Goal: Task Accomplishment & Management: Use online tool/utility

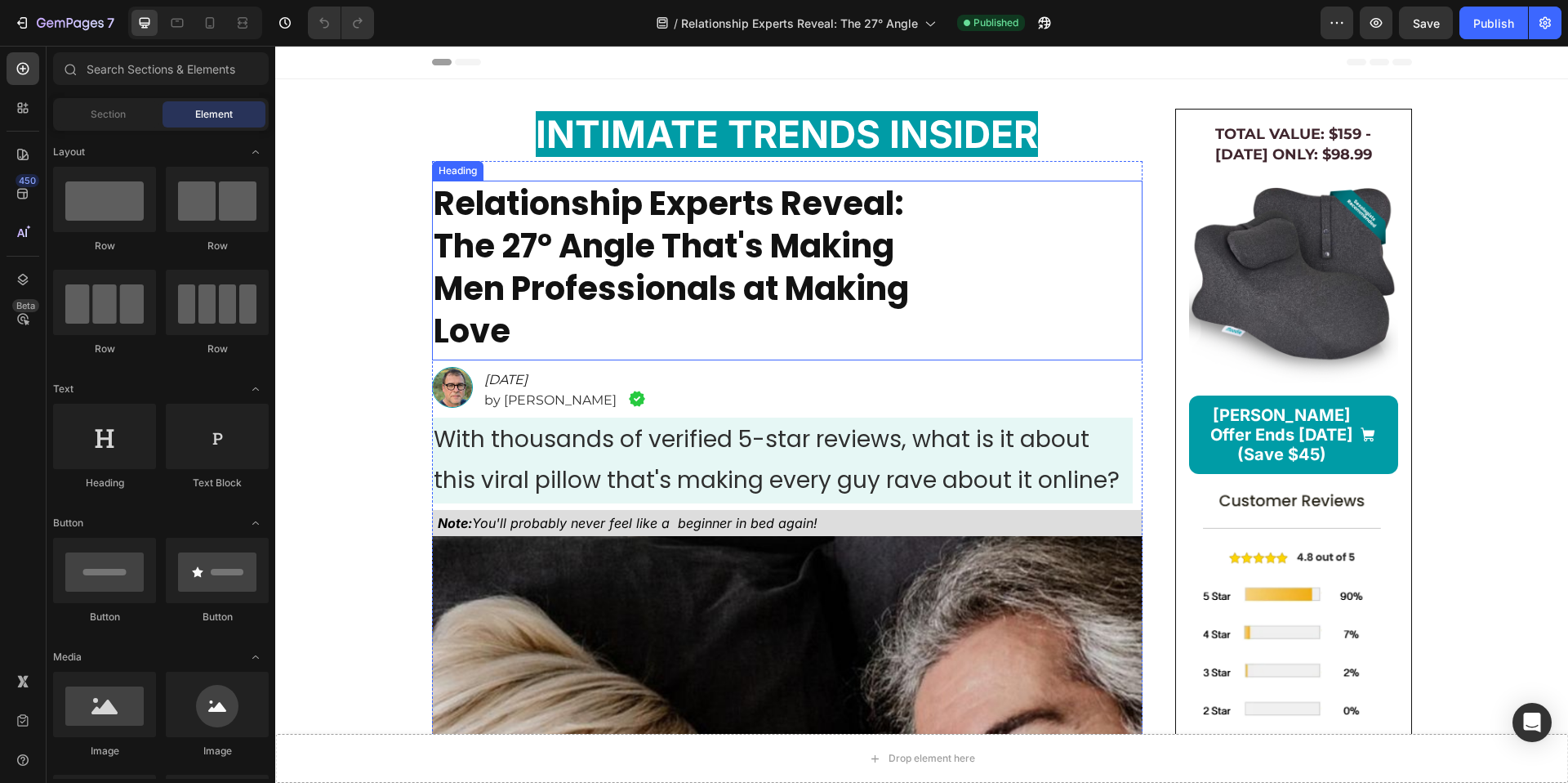
click at [650, 276] on strong "Relationship Experts Reveal: The 27° Angle That's Making Men Professionals at M…" at bounding box center [671, 267] width 476 height 174
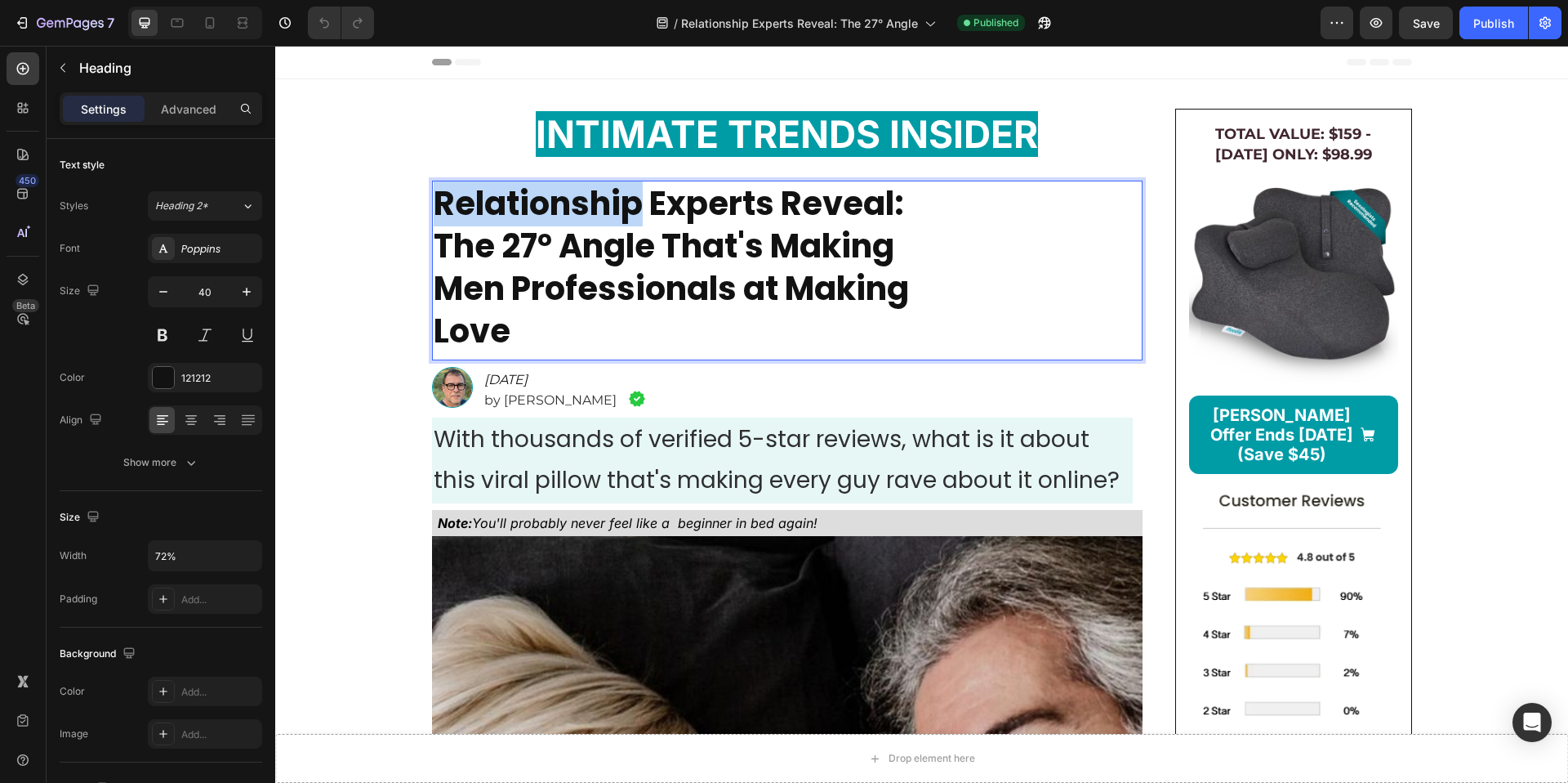
click at [616, 223] on strong "Relationship Experts Reveal: The 27° Angle That's Making Men Professionals at M…" at bounding box center [671, 267] width 476 height 174
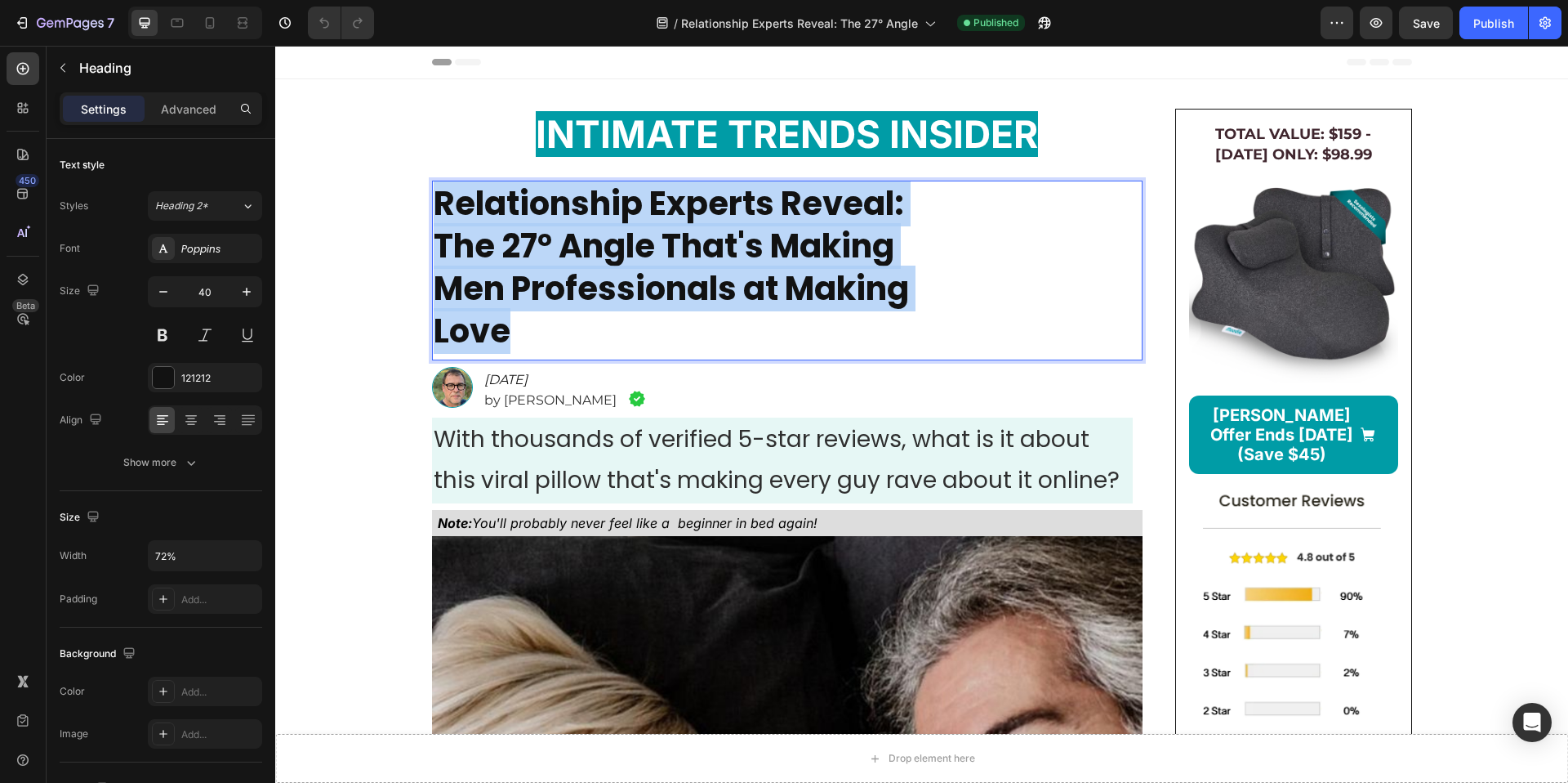
click at [616, 223] on strong "Relationship Experts Reveal: The 27° Angle That's Making Men Professionals at M…" at bounding box center [671, 267] width 476 height 174
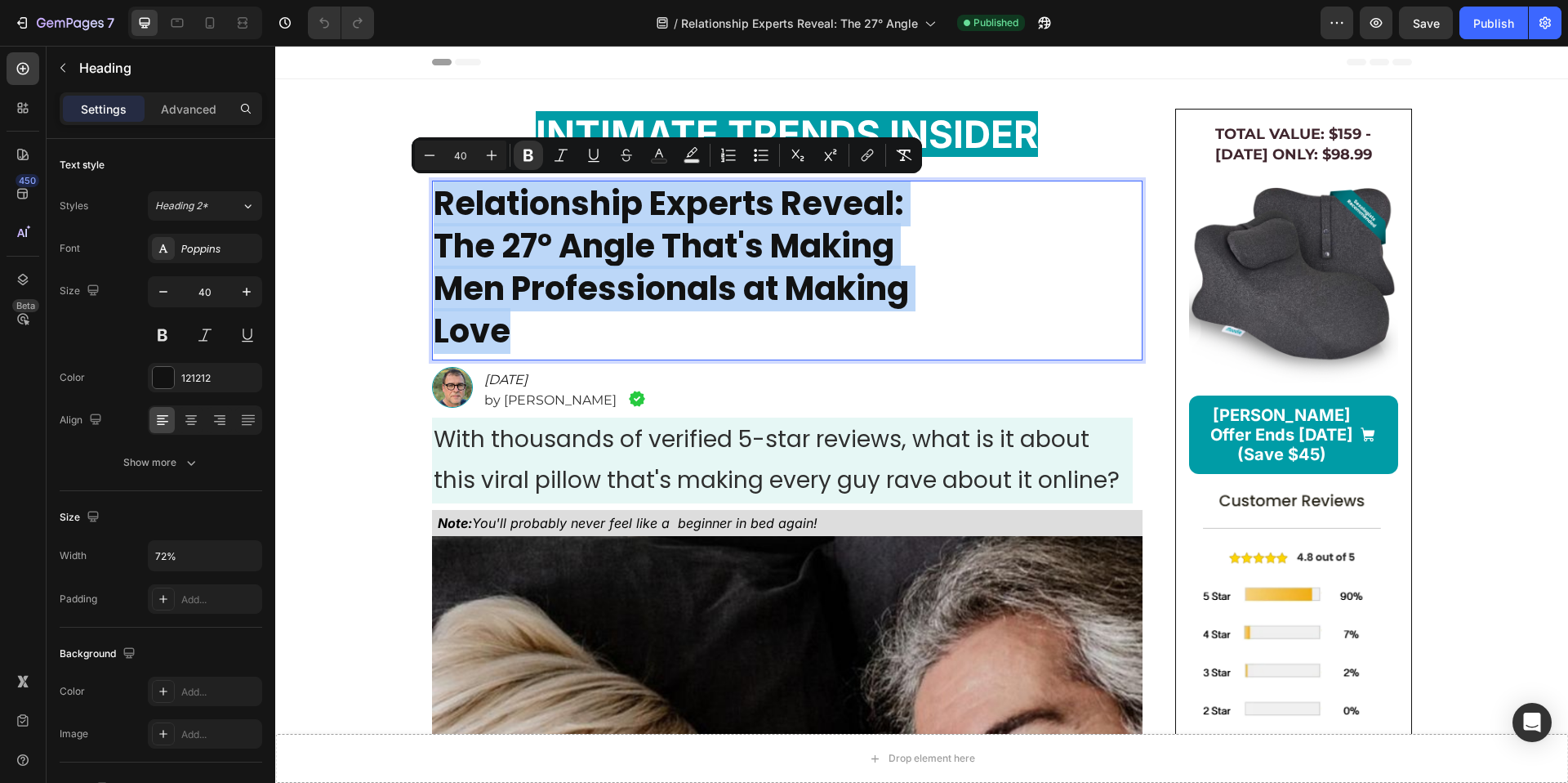
type input "23"
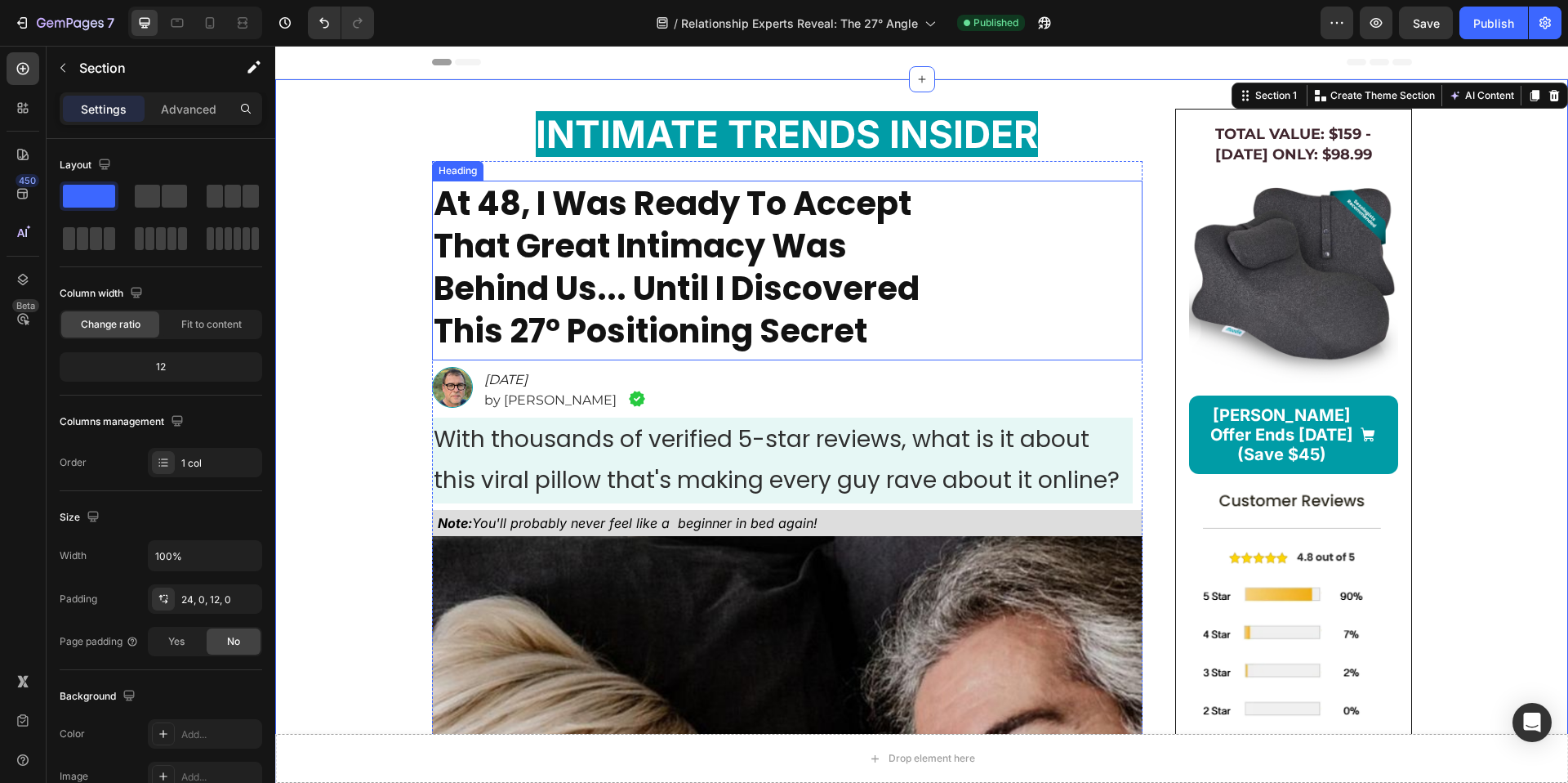
click at [727, 286] on strong "At 48, I Was Ready To Accept That Great Intimacy Was Behind Us... Until I Disco…" at bounding box center [677, 267] width 486 height 174
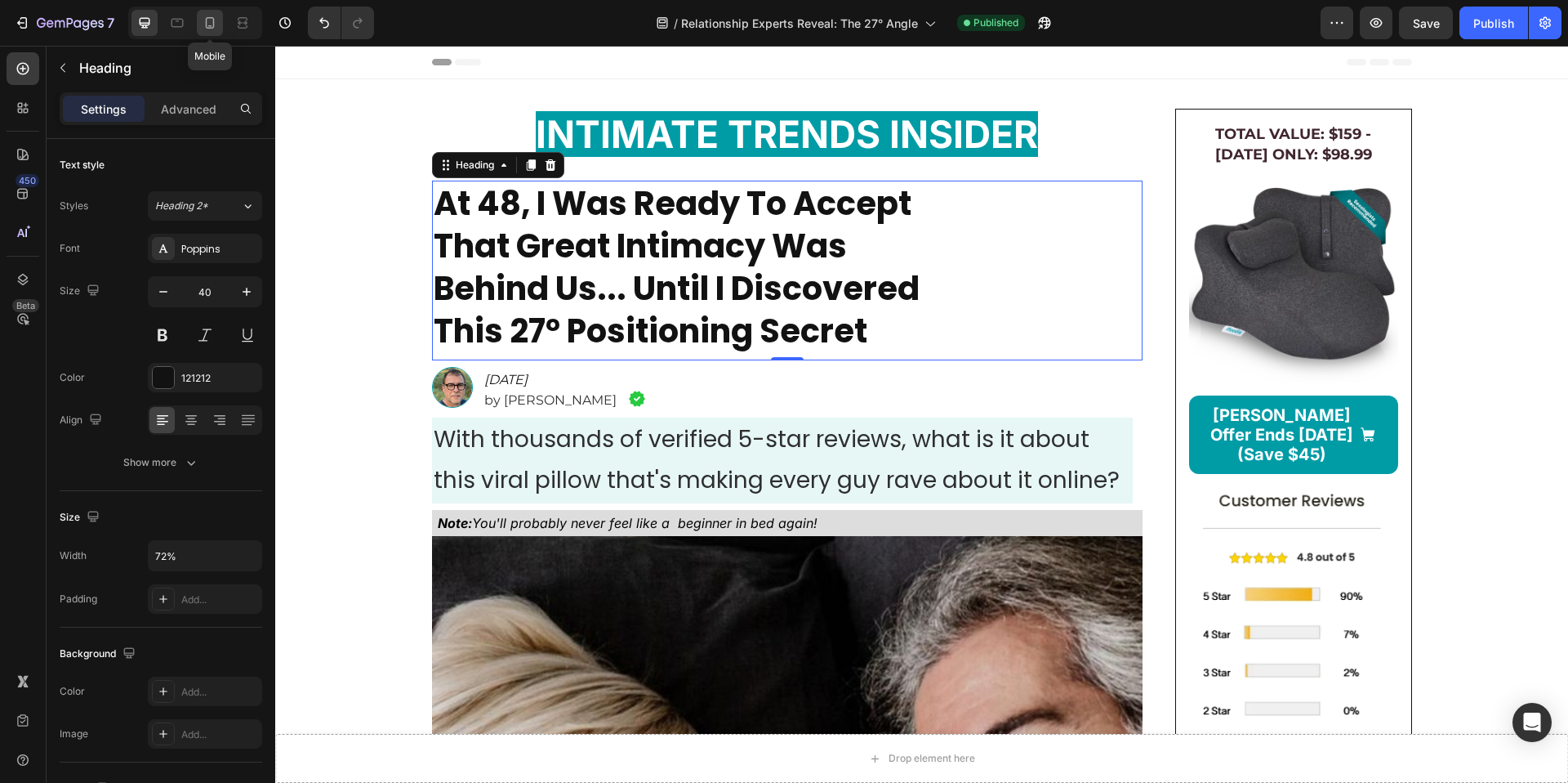
click at [217, 29] on icon at bounding box center [209, 23] width 16 height 16
type input "28"
type input "100%"
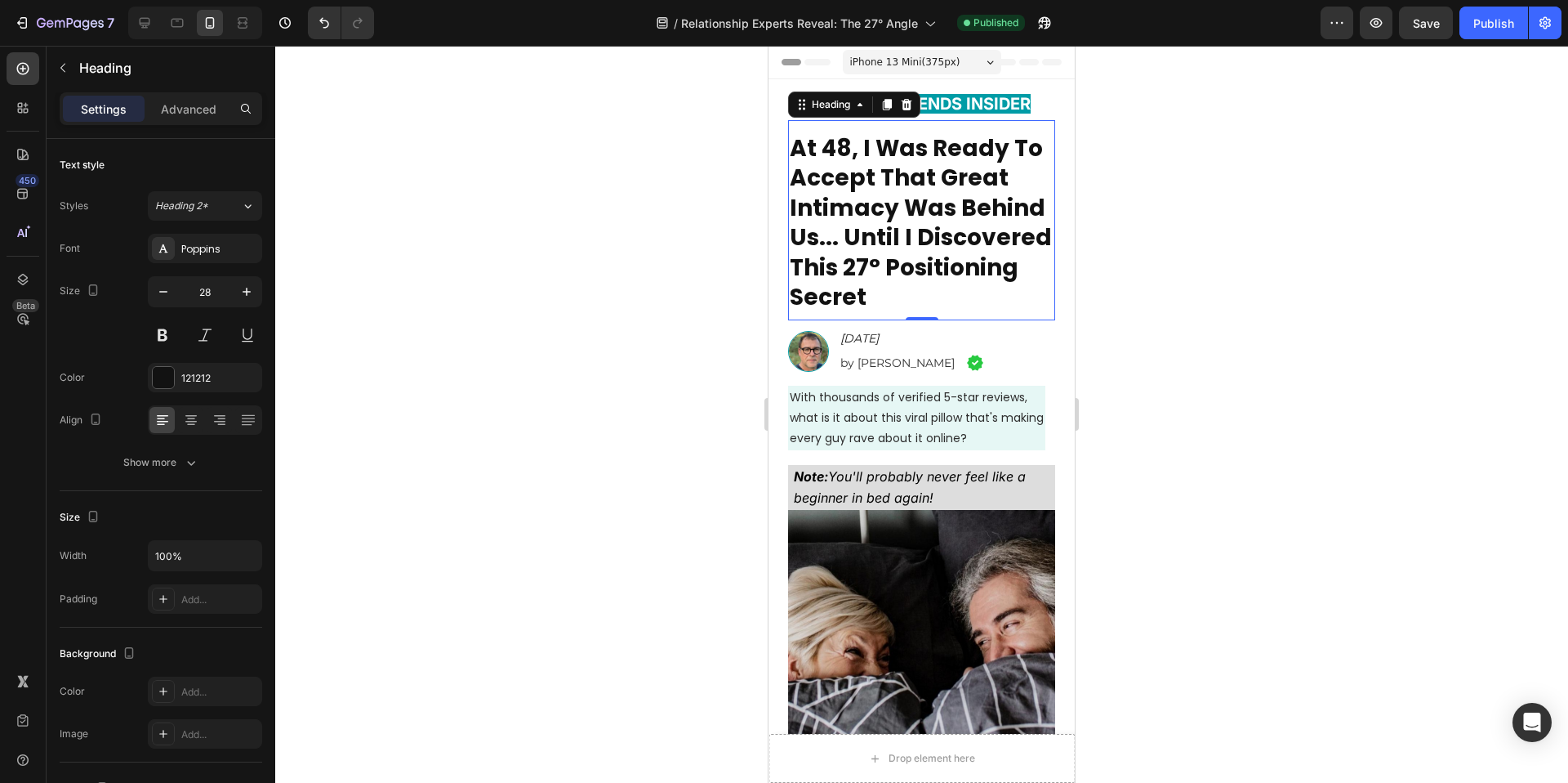
scroll to position [17, 0]
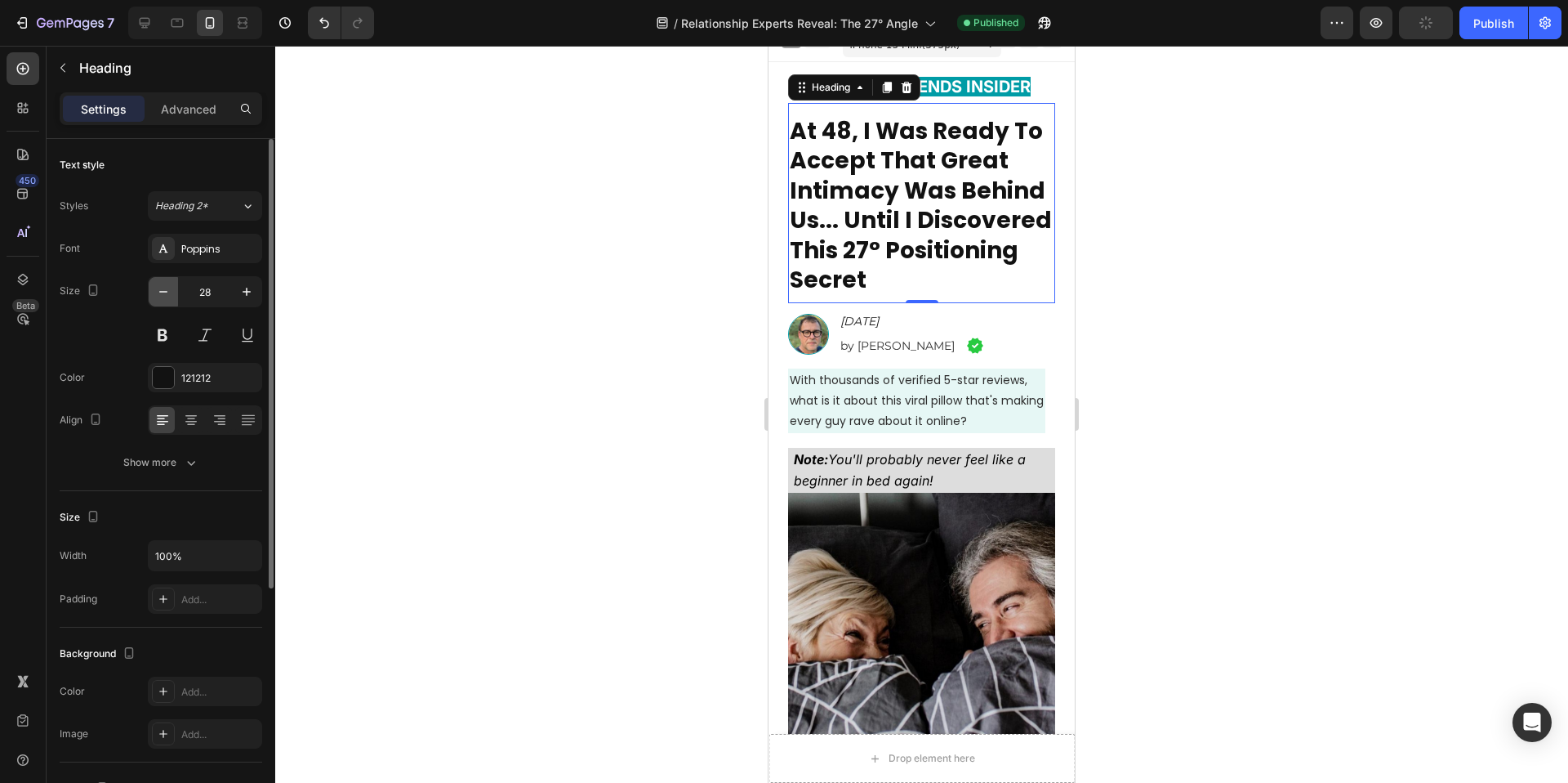
click at [174, 295] on button "button" at bounding box center [162, 291] width 29 height 29
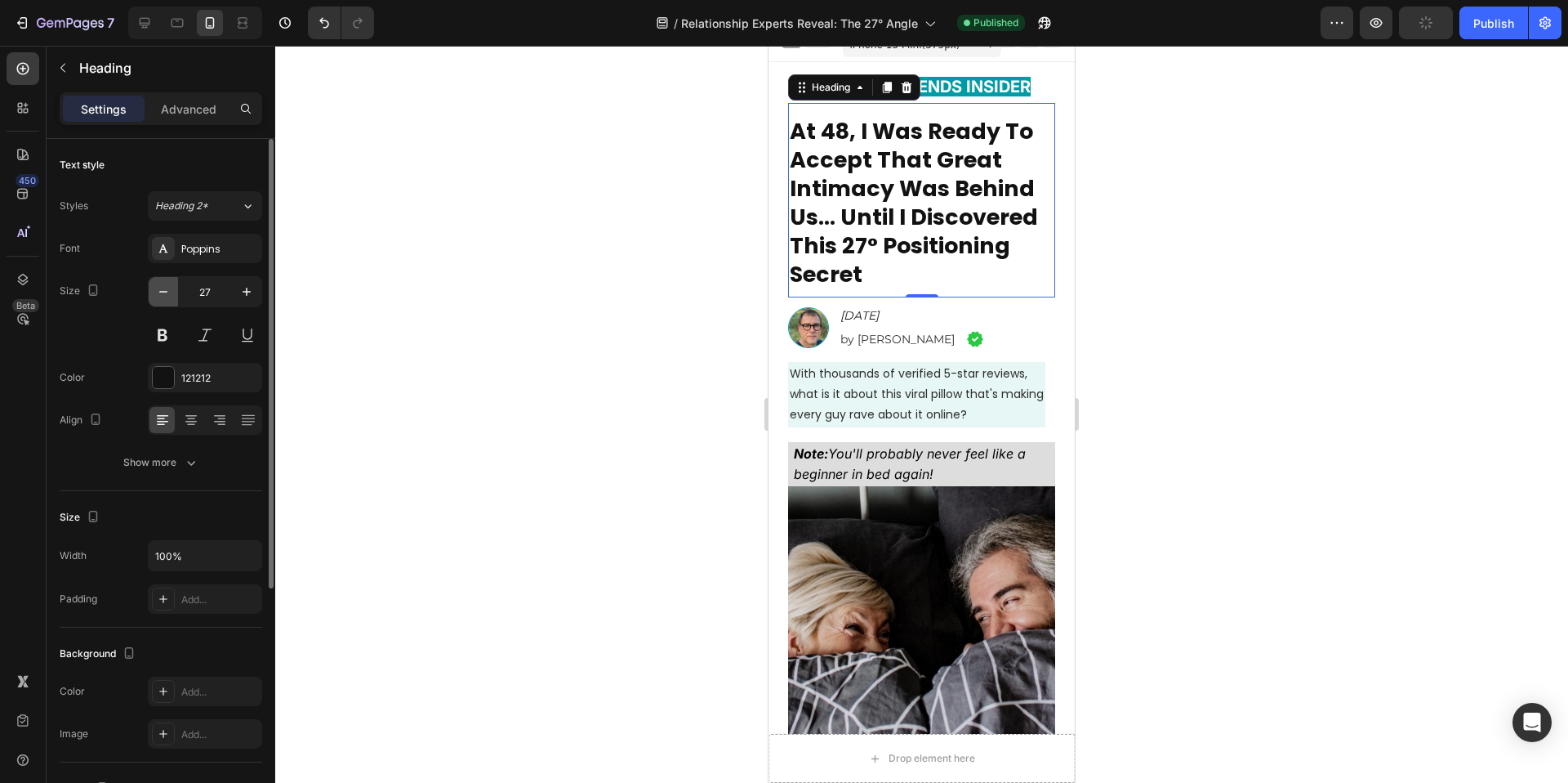
click at [174, 295] on button "button" at bounding box center [162, 291] width 29 height 29
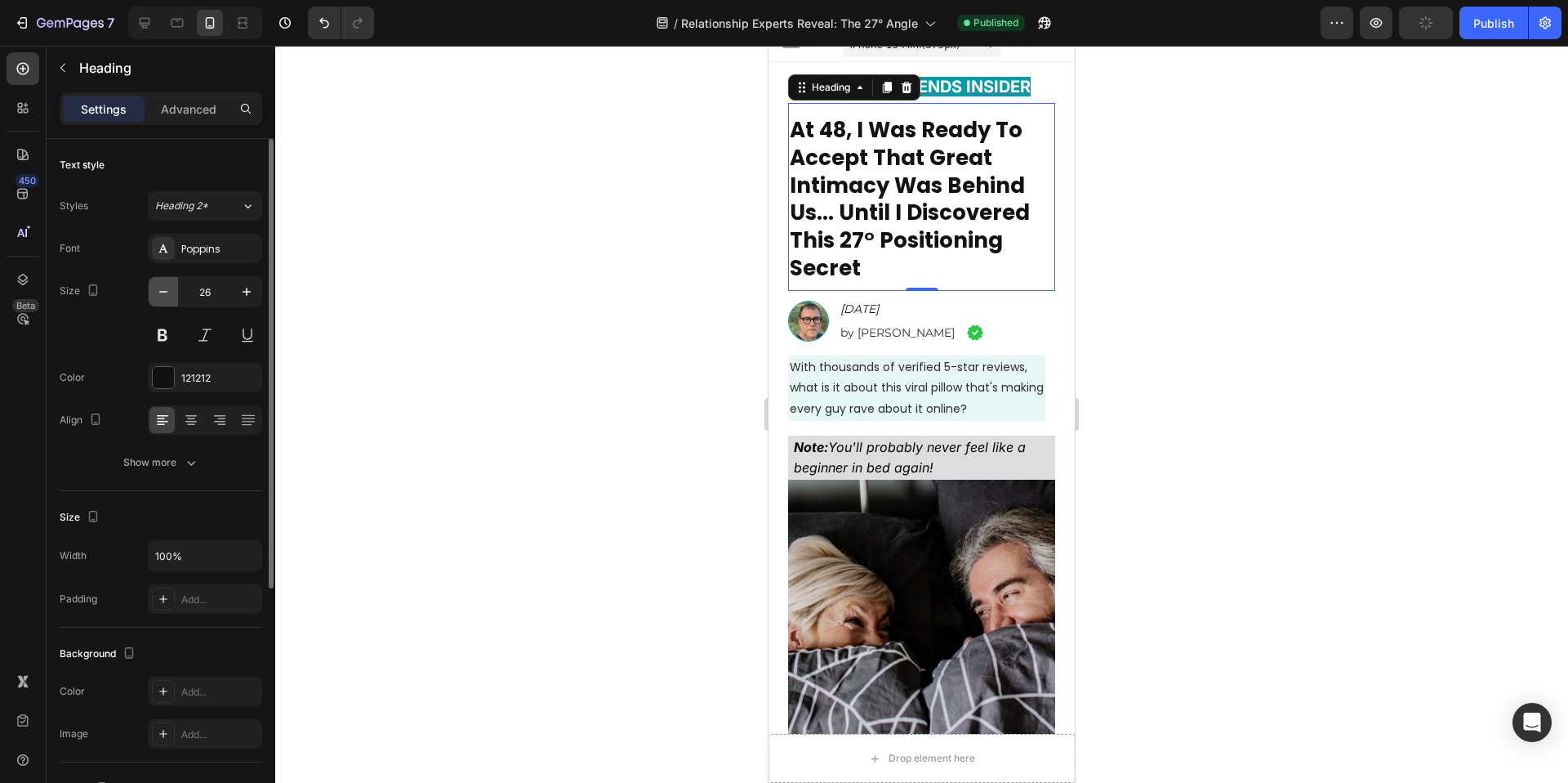
click at [174, 295] on button "button" at bounding box center [162, 291] width 29 height 29
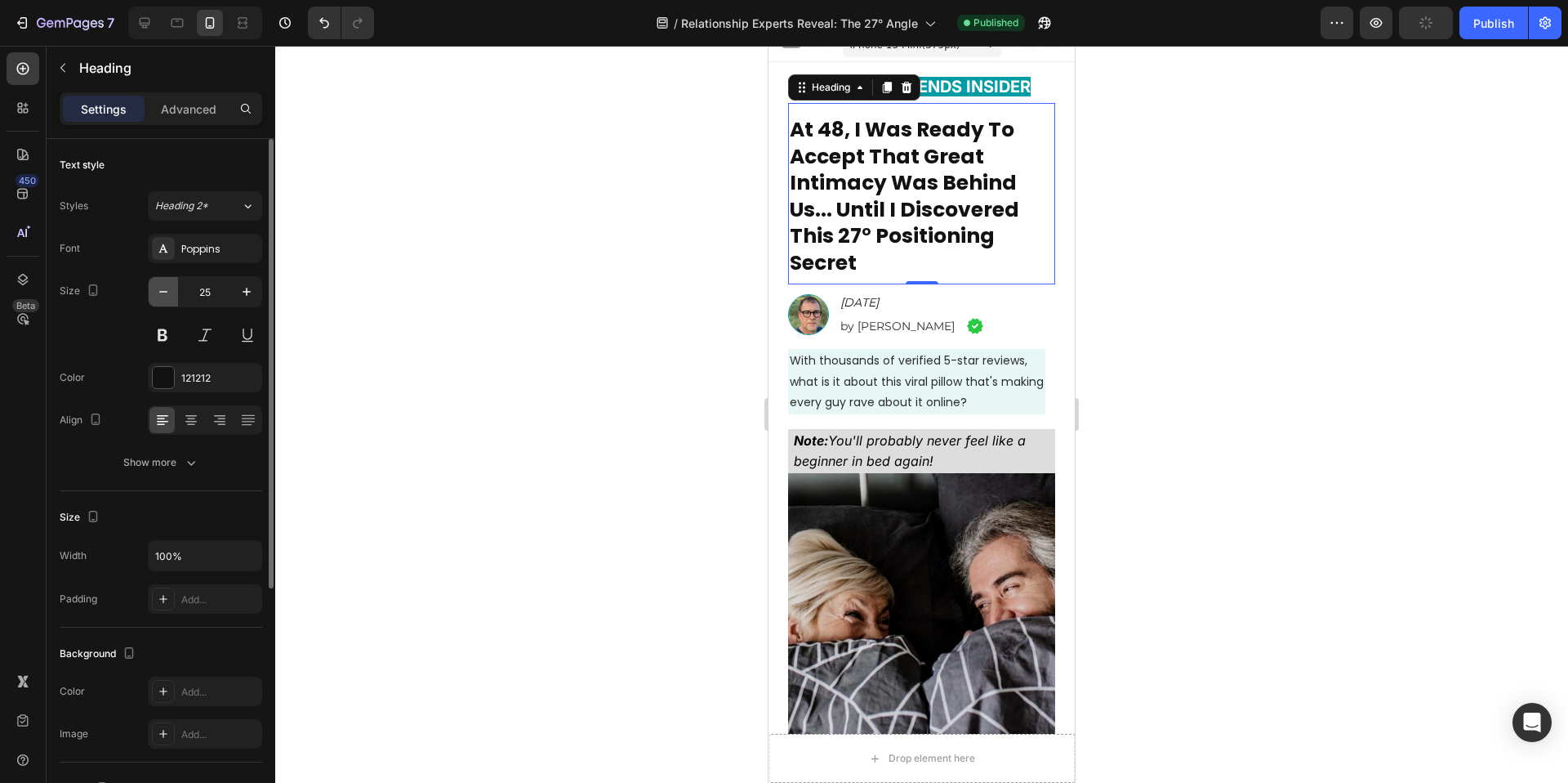
click at [174, 295] on button "button" at bounding box center [162, 291] width 29 height 29
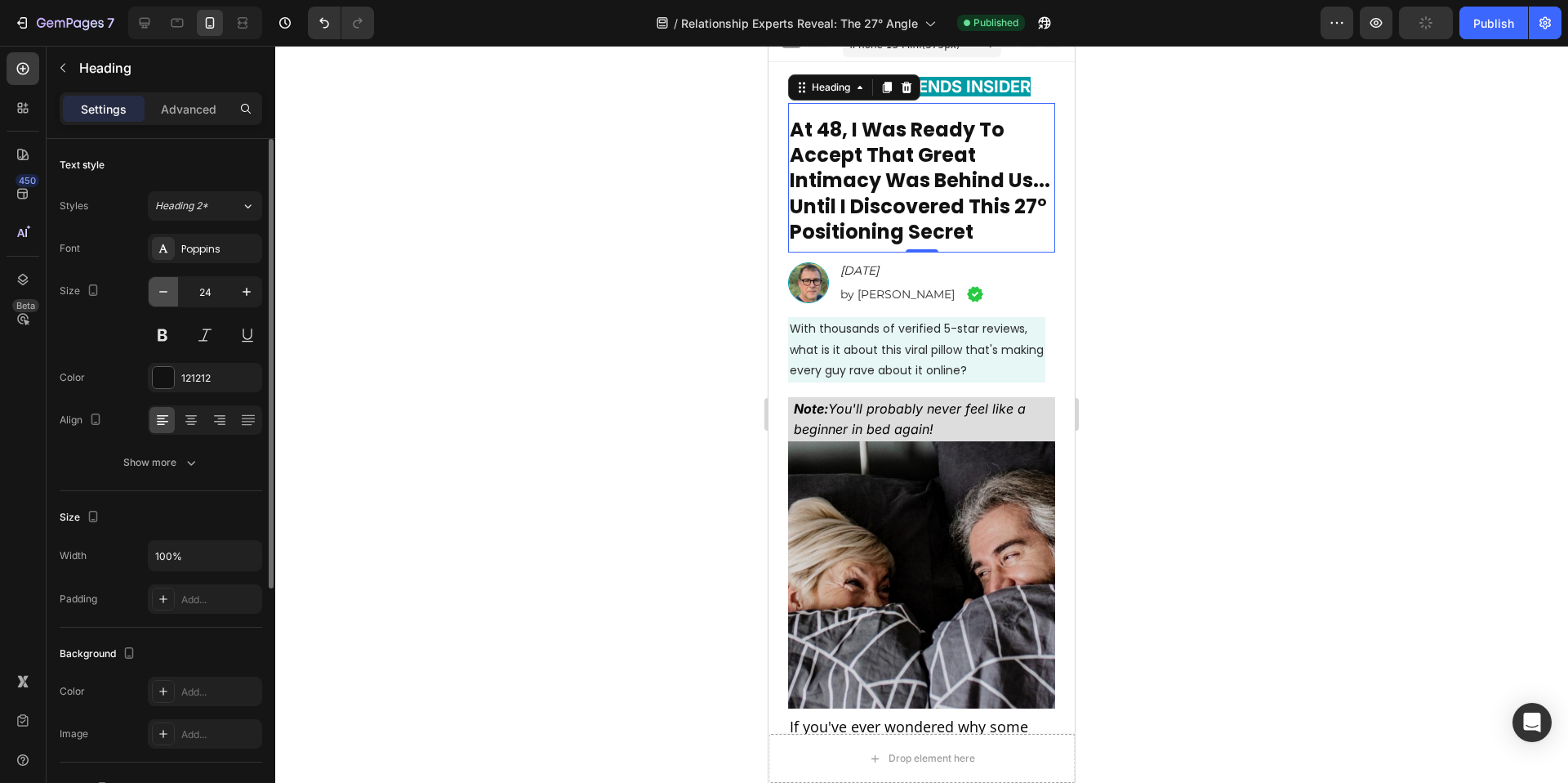
click at [174, 295] on button "button" at bounding box center [162, 291] width 29 height 29
type input "23"
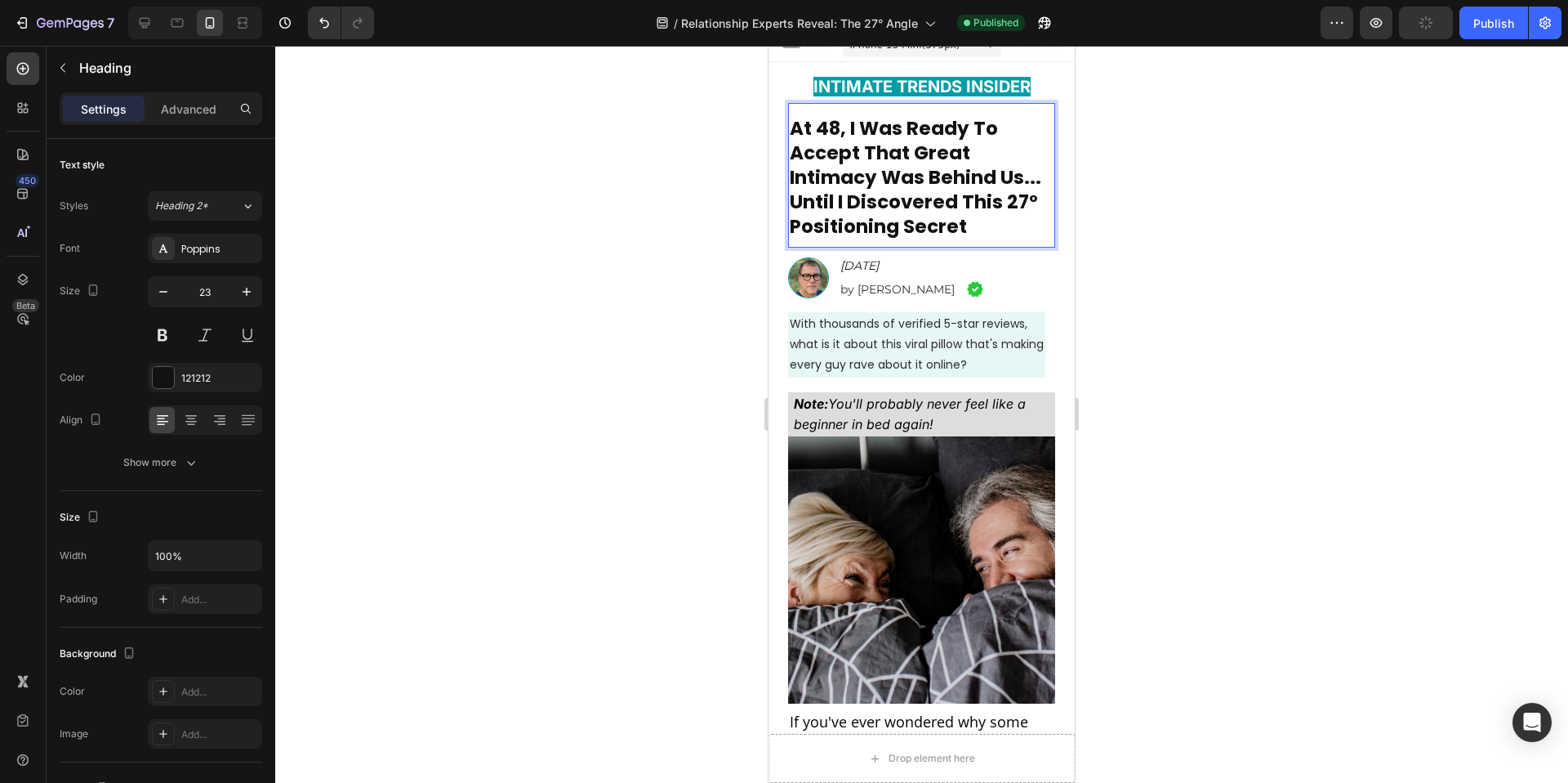
click at [811, 198] on strong "At 48, I Was Ready To Accept That Great Intimacy Was Behind Us... Until I Disco…" at bounding box center [916, 177] width 251 height 124
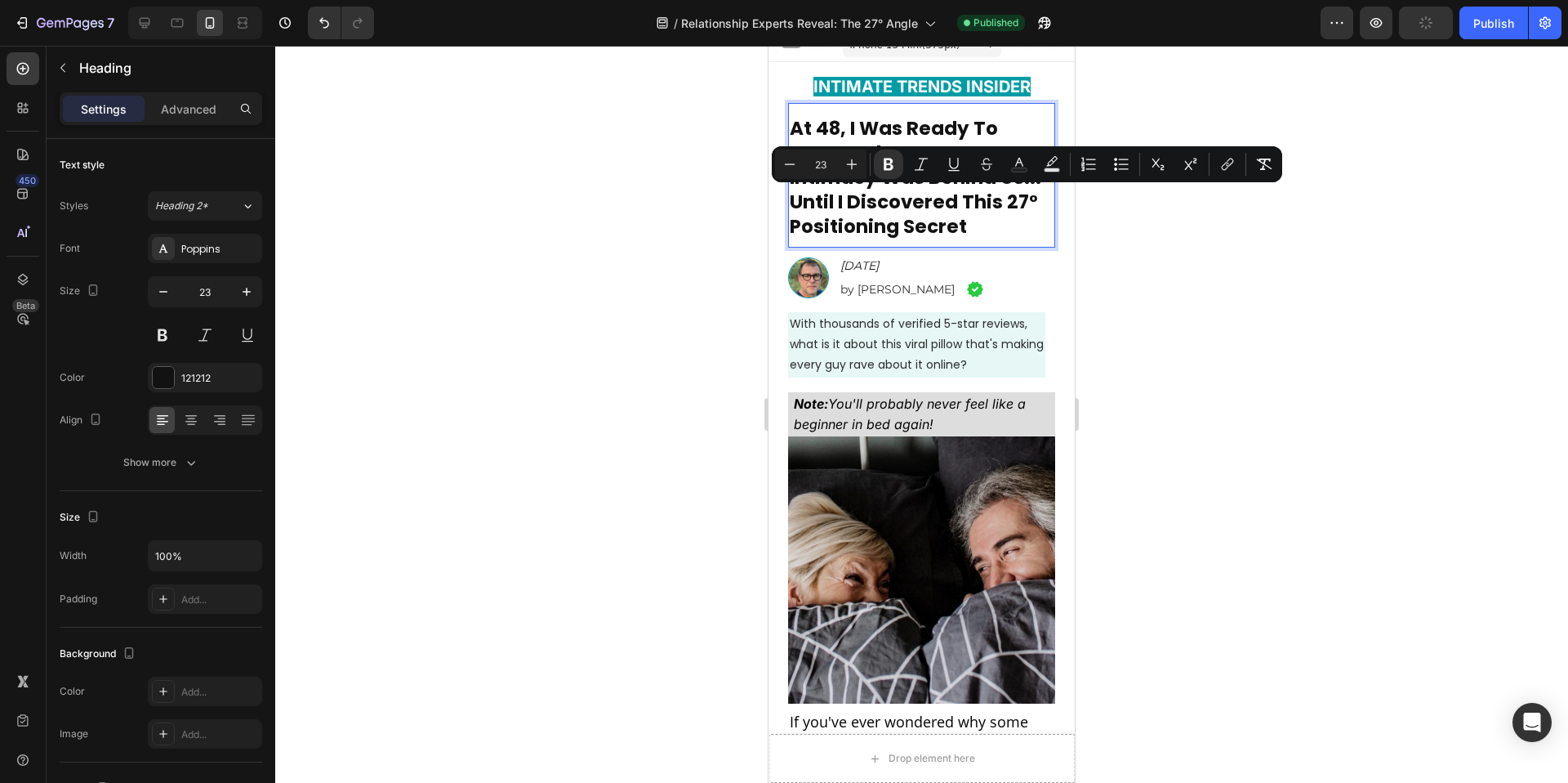
click at [799, 203] on strong "At 48, I Was Ready To Accept That Great Intimacy Was Behind Us... Until I Disco…" at bounding box center [916, 177] width 251 height 124
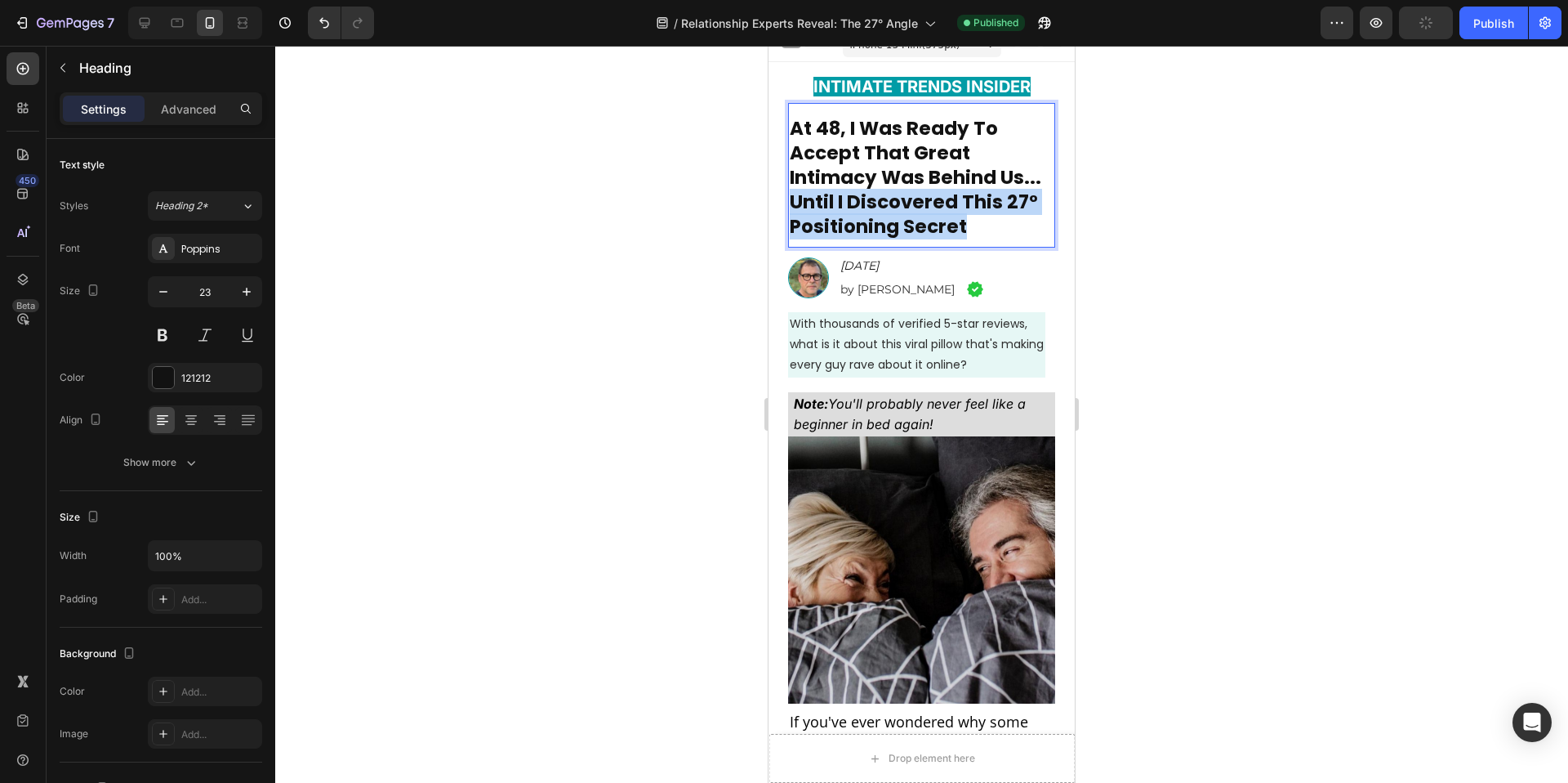
drag, startPoint x: 793, startPoint y: 203, endPoint x: 973, endPoint y: 226, distance: 181.5
click at [973, 226] on p "At 48, I Was Ready To Accept That Great Intimacy Was Behind Us... Until I Disco…" at bounding box center [921, 177] width 264 height 123
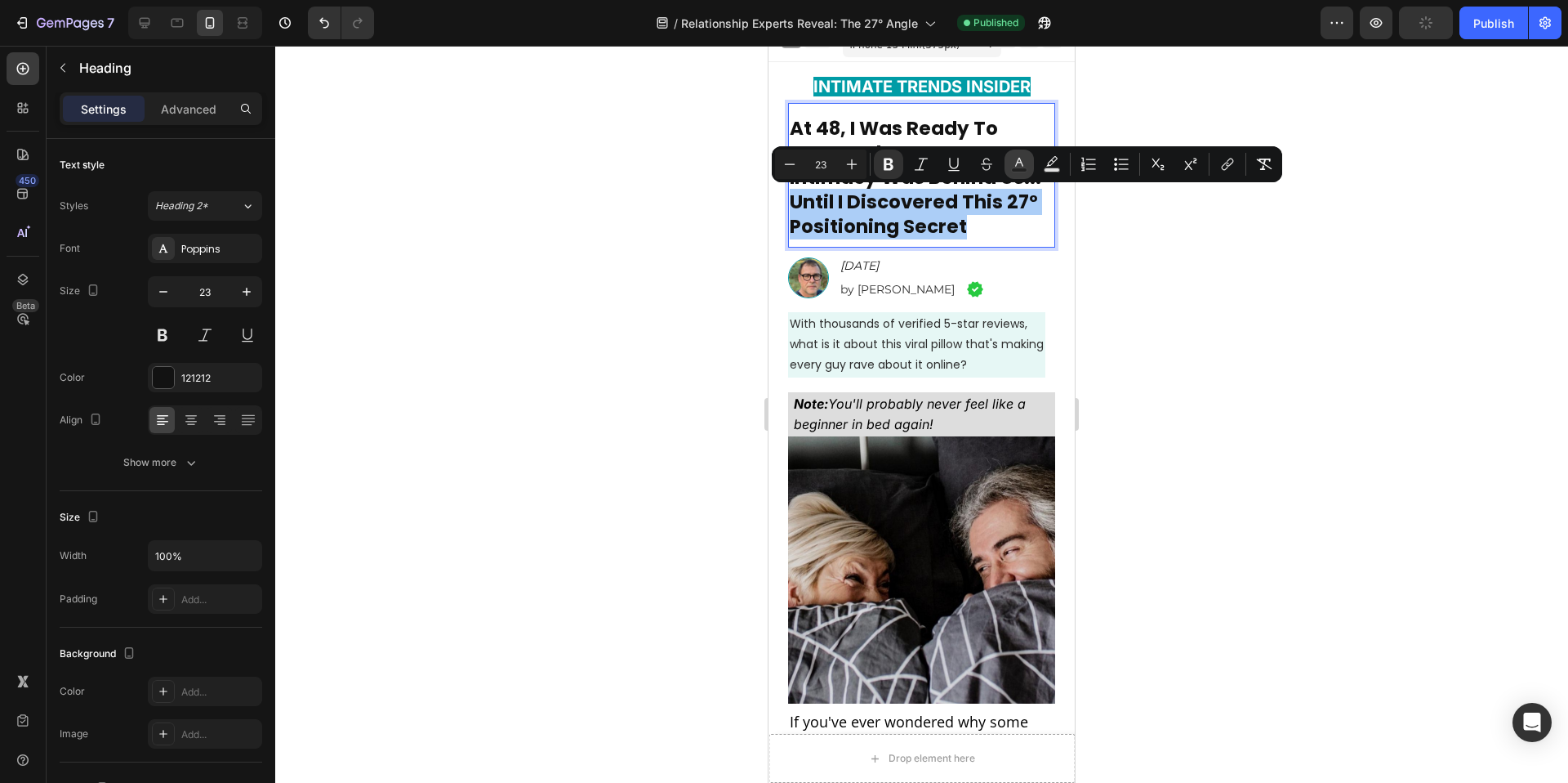
click at [1026, 167] on icon "Editor contextual toolbar" at bounding box center [1018, 163] width 16 height 16
type input "121212"
click at [894, 223] on strong "At 48, I Was Ready To Accept That Great Intimacy Was Behind Us... Until I Disco…" at bounding box center [916, 177] width 251 height 124
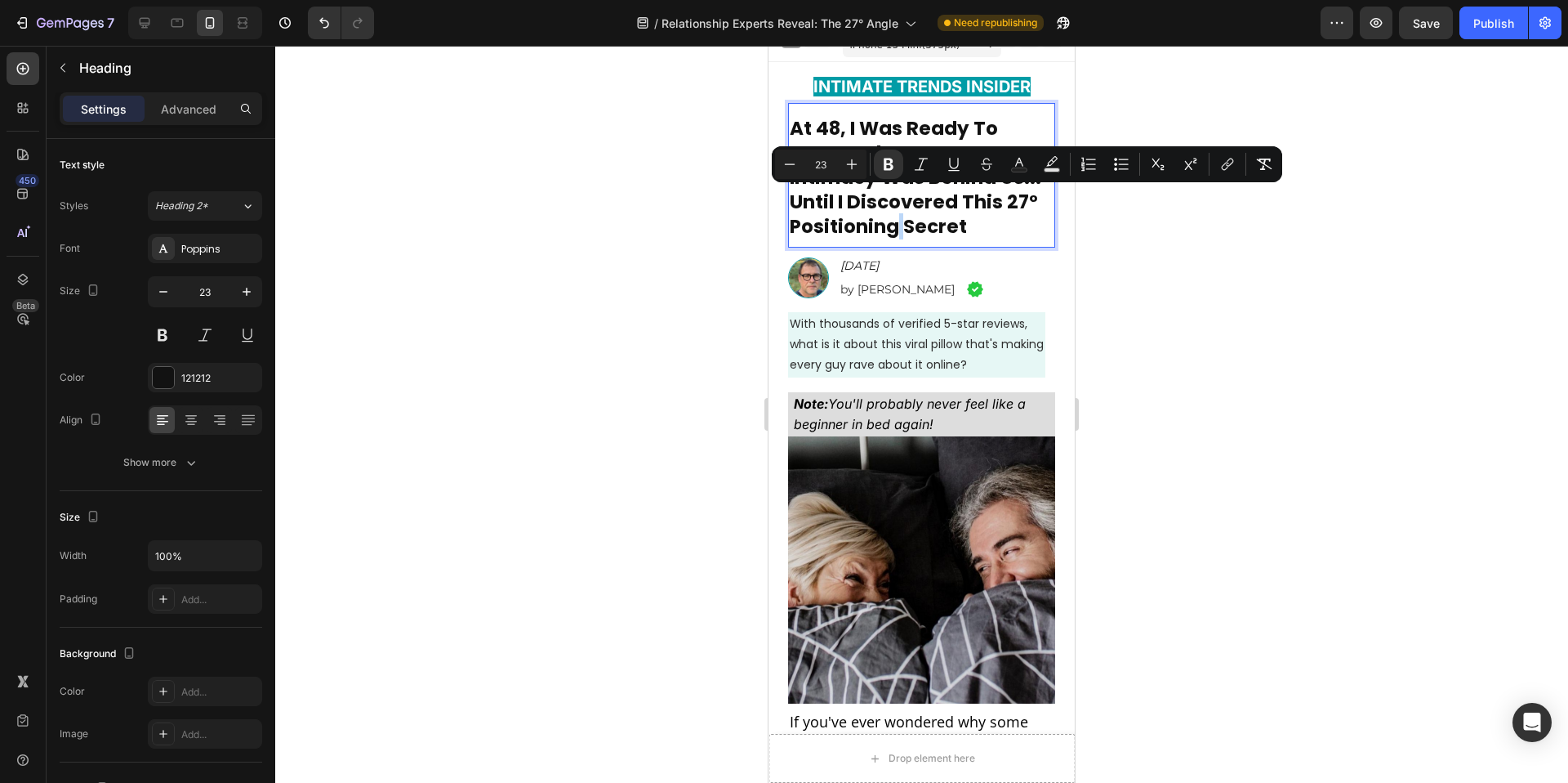
click at [894, 223] on strong "At 48, I Was Ready To Accept That Great Intimacy Was Behind Us... Until I Disco…" at bounding box center [916, 177] width 251 height 124
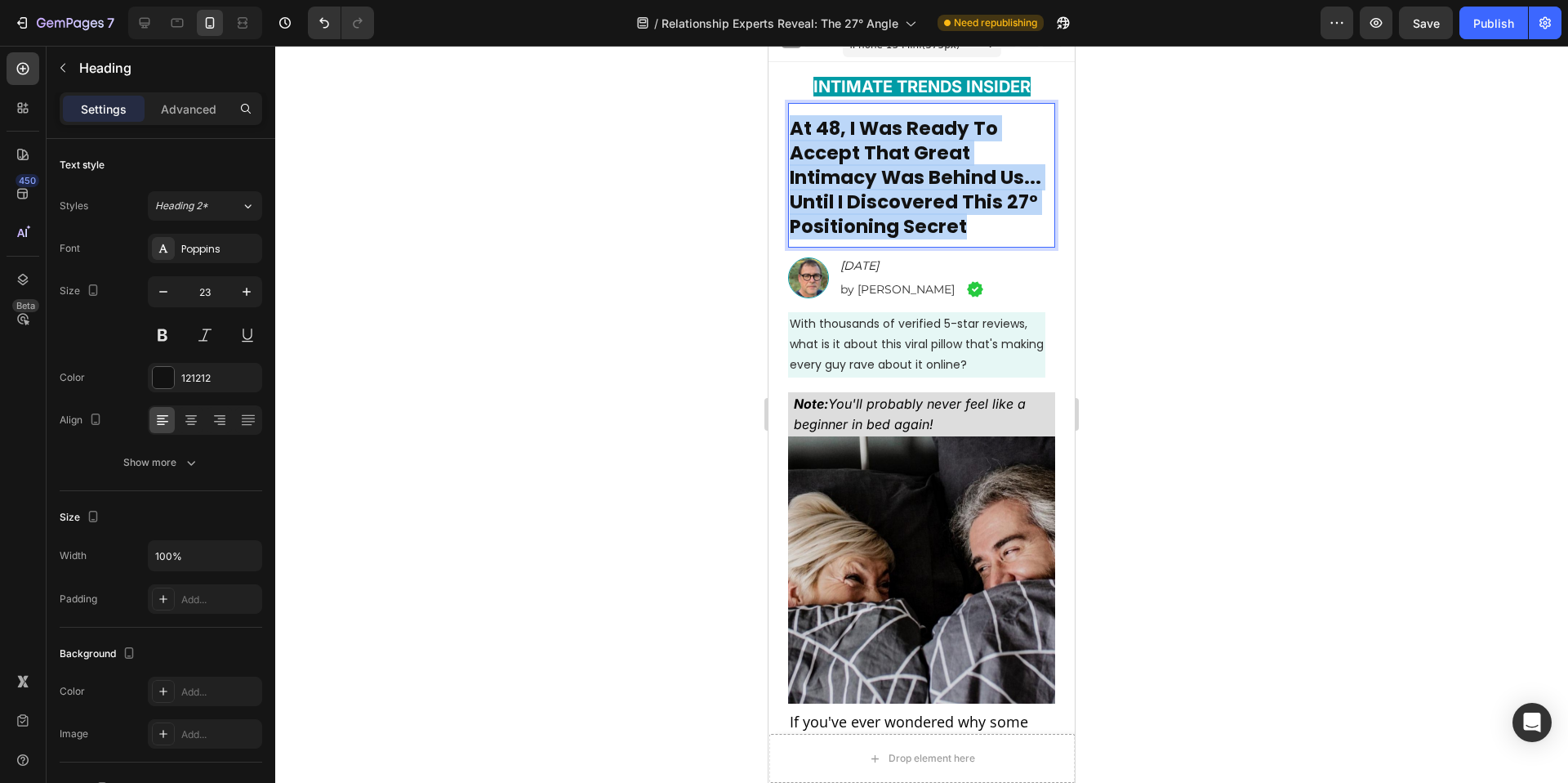
click at [894, 223] on strong "At 48, I Was Ready To Accept That Great Intimacy Was Behind Us... Until I Disco…" at bounding box center [916, 177] width 251 height 124
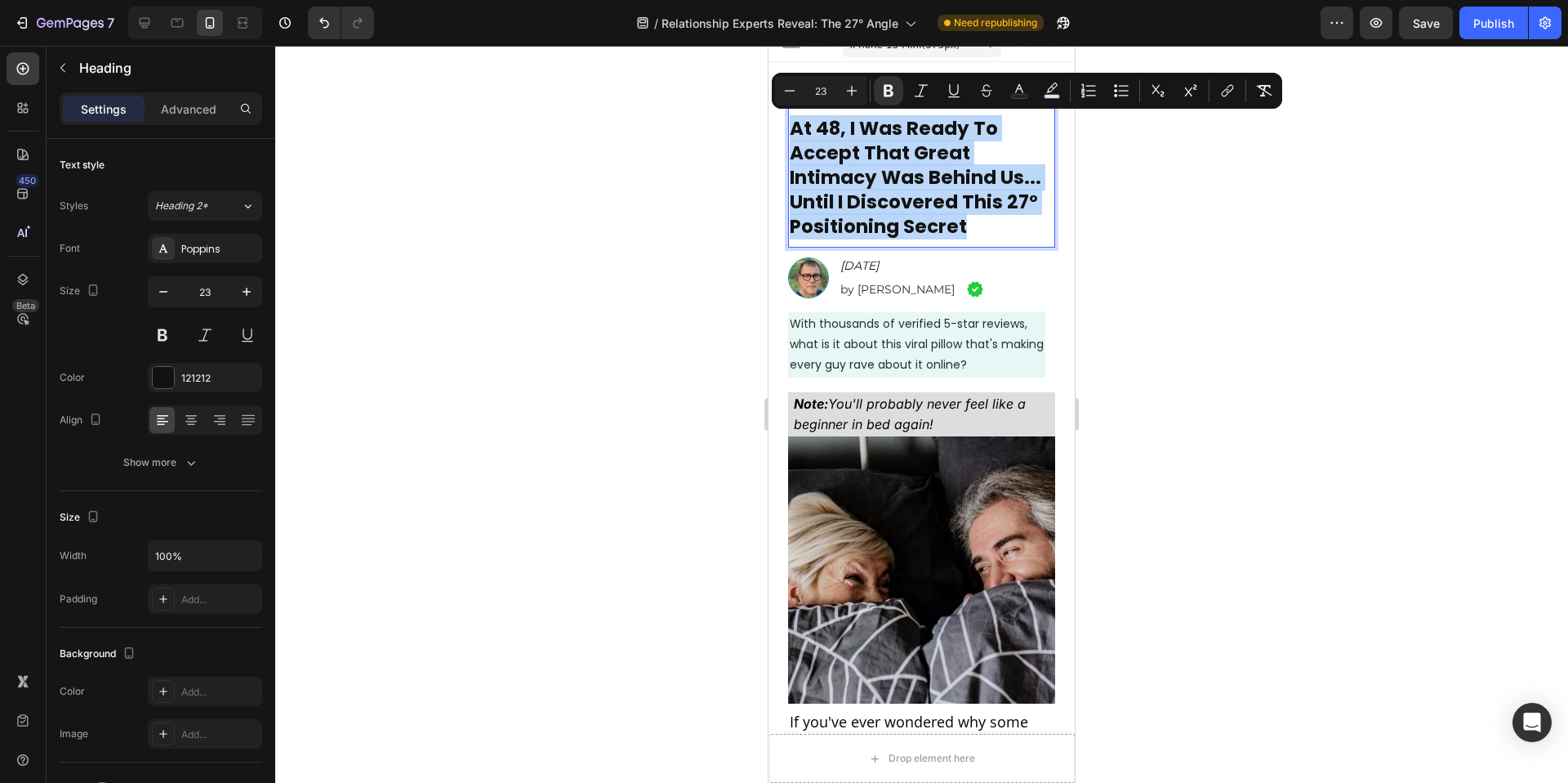
click at [976, 229] on p "At 48, I Was Ready To Accept That Great Intimacy Was Behind Us... Until I Disco…" at bounding box center [921, 177] width 264 height 123
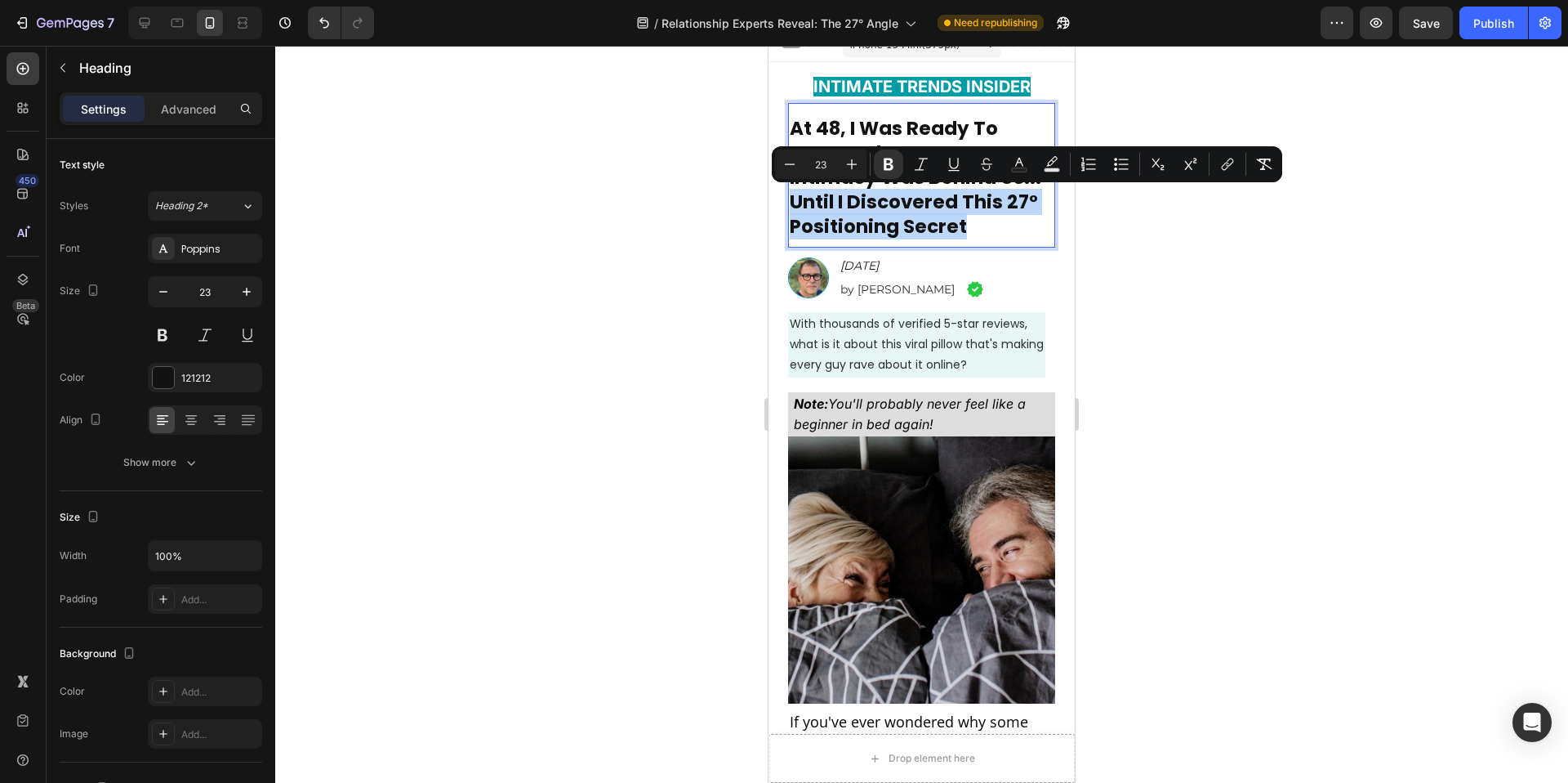
drag, startPoint x: 947, startPoint y: 230, endPoint x: 795, endPoint y: 205, distance: 154.0
click at [795, 205] on p "At 48, I Was Ready To Accept That Great Intimacy Was Behind Us... Until I Disco…" at bounding box center [921, 177] width 264 height 123
click at [1028, 167] on button "Text Color" at bounding box center [1019, 163] width 29 height 29
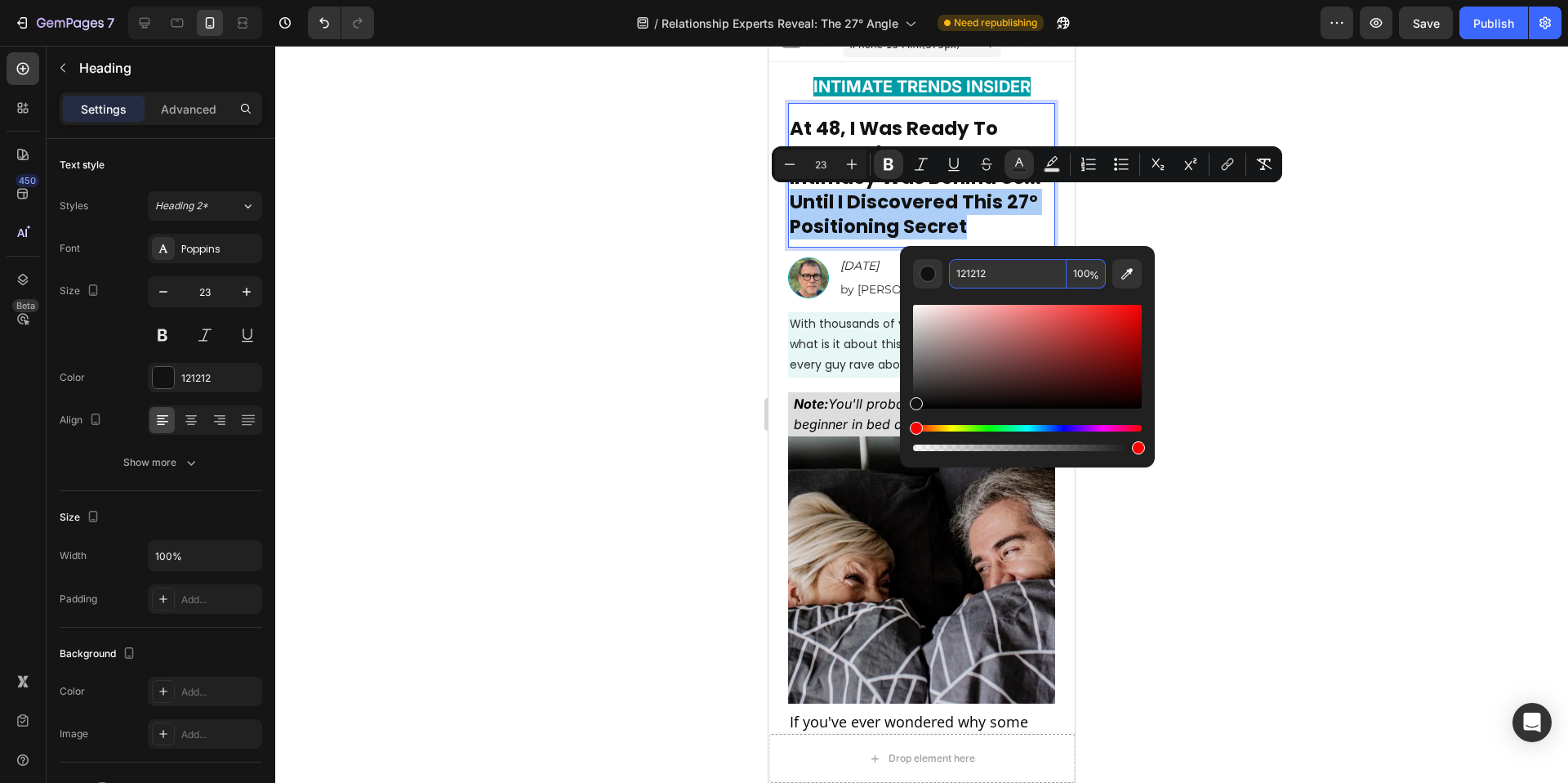
click at [971, 275] on input "121212" at bounding box center [1007, 273] width 117 height 29
paste input "057C84"
type input "057C84"
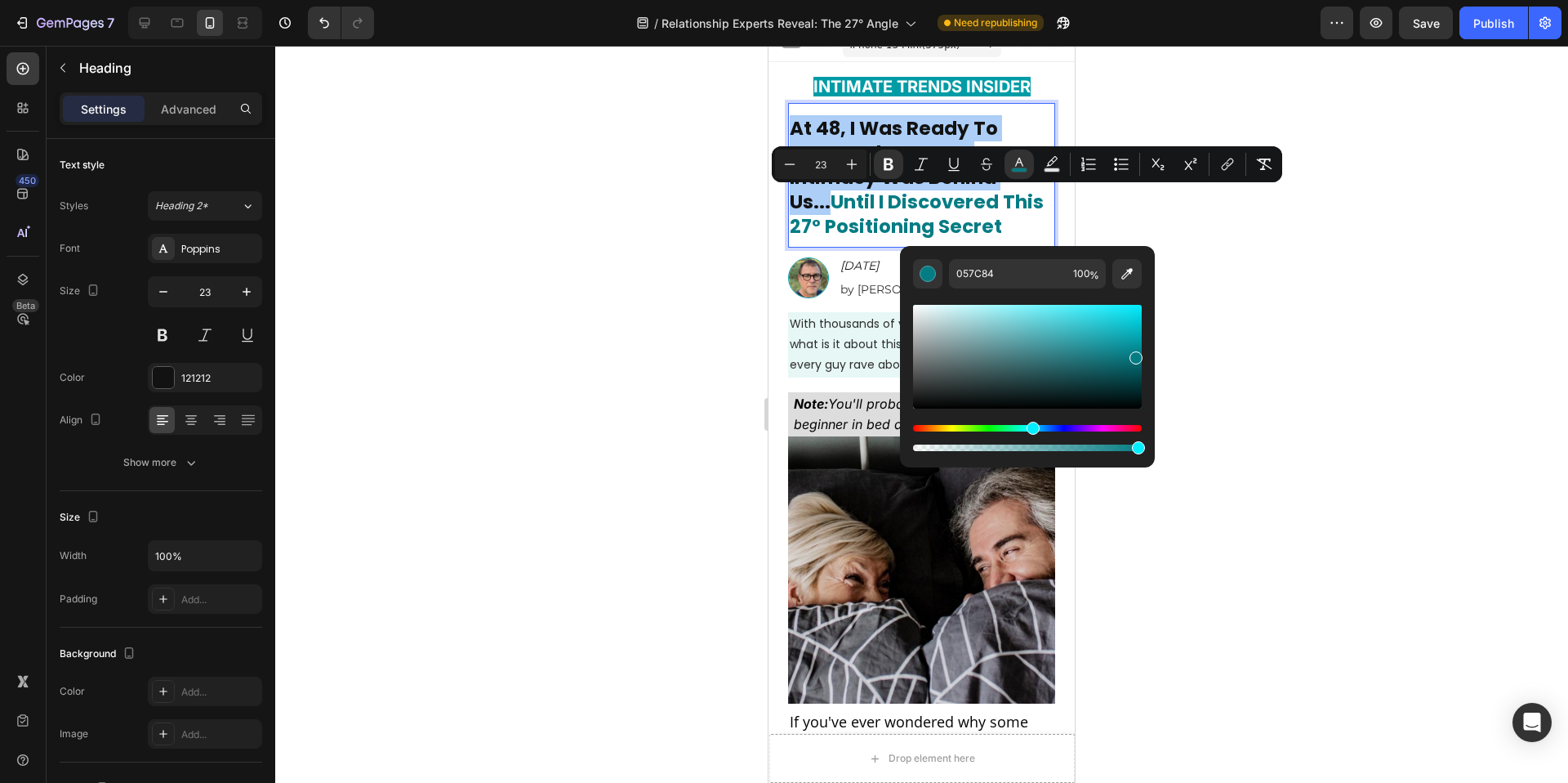
click at [1290, 259] on div at bounding box center [921, 414] width 1293 height 737
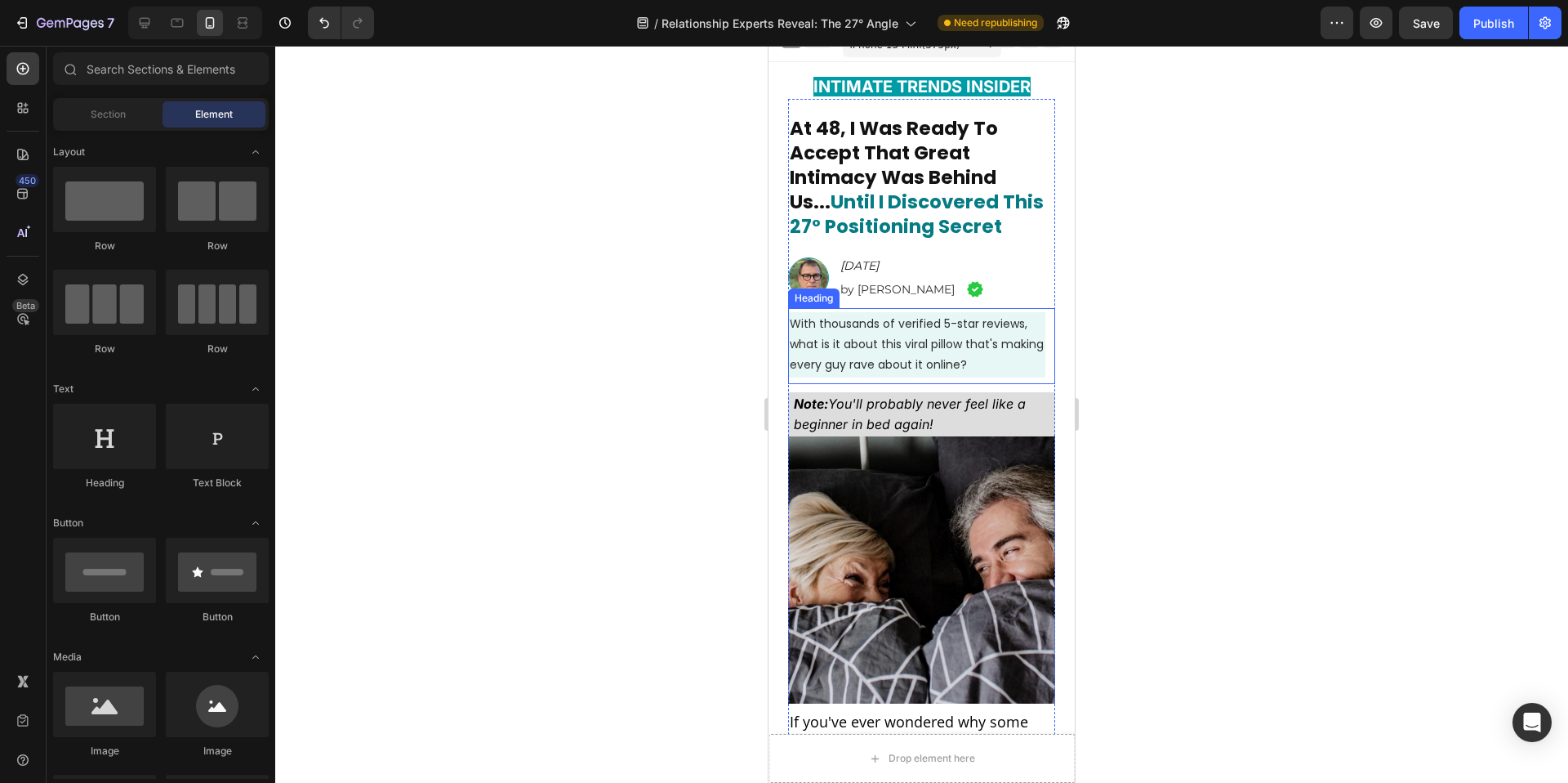
click at [843, 352] on h2 "With thousands of verified 5-star reviews, what is it about this viral pillow t…" at bounding box center [917, 345] width 257 height 66
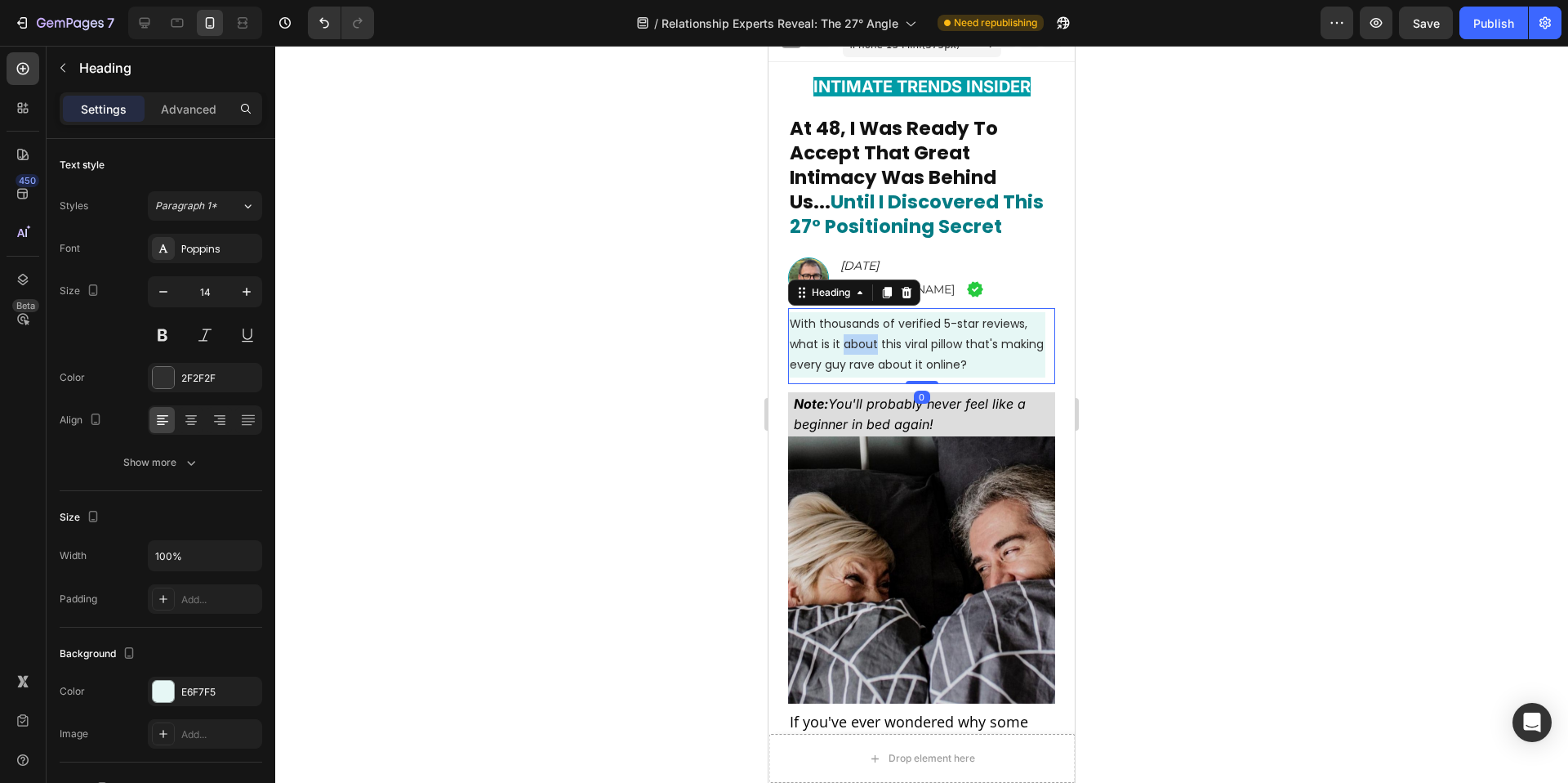
click at [843, 352] on h2 "With thousands of verified 5-star reviews, what is it about this viral pillow t…" at bounding box center [917, 345] width 257 height 66
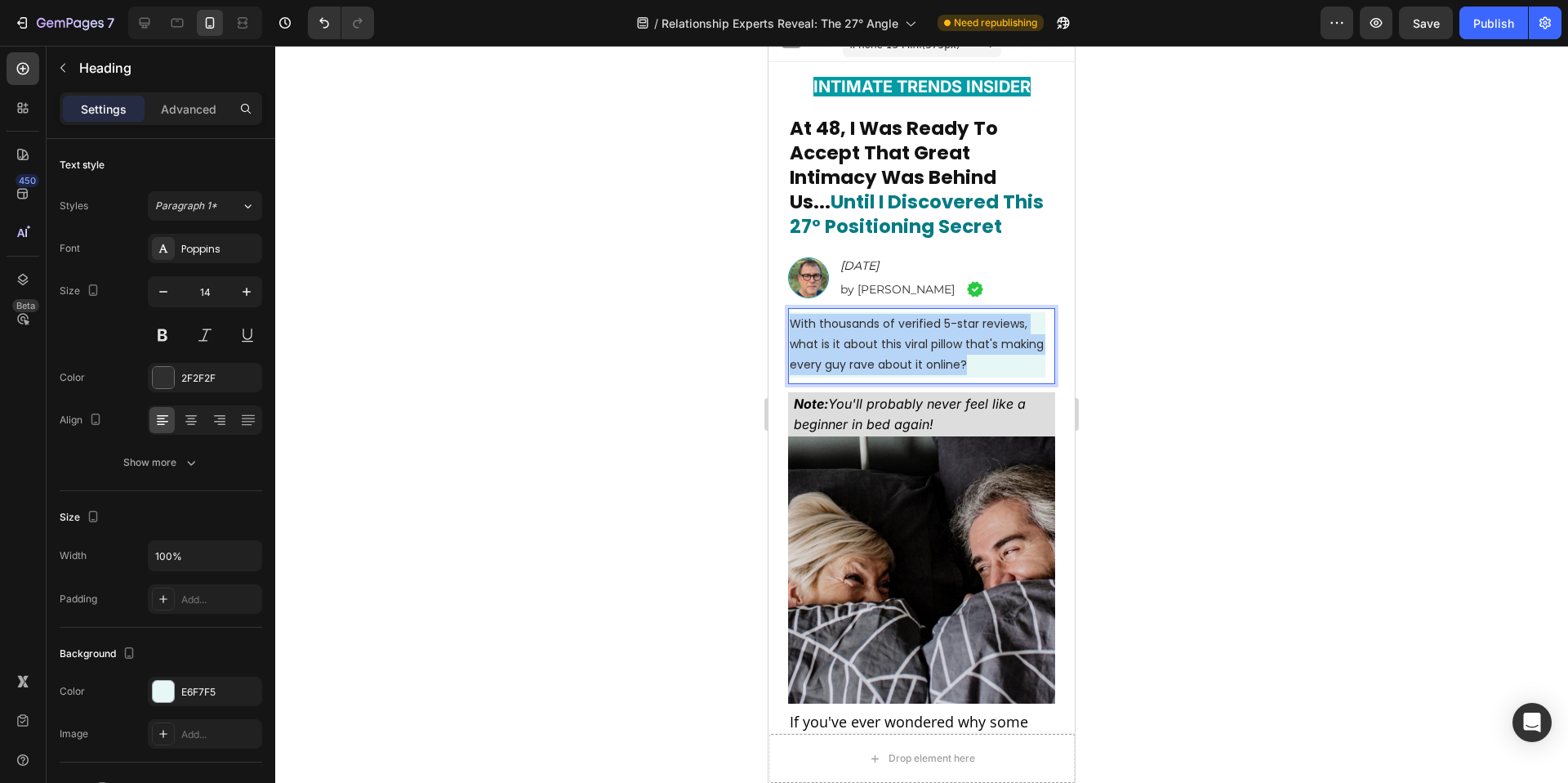
click at [843, 352] on p "With thousands of verified 5-star reviews, what is it about this viral pillow t…" at bounding box center [917, 345] width 254 height 62
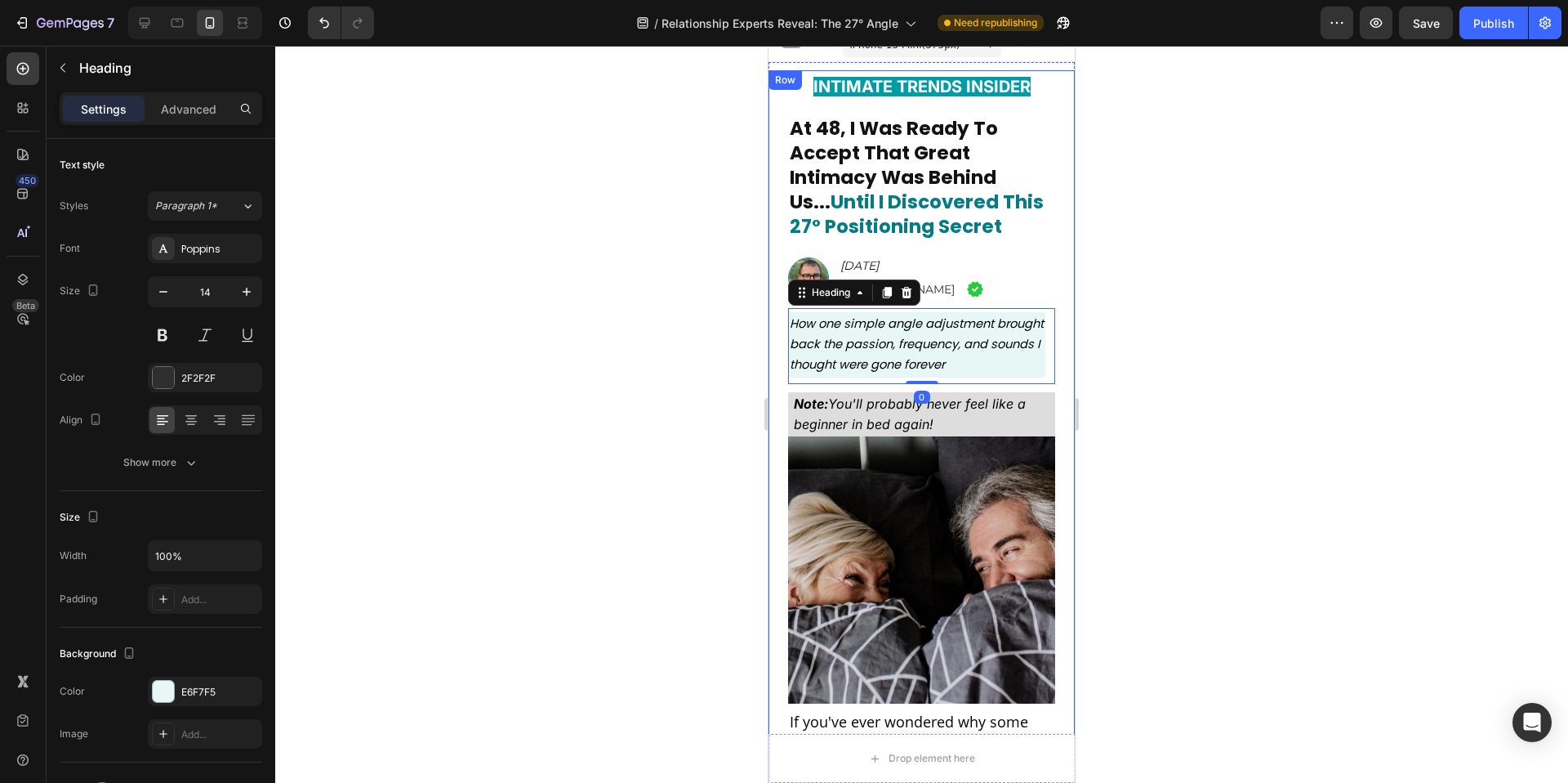
click at [634, 339] on div at bounding box center [921, 414] width 1293 height 737
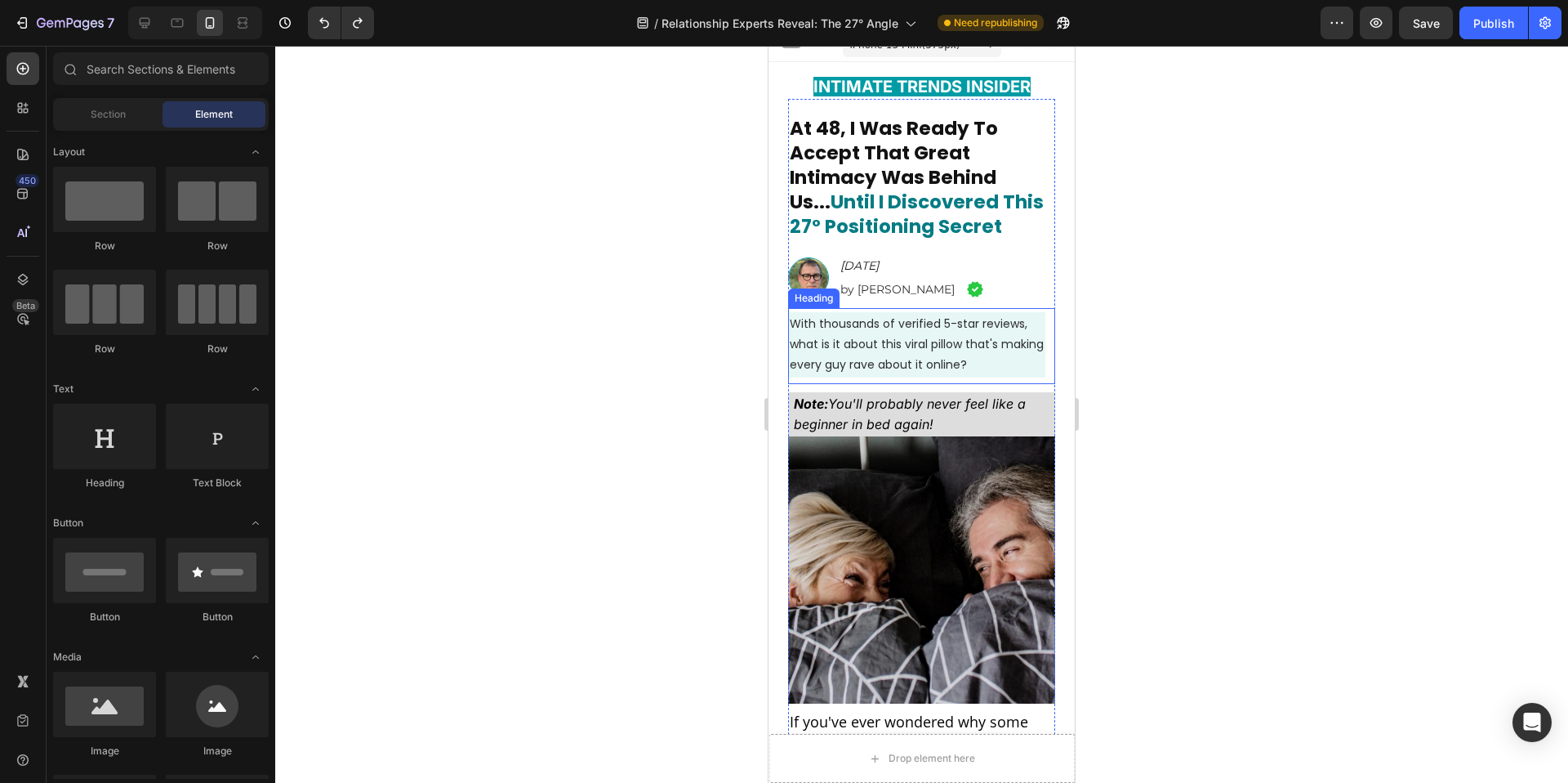
click at [915, 344] on span "With thousands of verified 5-star reviews, what is it about this viral pillow t…" at bounding box center [917, 344] width 254 height 57
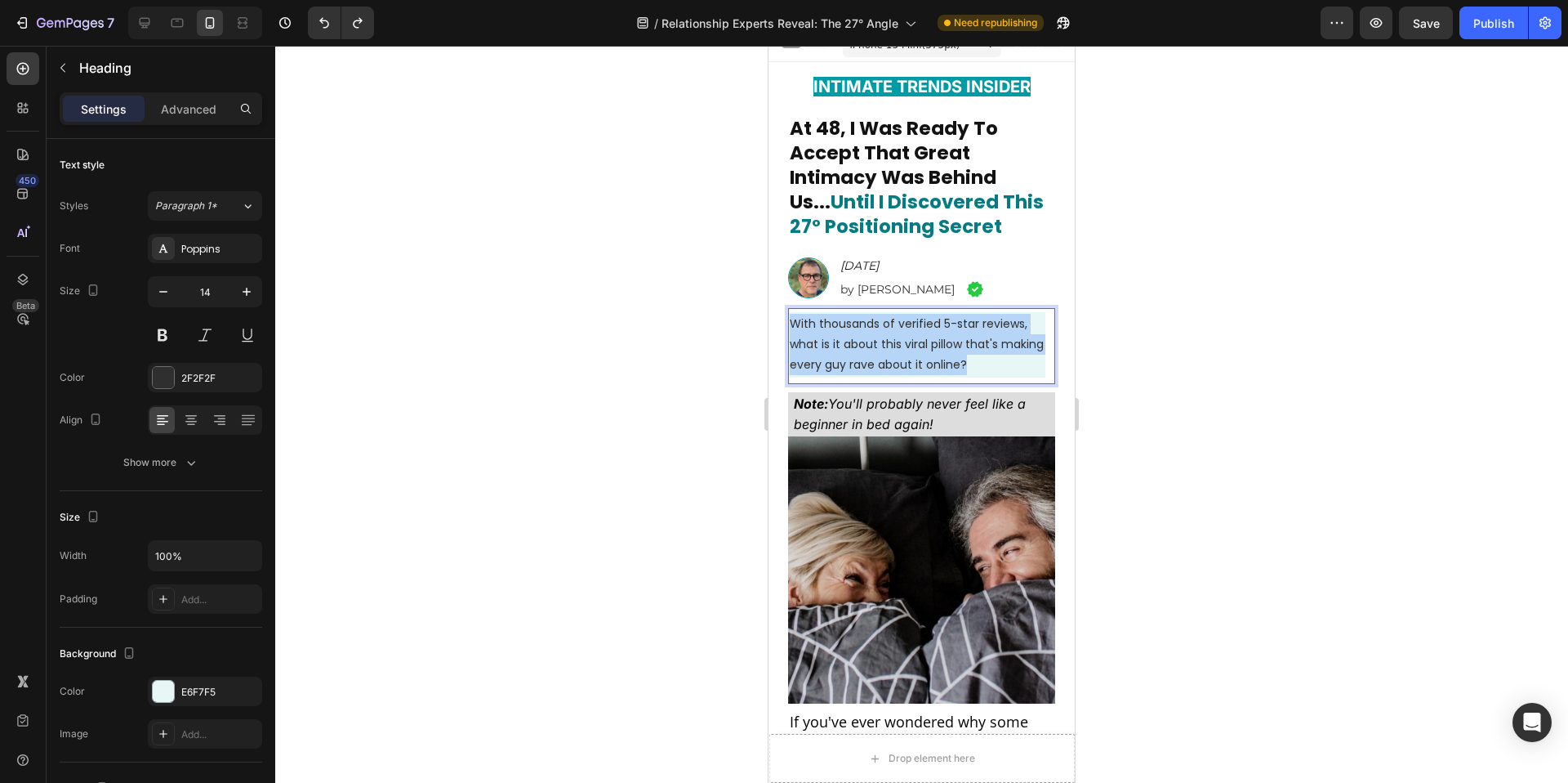
click at [915, 344] on span "With thousands of verified 5-star reviews, what is it about this viral pillow t…" at bounding box center [917, 344] width 254 height 57
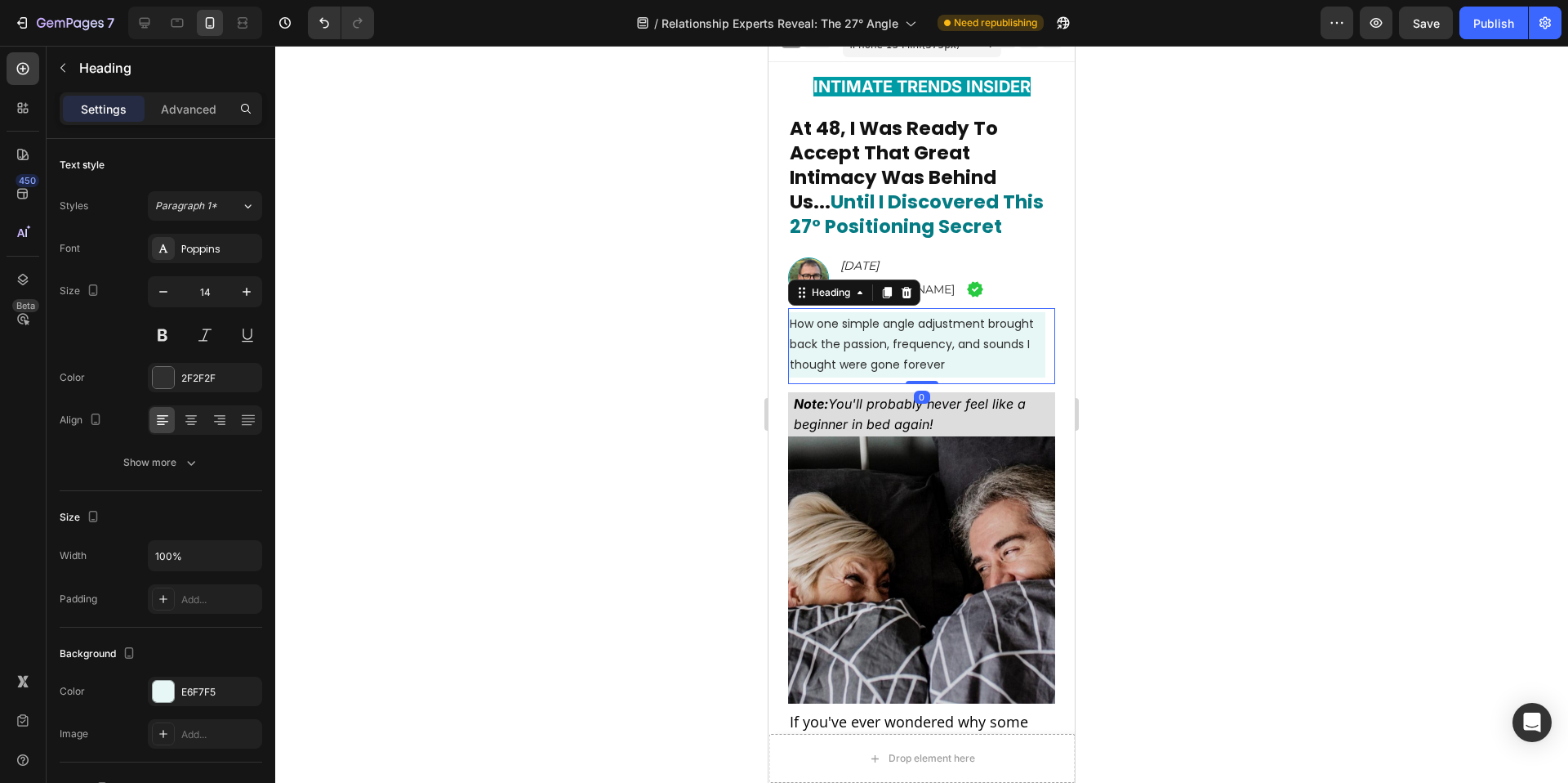
click at [672, 345] on div at bounding box center [921, 414] width 1293 height 737
click at [855, 343] on span "How one simple angle adjustment brought back the passion, frequency, and sounds…" at bounding box center [912, 344] width 244 height 57
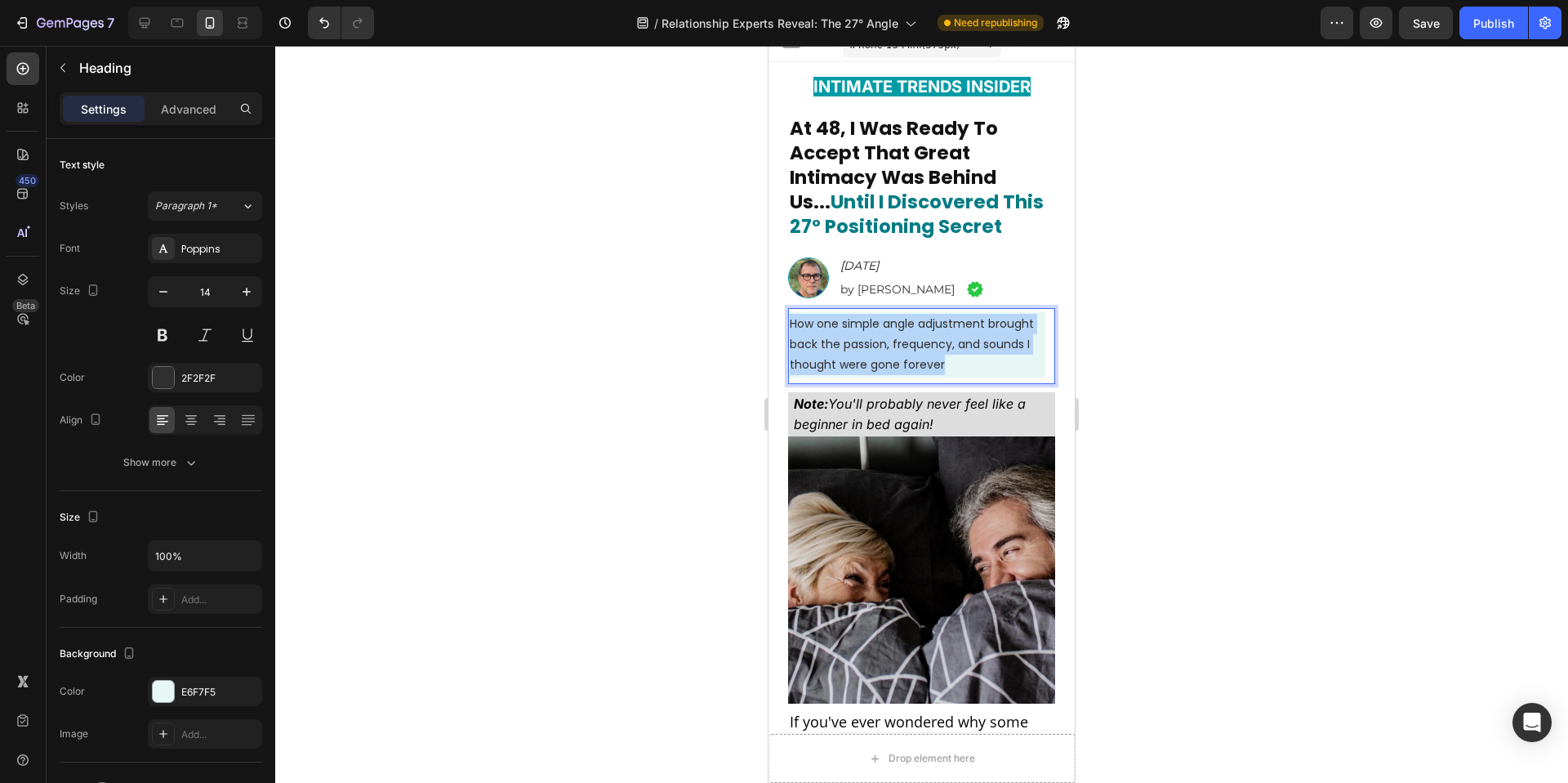
click at [855, 343] on span "How one simple angle adjustment brought back the passion, frequency, and sounds…" at bounding box center [912, 344] width 244 height 57
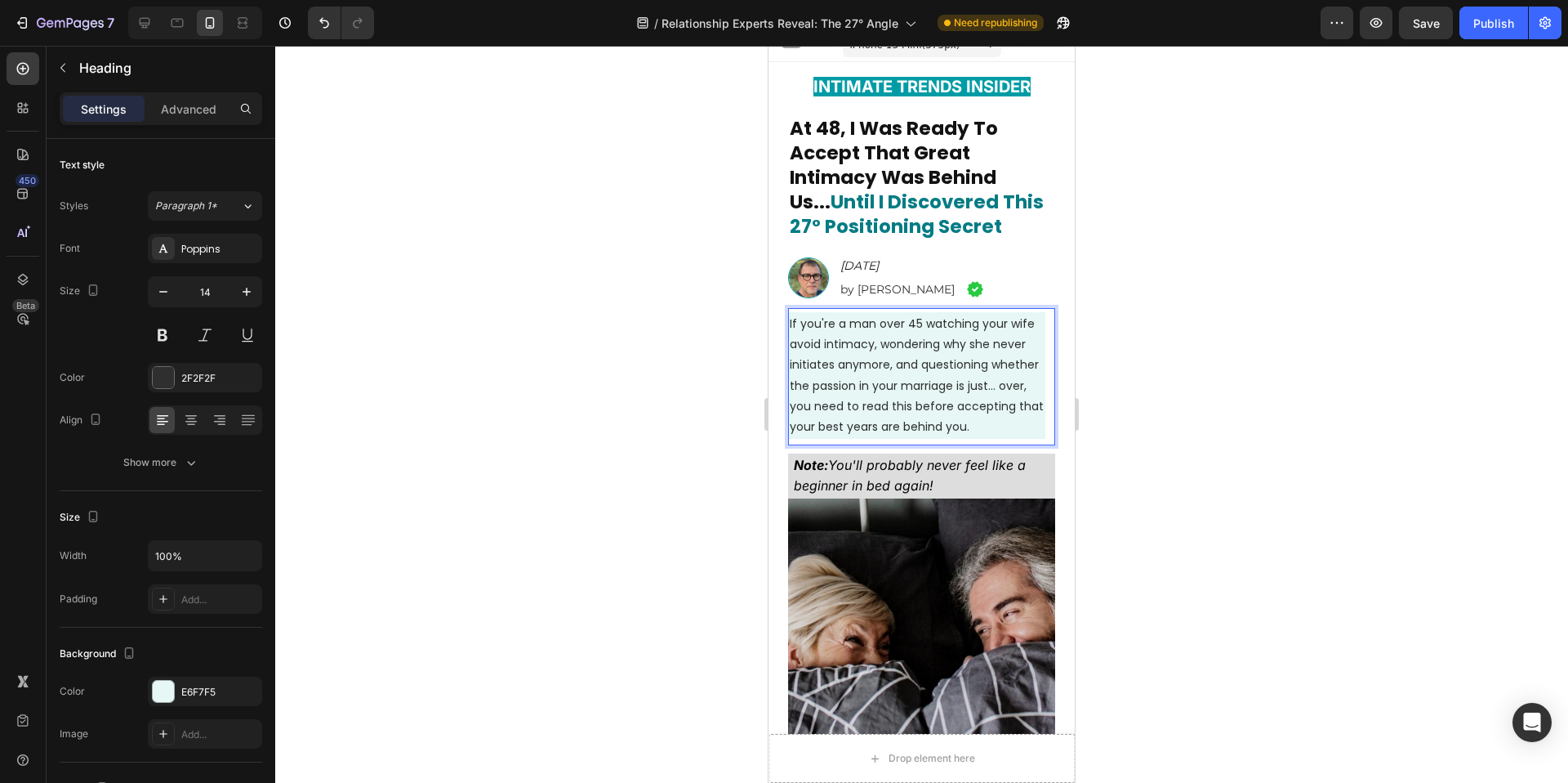
click at [495, 375] on div at bounding box center [921, 414] width 1293 height 737
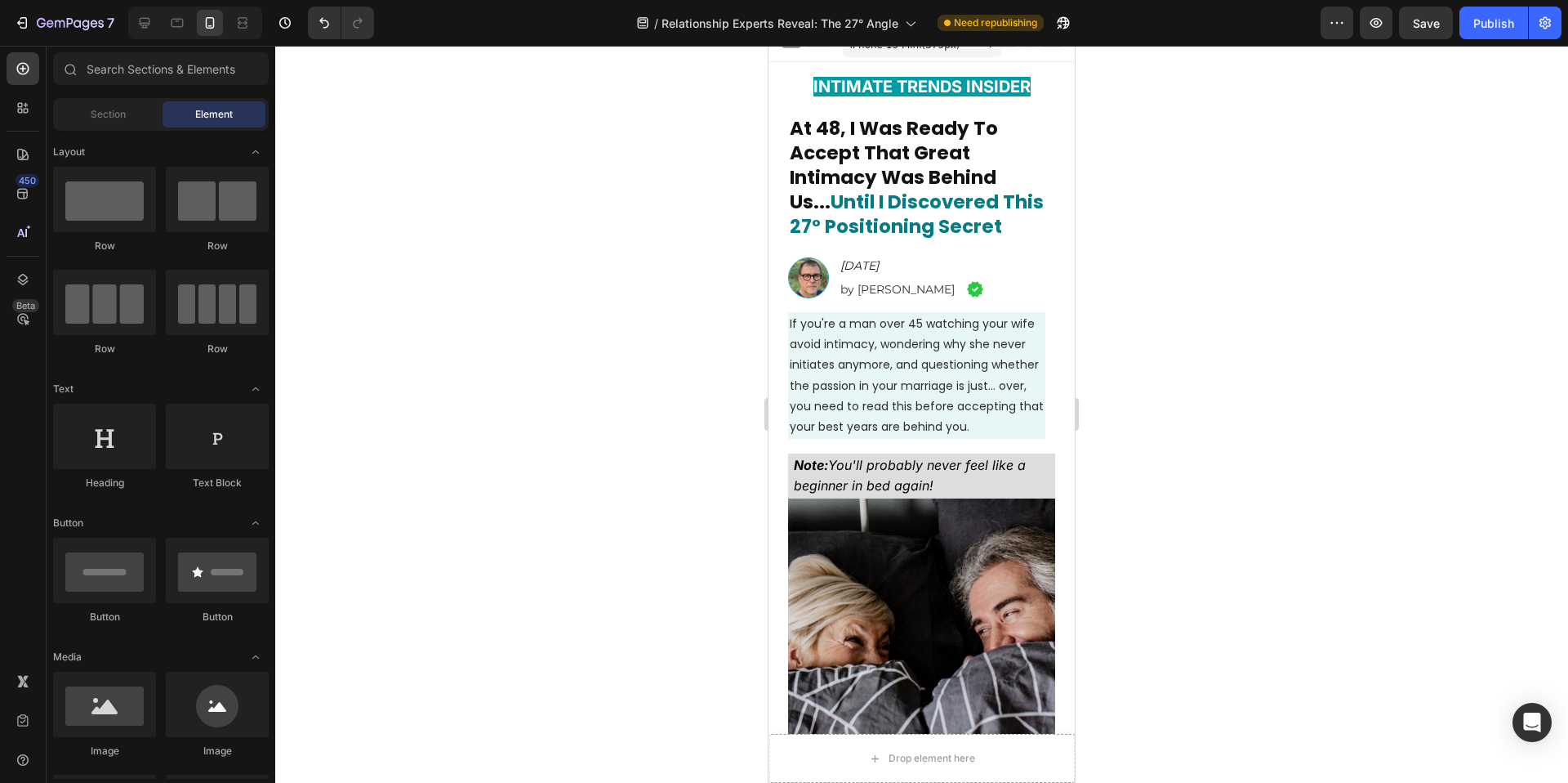
click at [715, 407] on div at bounding box center [921, 414] width 1293 height 737
click at [894, 494] on icon "Note: You'll probably never feel like a beginner in bed again!" at bounding box center [908, 475] width 236 height 37
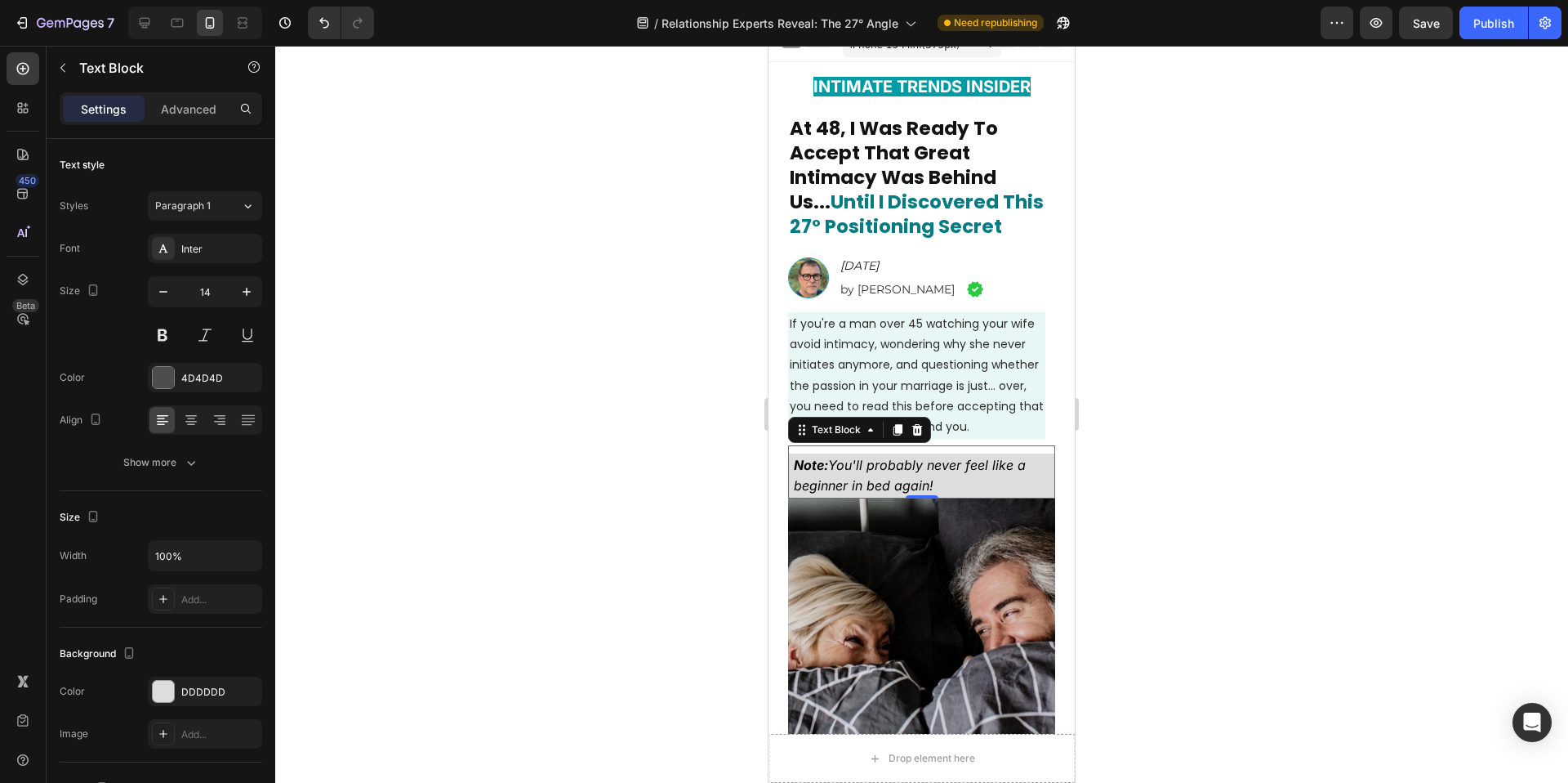
click at [894, 494] on icon "Note: You'll probably never feel like a beginner in bed again!" at bounding box center [908, 475] width 236 height 37
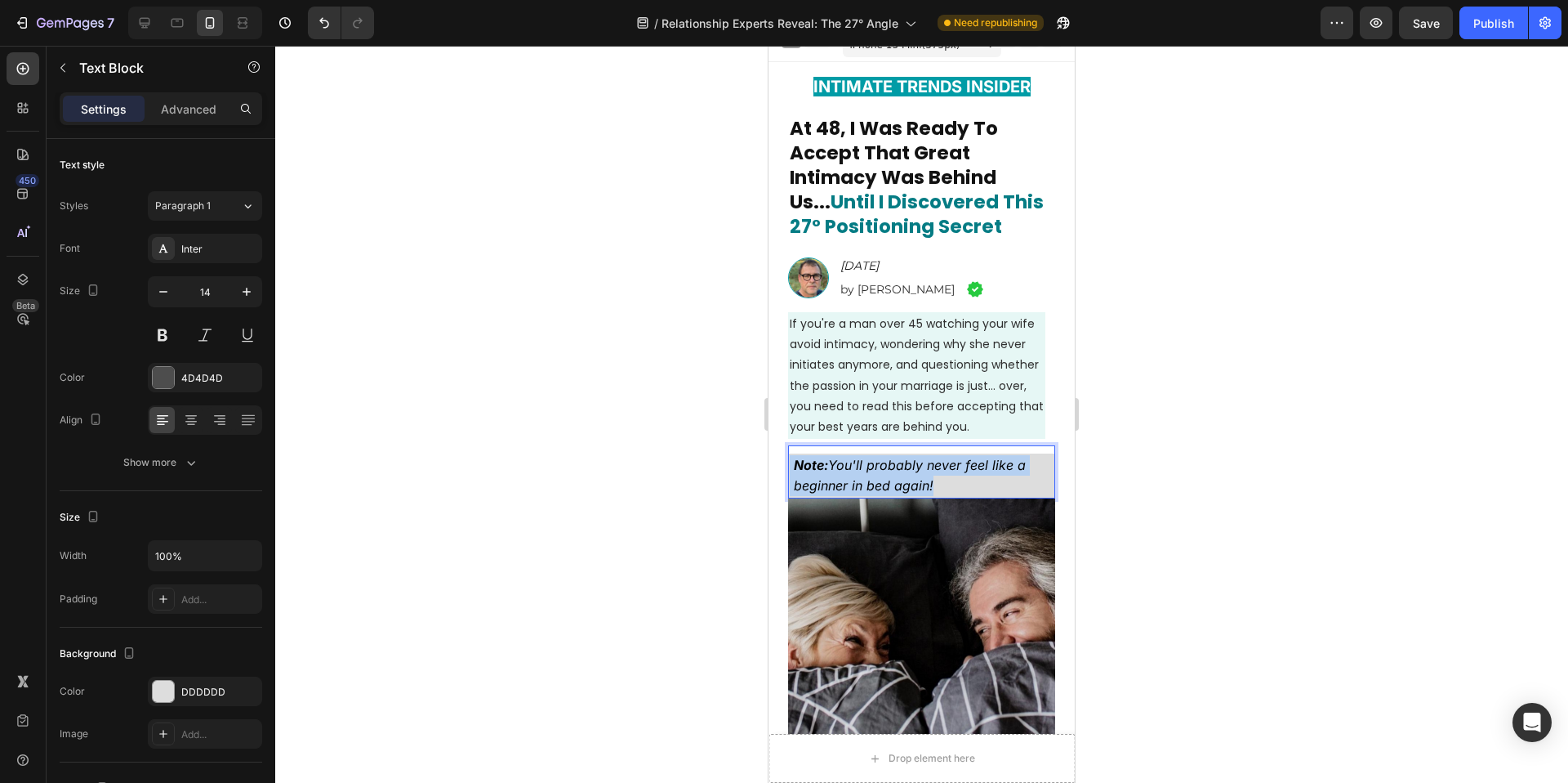
click at [894, 494] on icon "Note: You'll probably never feel like a beginner in bed again!" at bounding box center [908, 475] width 236 height 37
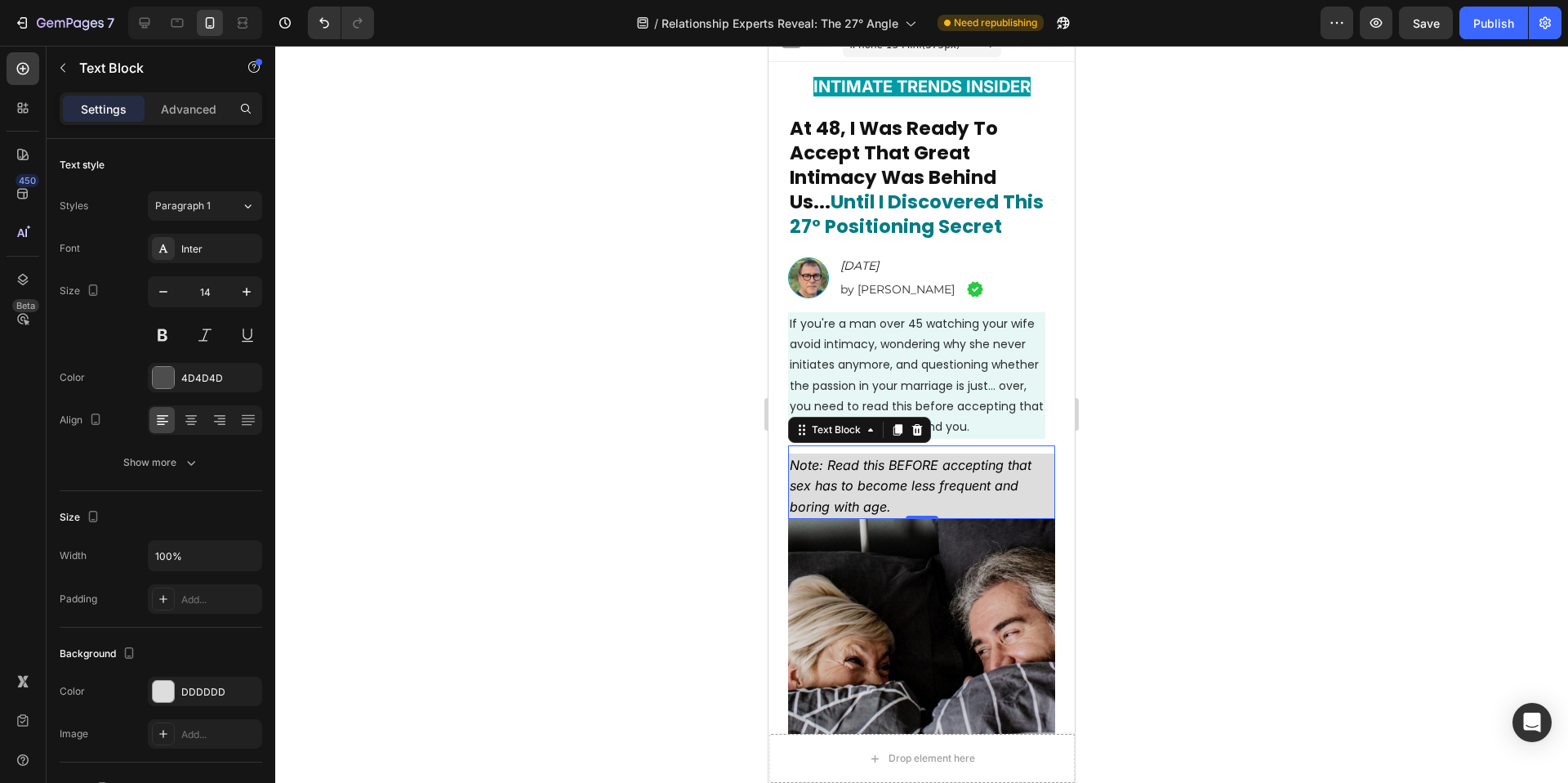
click at [613, 292] on div at bounding box center [921, 414] width 1293 height 737
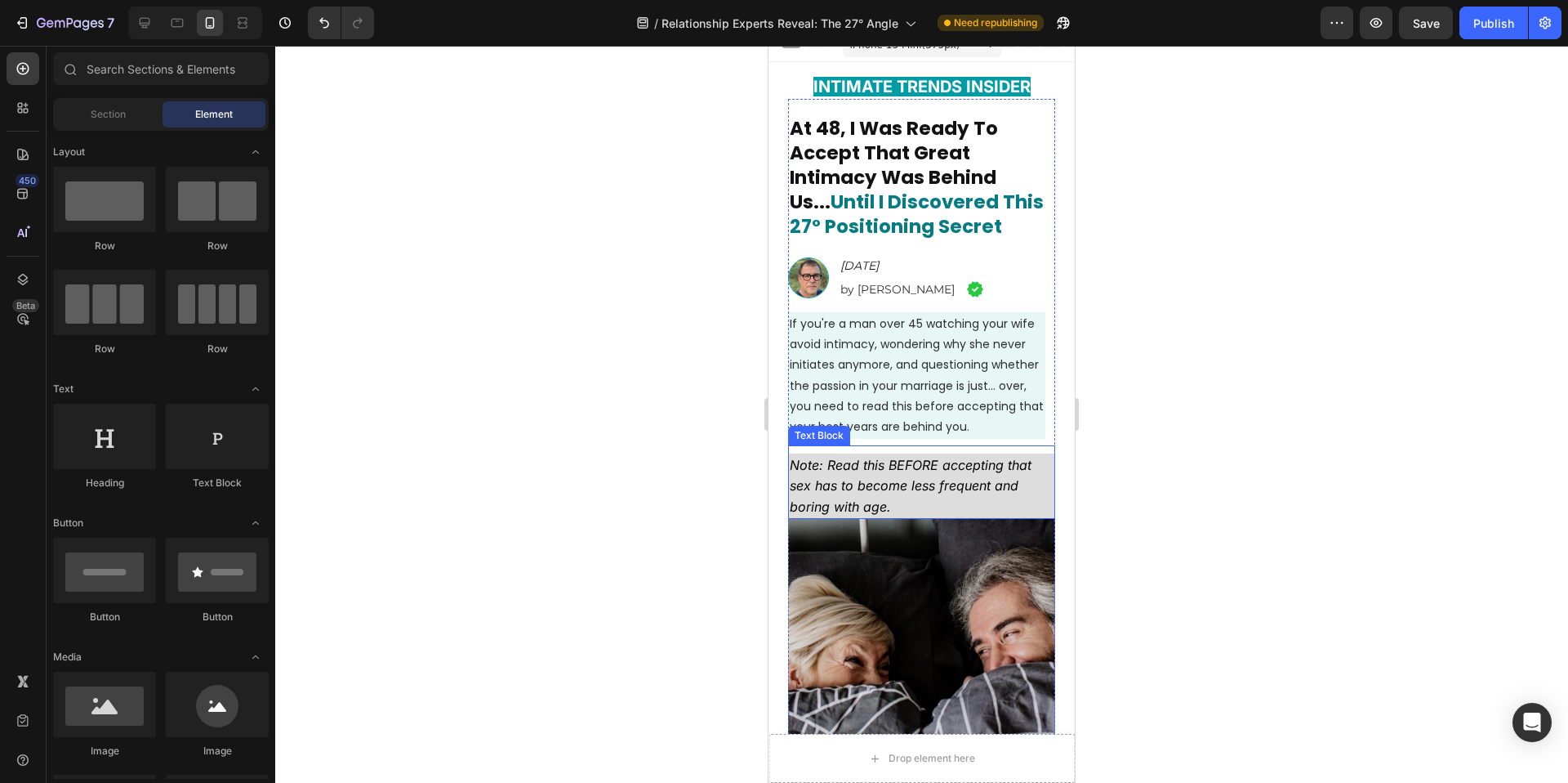
click at [847, 484] on icon "Note: Read this BEFORE accepting that sex has to become less frequent and borin…" at bounding box center [911, 485] width 242 height 57
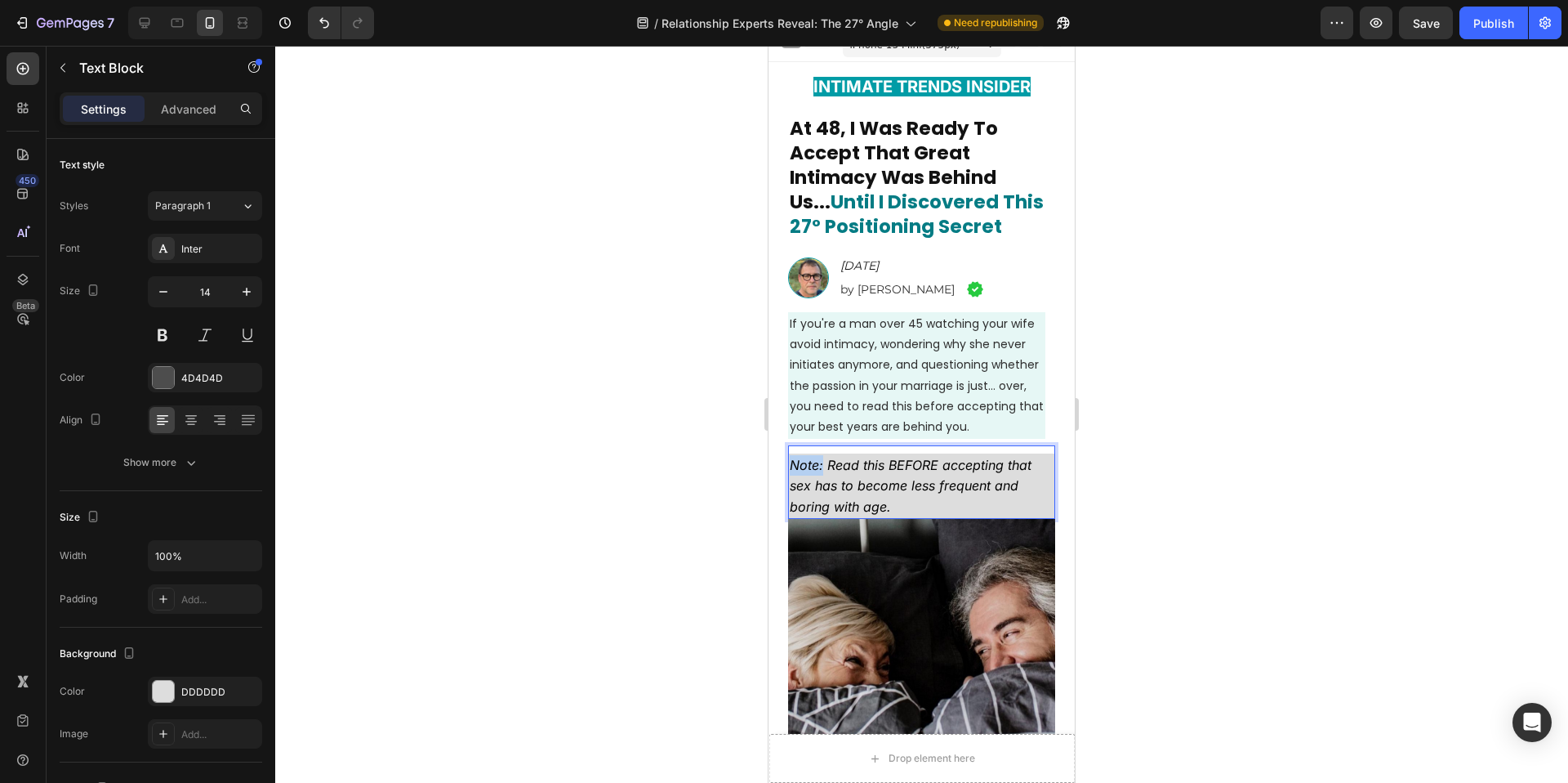
drag, startPoint x: 822, startPoint y: 486, endPoint x: 793, endPoint y: 485, distance: 29.0
click at [793, 485] on icon "Note: Read this BEFORE accepting that sex has to become less frequent and borin…" at bounding box center [911, 485] width 242 height 57
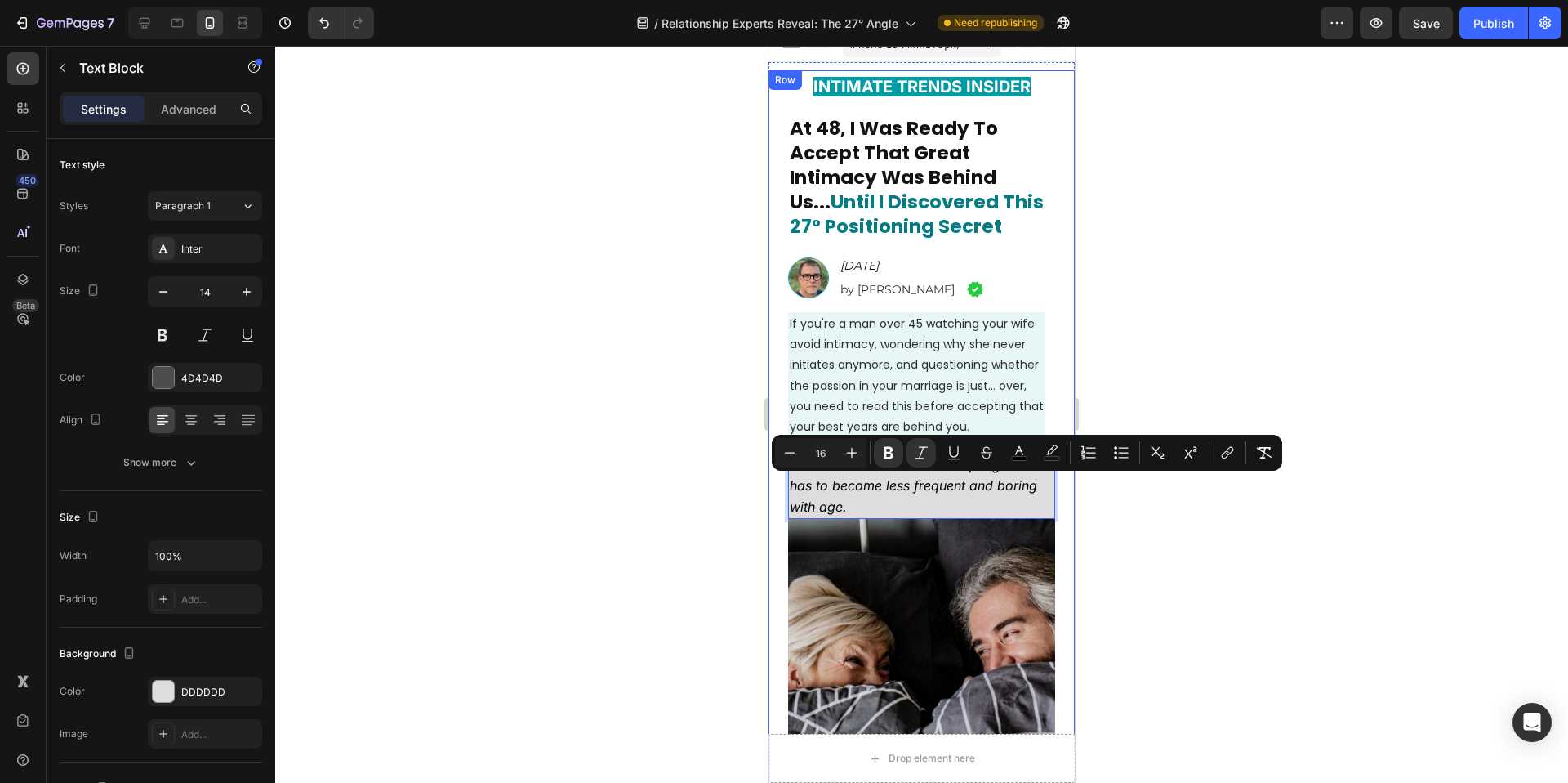
click at [632, 477] on div at bounding box center [921, 414] width 1293 height 737
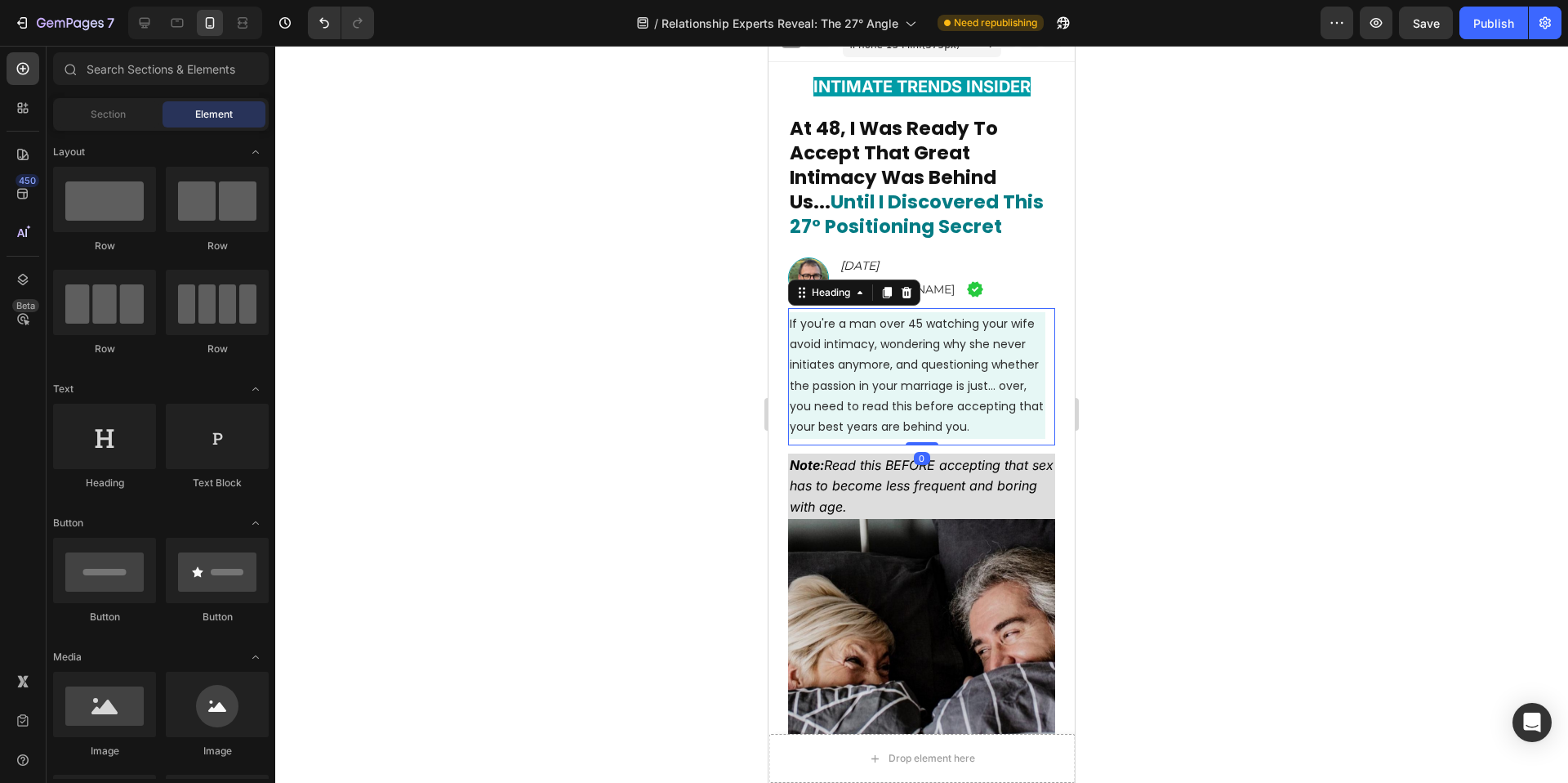
click at [967, 335] on p "⁠⁠⁠⁠⁠⁠⁠ If you're a man over 45 watching your wife avoid intimacy, wondering wh…" at bounding box center [917, 375] width 254 height 123
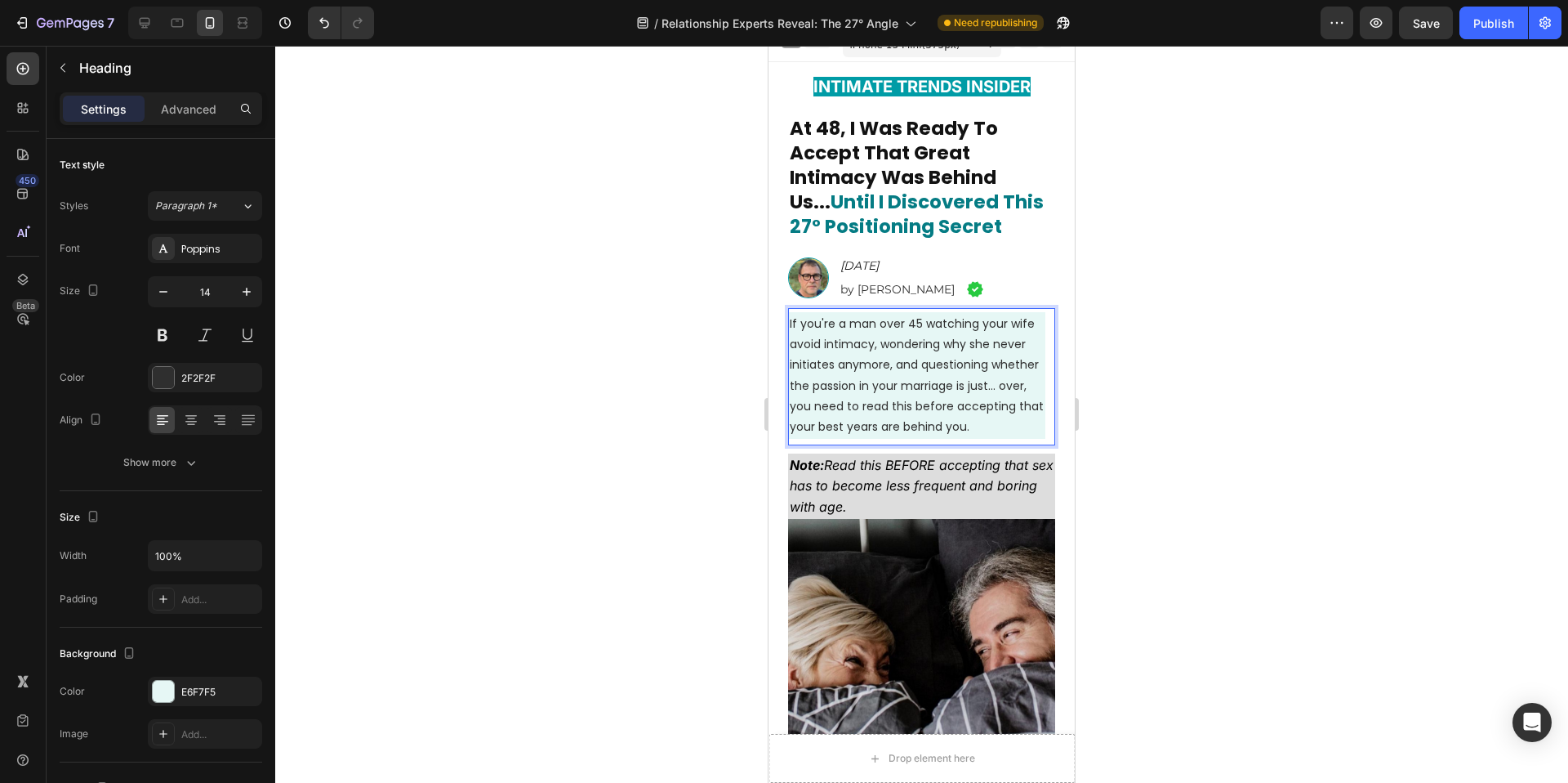
click at [850, 344] on span "If you're a man over 45 watching your wife avoid intimacy, wondering why she ne…" at bounding box center [917, 375] width 254 height 119
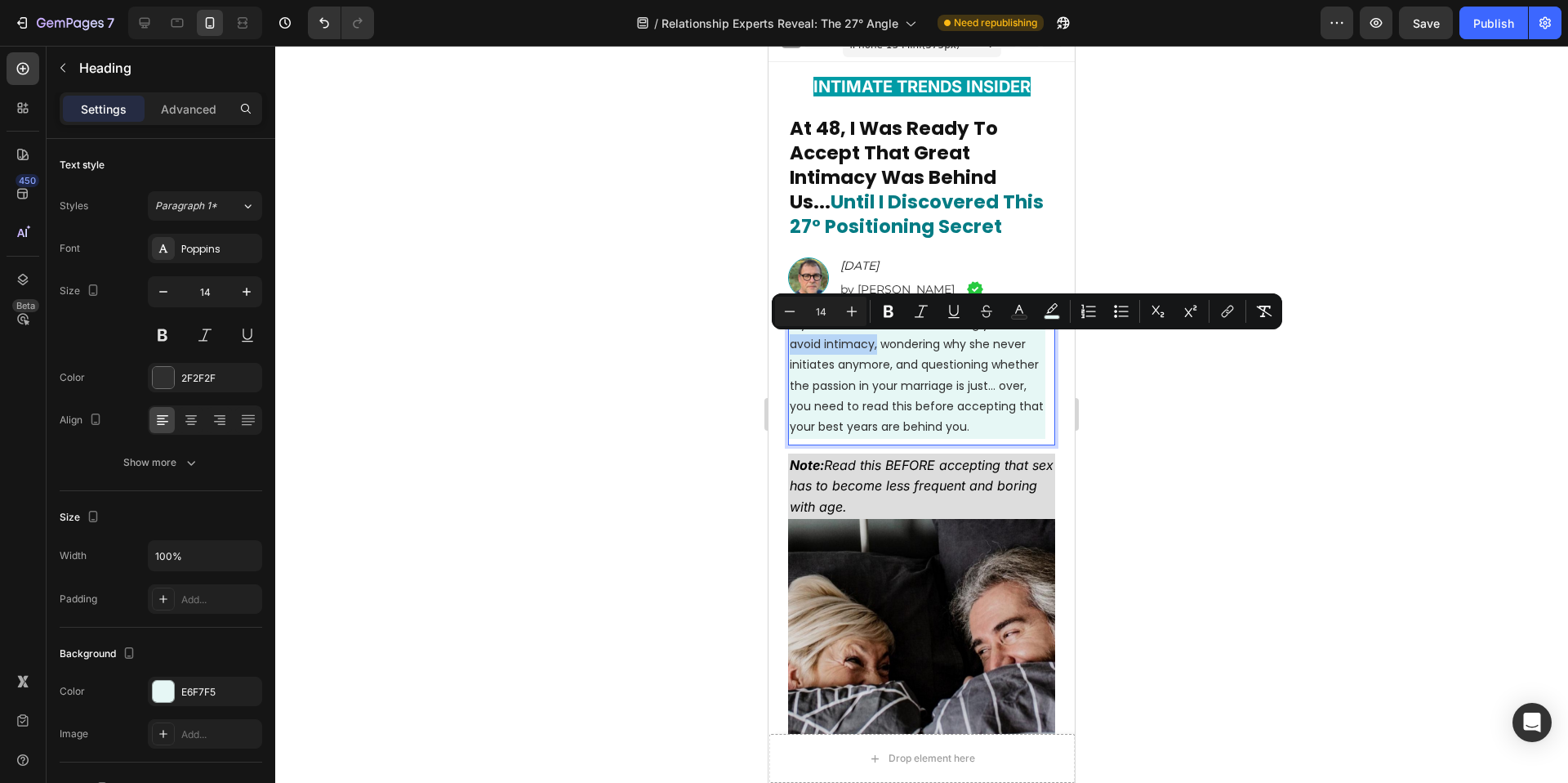
drag, startPoint x: 877, startPoint y: 344, endPoint x: 791, endPoint y: 344, distance: 86.0
click at [791, 344] on span "If you're a man over 45 watching your wife avoid intimacy, wondering why she ne…" at bounding box center [917, 375] width 254 height 119
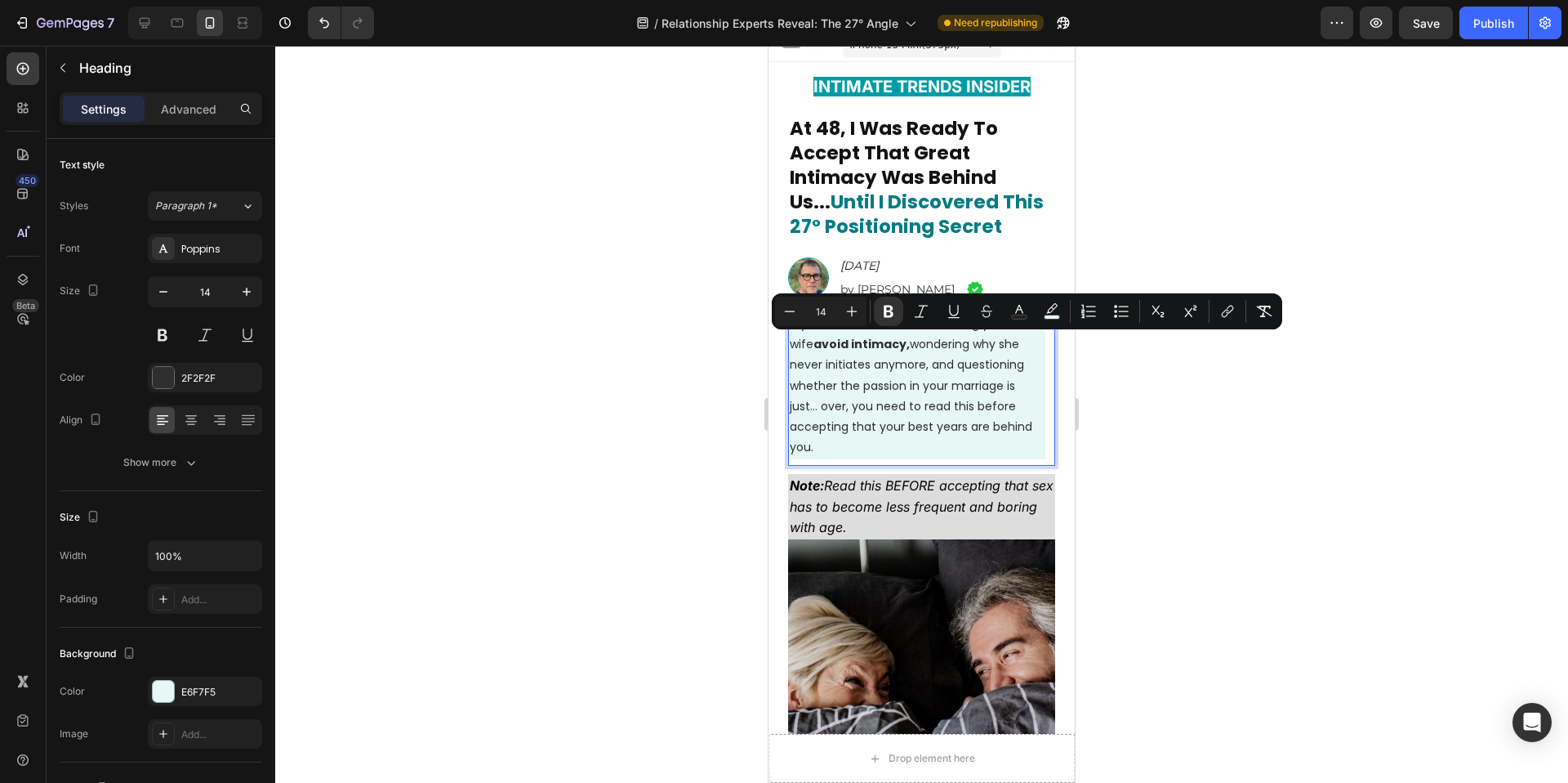
click at [567, 365] on div at bounding box center [921, 414] width 1293 height 737
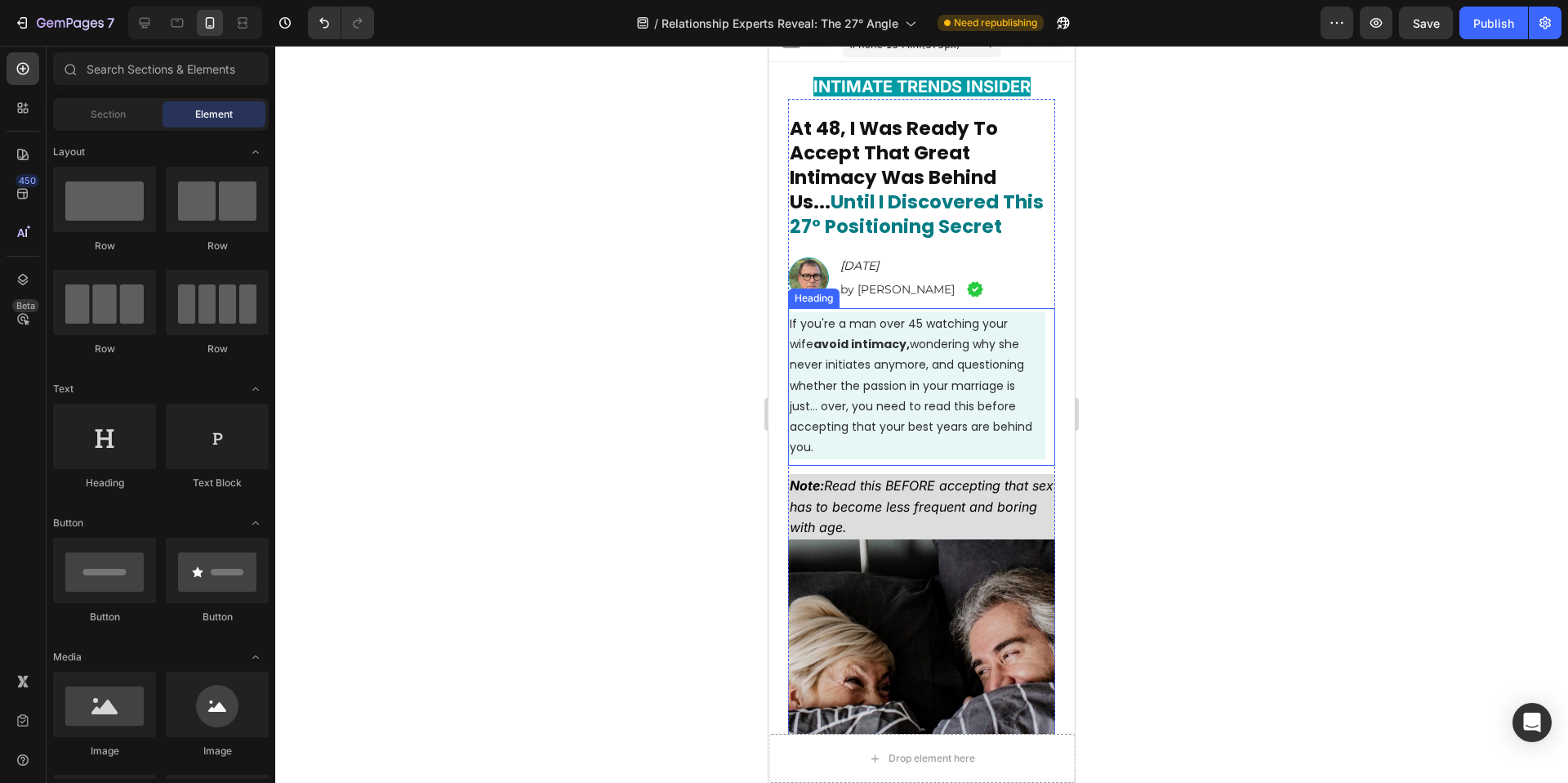
click at [886, 345] on span "If you're a man over 45 watching your wife avoid intimacy, wondering why she ne…" at bounding box center [911, 385] width 242 height 140
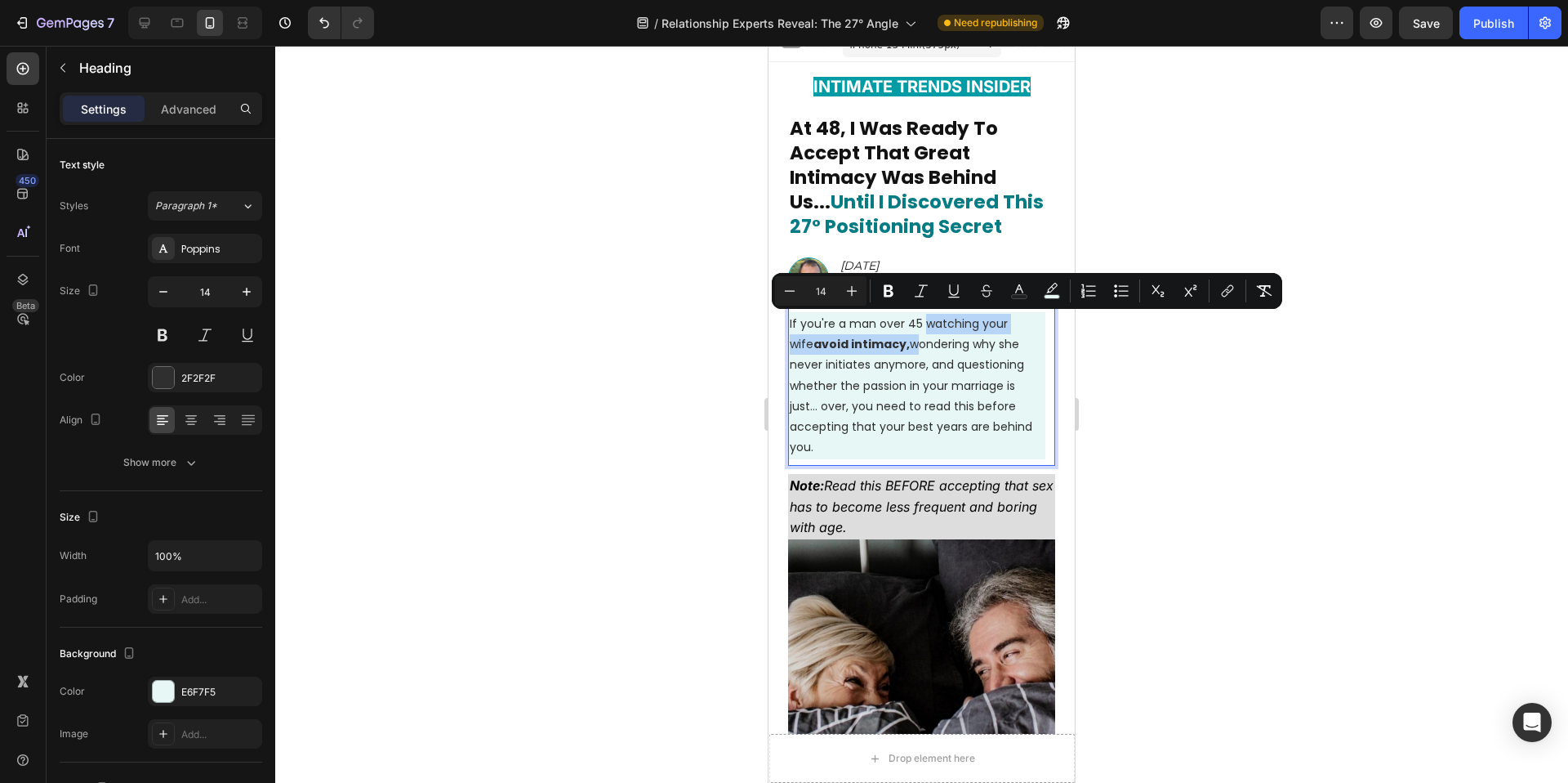
drag, startPoint x: 888, startPoint y: 347, endPoint x: 923, endPoint y: 325, distance: 41.3
click at [923, 325] on span "If you're a man over 45 watching your wife avoid intimacy, wondering why she ne…" at bounding box center [911, 385] width 242 height 140
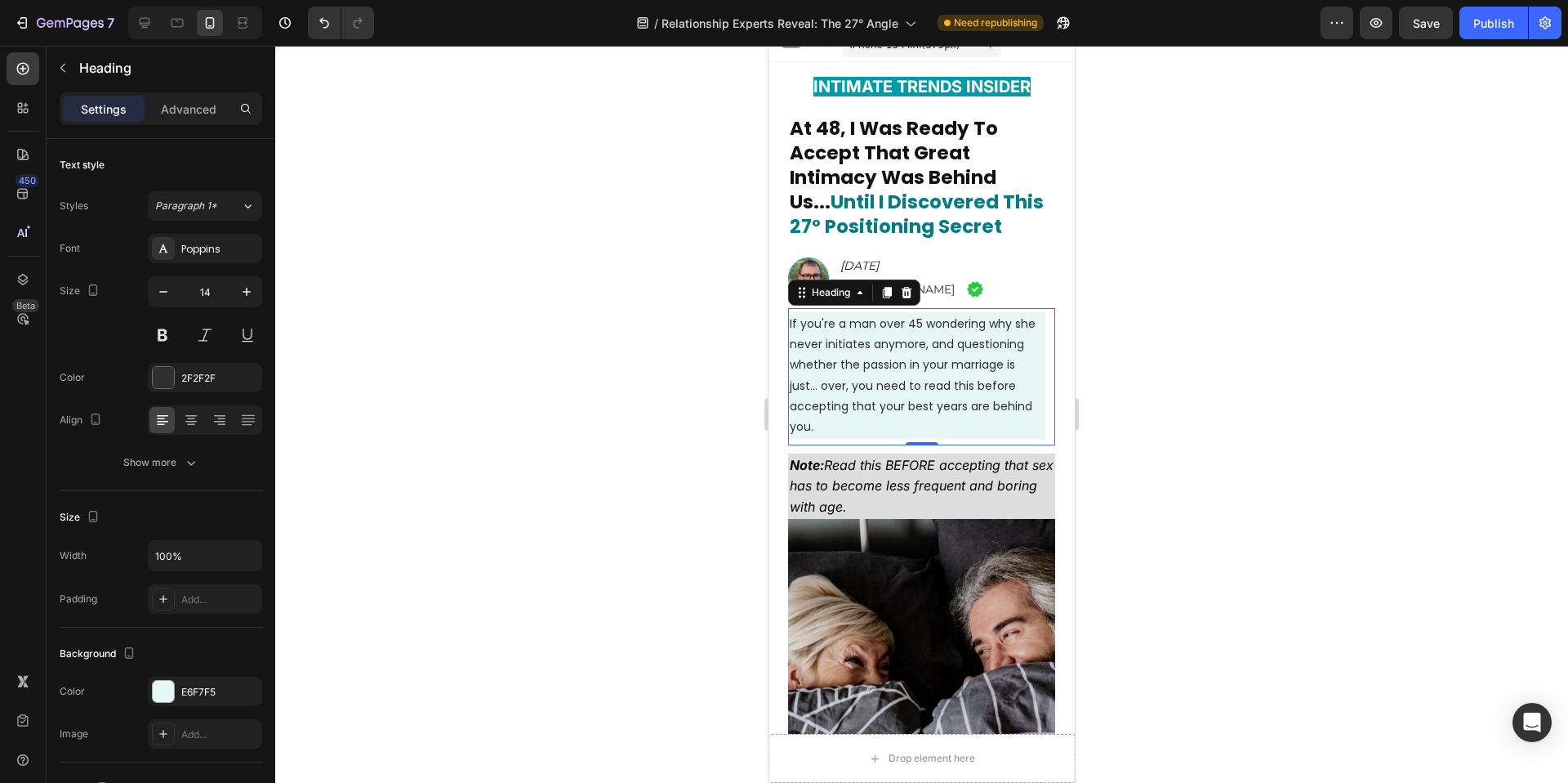
click at [599, 420] on div at bounding box center [921, 414] width 1293 height 737
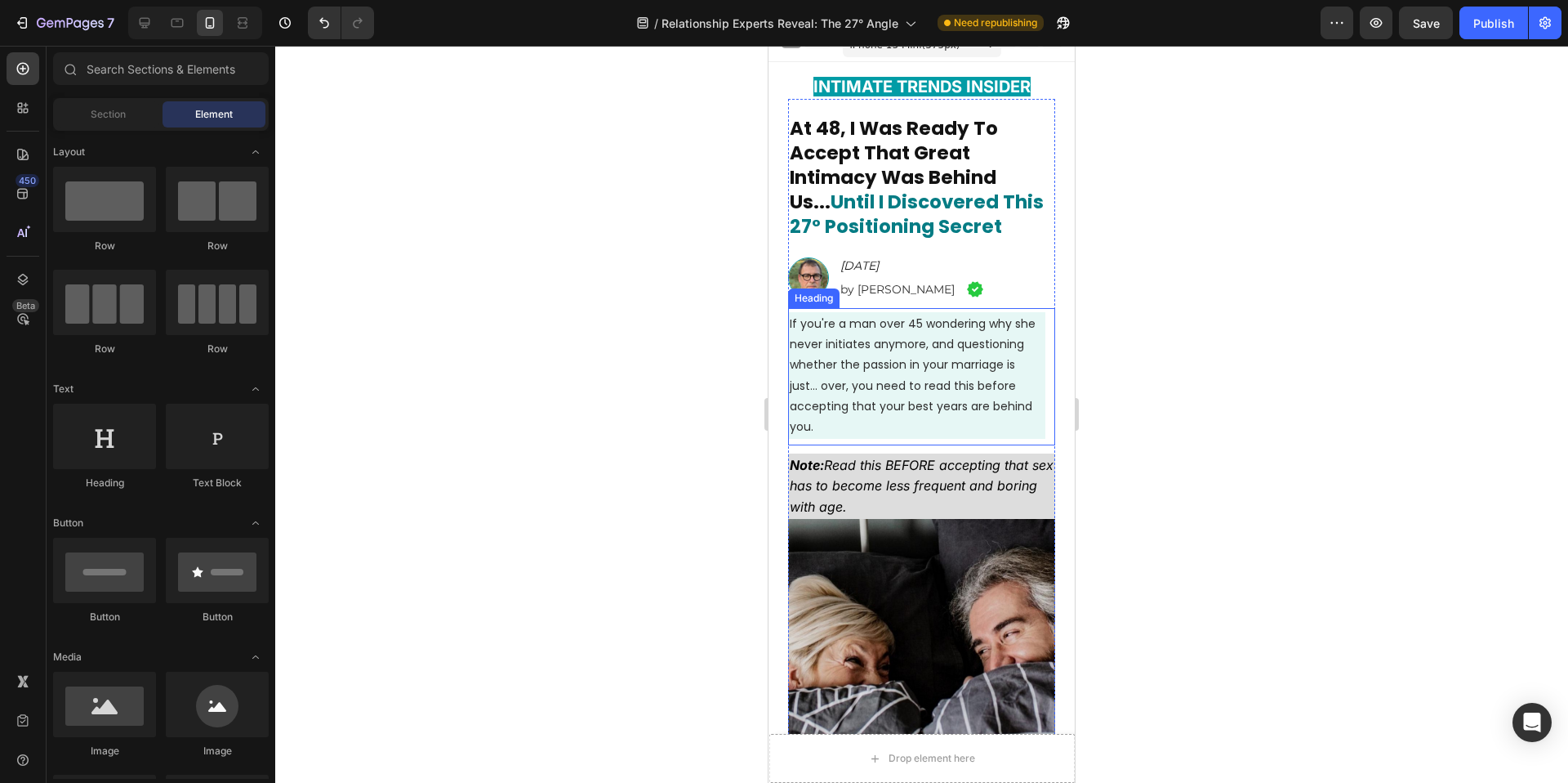
click at [513, 476] on div at bounding box center [921, 414] width 1293 height 737
click at [1240, 514] on div at bounding box center [921, 414] width 1293 height 737
click at [964, 411] on span "If you're a man over 45 wondering why she never initiates anymore, and question…" at bounding box center [913, 375] width 246 height 119
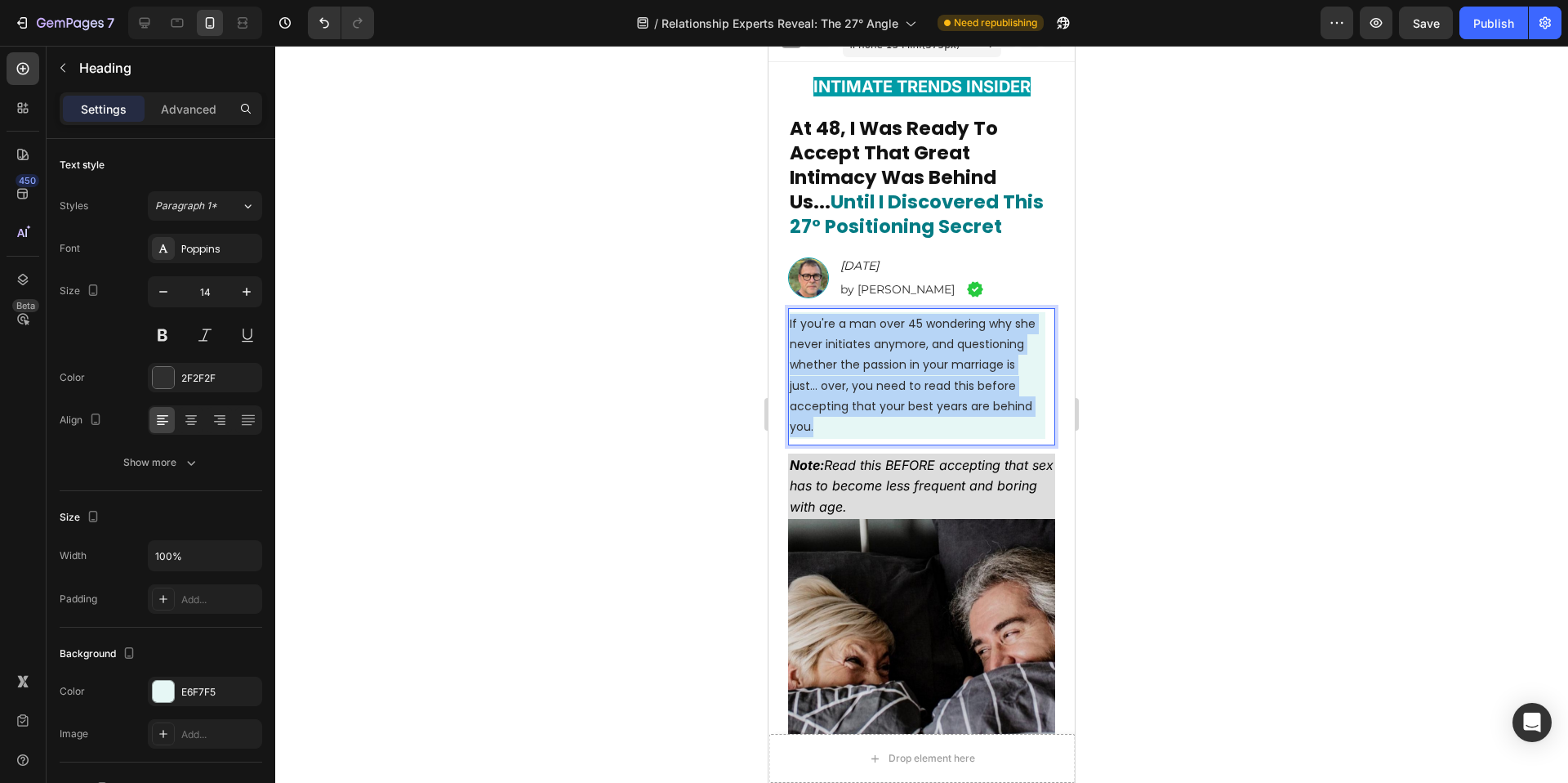
click at [964, 411] on span "If you're a man over 45 wondering why she never initiates anymore, and question…" at bounding box center [913, 375] width 246 height 119
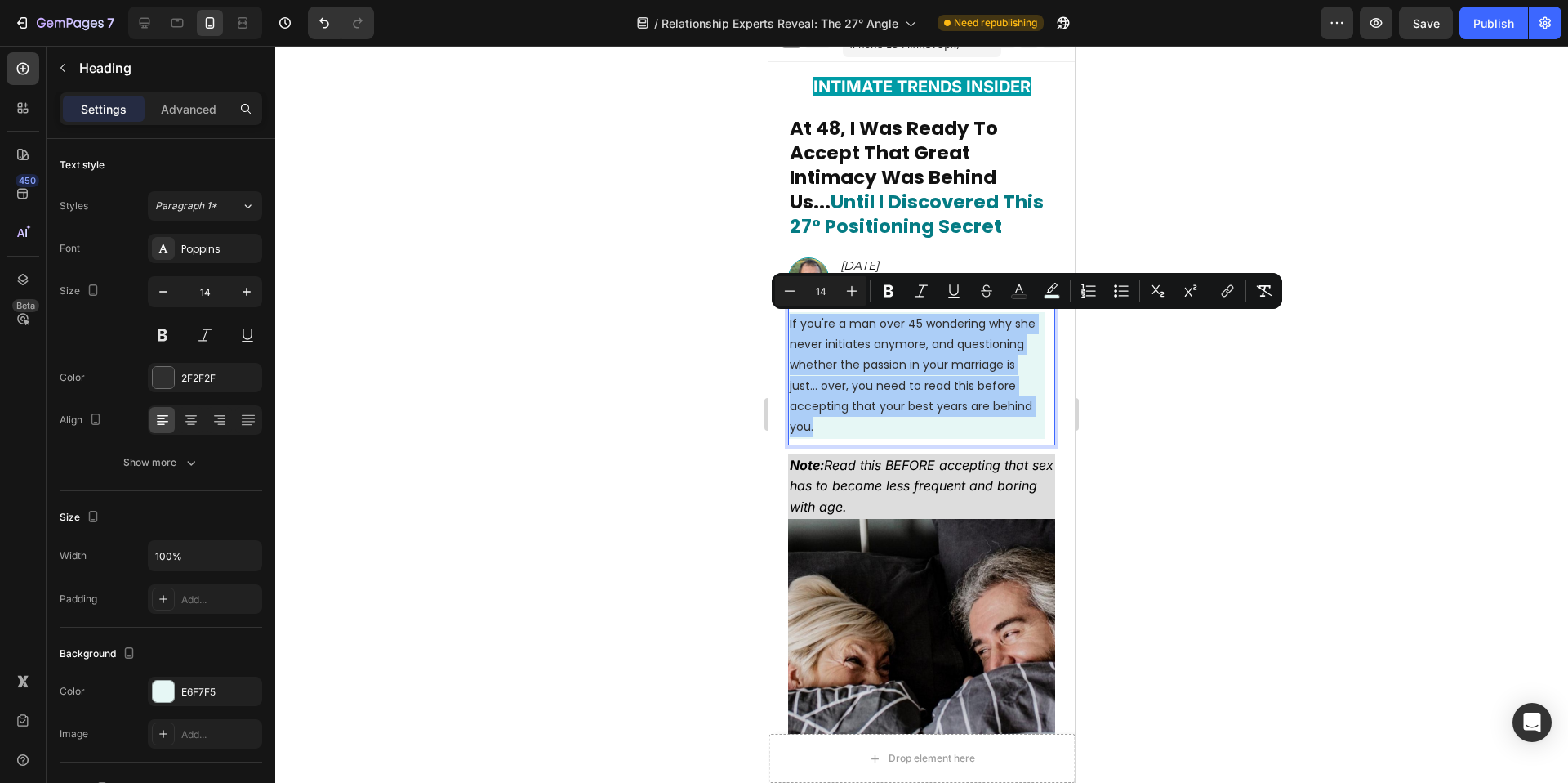
click at [658, 376] on div at bounding box center [921, 414] width 1293 height 737
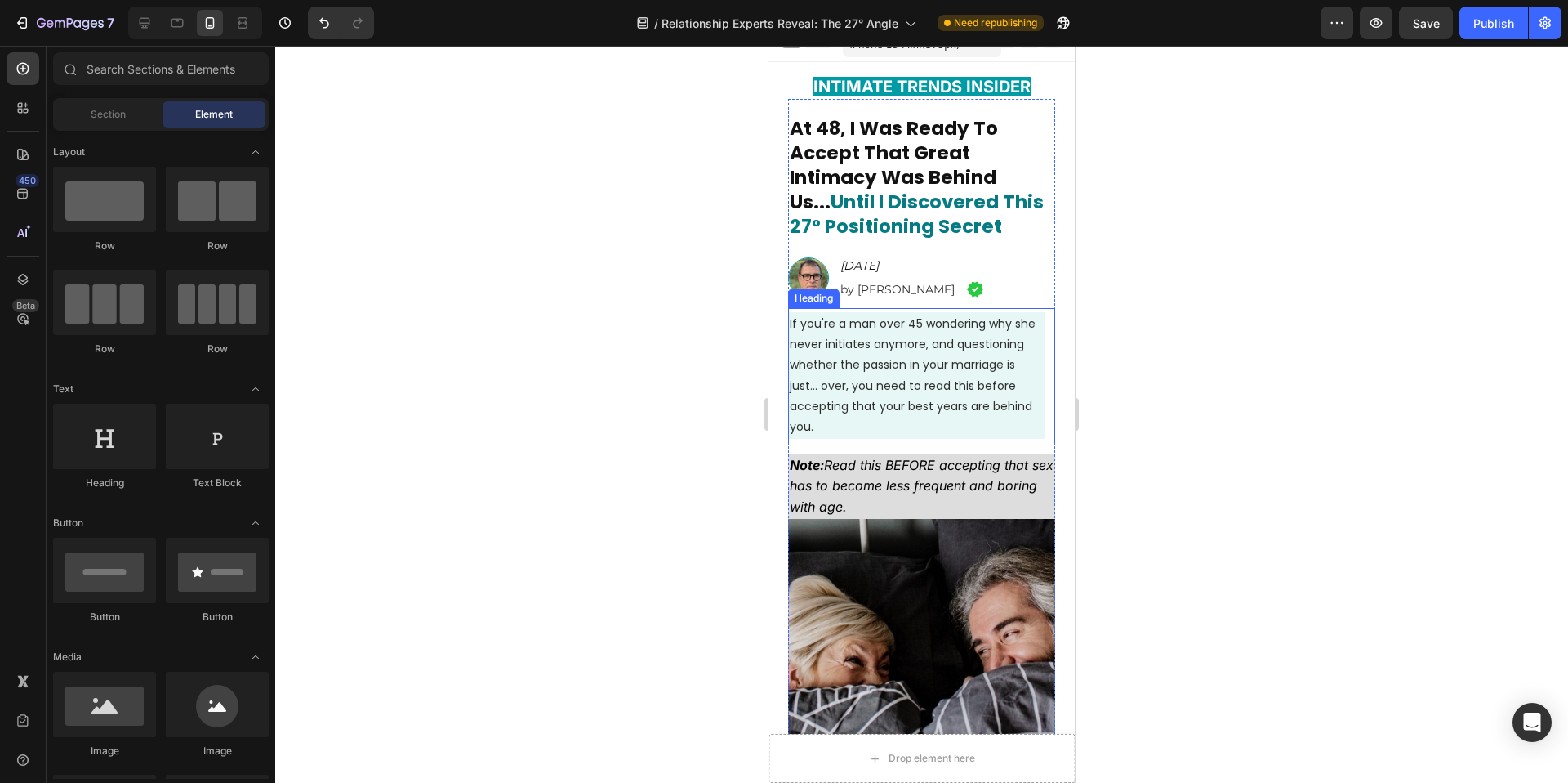
click at [820, 401] on span "If you're a man over 45 wondering why she never initiates anymore, and question…" at bounding box center [913, 375] width 246 height 119
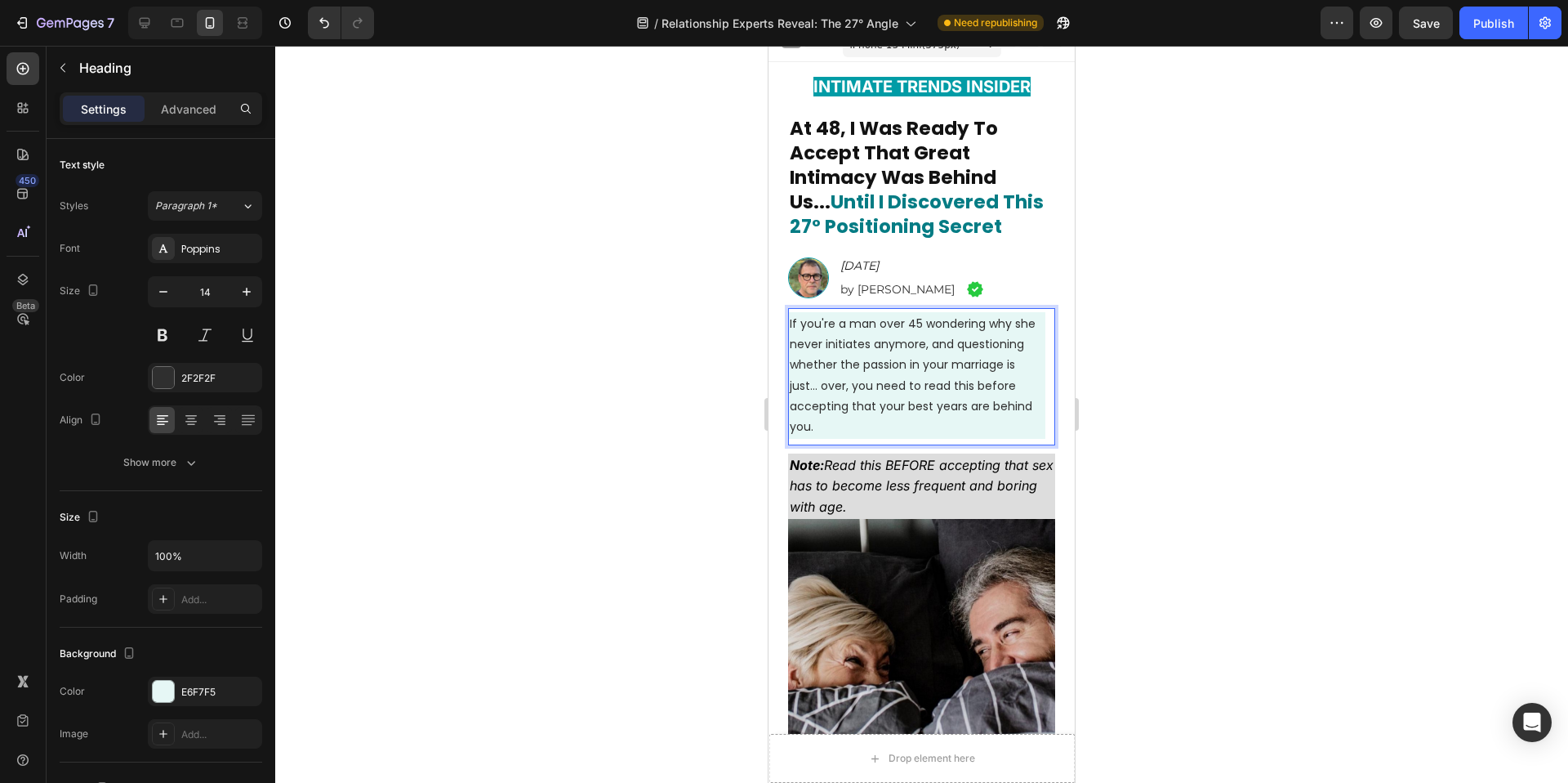
click at [850, 406] on span "If you're a man over 45 wondering why she never initiates anymore, and question…" at bounding box center [913, 375] width 246 height 119
click at [876, 346] on span "If you're a man over 45 wondering why she never initiates anymore, and question…" at bounding box center [913, 375] width 246 height 119
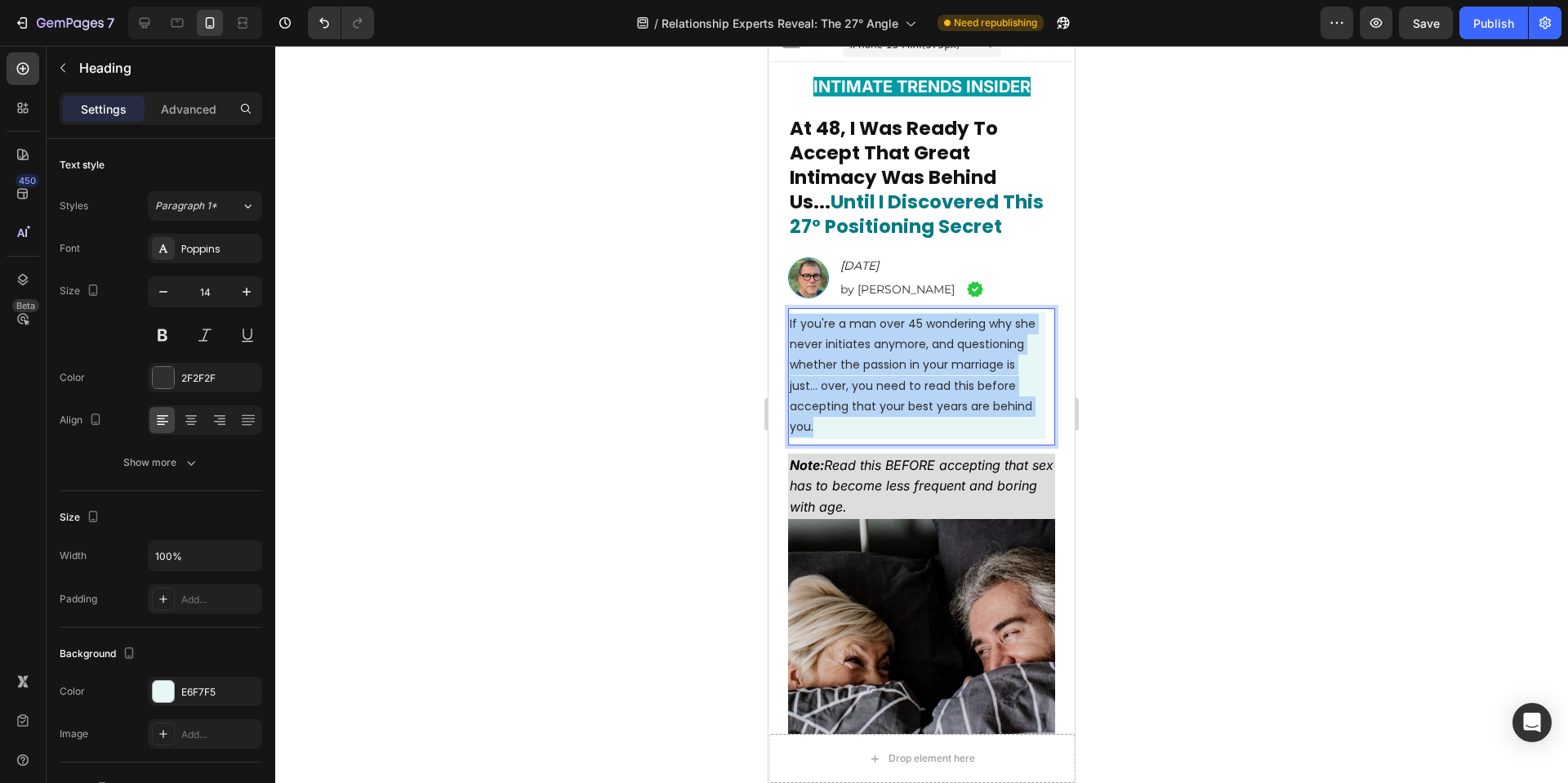
click at [876, 346] on span "If you're a man over 45 wondering why she never initiates anymore, and question…" at bounding box center [913, 375] width 246 height 119
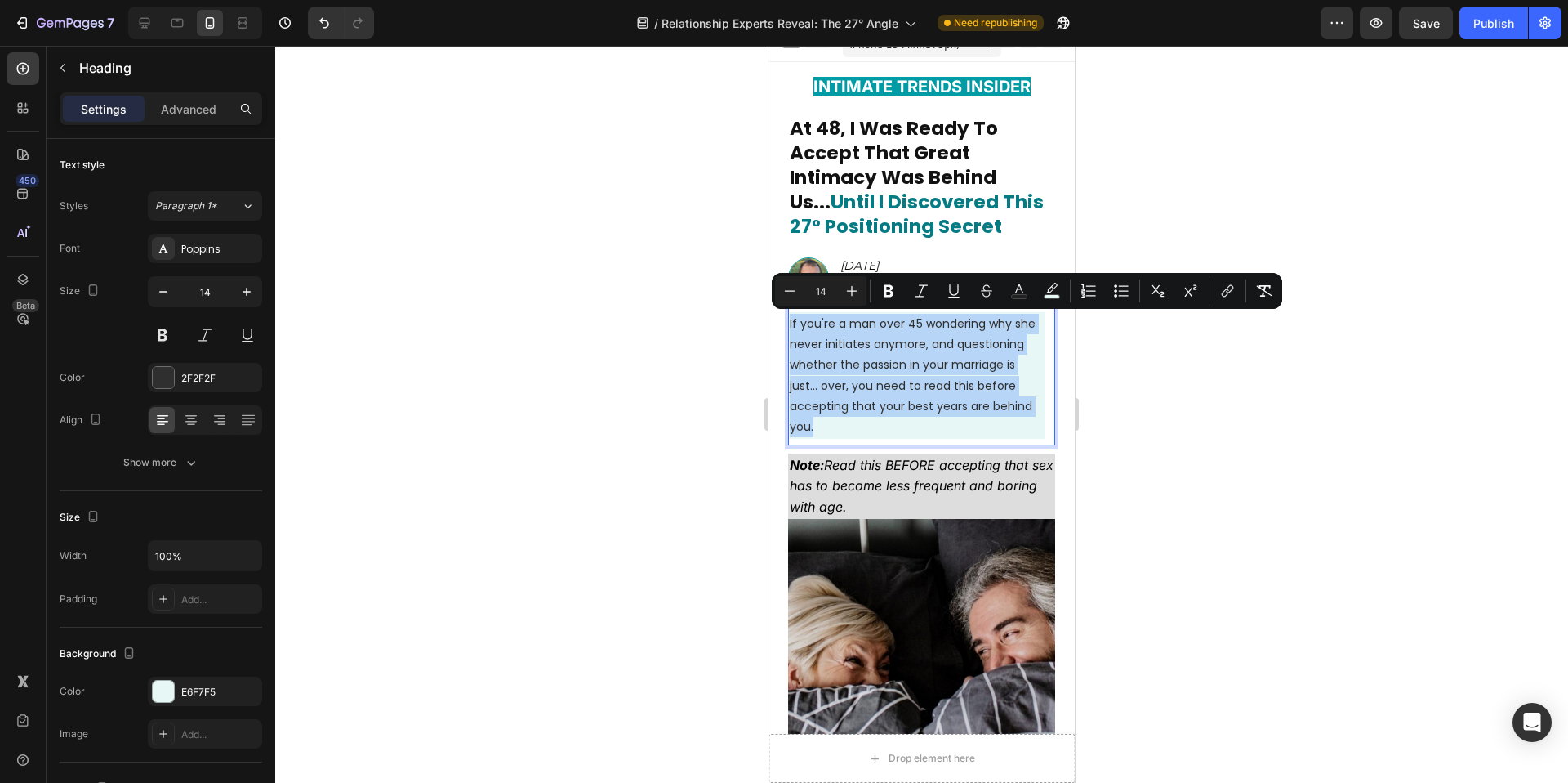
copy span "If you're a man over 45 wondering why she never initiates anymore, and question…"
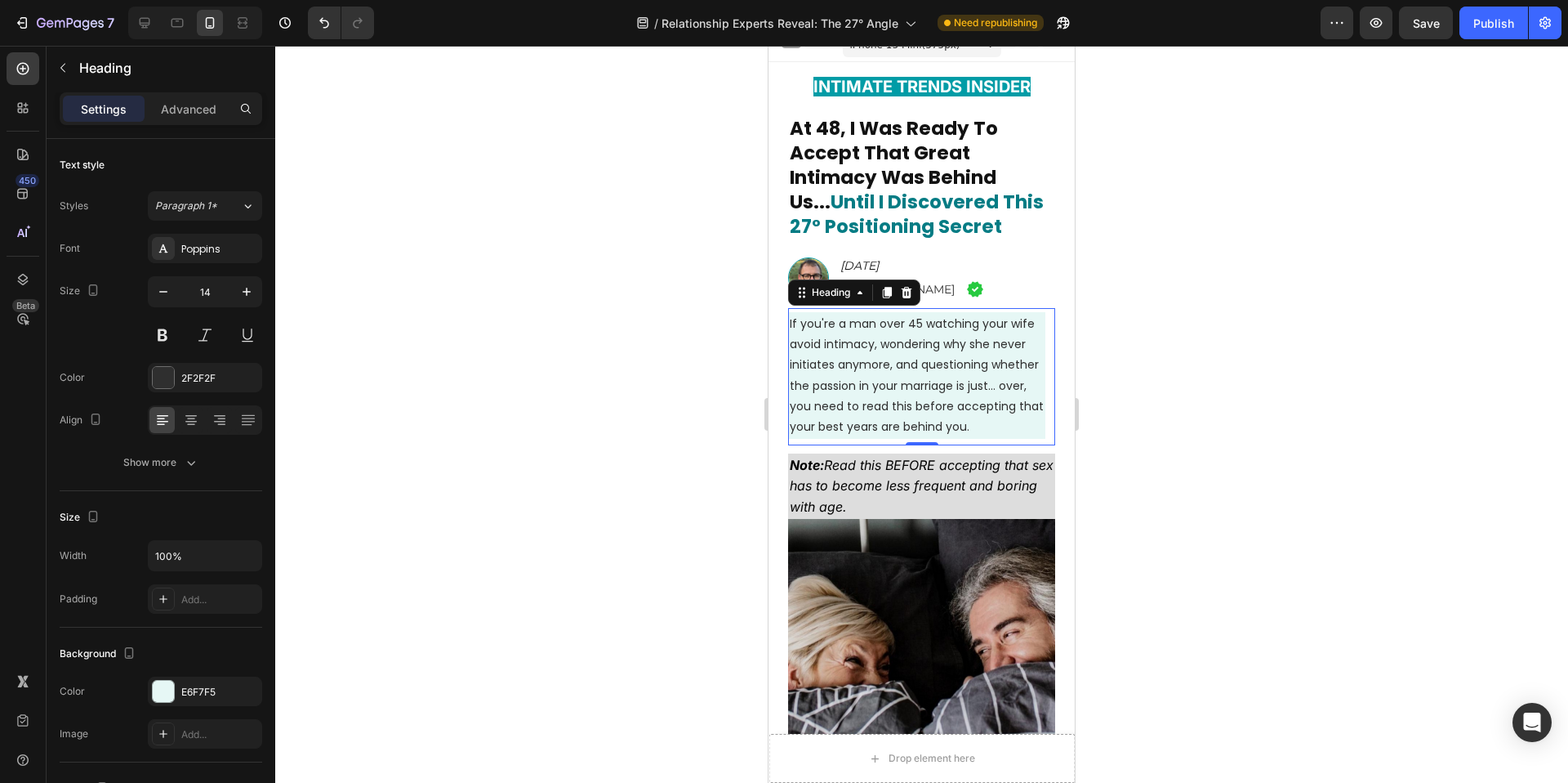
click at [632, 375] on div at bounding box center [921, 414] width 1293 height 737
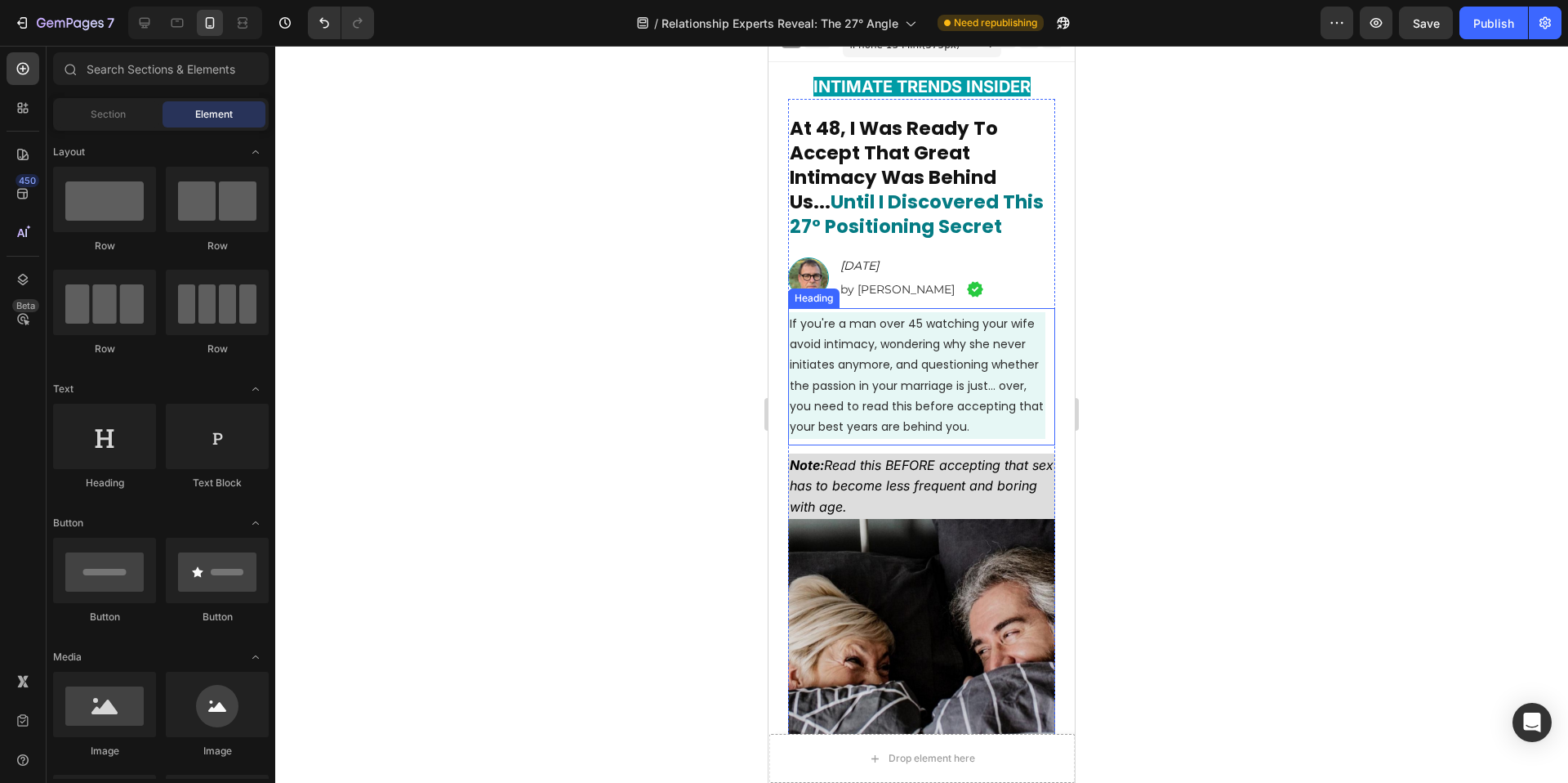
click at [892, 378] on span "If you're a man over 45 watching your wife avoid intimacy, wondering why she ne…" at bounding box center [917, 375] width 254 height 119
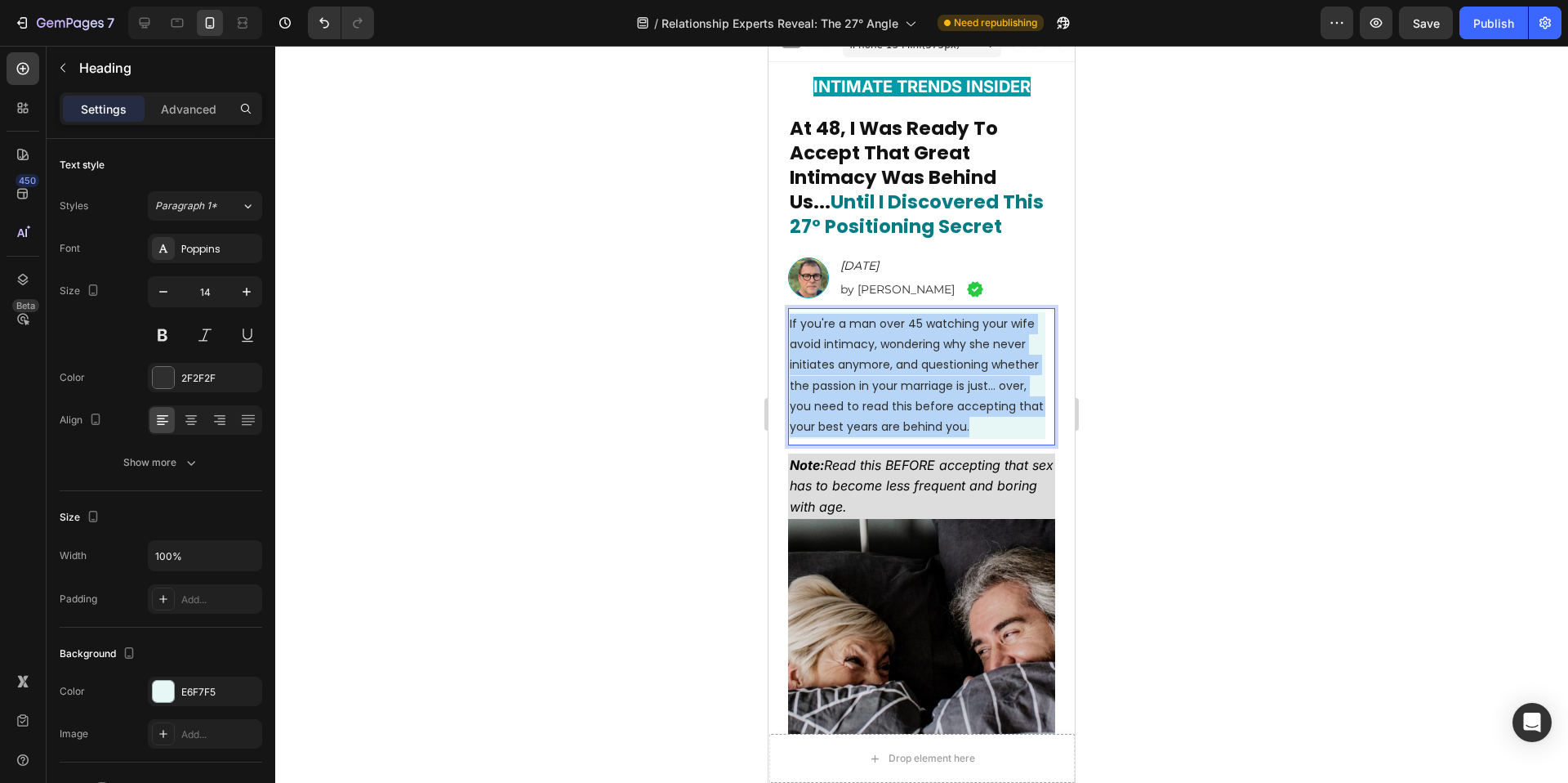
click at [892, 378] on span "If you're a man over 45 watching your wife avoid intimacy, wondering why she ne…" at bounding box center [917, 375] width 254 height 119
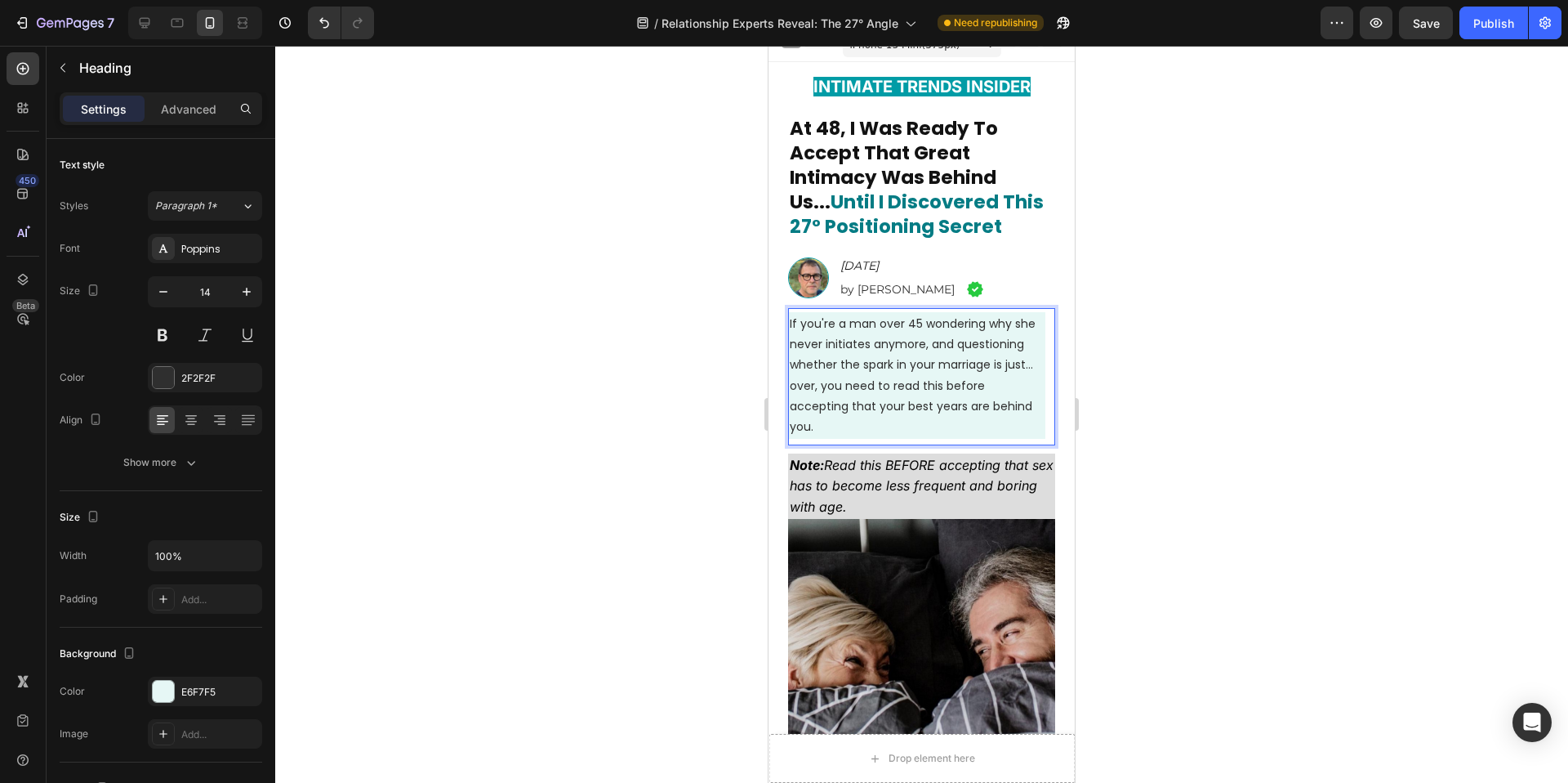
click at [847, 380] on span "If you're a man over 45 wondering why she never initiates anymore, and question…" at bounding box center [913, 375] width 246 height 119
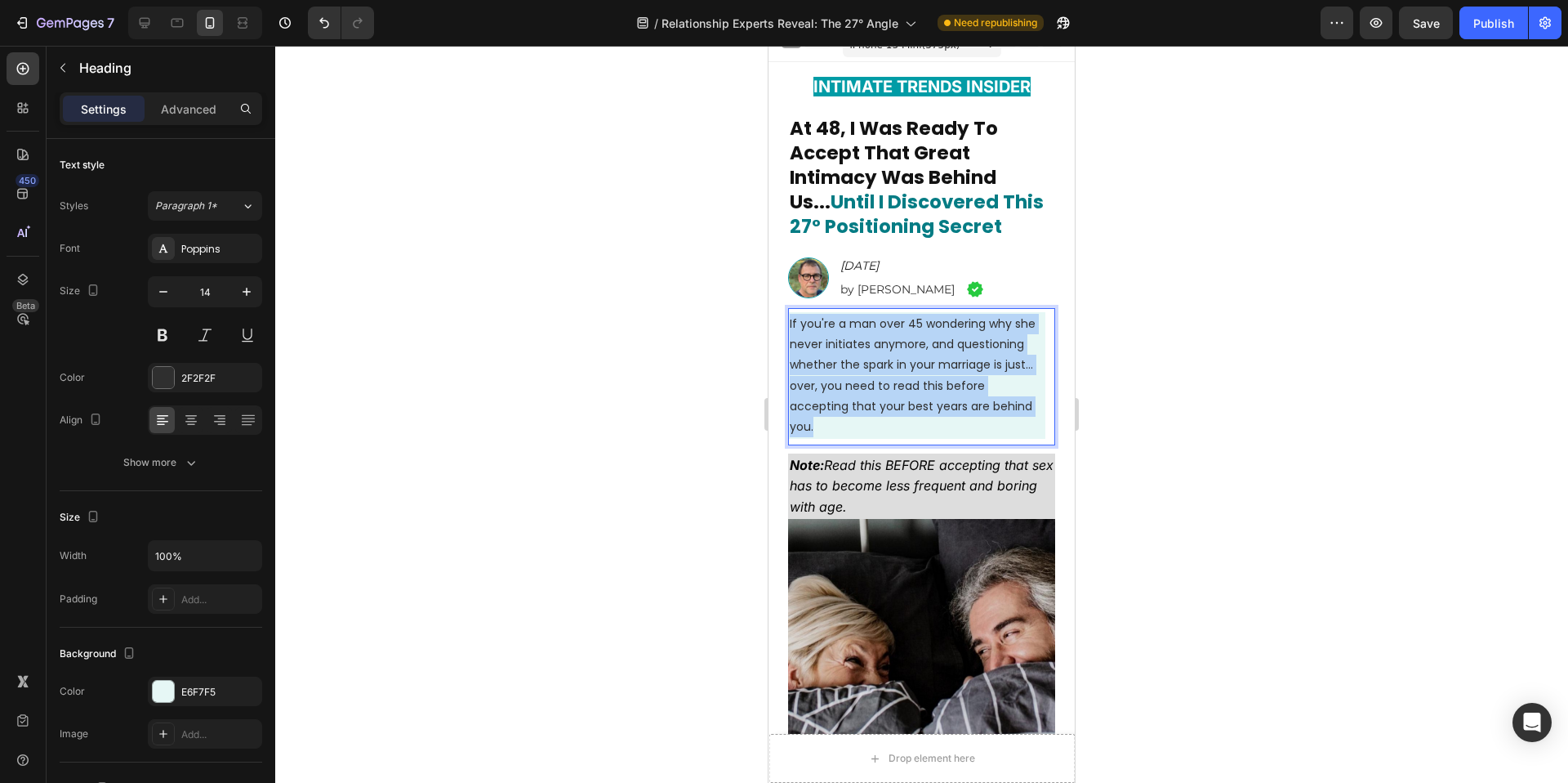
click at [847, 380] on span "If you're a man over 45 wondering why she never initiates anymore, and question…" at bounding box center [913, 375] width 246 height 119
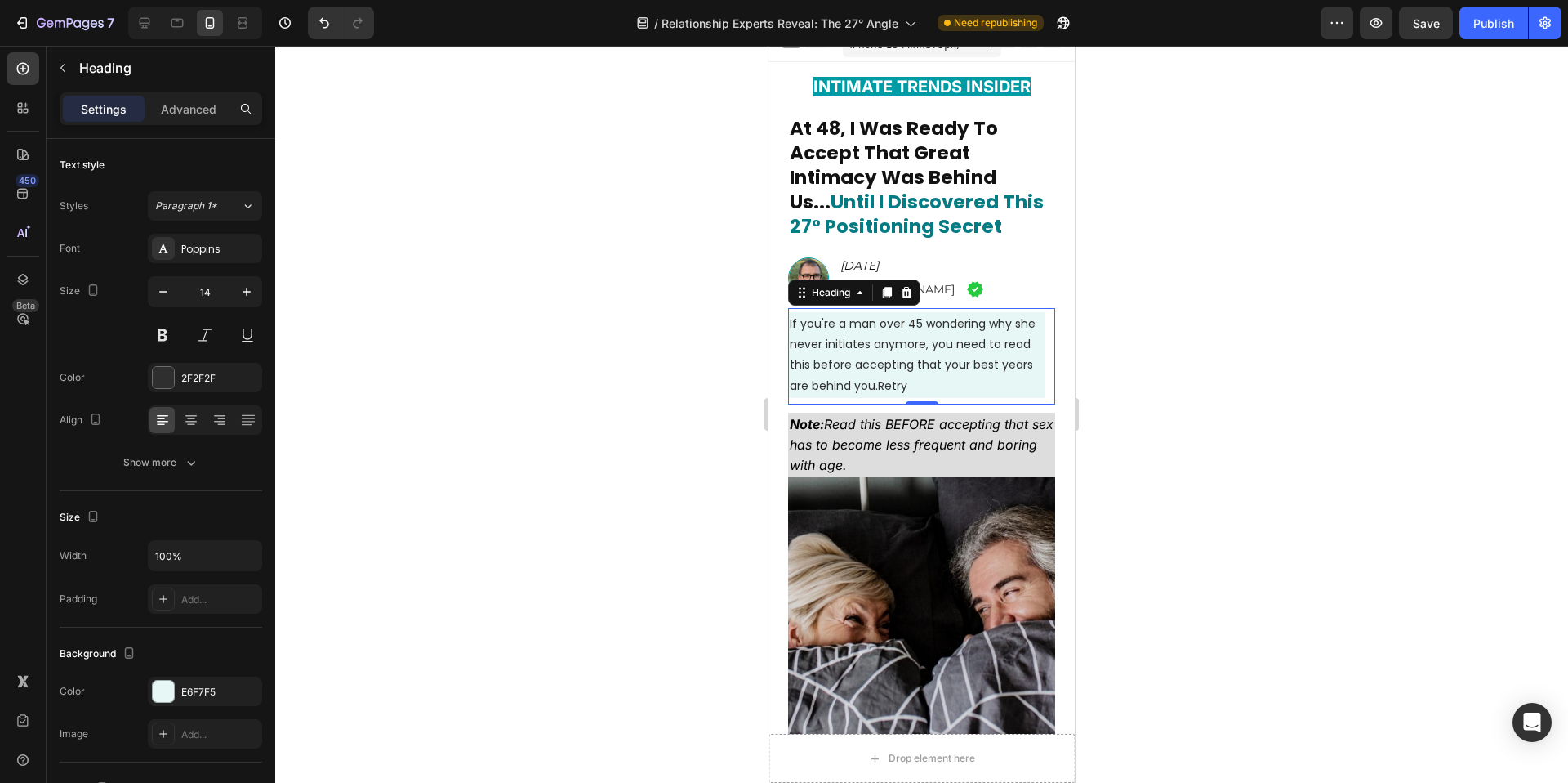
click at [645, 384] on div at bounding box center [921, 414] width 1293 height 737
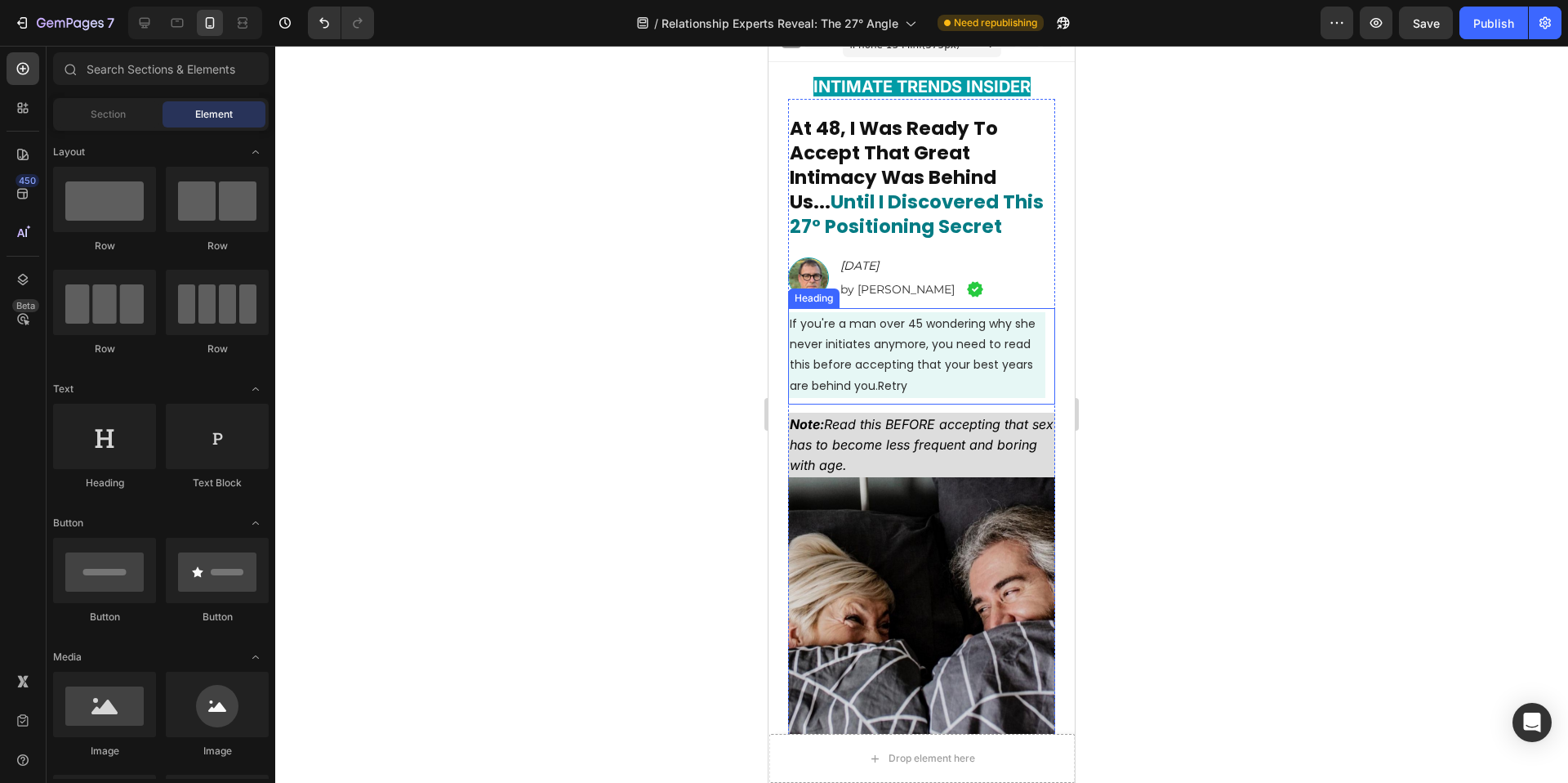
click at [929, 388] on span "If you're a man over 45 wondering why she never initiates anymore, you need to …" at bounding box center [913, 355] width 246 height 79
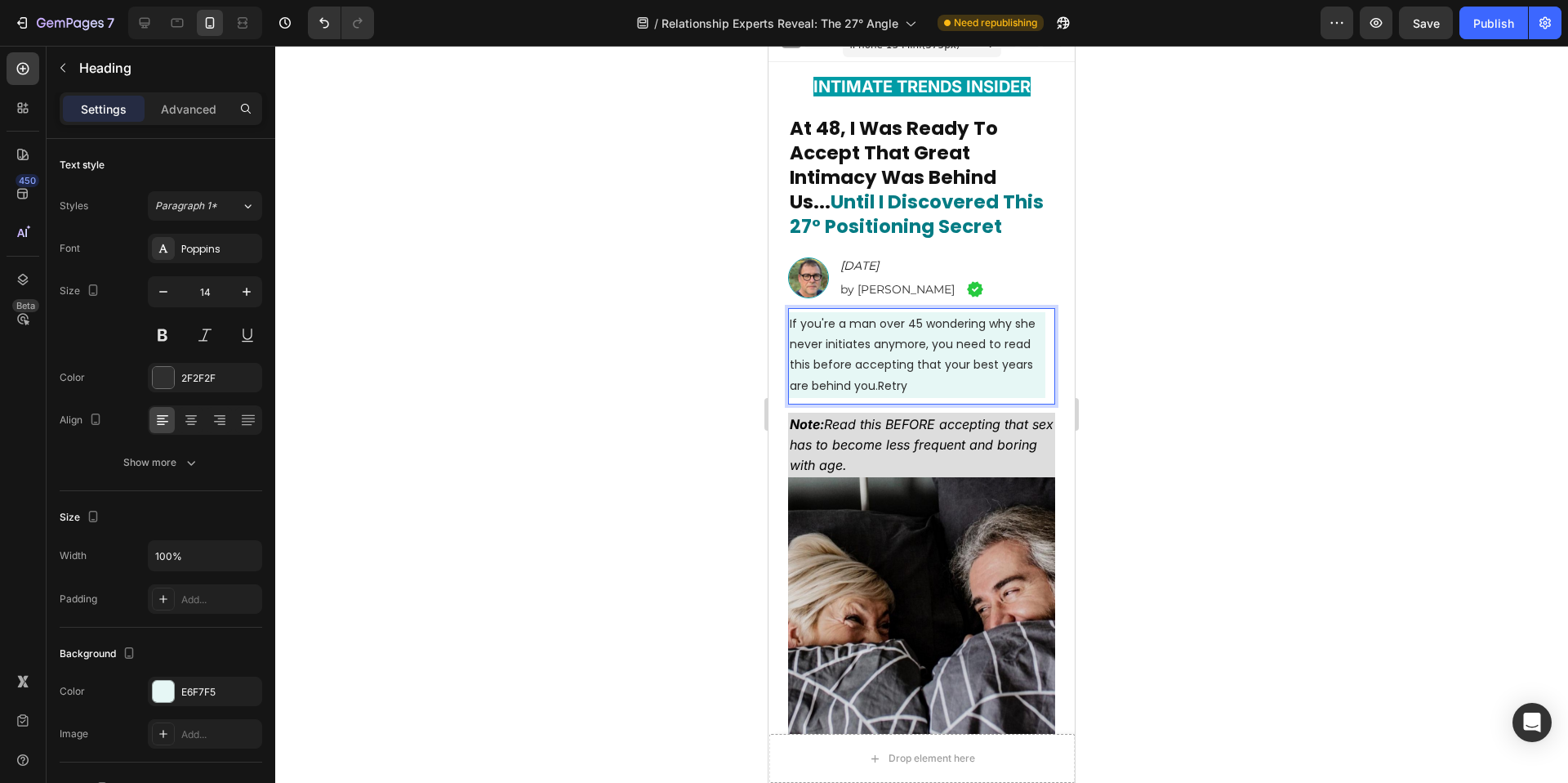
click at [941, 387] on p "If you're a man over 45 wondering why she never initiates anymore, you need to …" at bounding box center [917, 355] width 254 height 83
click at [589, 395] on div at bounding box center [921, 414] width 1293 height 737
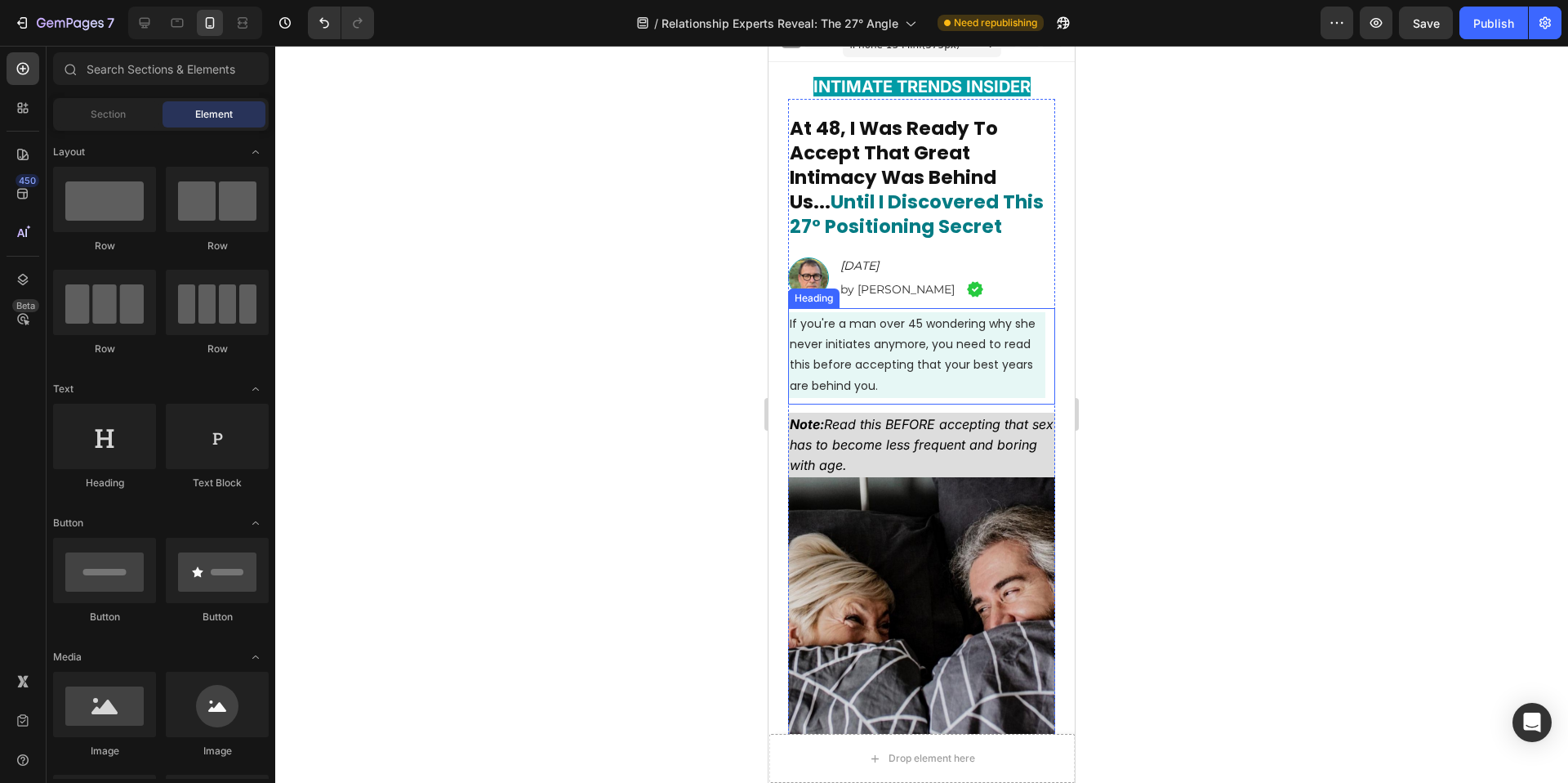
click at [809, 366] on span "If you're a man over 45 wondering why she never initiates anymore, you need to …" at bounding box center [913, 355] width 246 height 79
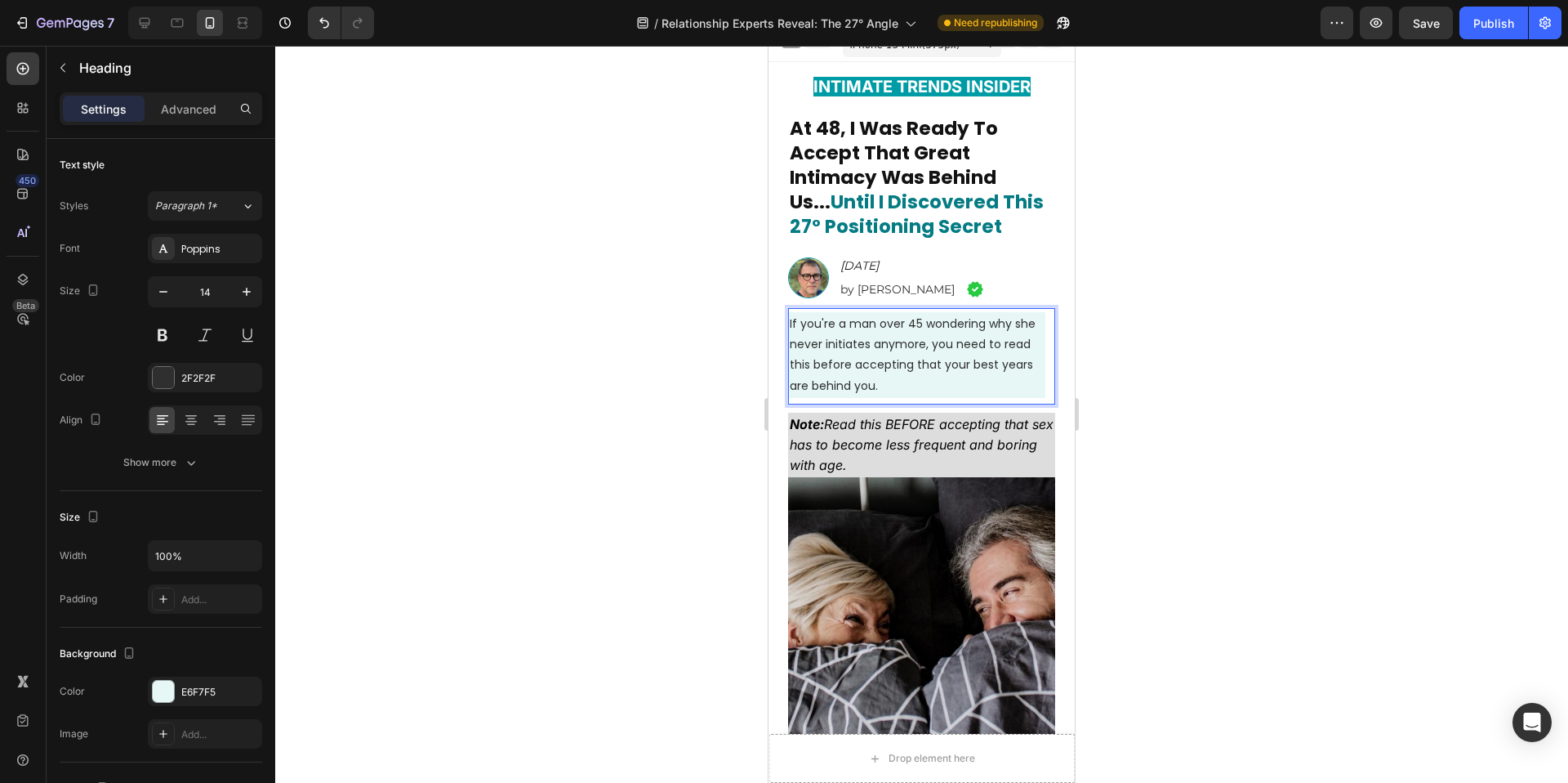
click at [826, 366] on span "If you're a man over 45 wondering why she never initiates anymore, you need to …" at bounding box center [913, 355] width 246 height 79
drag, startPoint x: 820, startPoint y: 365, endPoint x: 841, endPoint y: 364, distance: 21.0
click at [841, 364] on span "If you're a man over 45 wondering why she never initiates anymore, you need to …" at bounding box center [913, 355] width 246 height 79
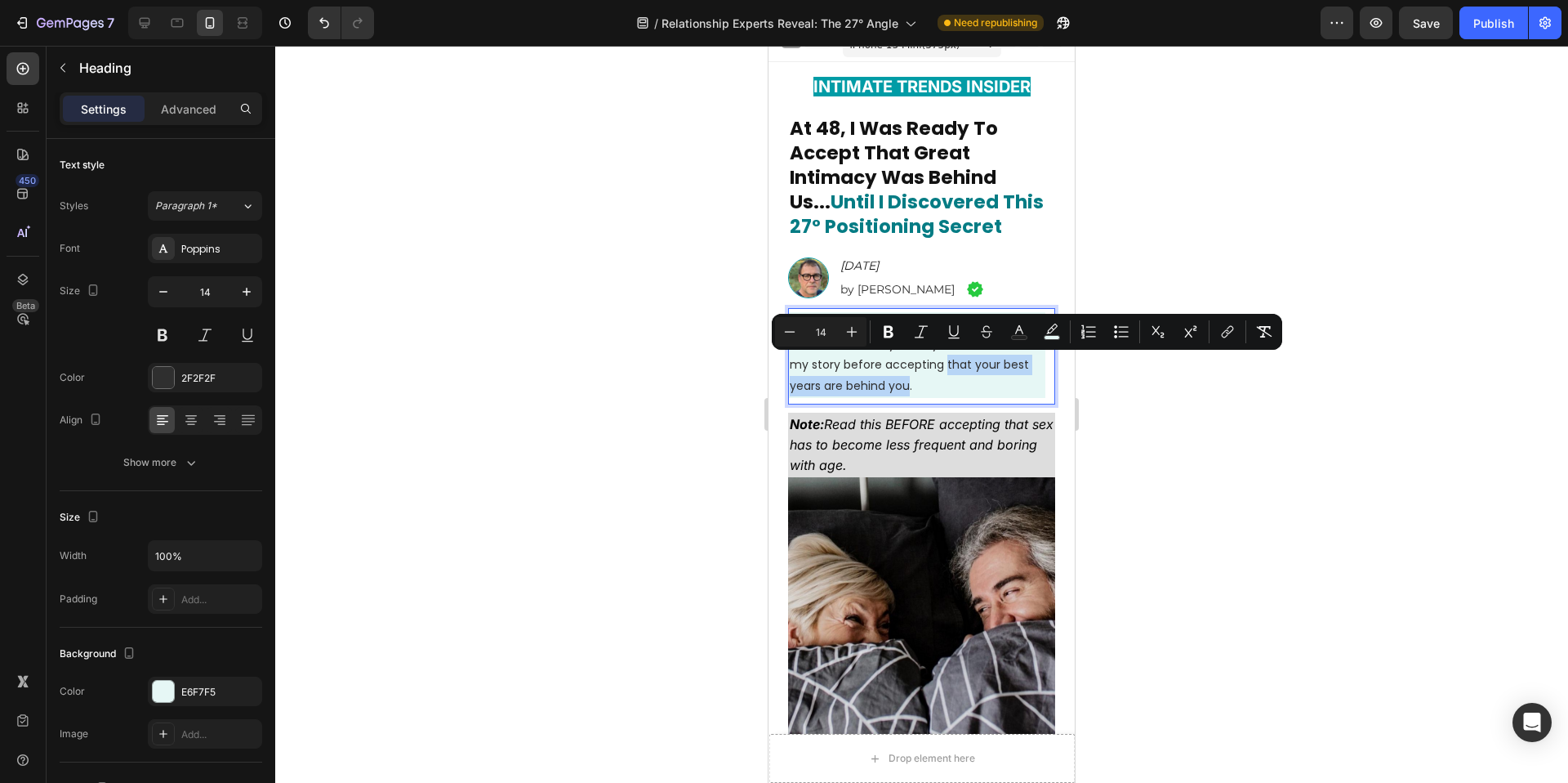
drag, startPoint x: 975, startPoint y: 366, endPoint x: 938, endPoint y: 387, distance: 42.5
click at [938, 387] on span "If you're a man over 45 wondering why she never initiates anymore, you need to …" at bounding box center [913, 355] width 246 height 79
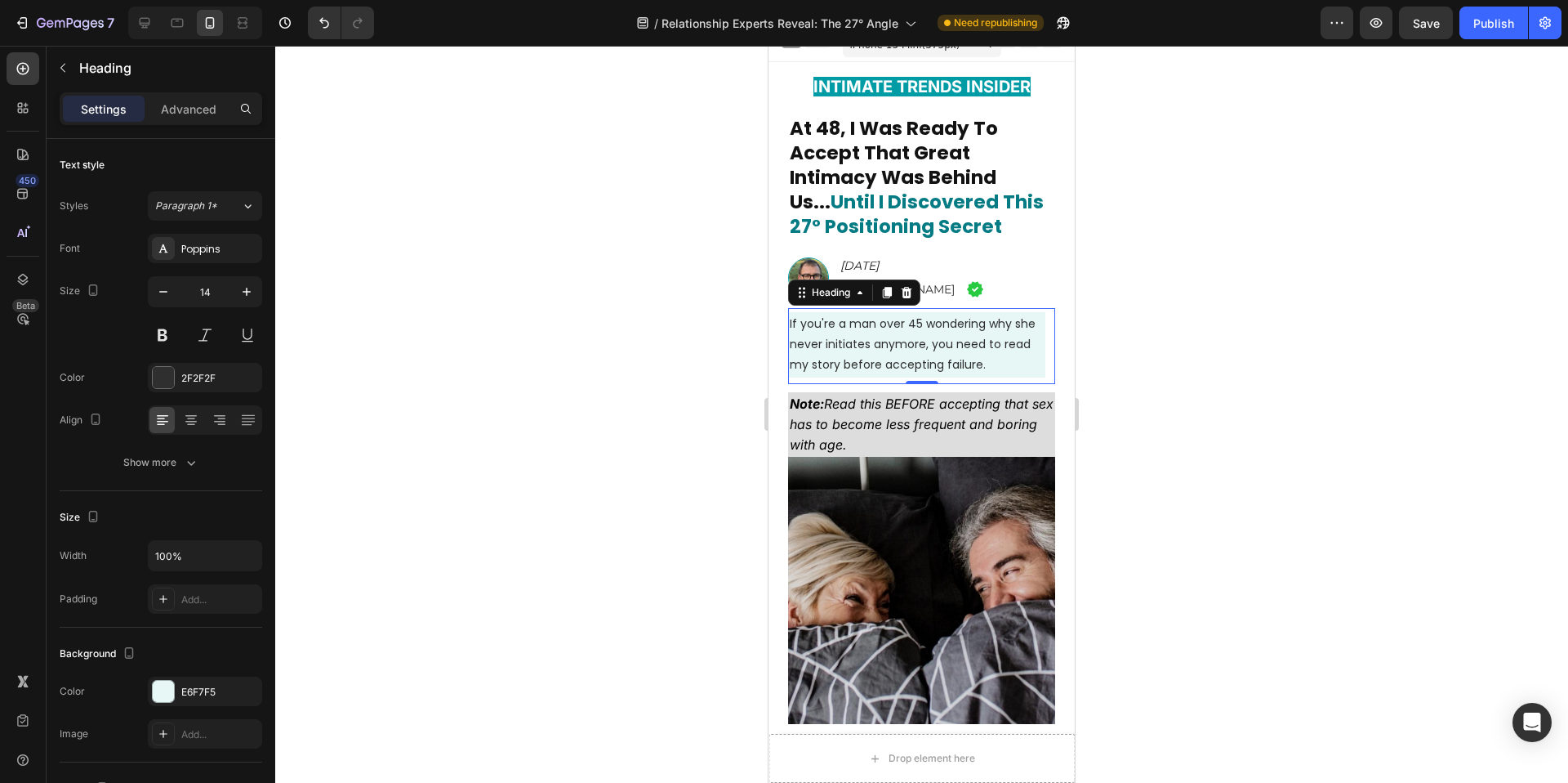
click at [1346, 419] on div at bounding box center [921, 414] width 1293 height 737
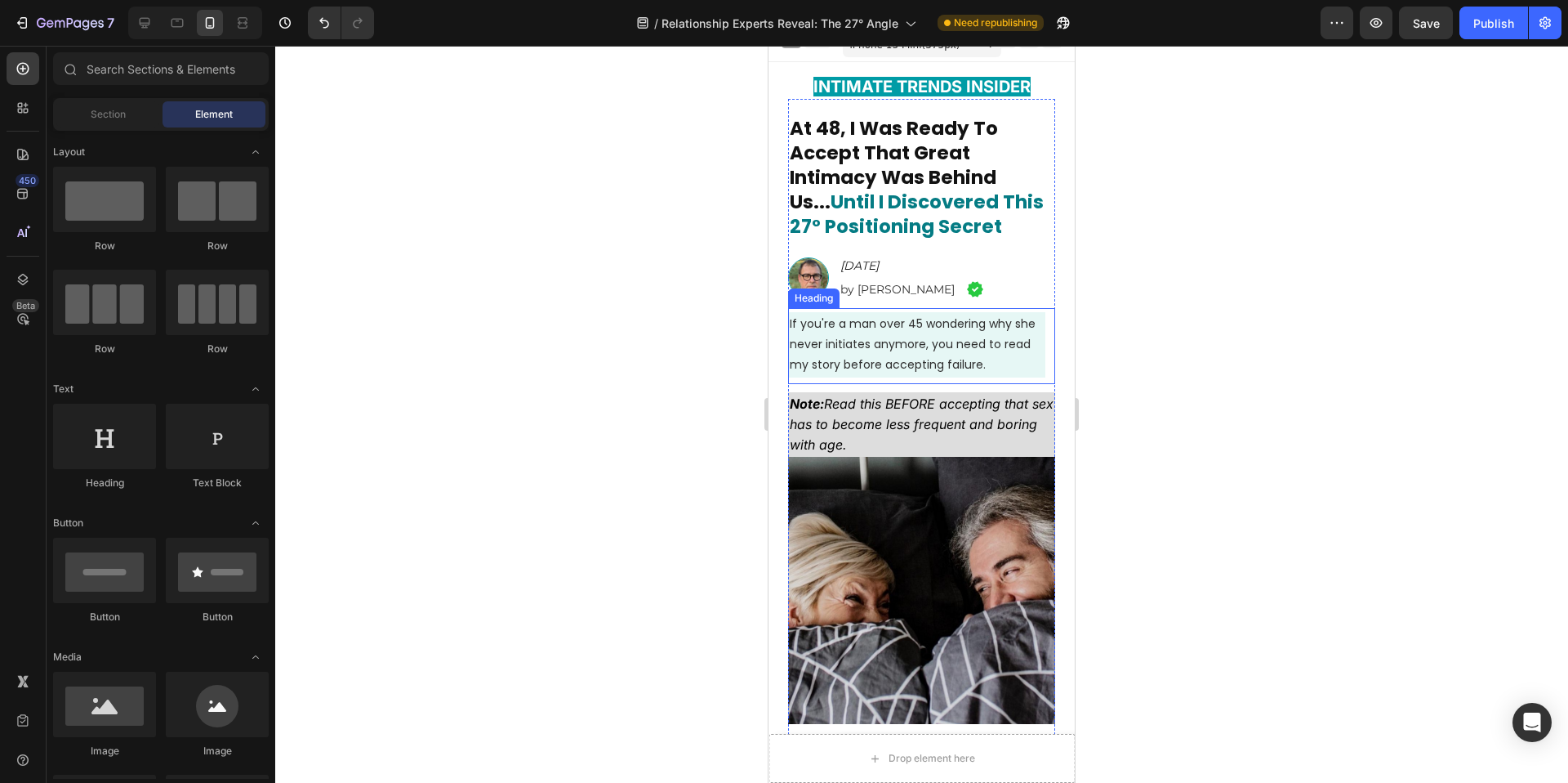
click at [953, 356] on p "⁠⁠⁠⁠⁠⁠⁠ If you're a man over 45 wondering why she never initiates anymore, you …" at bounding box center [917, 345] width 254 height 62
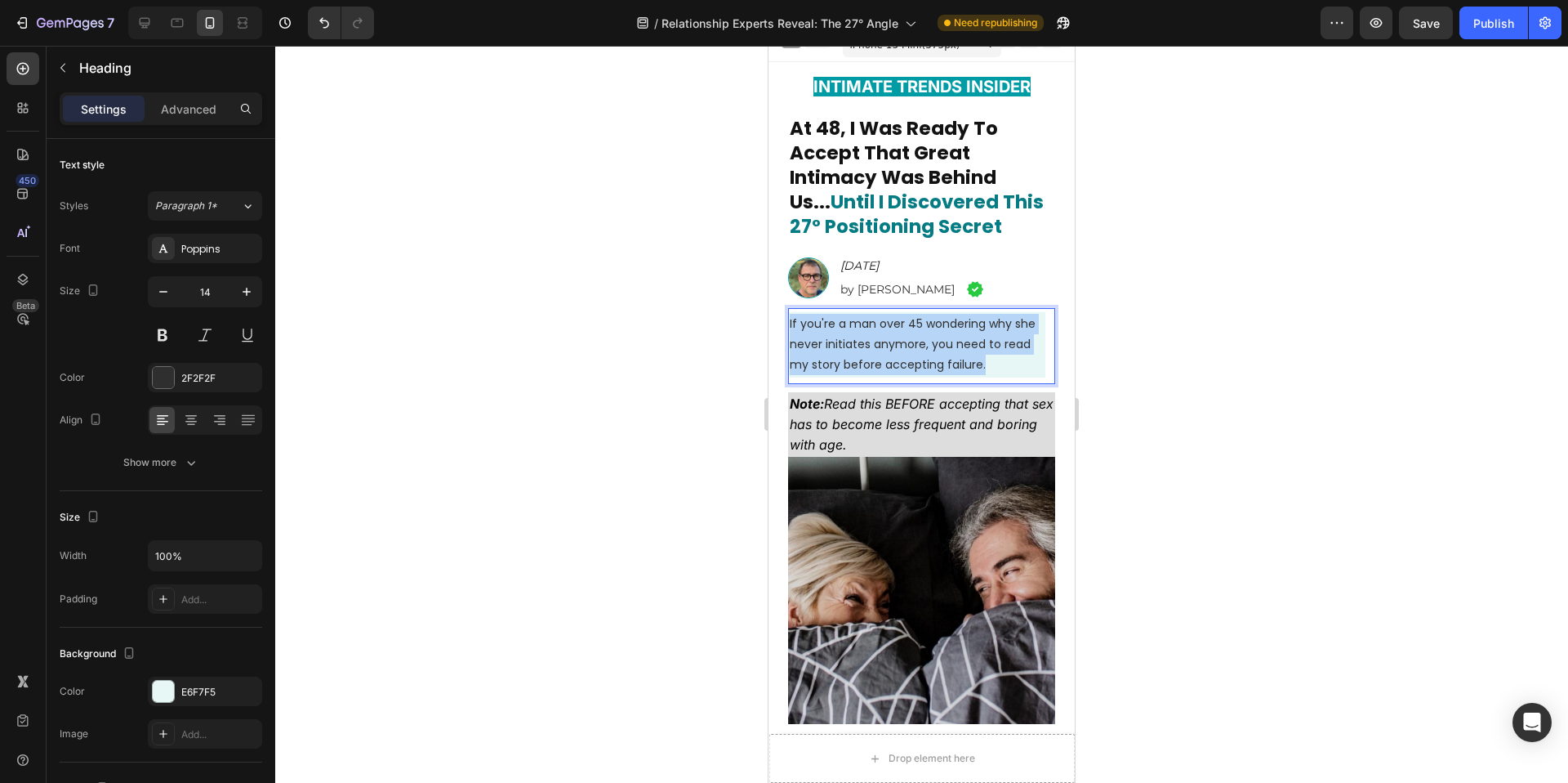
click at [953, 356] on p "If you're a man over 45 wondering why she never initiates anymore, you need to …" at bounding box center [917, 345] width 254 height 62
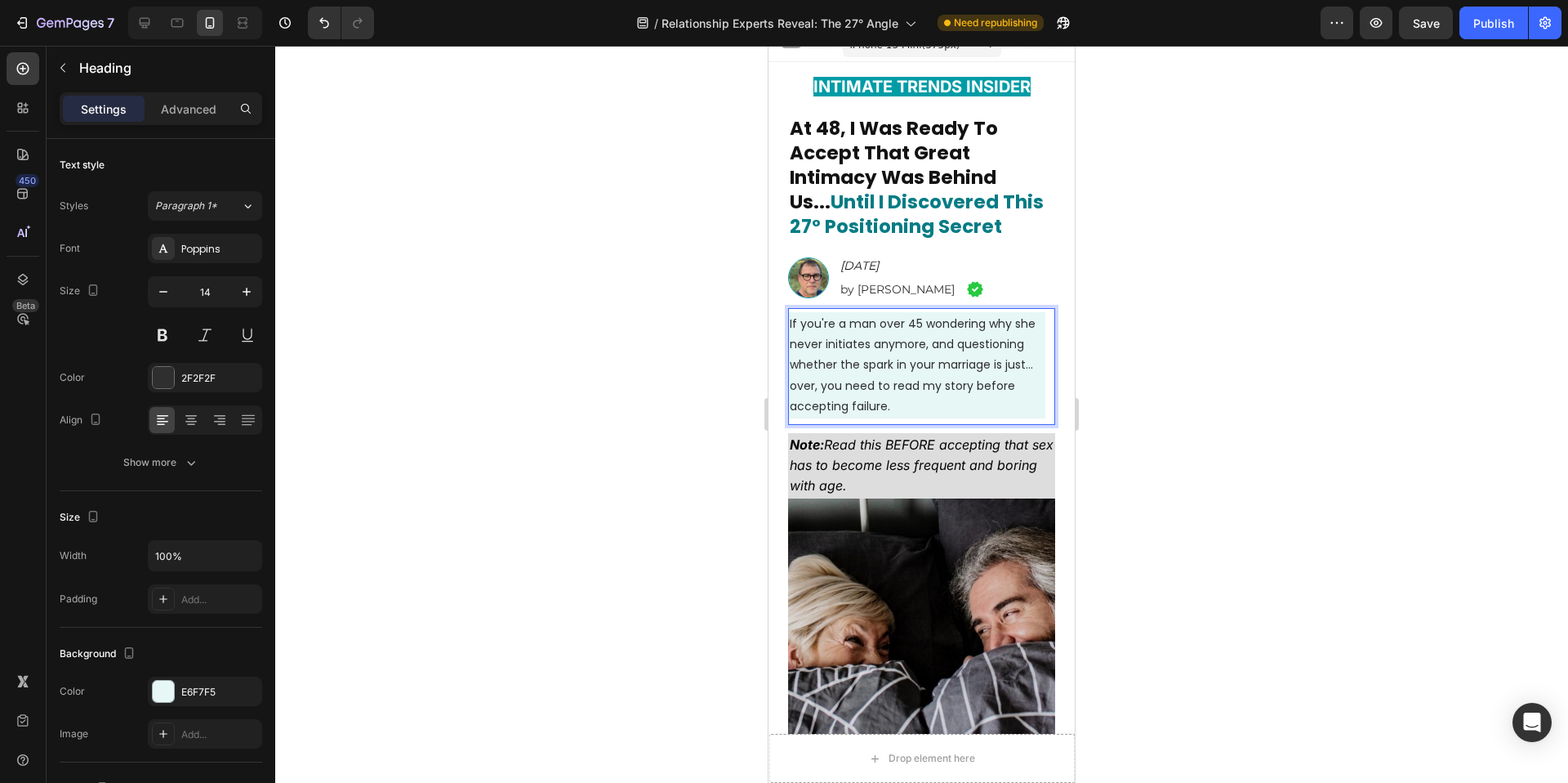
click at [620, 355] on div at bounding box center [921, 414] width 1293 height 737
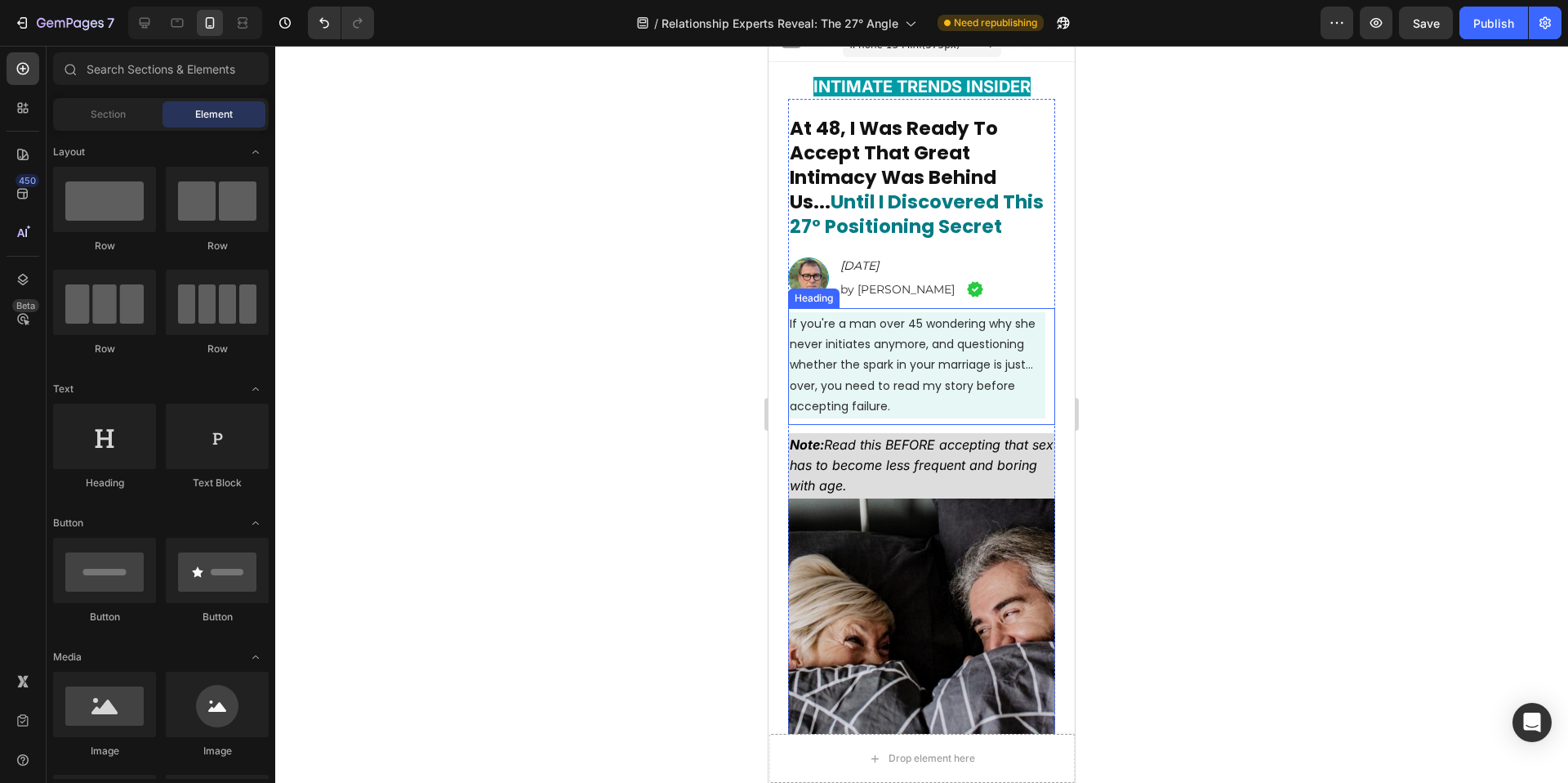
click at [879, 388] on span "If you're a man over 45 wondering why she never initiates anymore, and question…" at bounding box center [913, 364] width 246 height 99
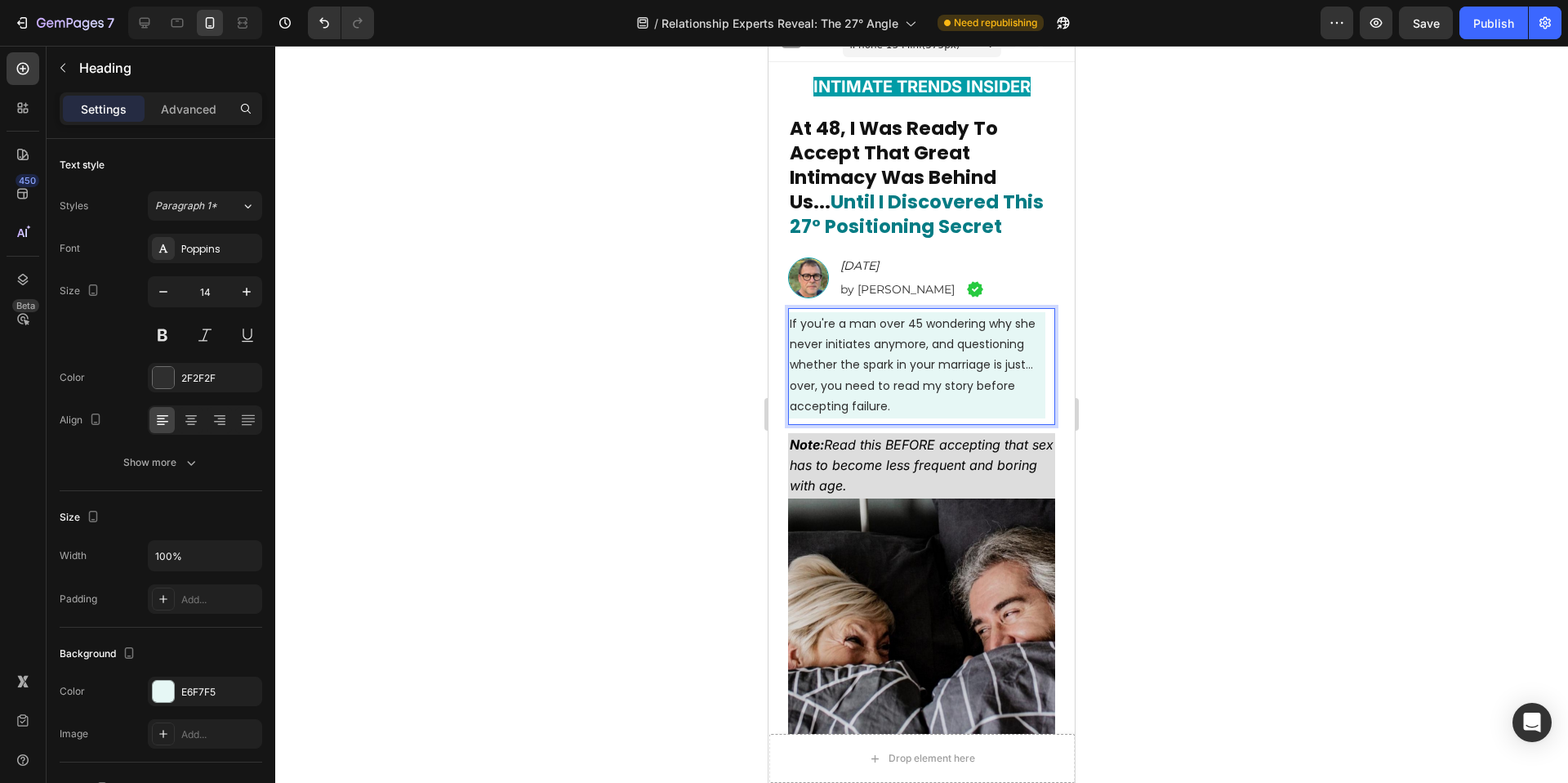
click at [892, 388] on span "If you're a man over 45 wondering why she never initiates anymore, and question…" at bounding box center [913, 364] width 246 height 99
click at [890, 388] on span "If you're a man over 45 wondering why she never initiates anymore, and question…" at bounding box center [913, 364] width 246 height 99
click at [908, 387] on span "If you're a man over 45 wondering why she never initiates anymore, and question…" at bounding box center [913, 364] width 246 height 99
click at [1421, 497] on div at bounding box center [921, 414] width 1293 height 737
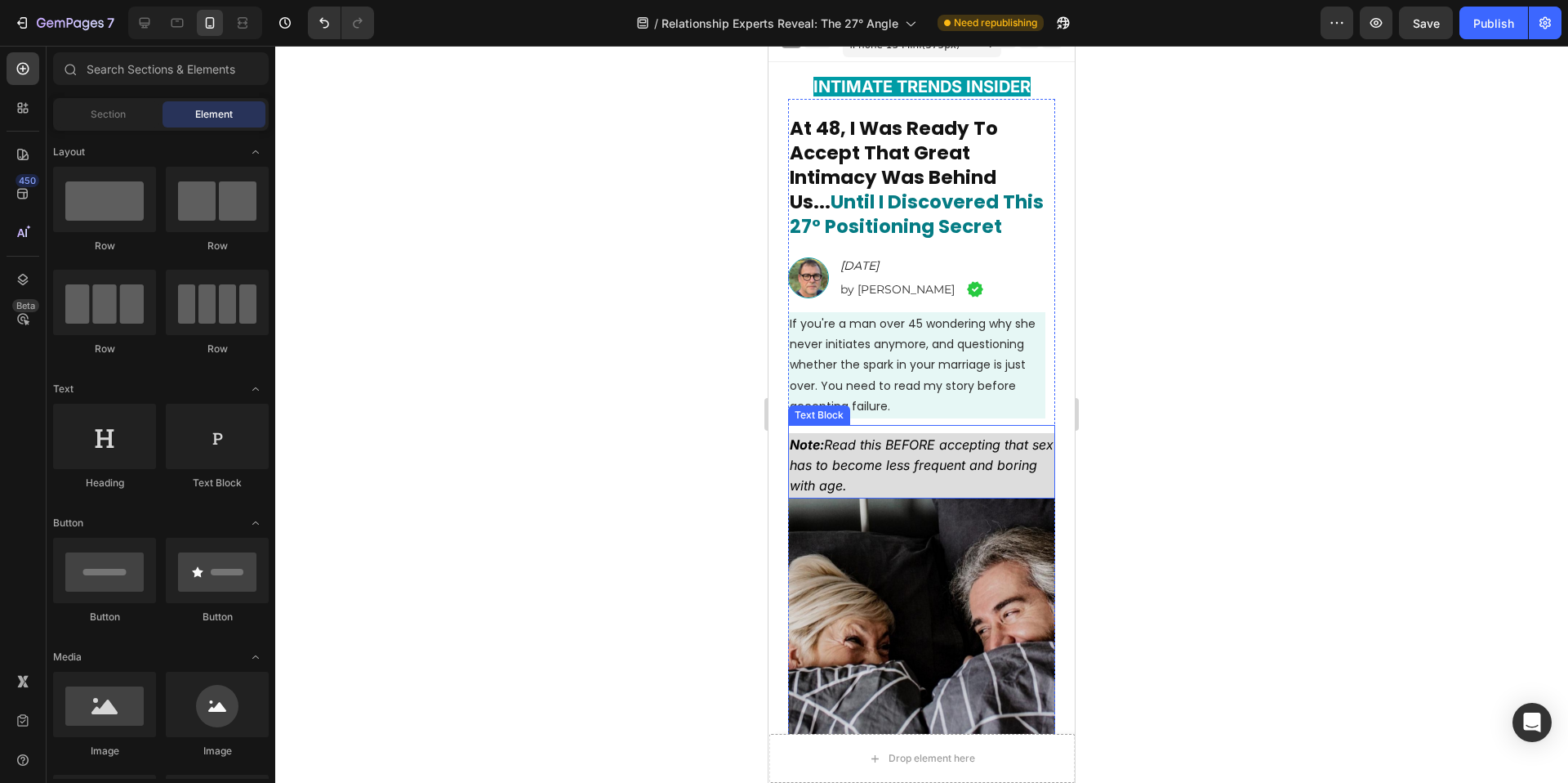
click at [905, 467] on icon "Note: Read this BEFORE accepting that sex has to become less frequent and borin…" at bounding box center [921, 465] width 264 height 57
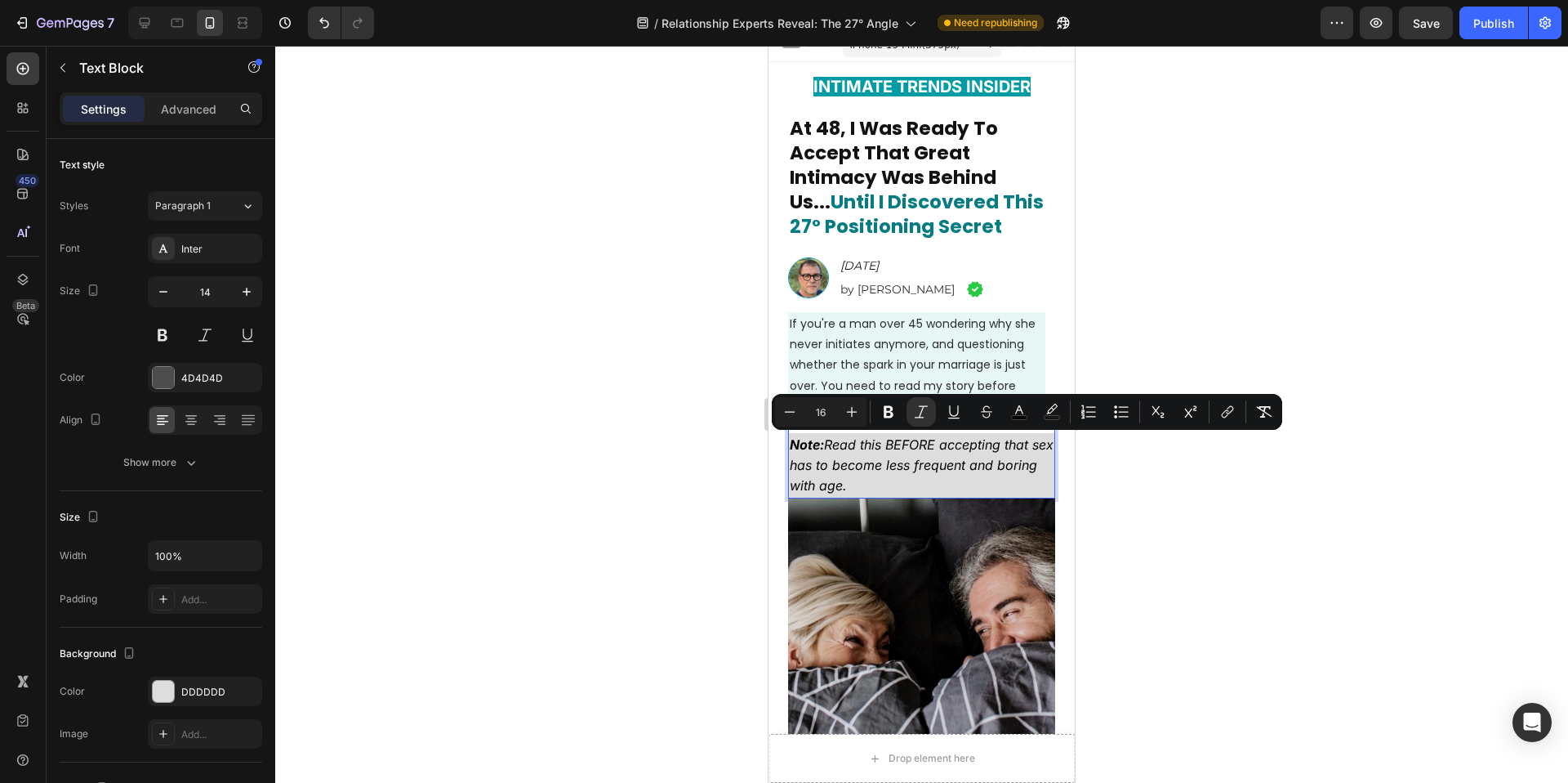
drag, startPoint x: 829, startPoint y: 444, endPoint x: 891, endPoint y: 491, distance: 77.8
click at [891, 491] on p "Note: Read this BEFORE accepting that sex has to become less frequent and borin…" at bounding box center [921, 466] width 264 height 62
click at [845, 469] on icon "Note: Read this BEFORE accepting that sex has to become less frequent and borin…" at bounding box center [921, 465] width 264 height 57
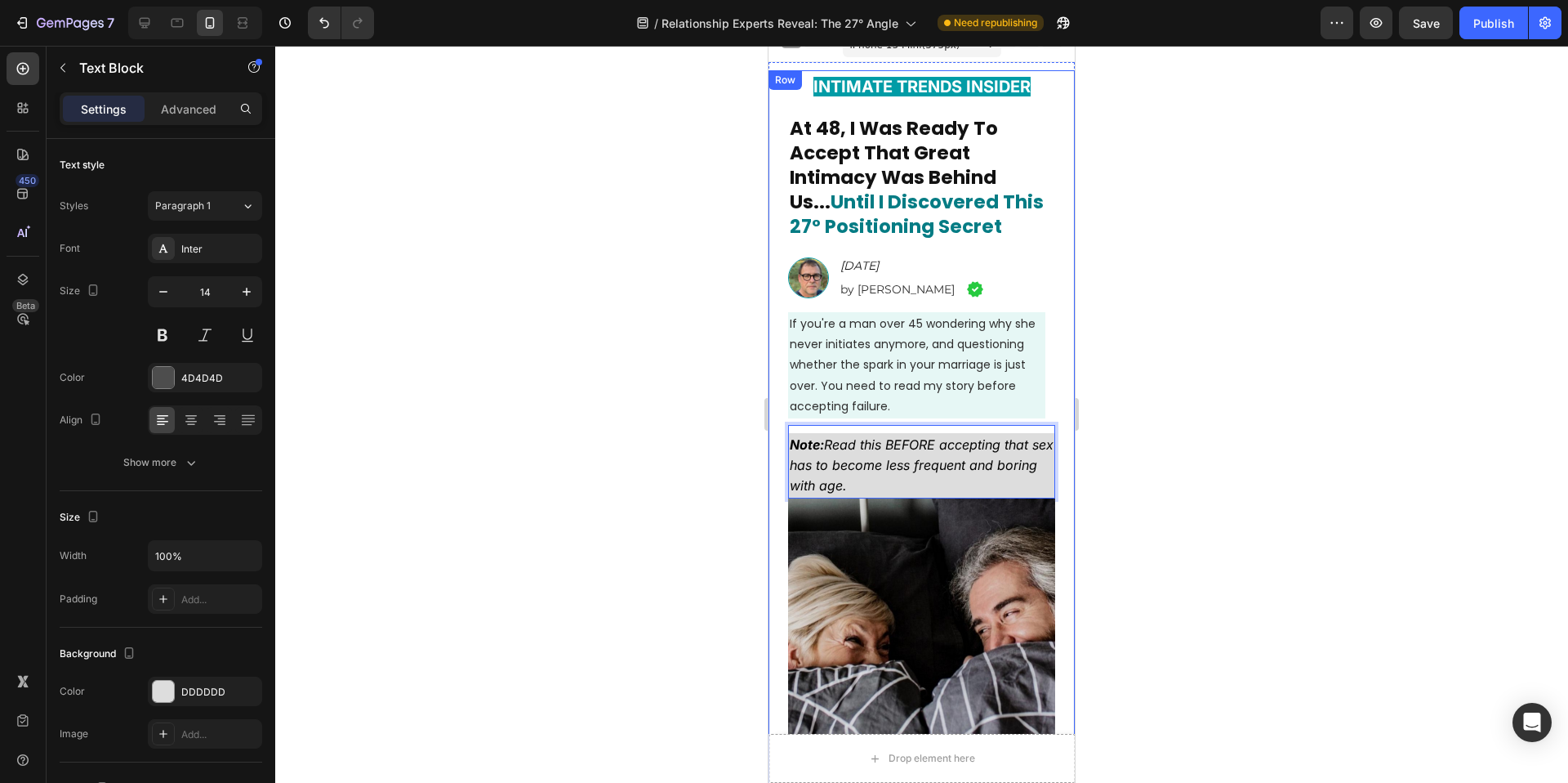
drag, startPoint x: 910, startPoint y: 487, endPoint x: 778, endPoint y: 438, distance: 140.8
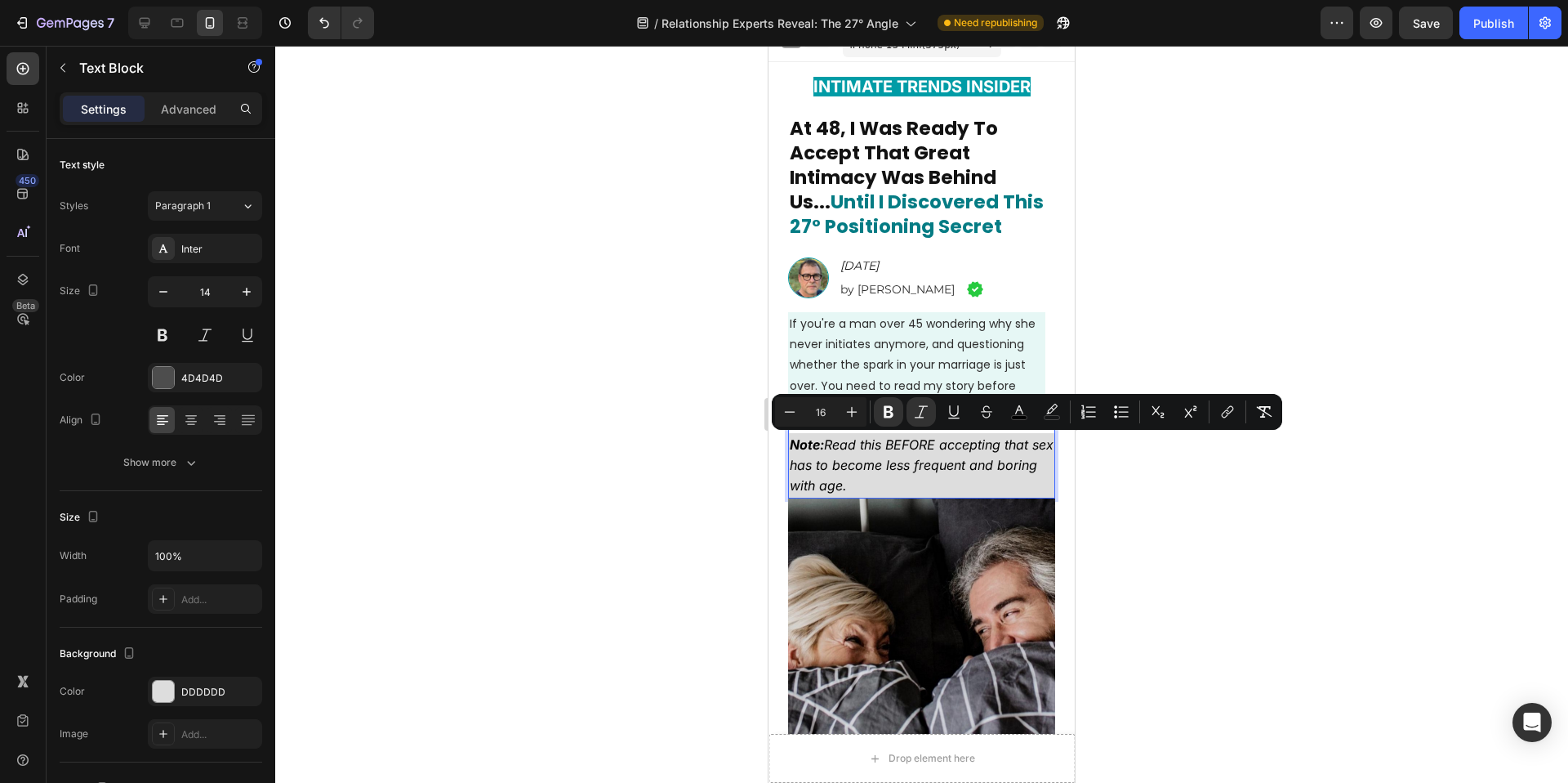
copy icon "Note: Read this BEFORE accepting that sex has to become less frequent and borin…"
type input "14"
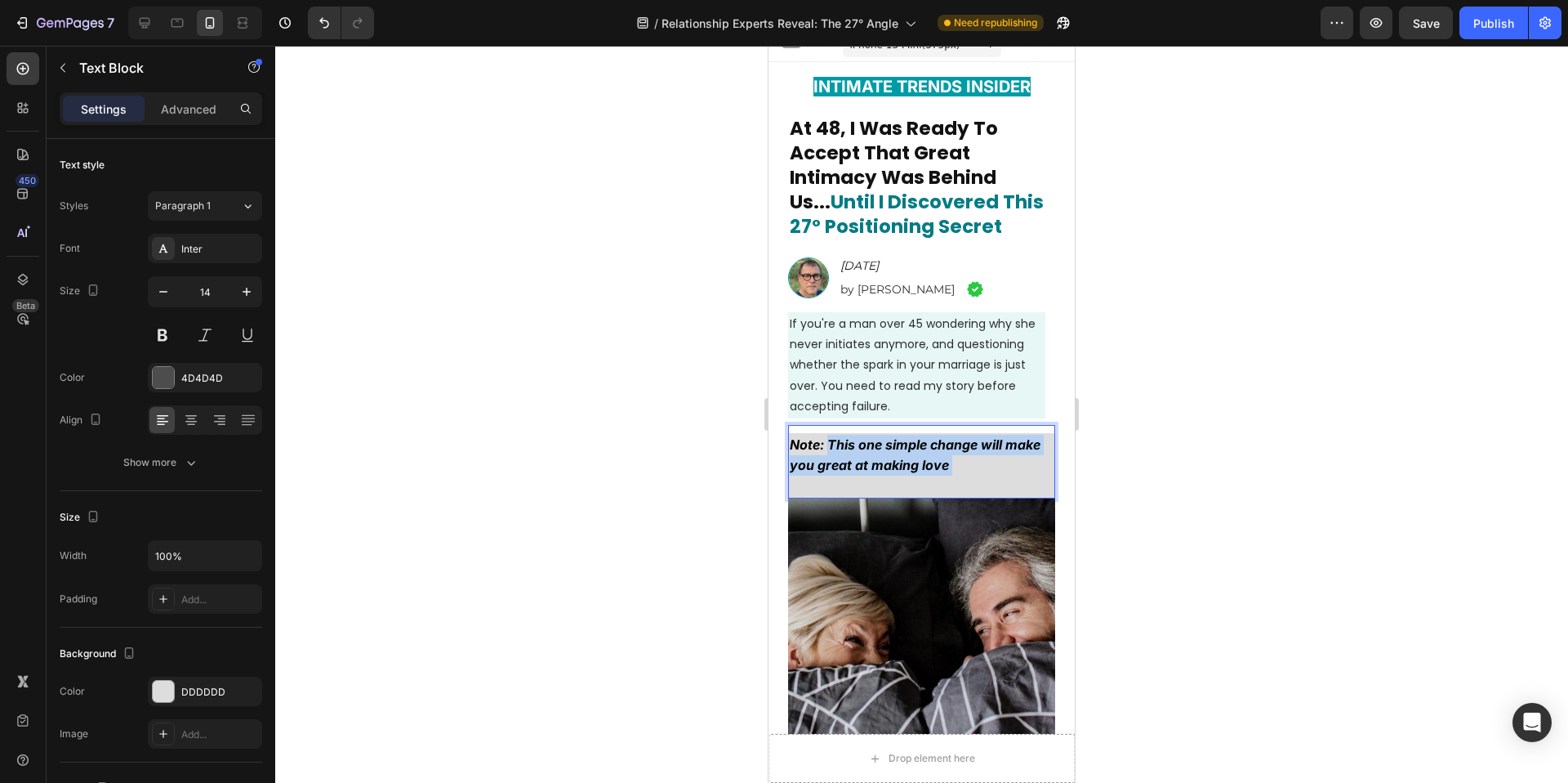
drag, startPoint x: 830, startPoint y: 448, endPoint x: 994, endPoint y: 481, distance: 167.3
click at [994, 481] on p "Note: This one simple change will make you great at making love" at bounding box center [921, 466] width 264 height 62
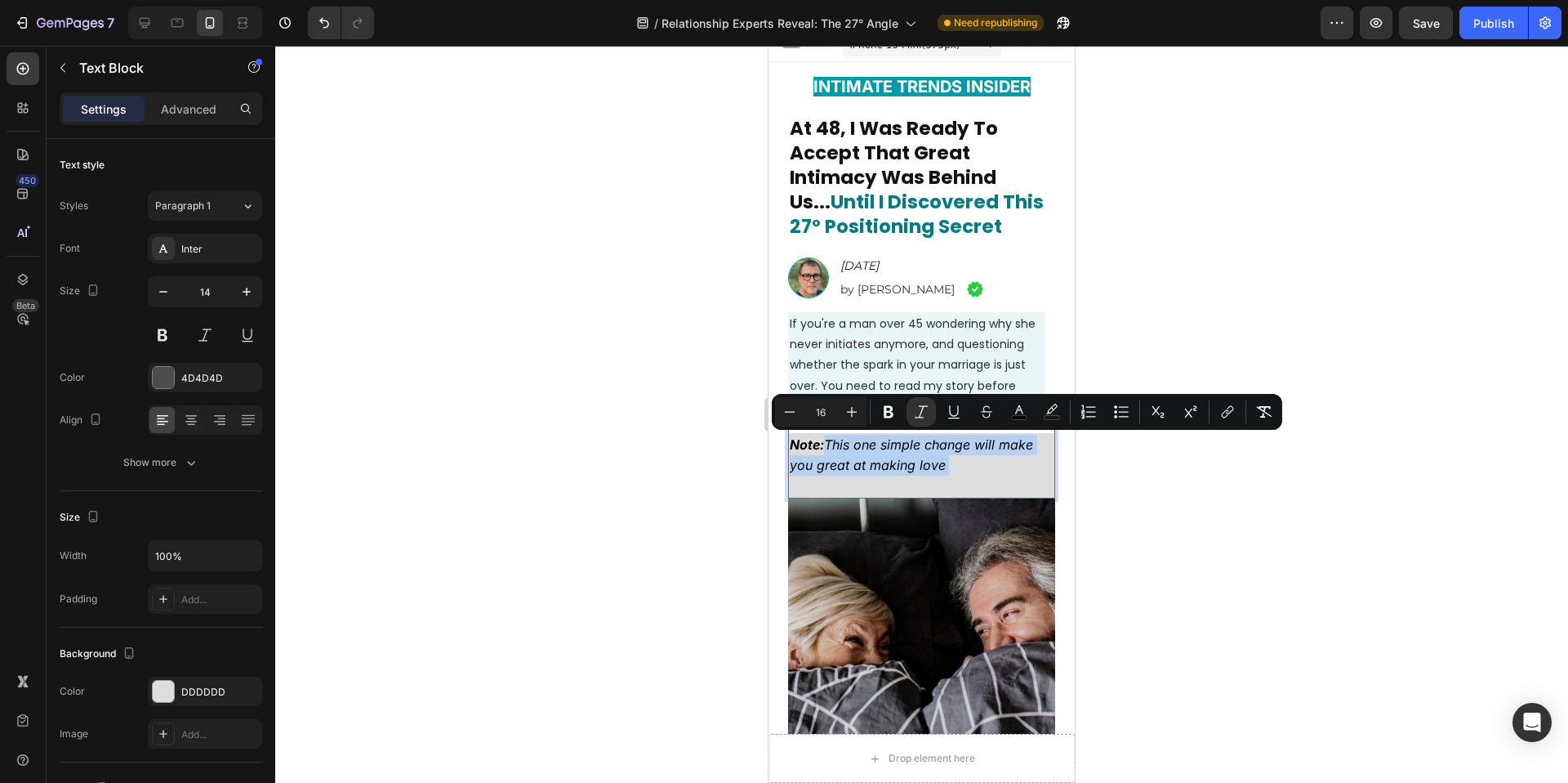
click at [933, 484] on p "Note: This one simple change will make you great at making love" at bounding box center [921, 466] width 264 height 62
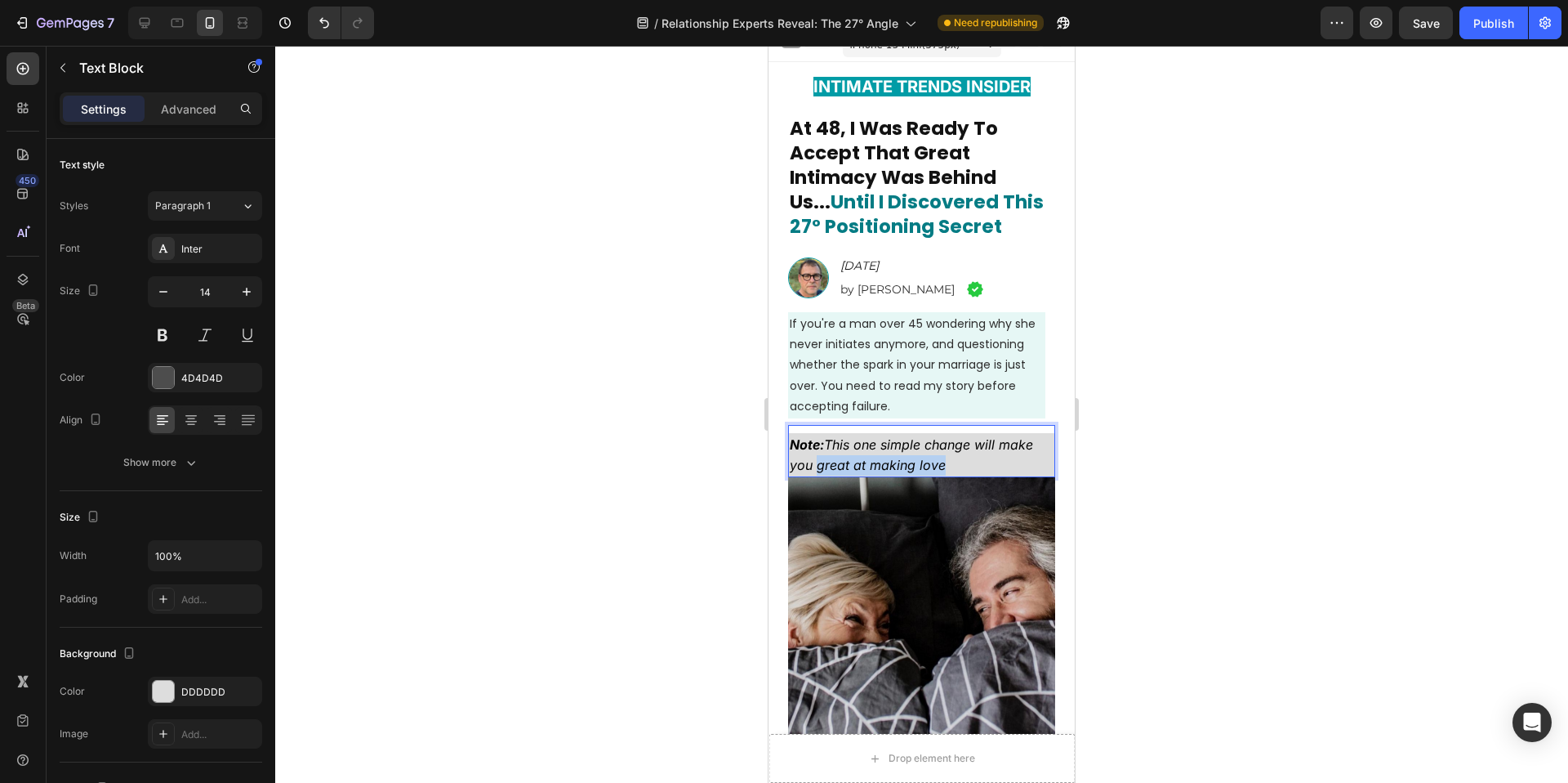
drag, startPoint x: 818, startPoint y: 465, endPoint x: 943, endPoint y: 463, distance: 125.0
click at [943, 463] on p "Note: This one simple change will make you great at making love" at bounding box center [921, 455] width 264 height 41
click at [1220, 543] on div at bounding box center [921, 414] width 1293 height 737
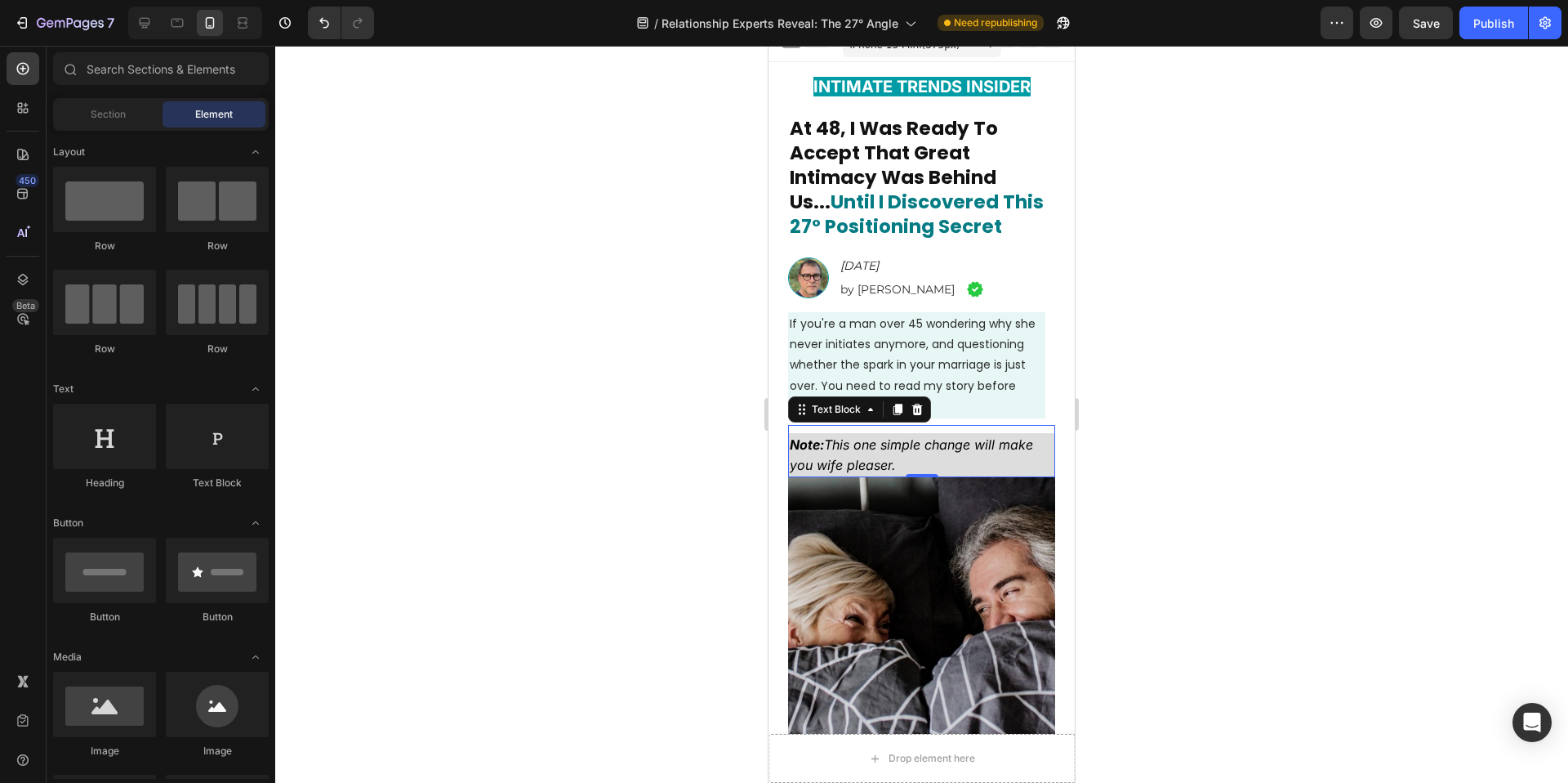
click at [819, 468] on icon "Note: This one simple change will make you wife pleaser." at bounding box center [911, 454] width 243 height 37
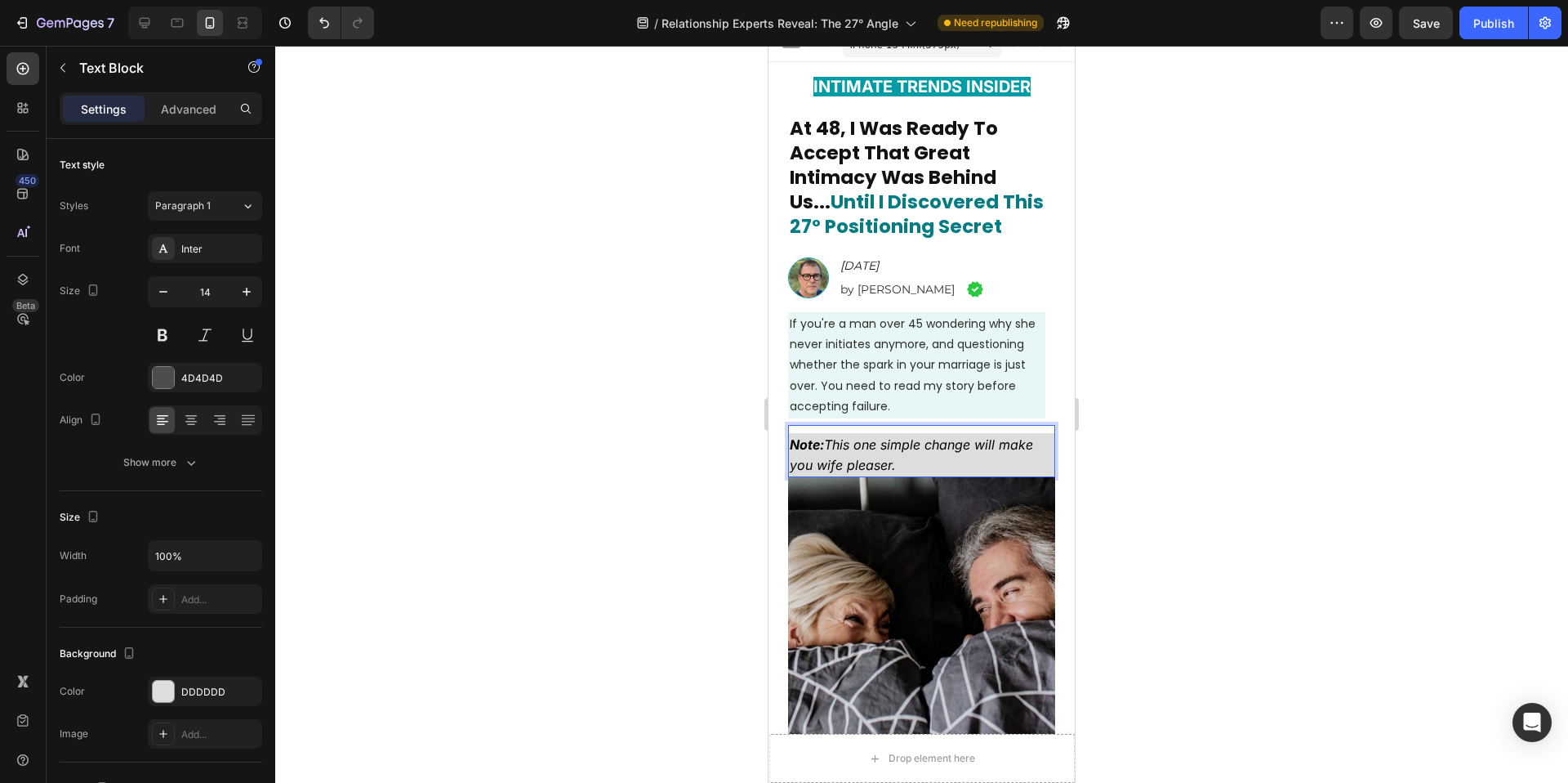
click at [816, 468] on icon "Note: This one simple change will make you wife pleaser." at bounding box center [911, 454] width 243 height 37
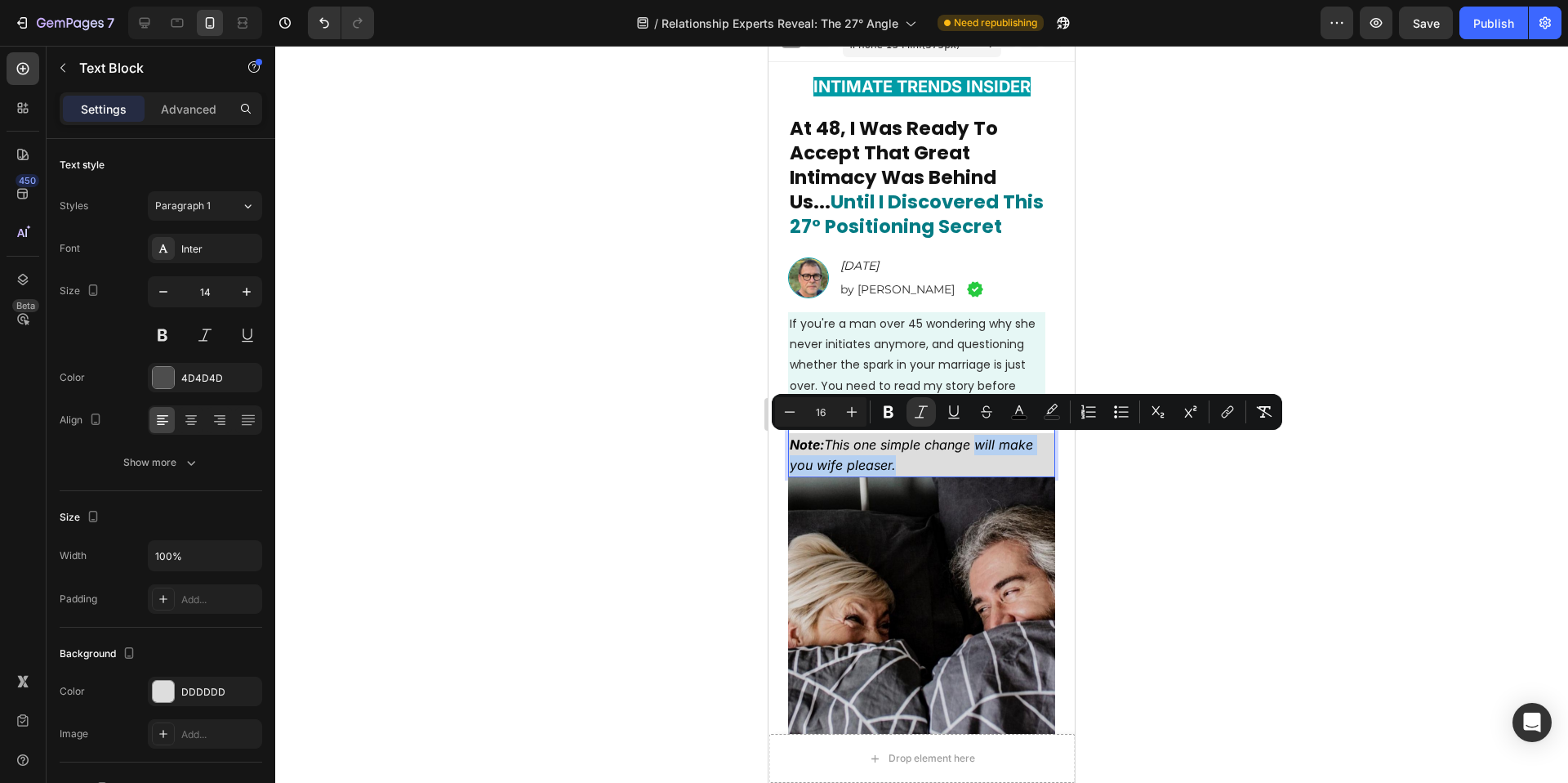
drag, startPoint x: 980, startPoint y: 444, endPoint x: 992, endPoint y: 462, distance: 21.6
click at [992, 462] on p "Note: This one simple change will make you wife pleaser." at bounding box center [921, 455] width 264 height 41
drag, startPoint x: 908, startPoint y: 463, endPoint x: 829, endPoint y: 447, distance: 80.6
click at [829, 447] on p "Note: This one simple change will make her go wild." at bounding box center [921, 455] width 264 height 41
click at [564, 448] on div at bounding box center [921, 414] width 1293 height 737
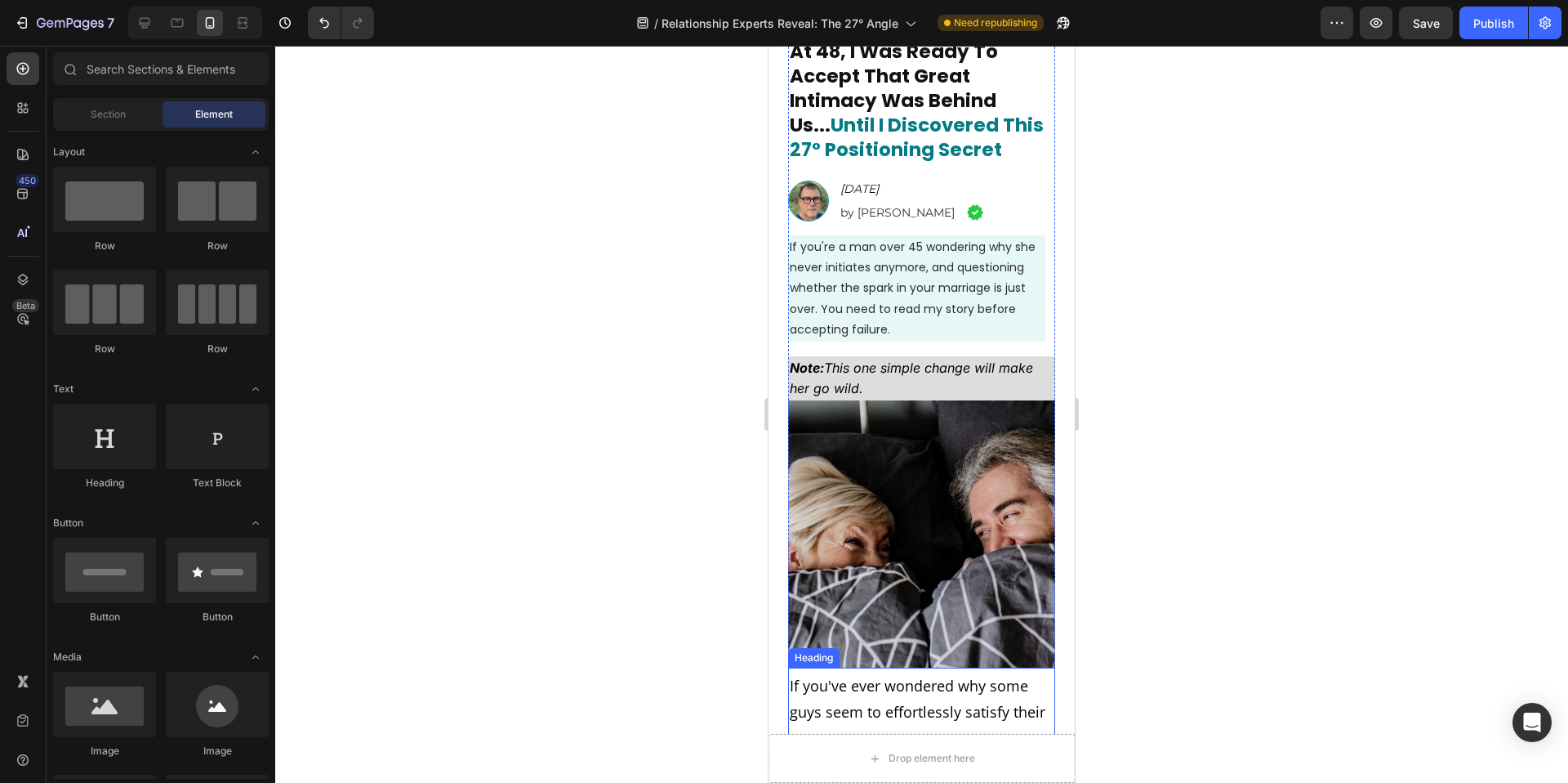
scroll to position [0, 0]
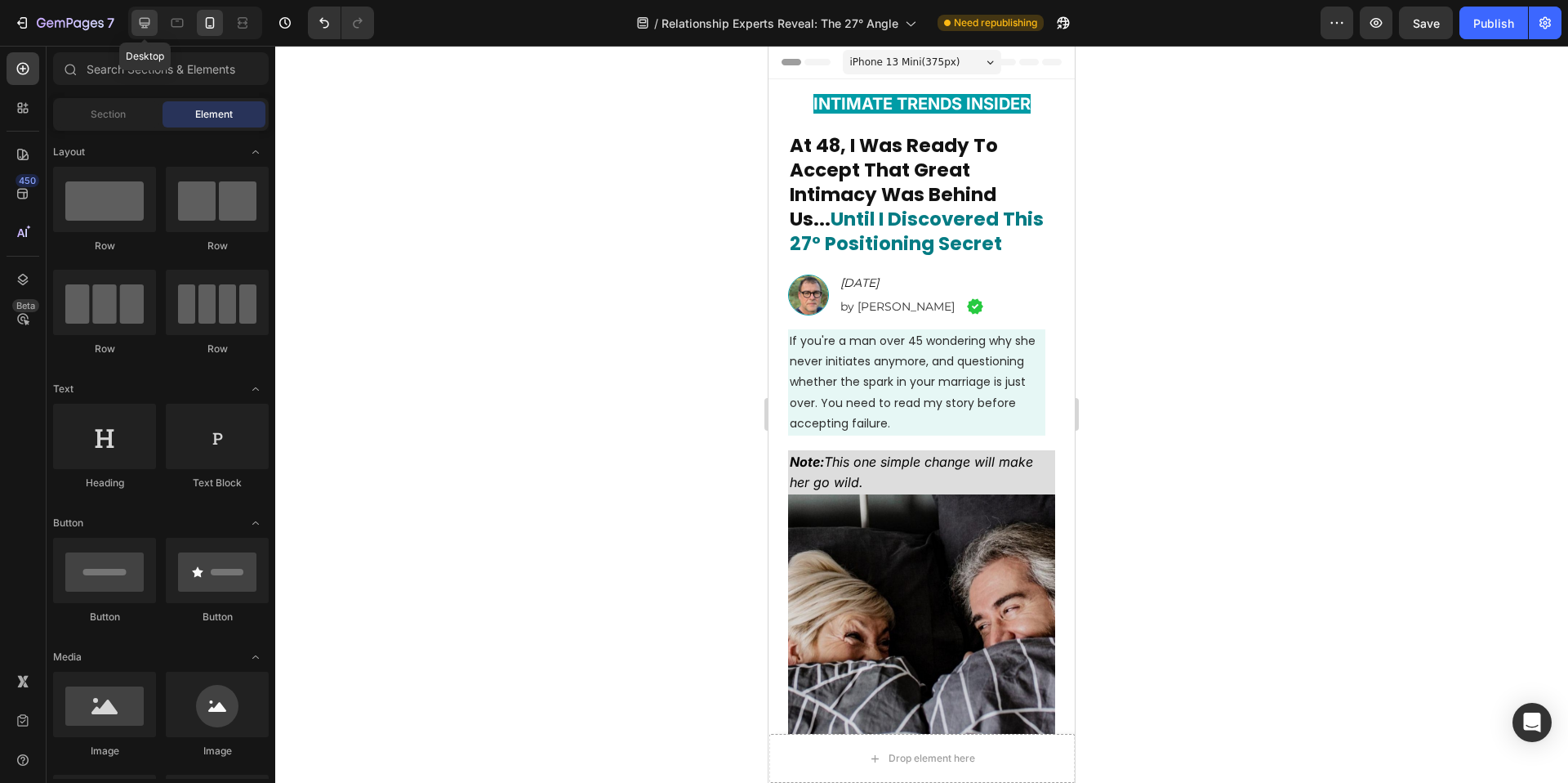
click at [155, 35] on div at bounding box center [145, 23] width 26 height 26
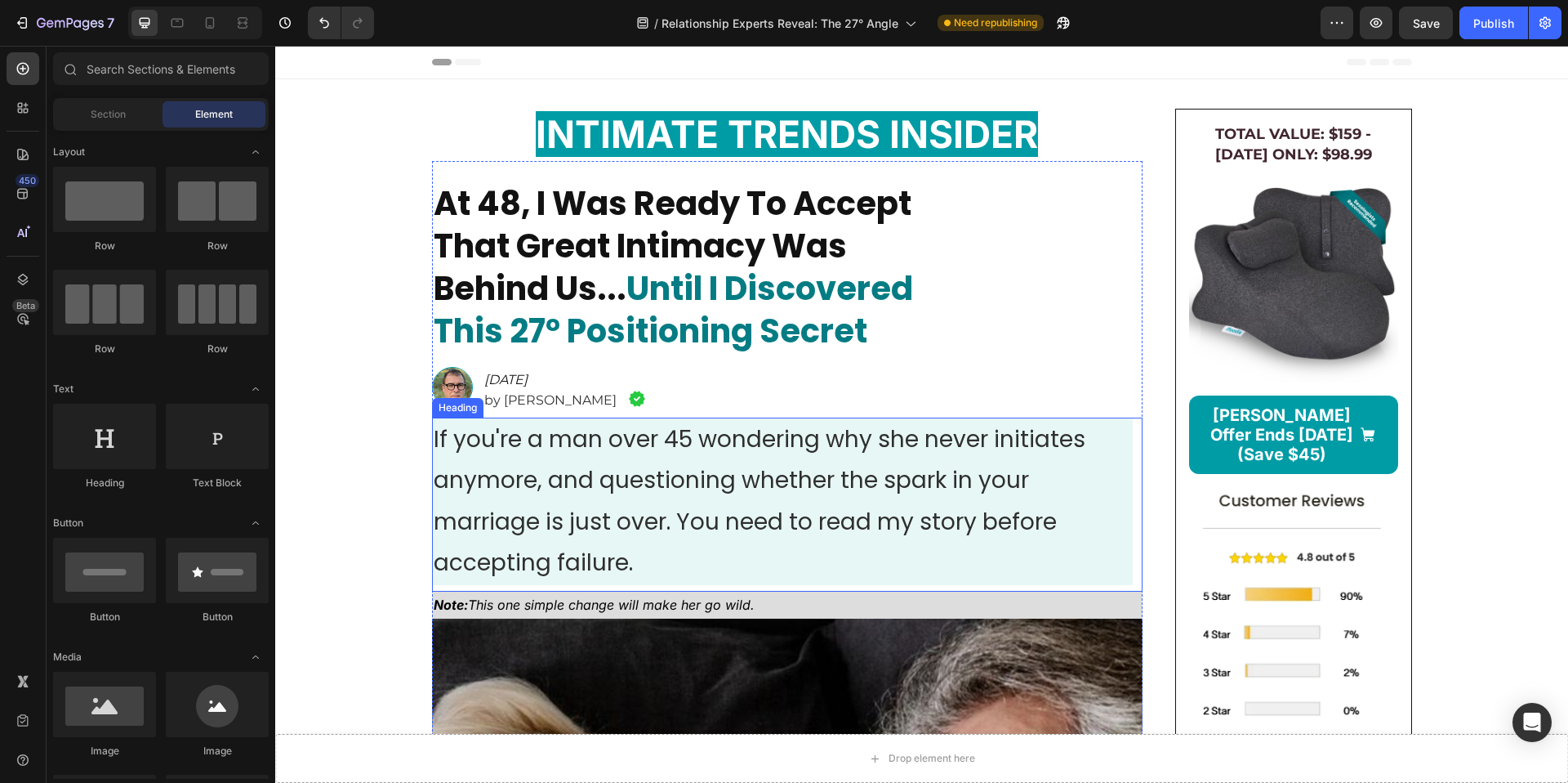
click at [563, 465] on span "If you're a man over 45 wondering why she never initiates anymore, and question…" at bounding box center [759, 500] width 652 height 155
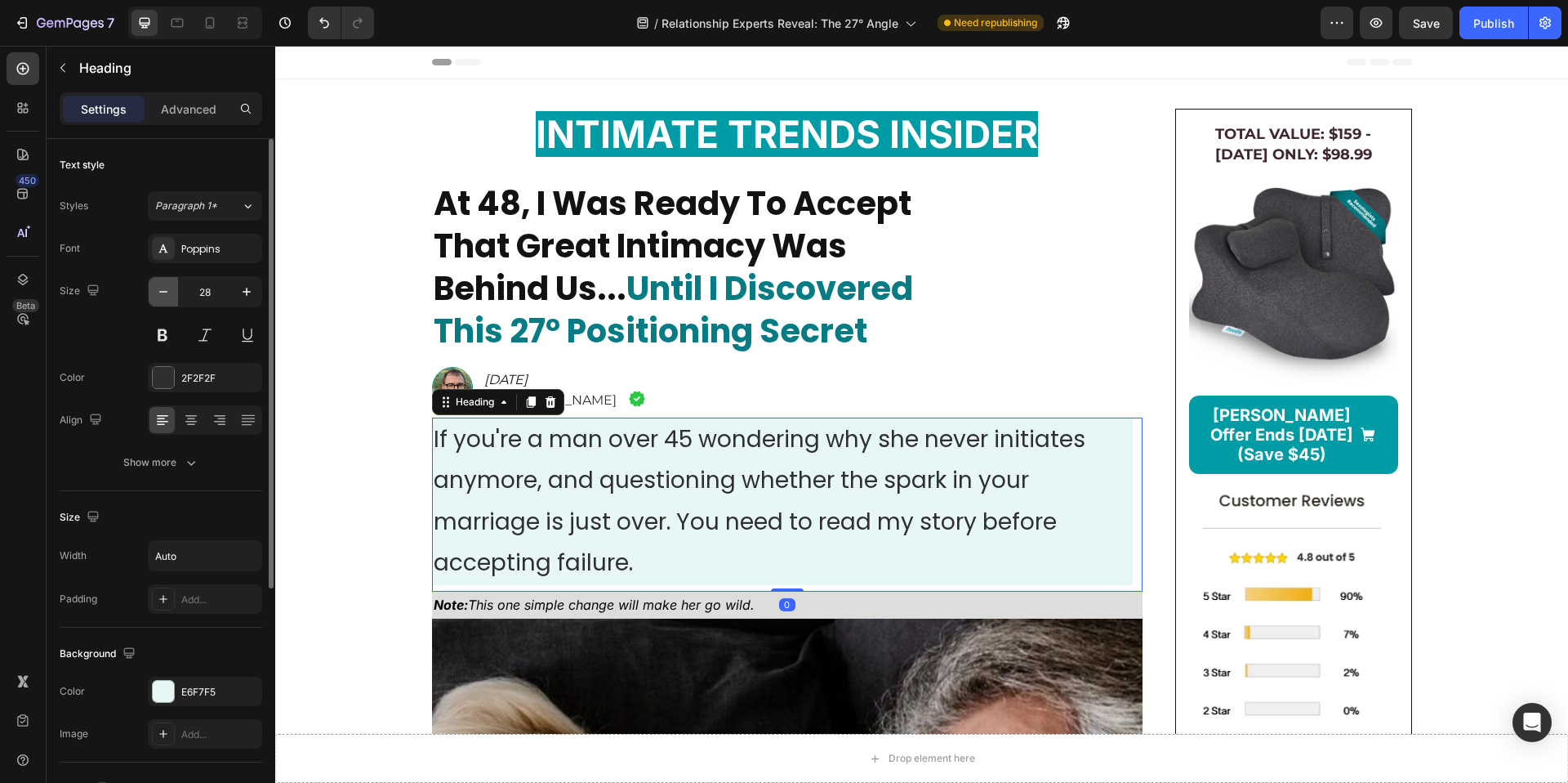
click at [167, 299] on icon "button" at bounding box center [162, 291] width 16 height 16
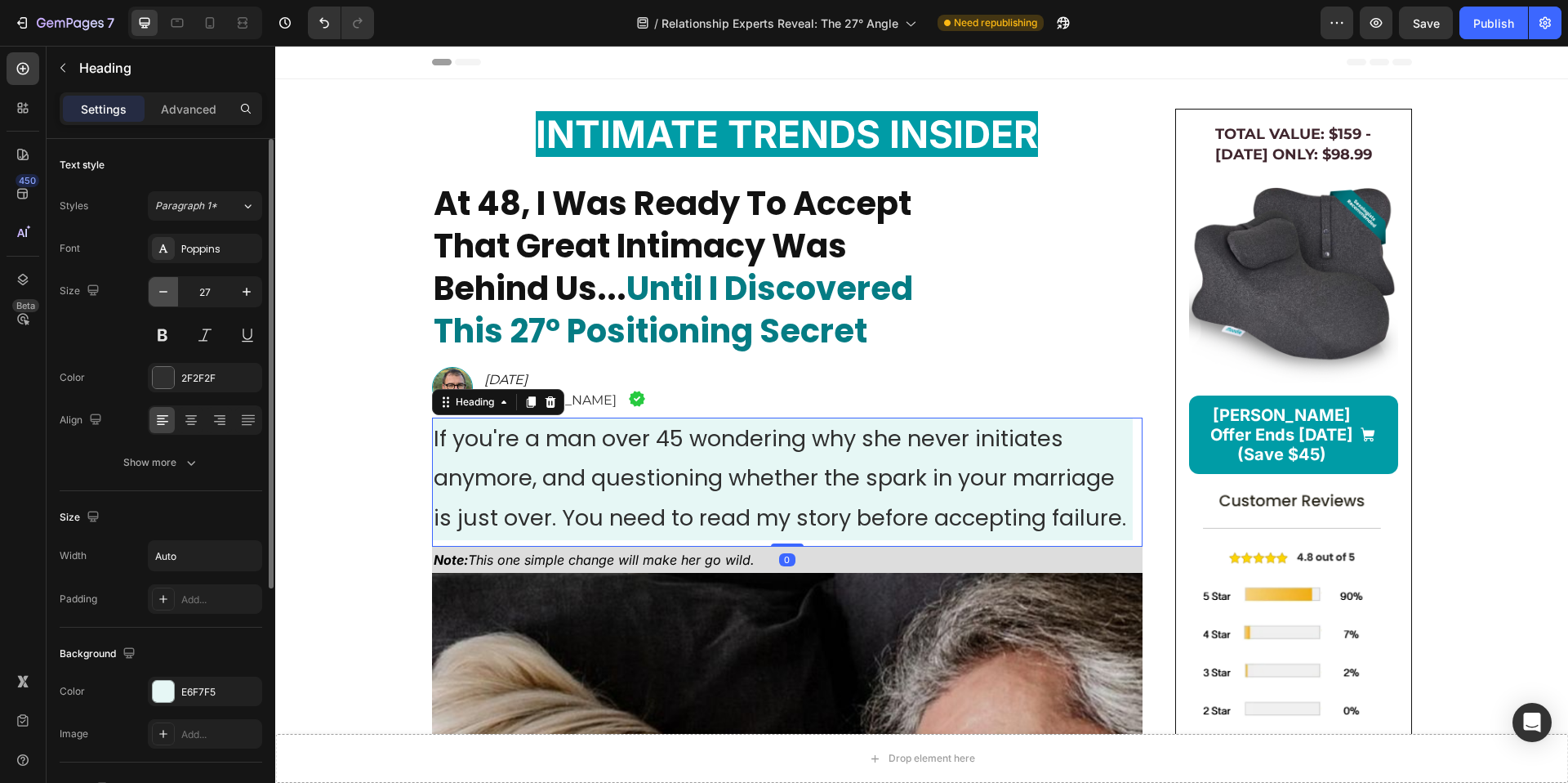
click at [167, 299] on icon "button" at bounding box center [162, 291] width 16 height 16
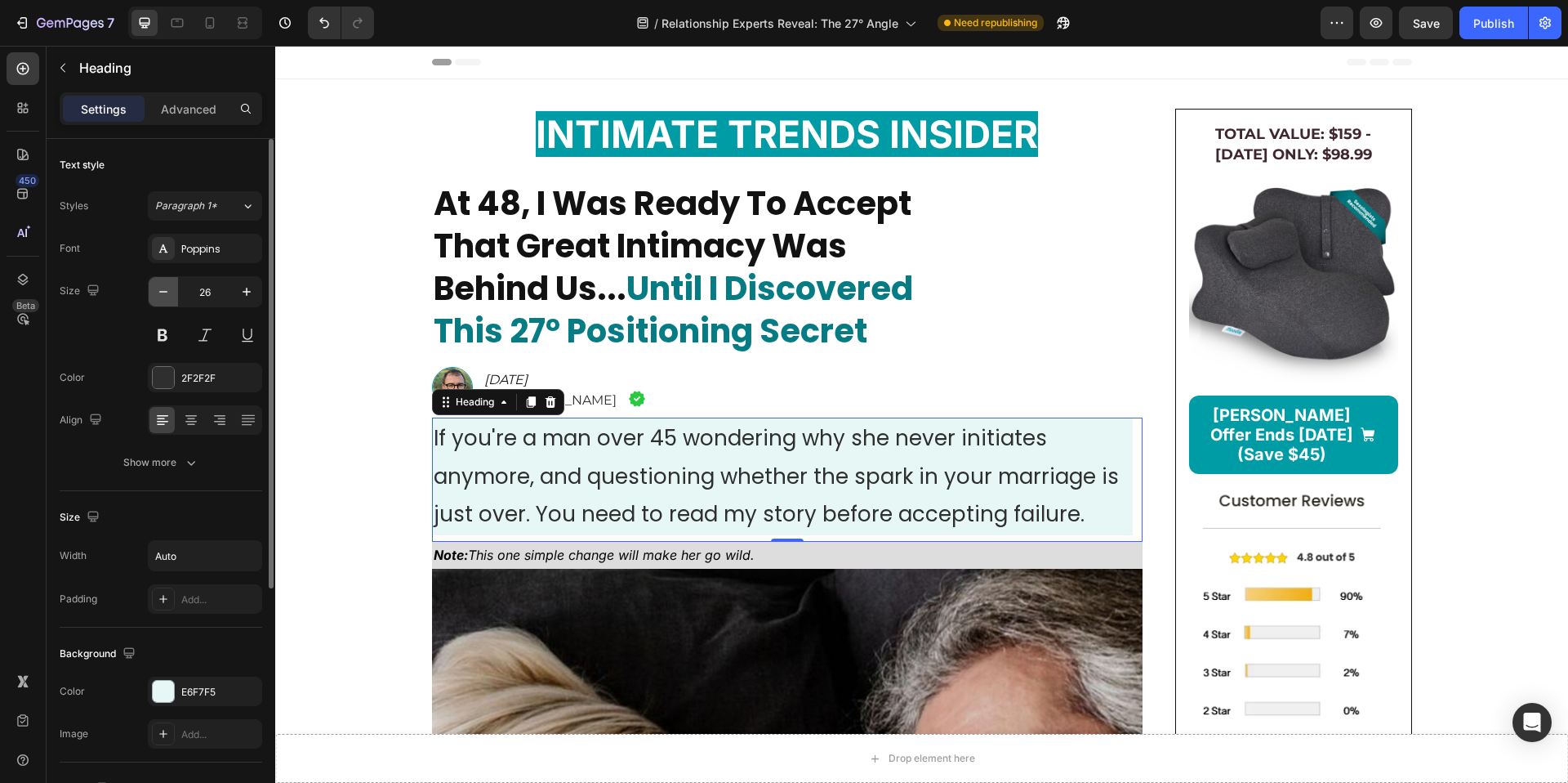
click at [167, 299] on icon "button" at bounding box center [162, 291] width 16 height 16
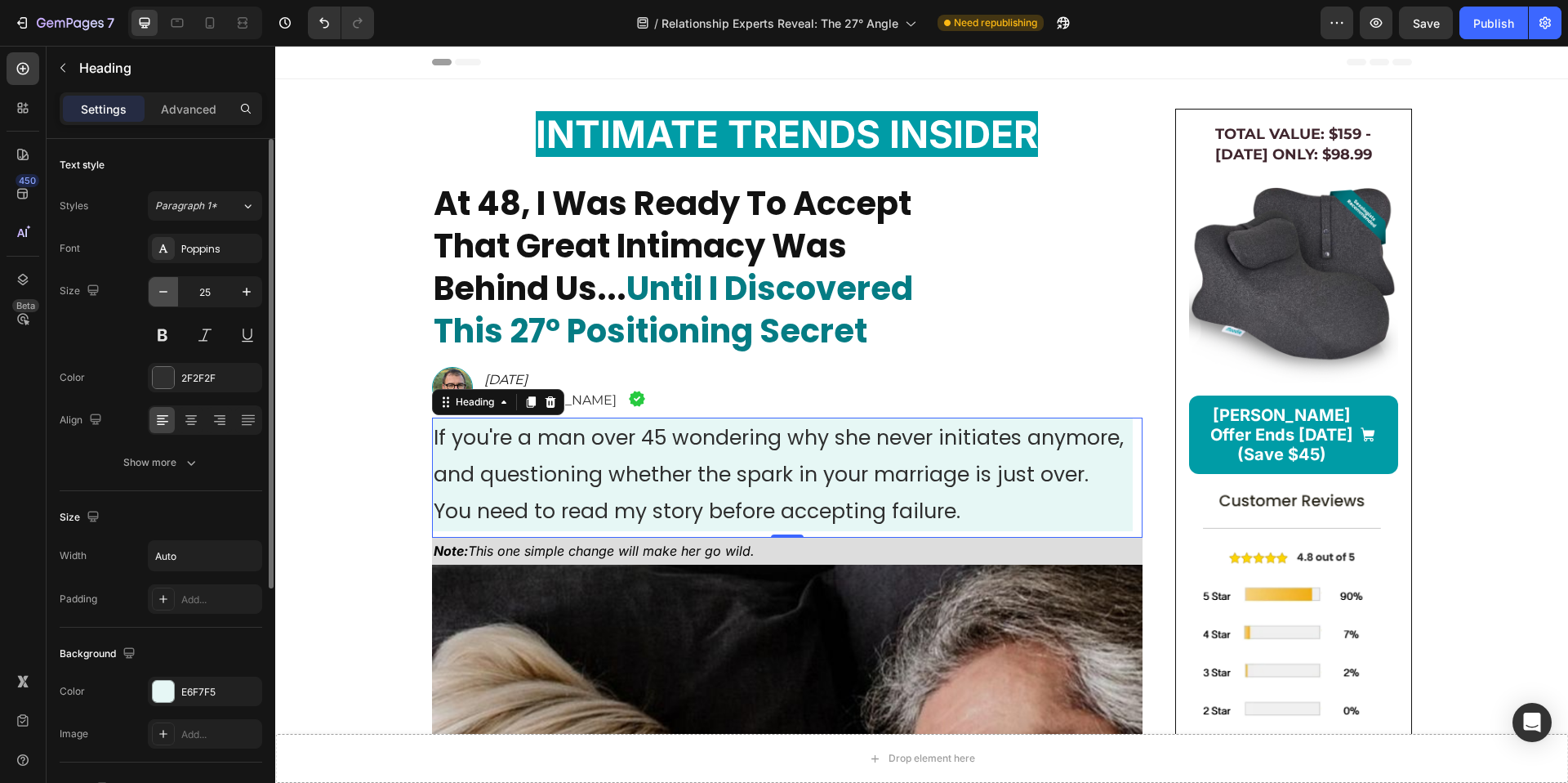
click at [167, 299] on button "button" at bounding box center [162, 291] width 29 height 29
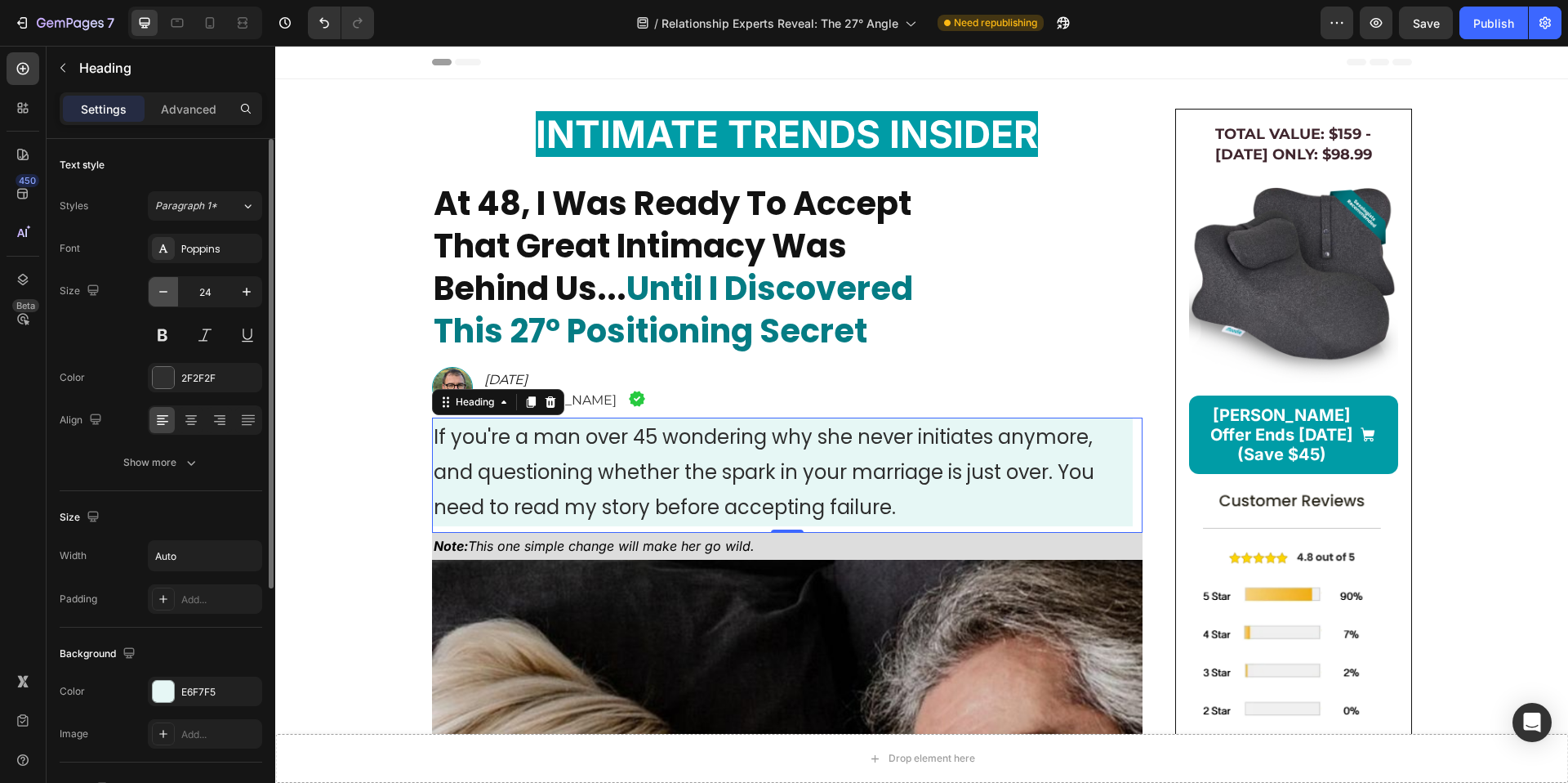
click at [167, 299] on button "button" at bounding box center [162, 291] width 29 height 29
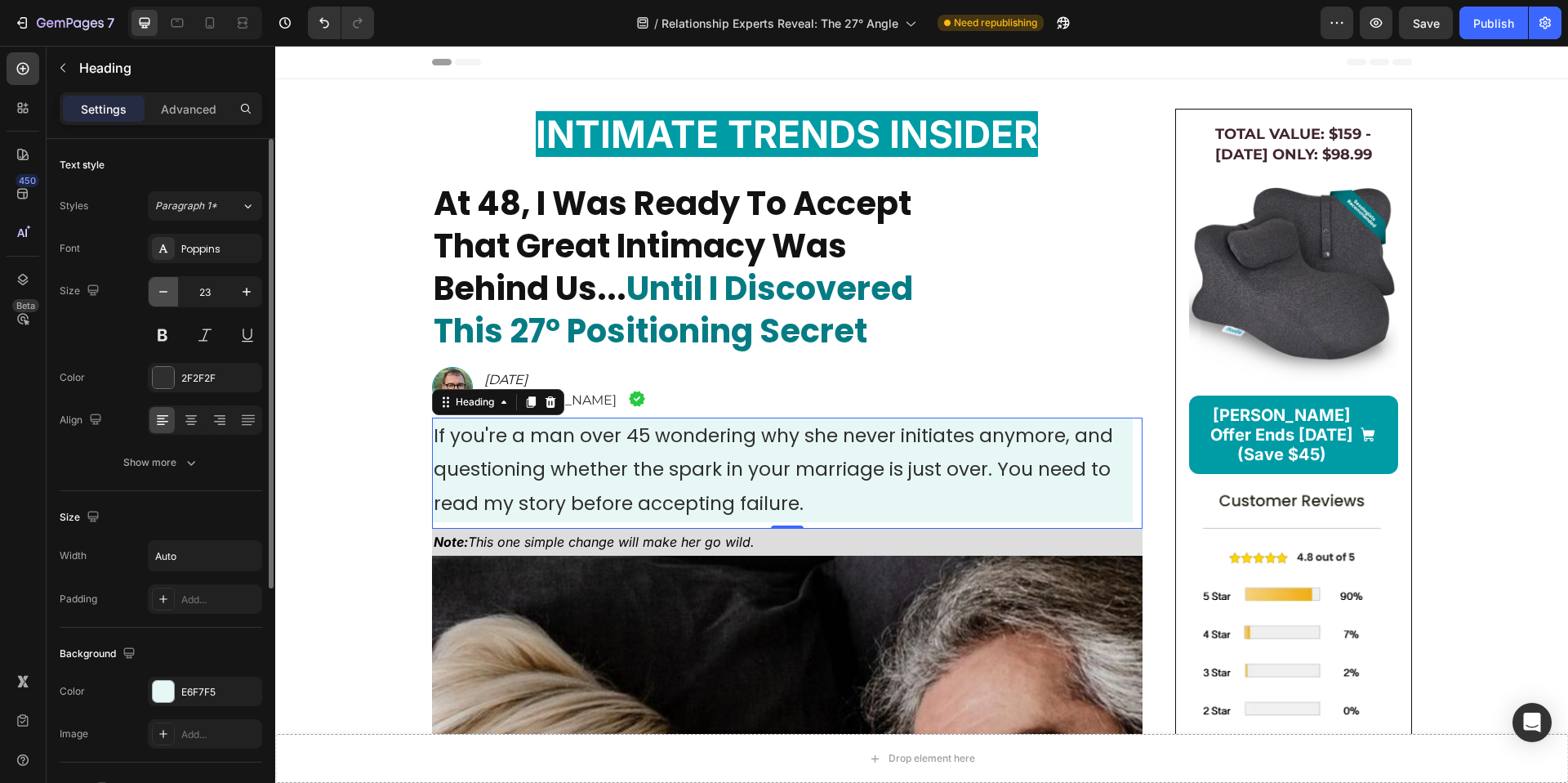
click at [166, 301] on button "button" at bounding box center [162, 291] width 29 height 29
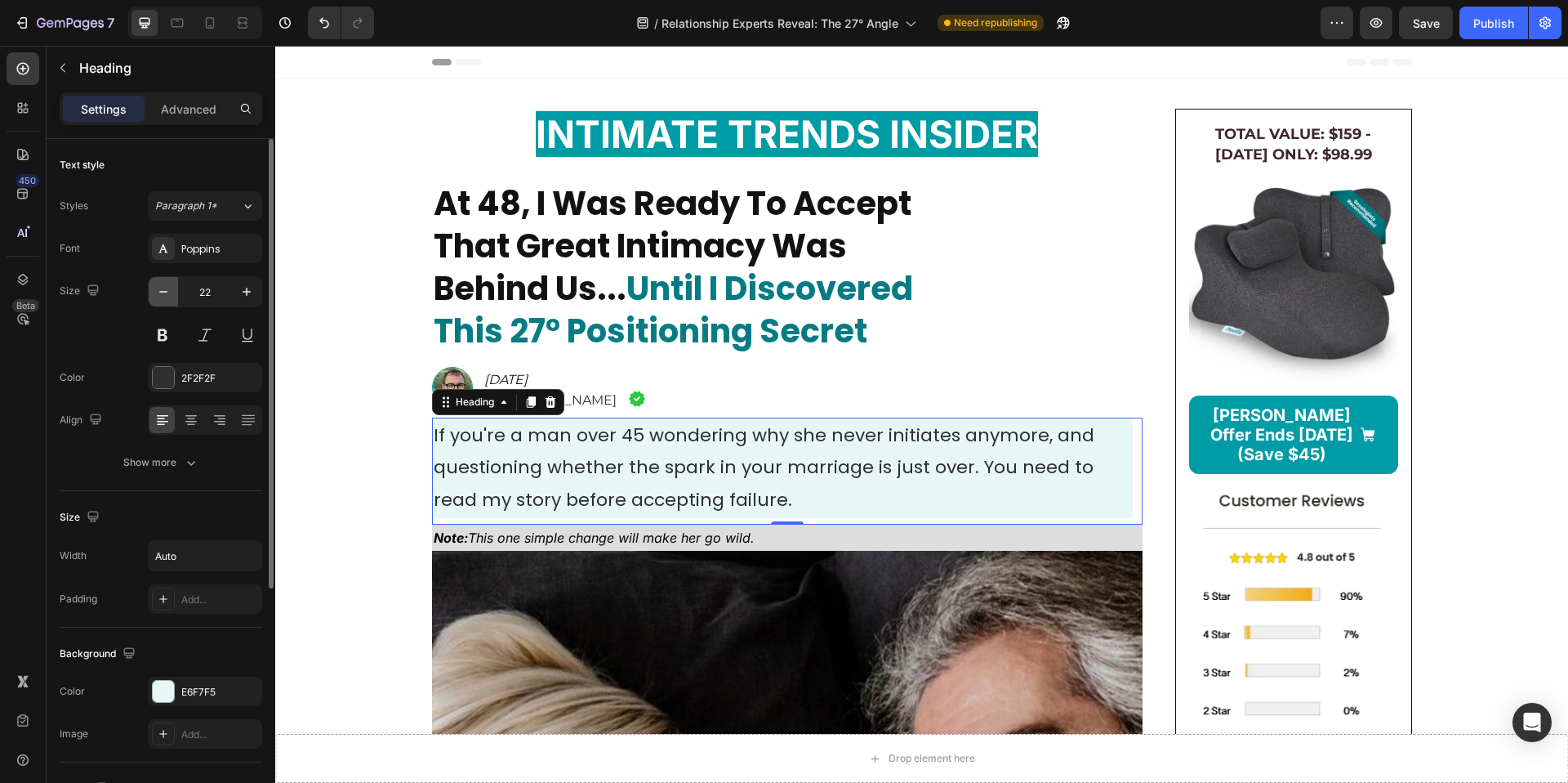
click at [166, 301] on button "button" at bounding box center [162, 291] width 29 height 29
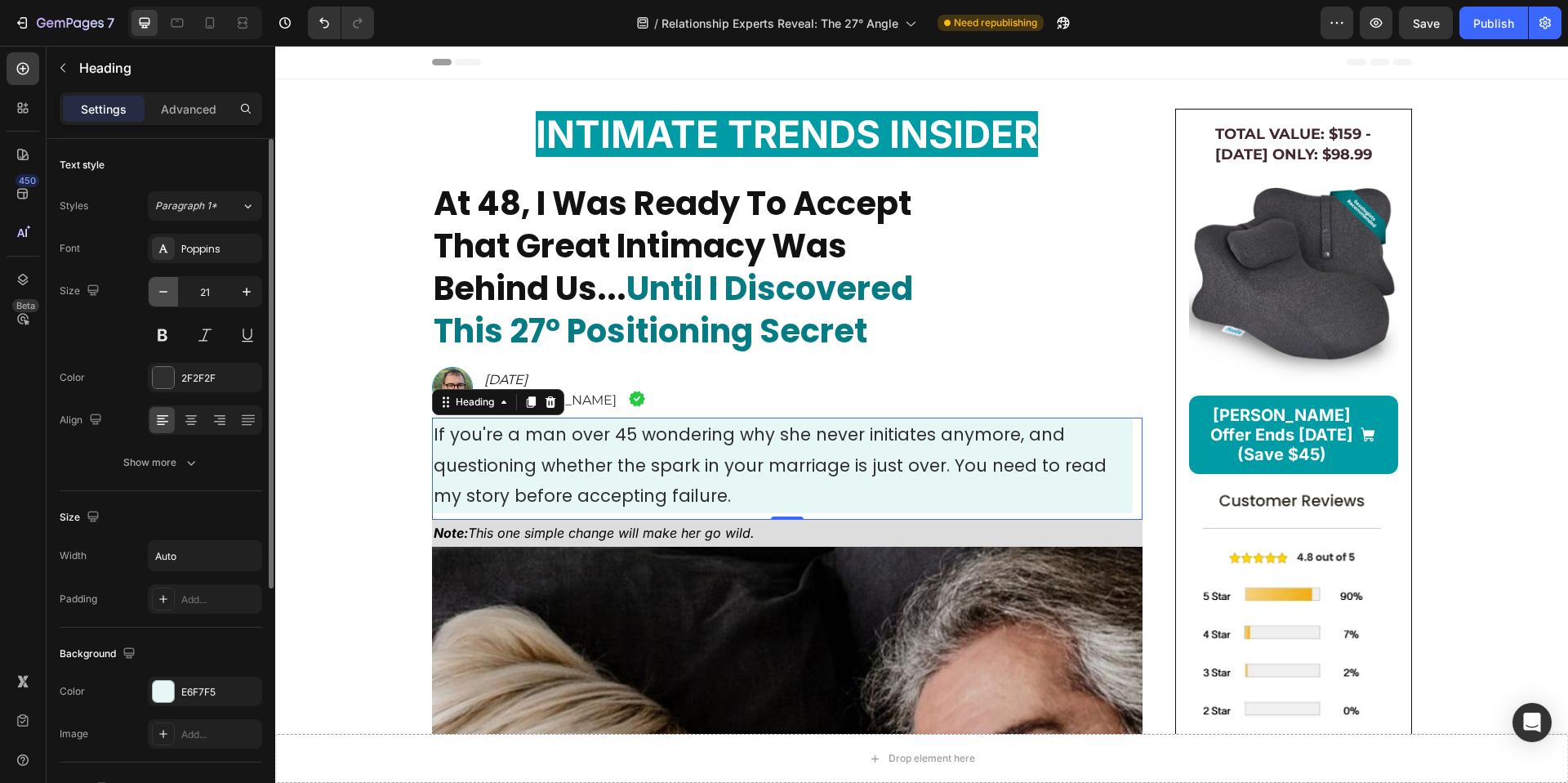
click at [166, 301] on button "button" at bounding box center [162, 291] width 29 height 29
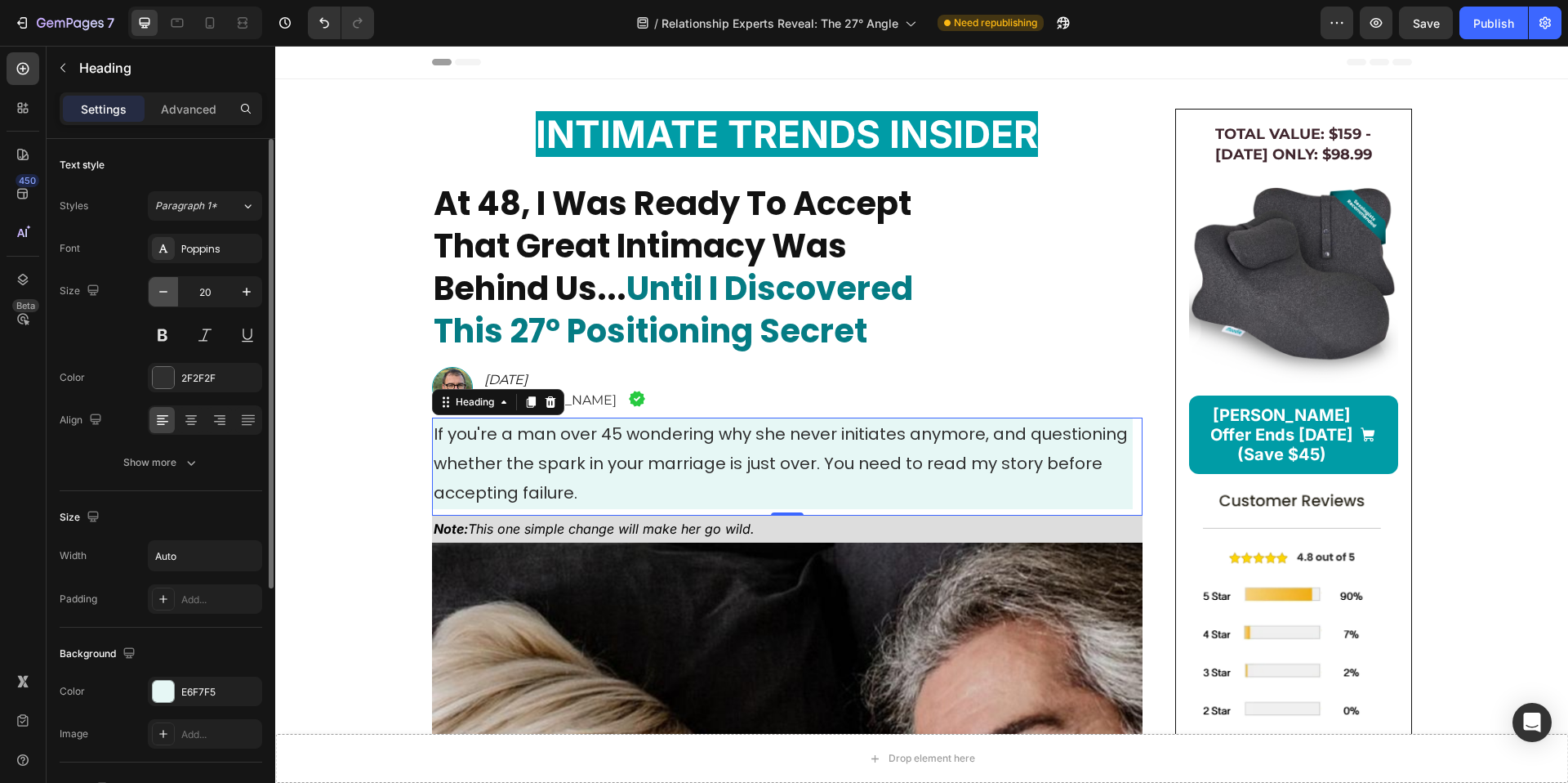
click at [166, 301] on button "button" at bounding box center [162, 291] width 29 height 29
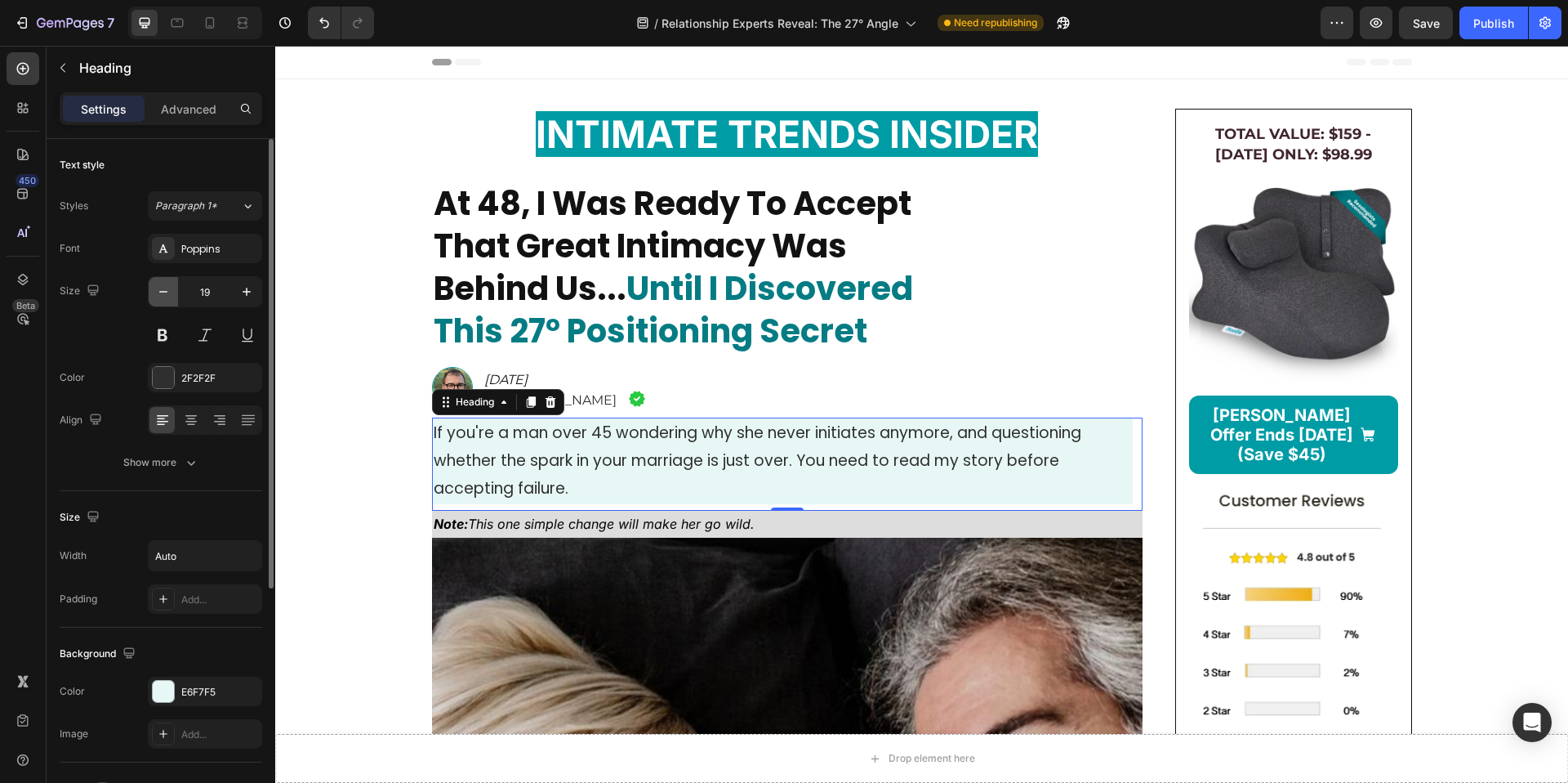
click at [166, 301] on button "button" at bounding box center [162, 291] width 29 height 29
type input "18"
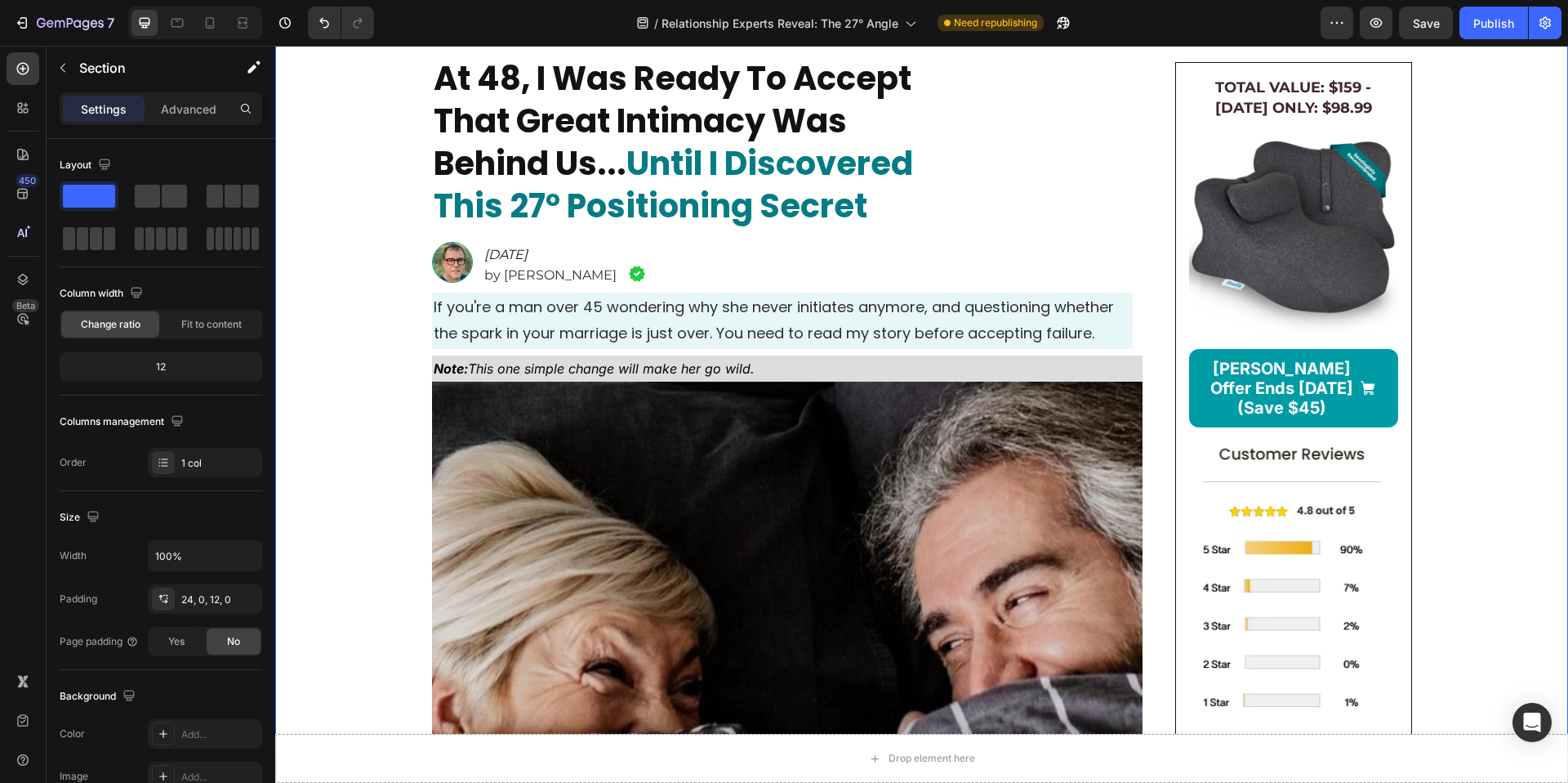
scroll to position [98, 0]
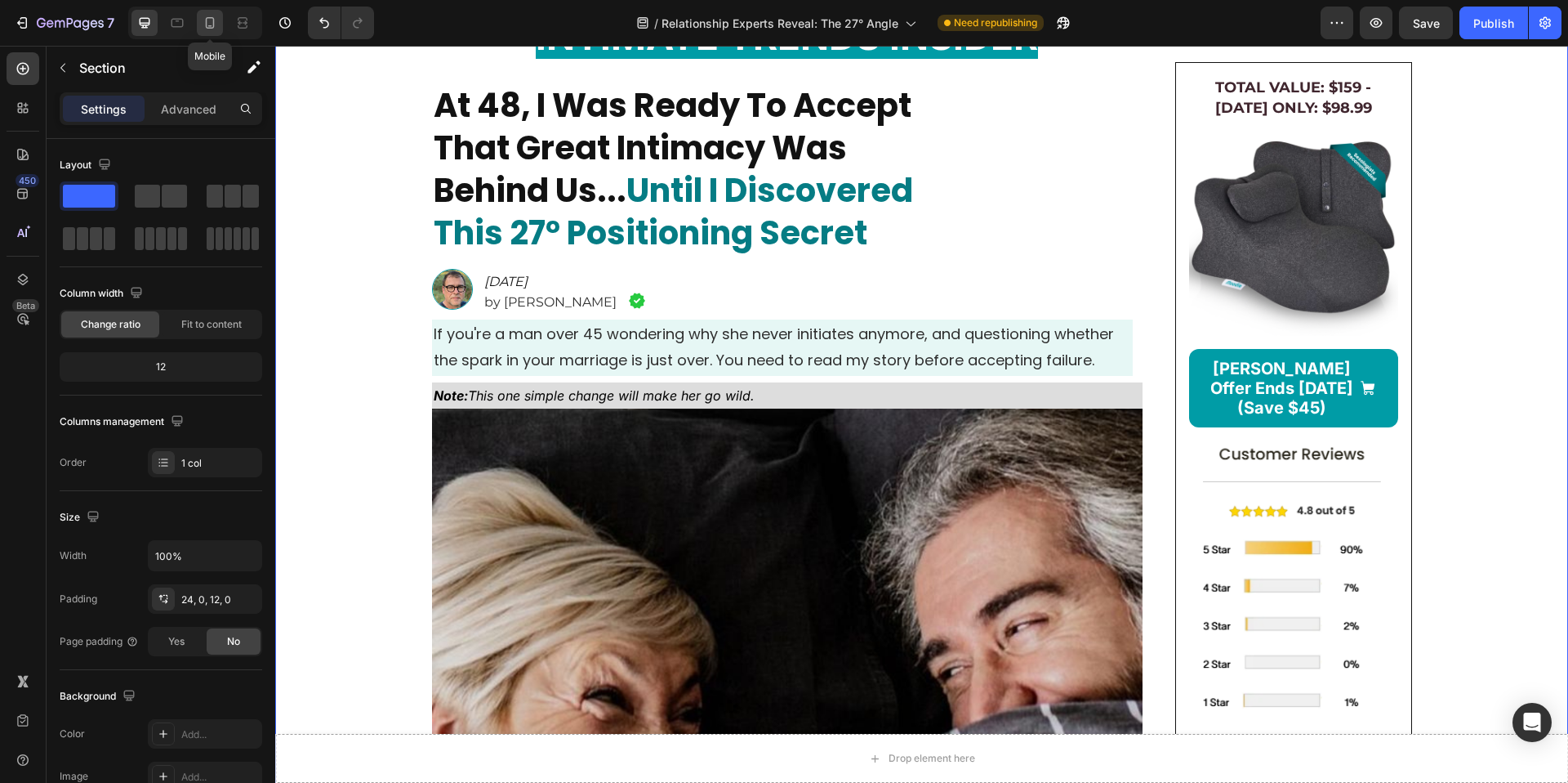
click at [218, 22] on icon at bounding box center [209, 23] width 16 height 16
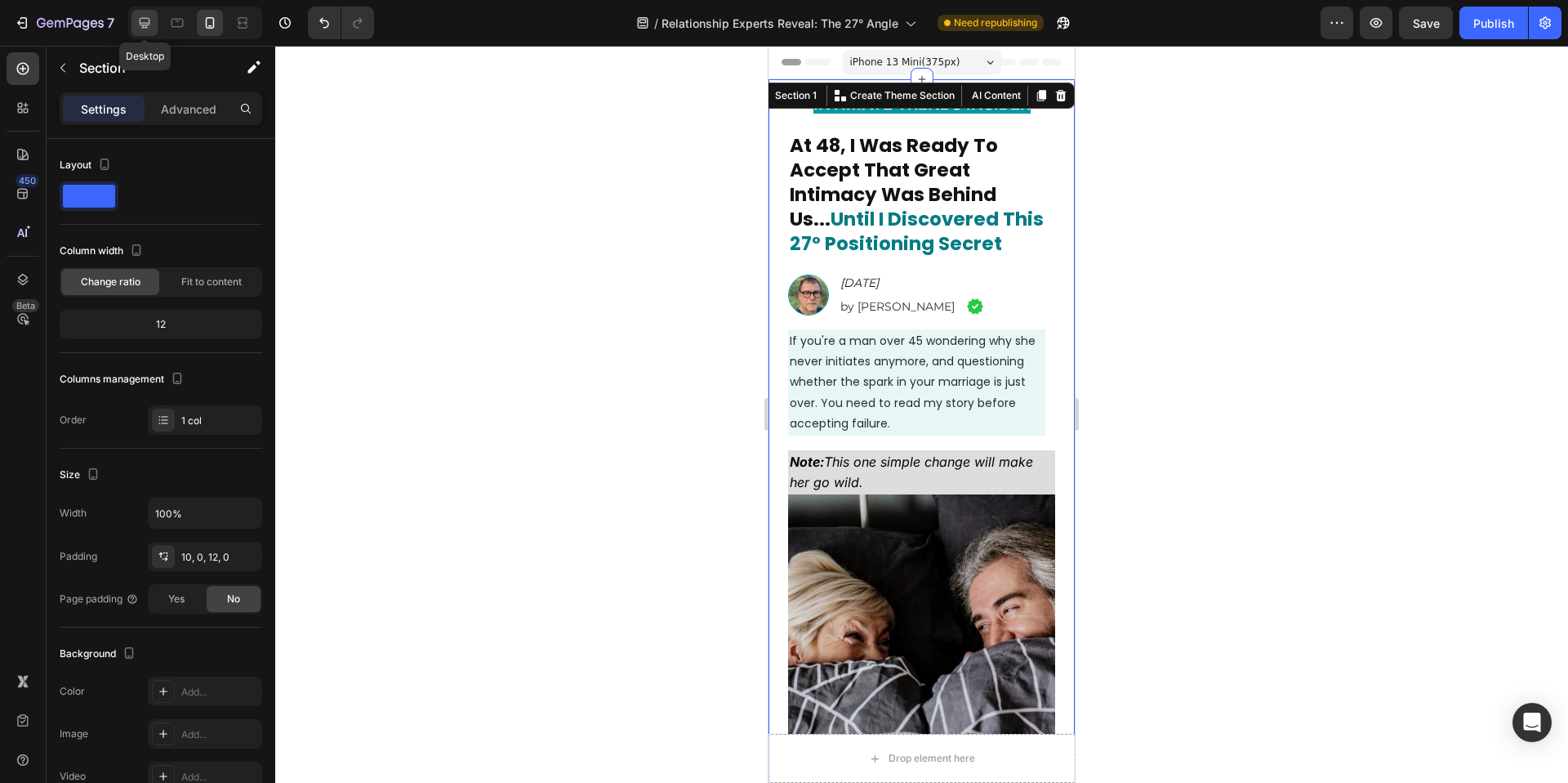
drag, startPoint x: 135, startPoint y: 27, endPoint x: 3, endPoint y: 134, distance: 169.9
click at [135, 27] on div at bounding box center [145, 23] width 26 height 26
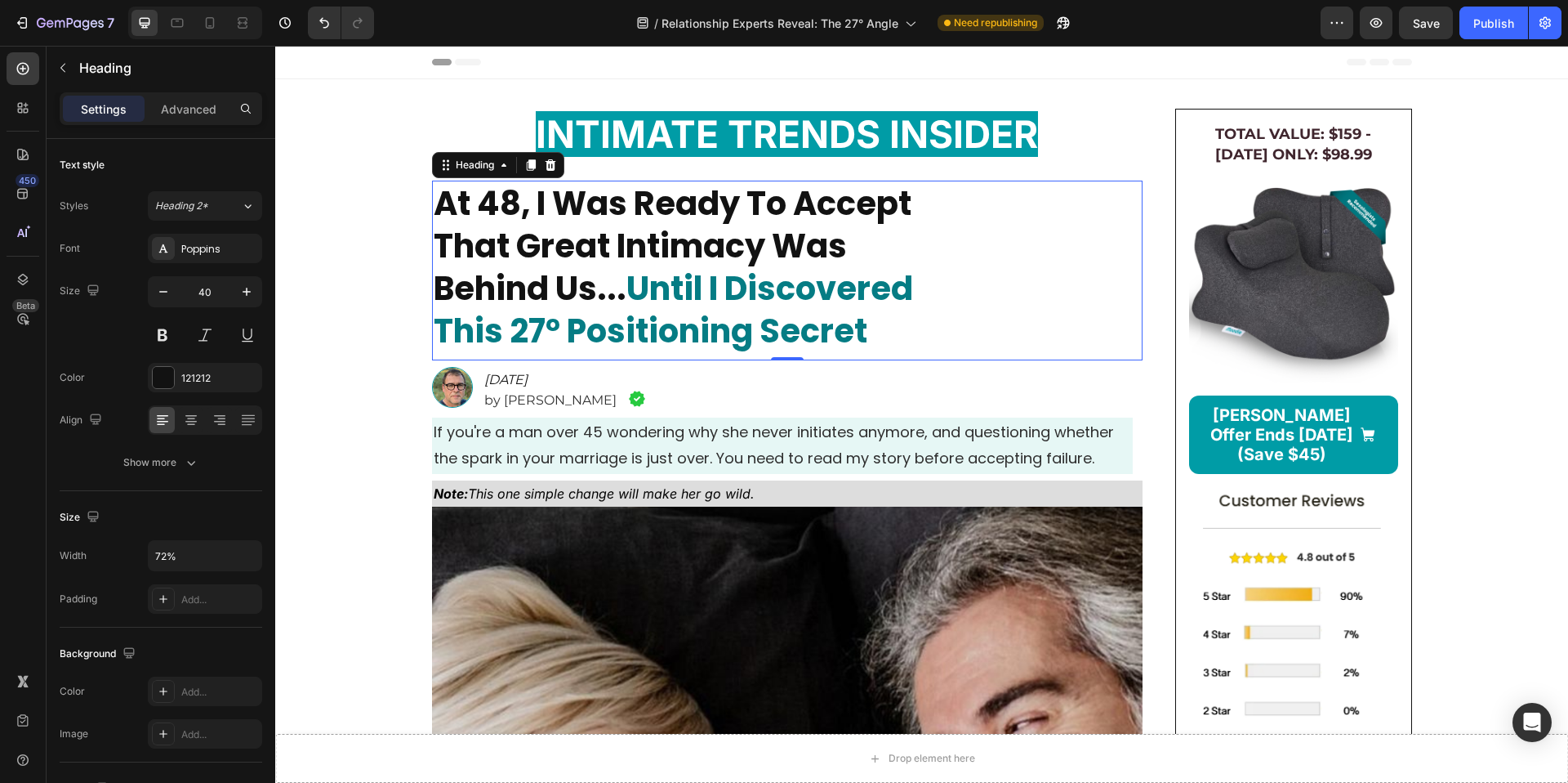
click at [657, 217] on strong "At 48, I Was Ready To Accept That Great Intimacy Was Behind Us..." at bounding box center [672, 245] width 478 height 130
click at [244, 559] on icon "button" at bounding box center [246, 555] width 16 height 16
click at [229, 595] on span "Auto" at bounding box center [236, 597] width 22 height 15
type input "Auto"
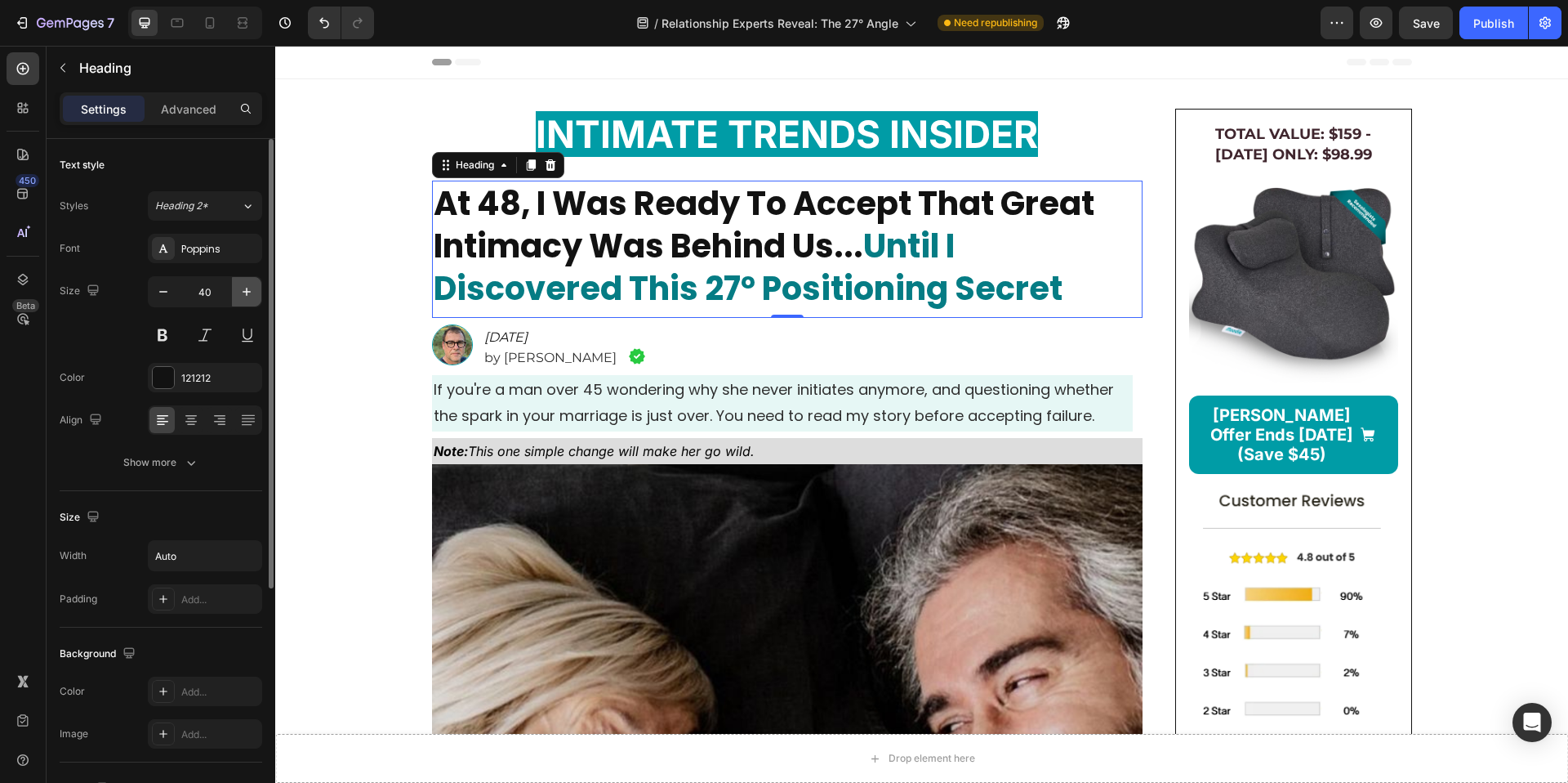
click at [251, 299] on icon "button" at bounding box center [246, 291] width 16 height 16
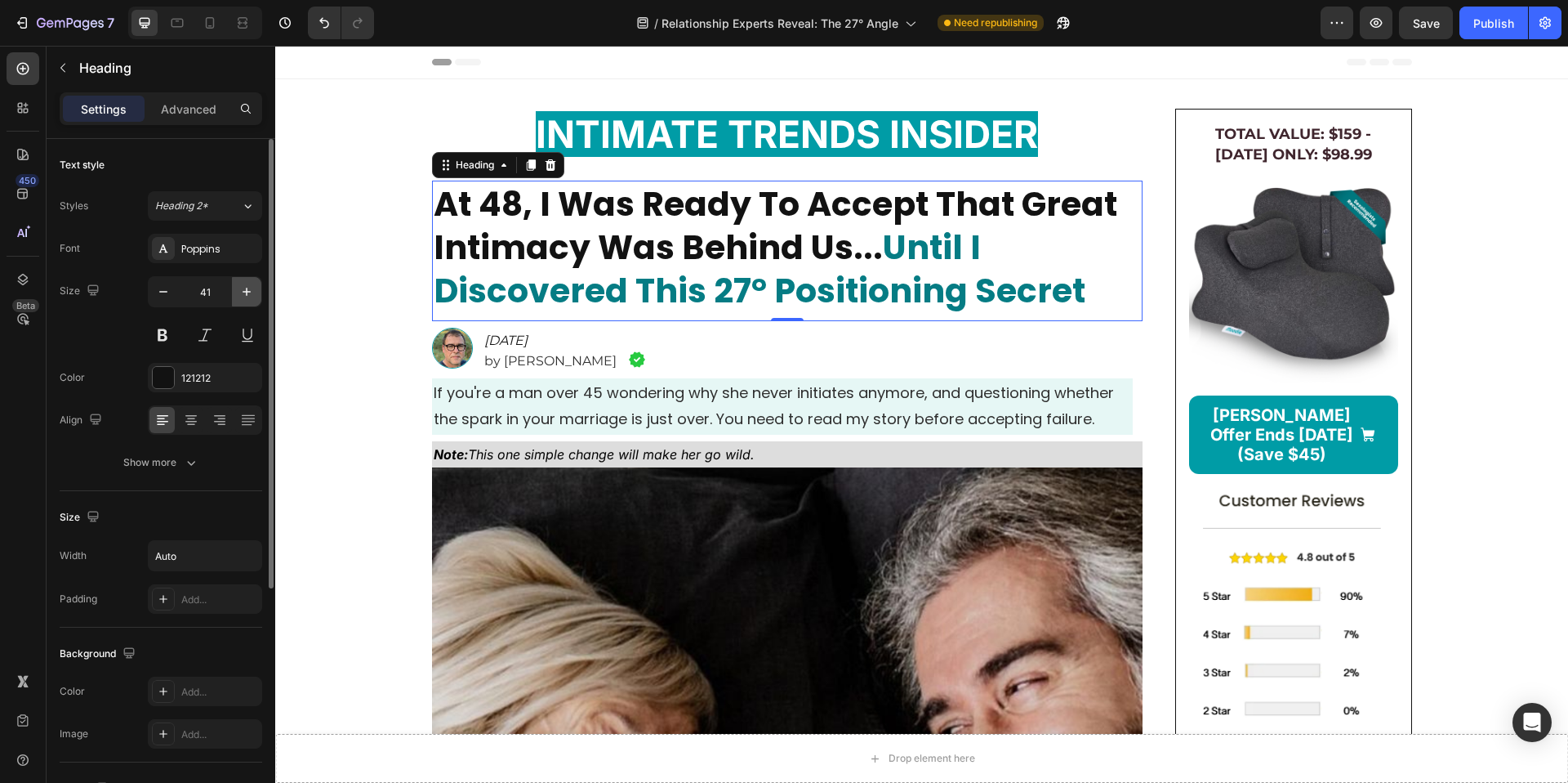
click at [251, 299] on icon "button" at bounding box center [246, 291] width 16 height 16
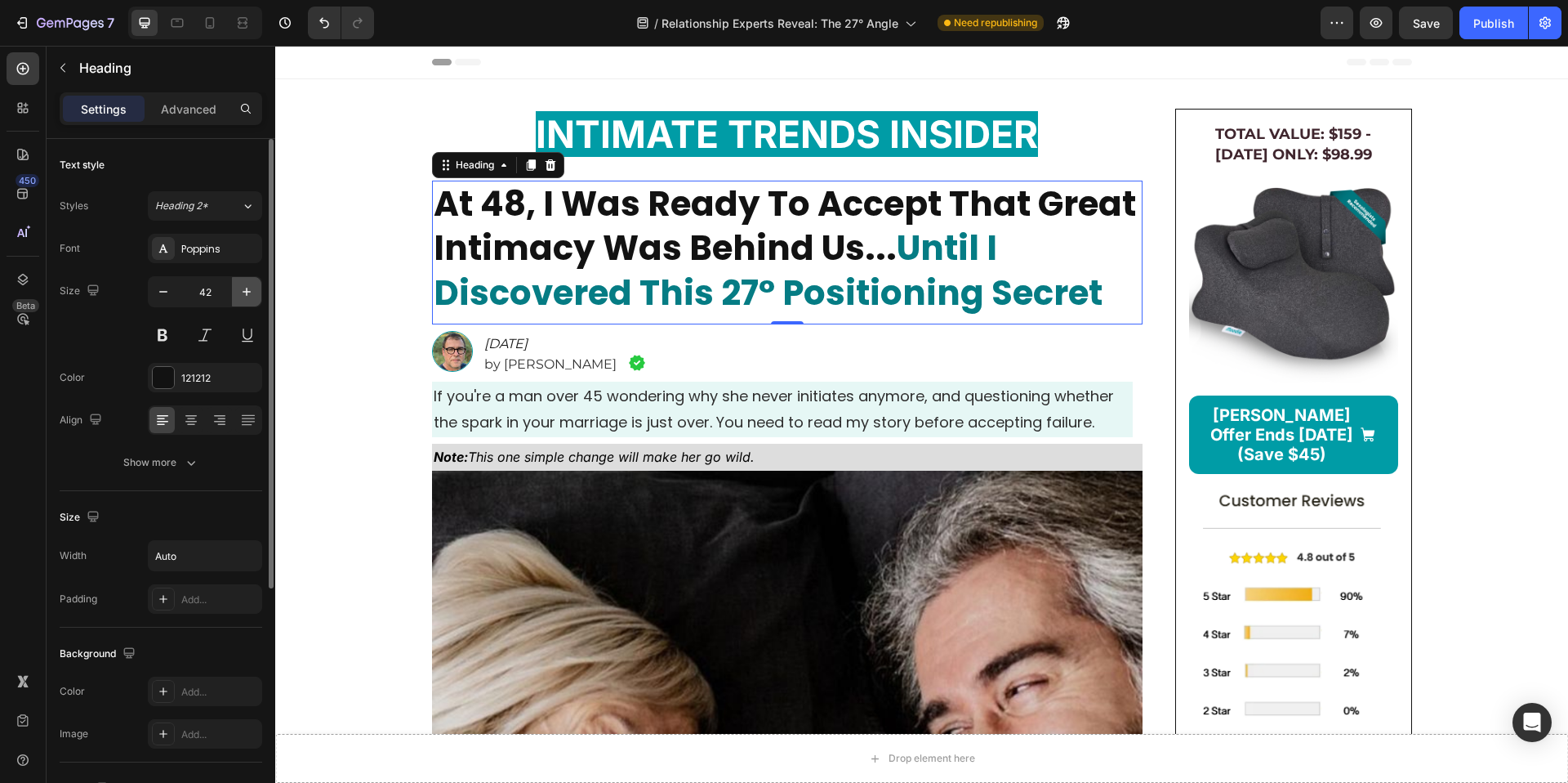
click at [251, 299] on icon "button" at bounding box center [246, 291] width 16 height 16
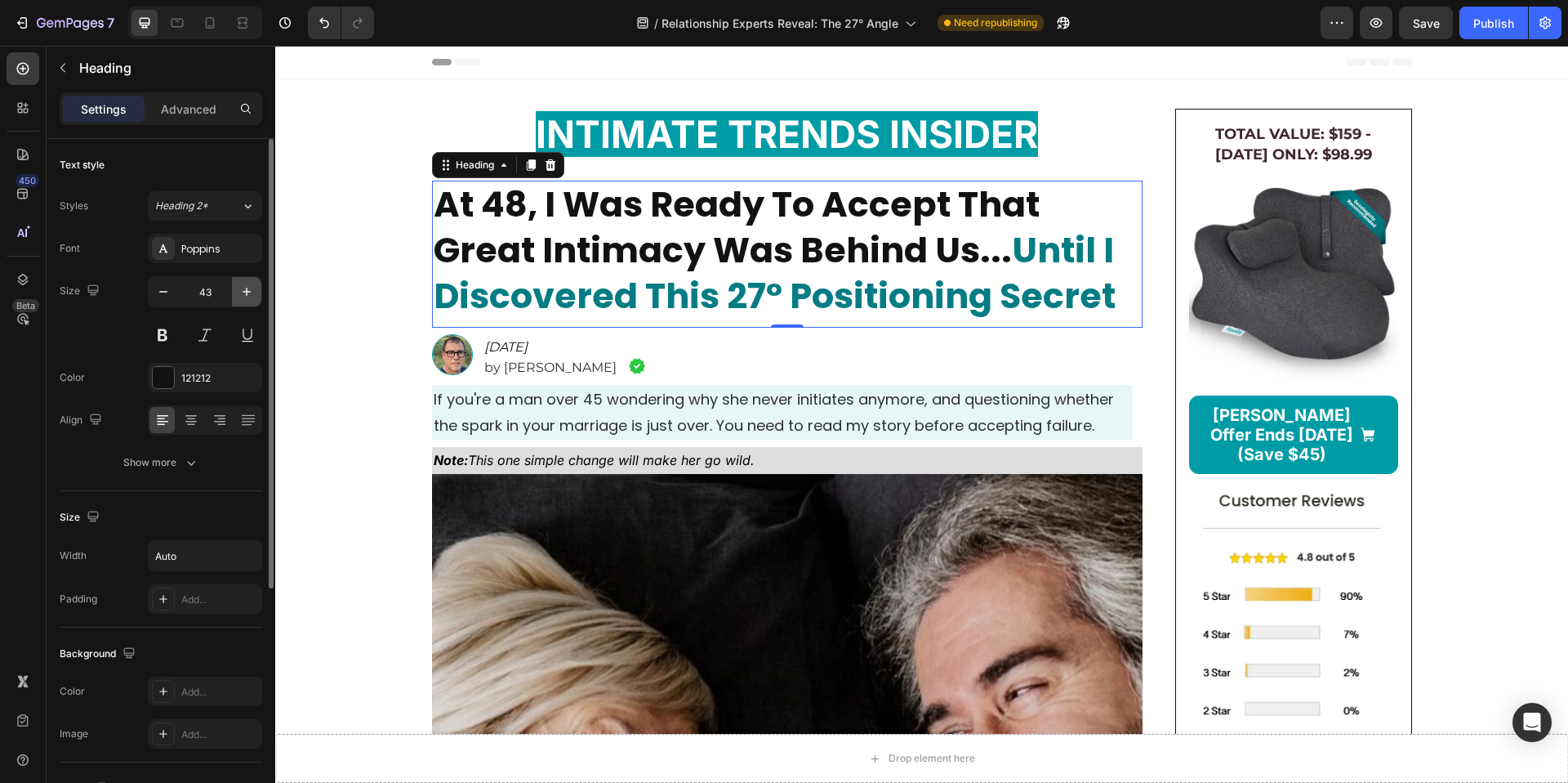
click at [251, 299] on icon "button" at bounding box center [246, 291] width 16 height 16
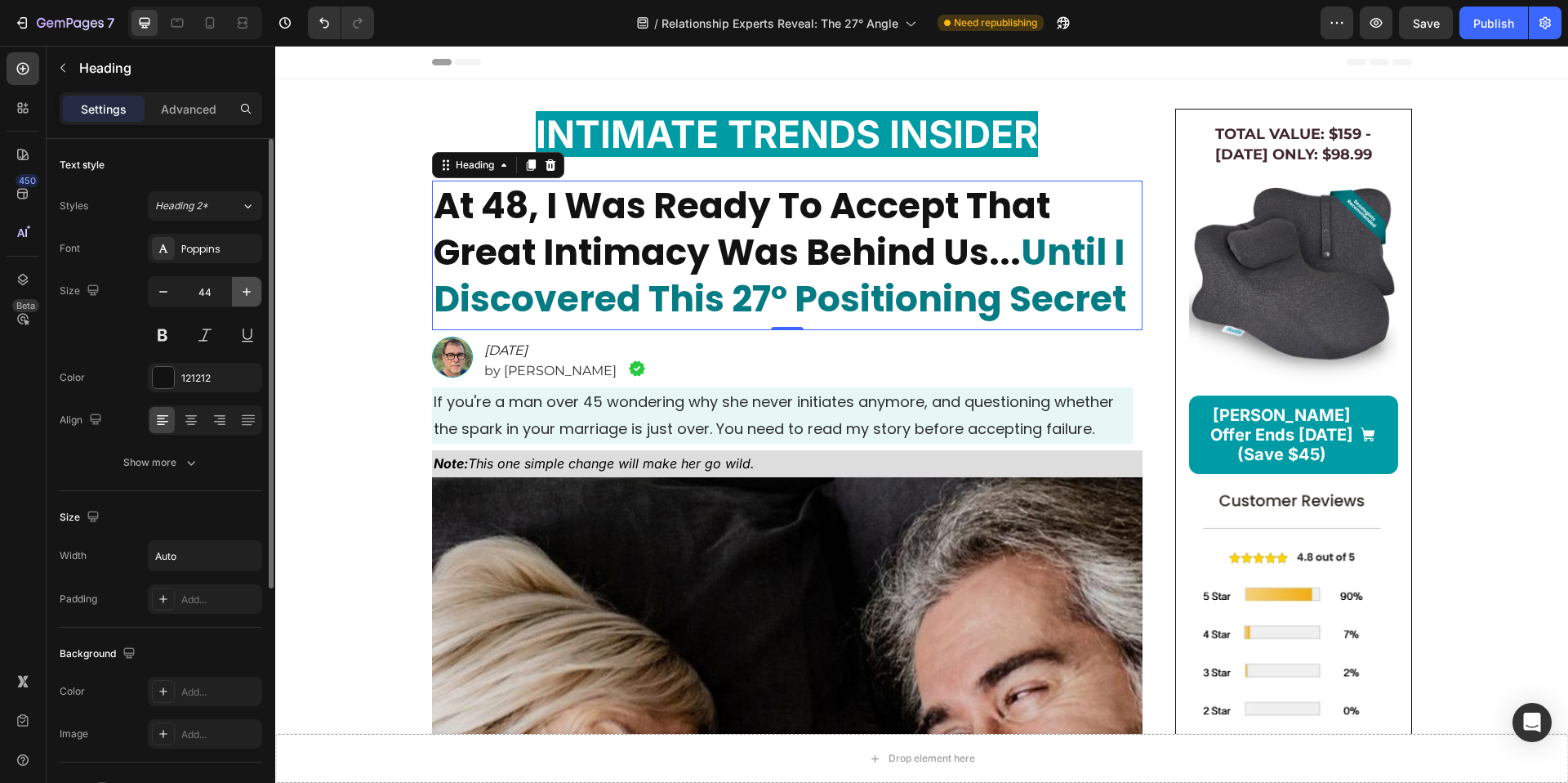
click at [251, 299] on icon "button" at bounding box center [246, 291] width 16 height 16
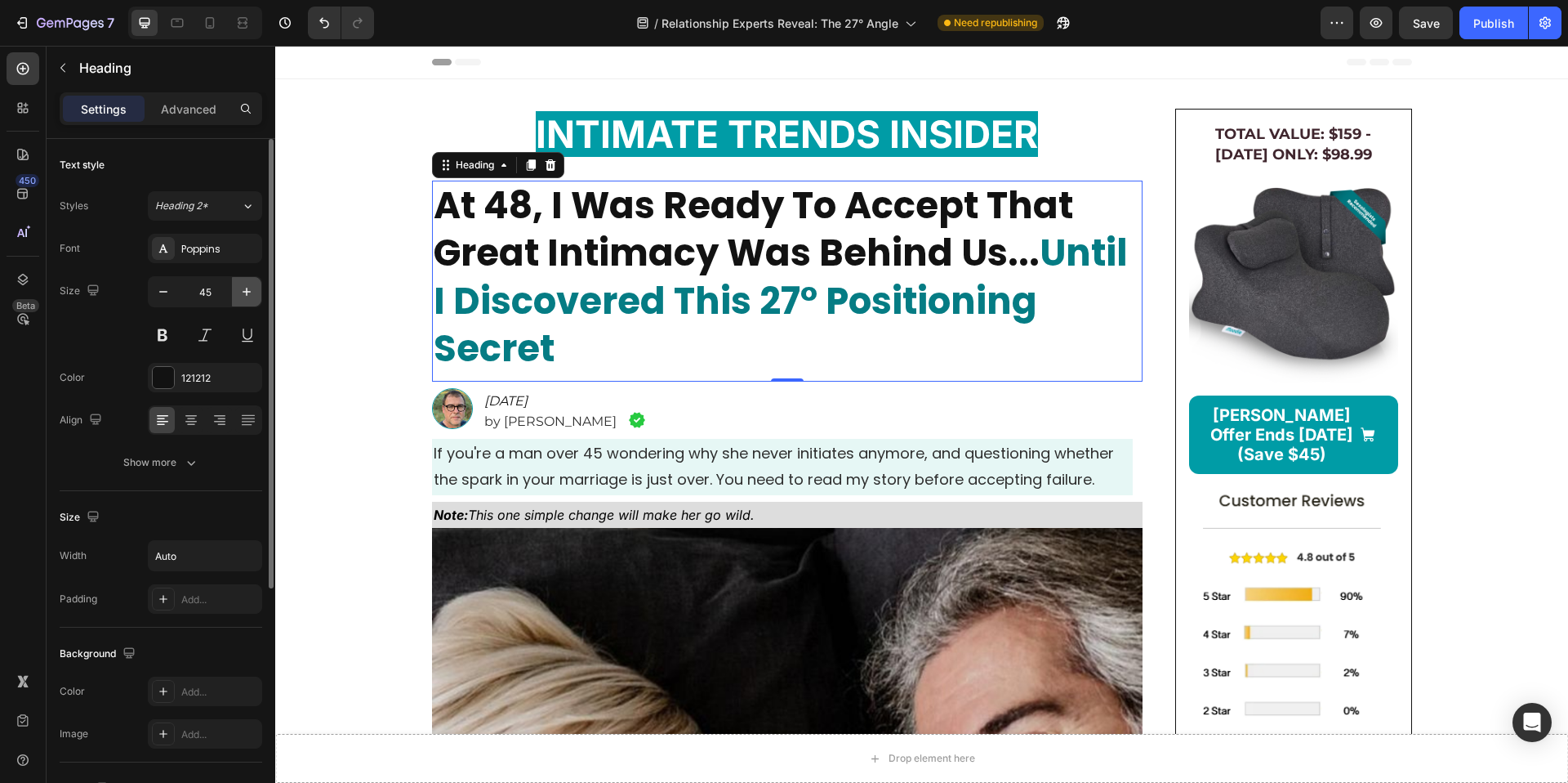
click at [251, 299] on icon "button" at bounding box center [246, 291] width 16 height 16
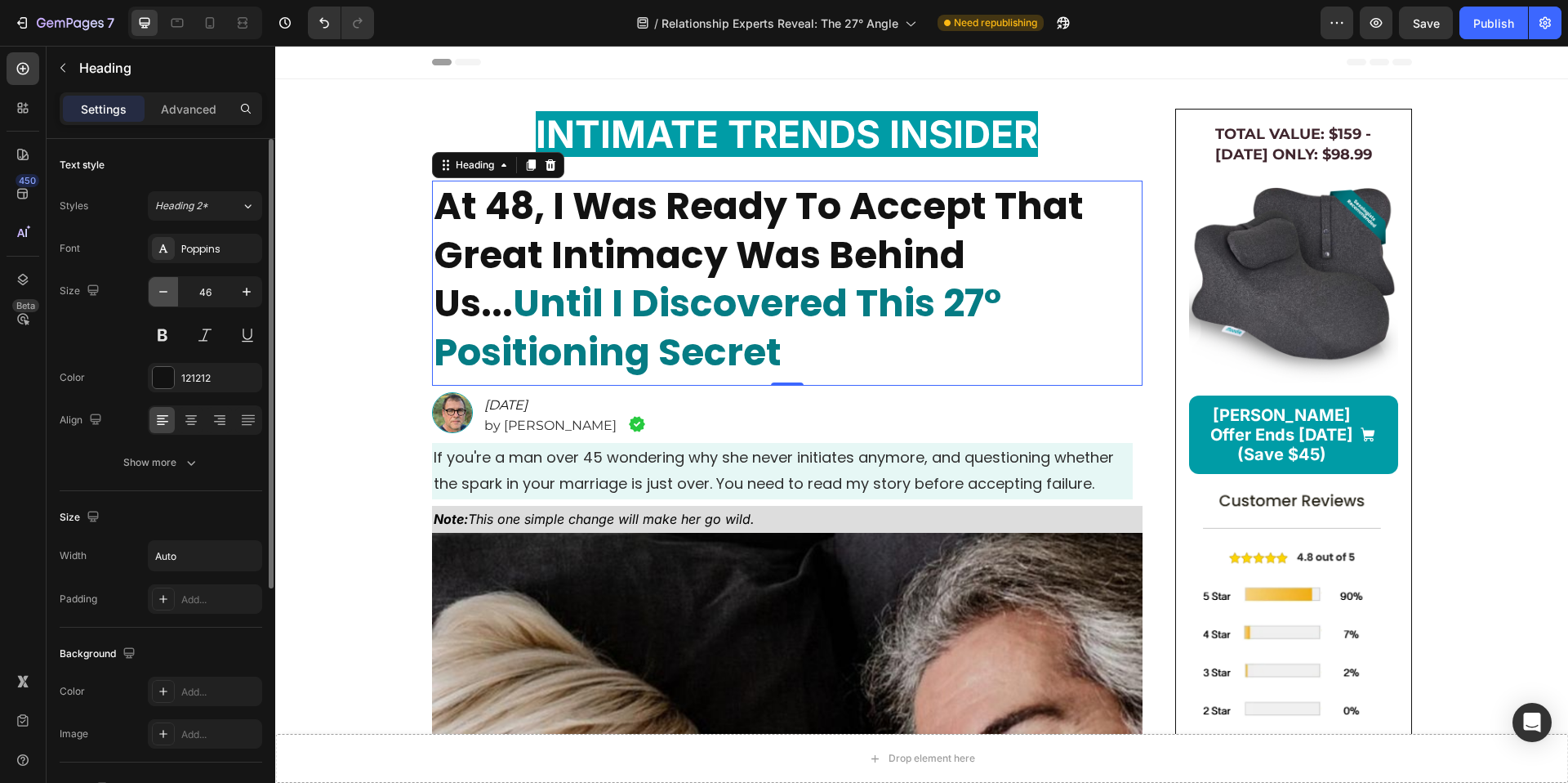
click at [167, 293] on icon "button" at bounding box center [162, 291] width 16 height 16
click at [168, 293] on icon "button" at bounding box center [162, 291] width 16 height 16
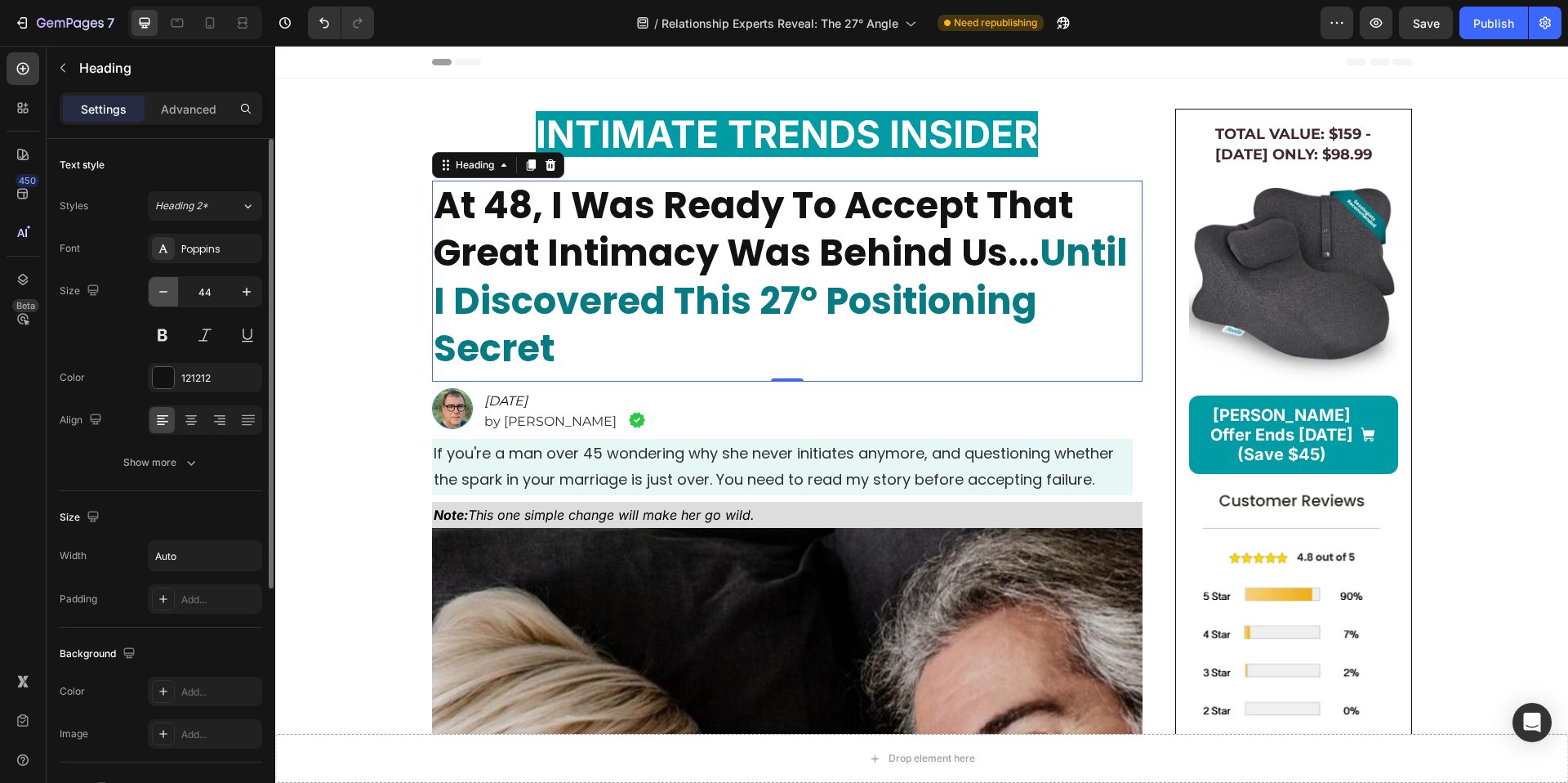
click at [168, 293] on icon "button" at bounding box center [162, 291] width 16 height 16
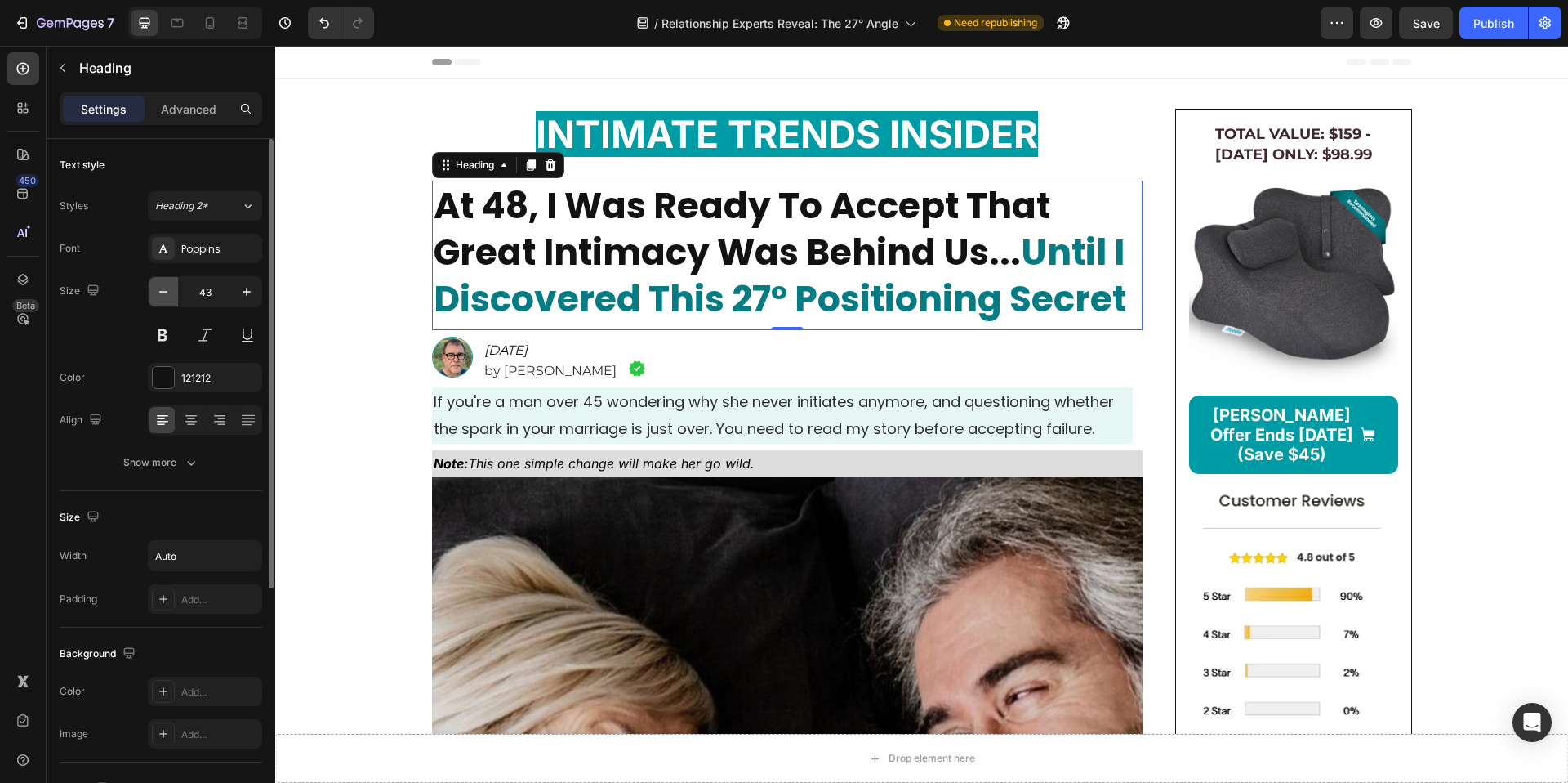
click at [168, 293] on icon "button" at bounding box center [162, 291] width 16 height 16
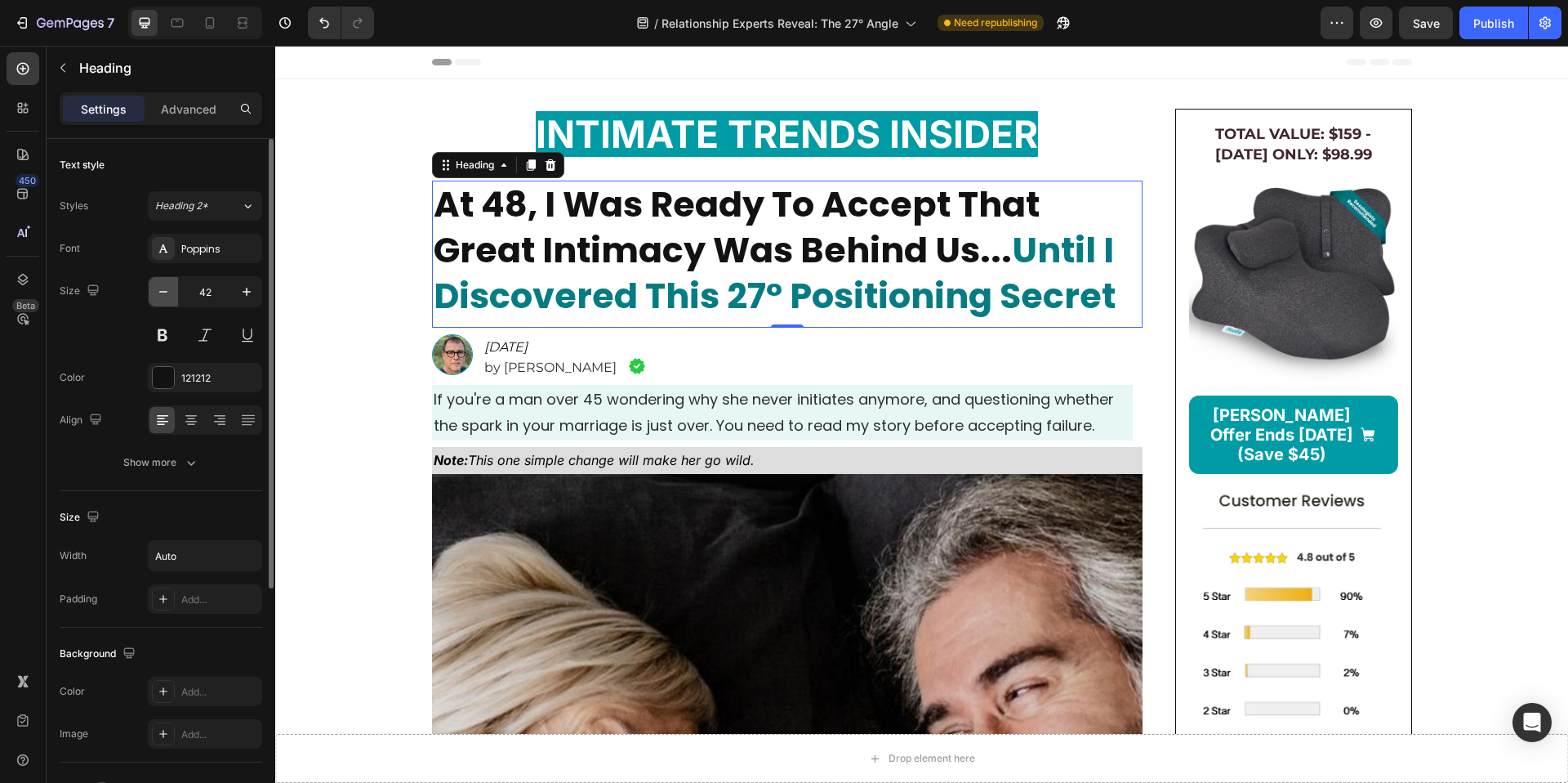
click at [168, 293] on icon "button" at bounding box center [162, 291] width 16 height 16
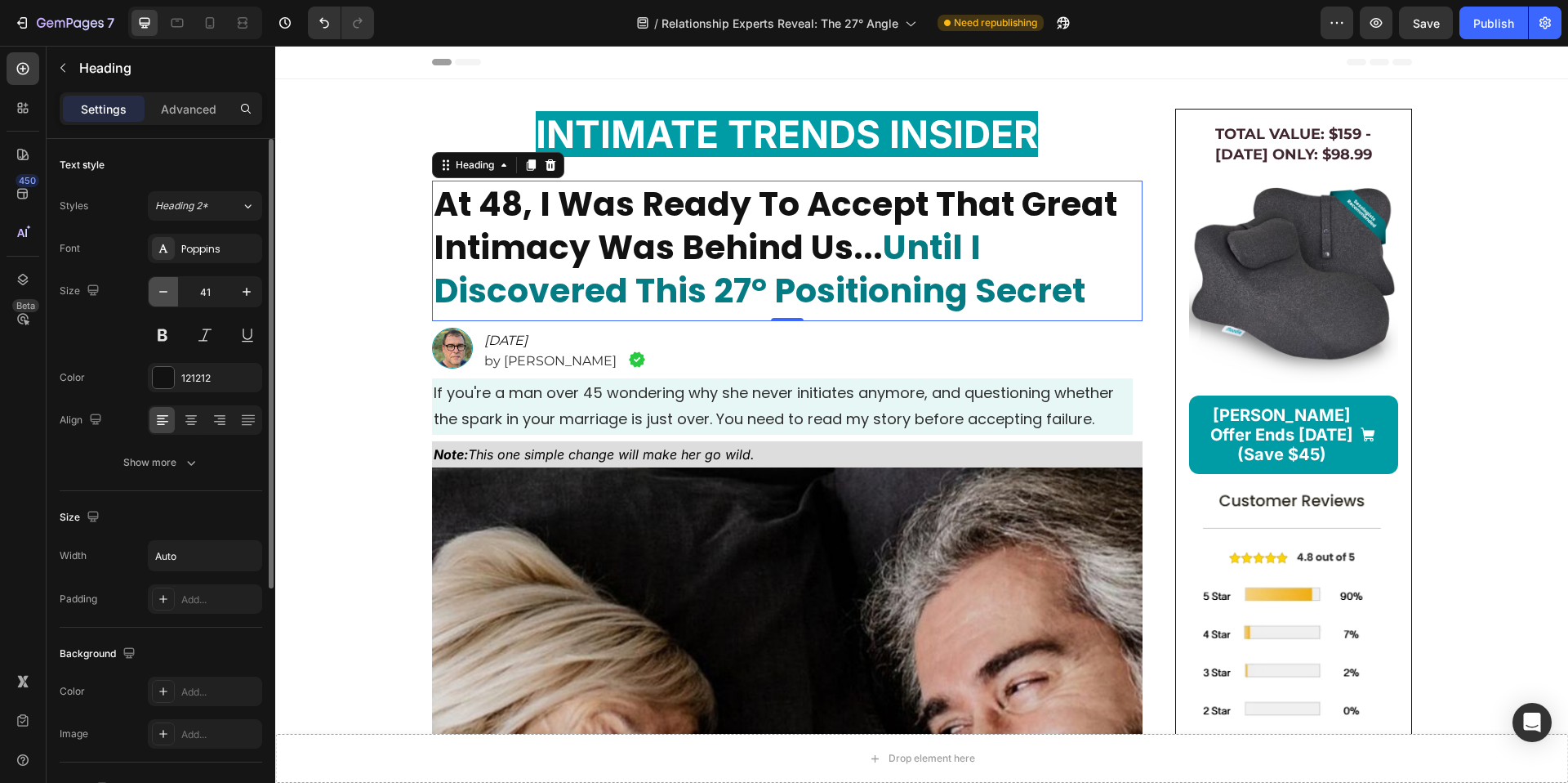
click at [168, 293] on icon "button" at bounding box center [162, 291] width 16 height 16
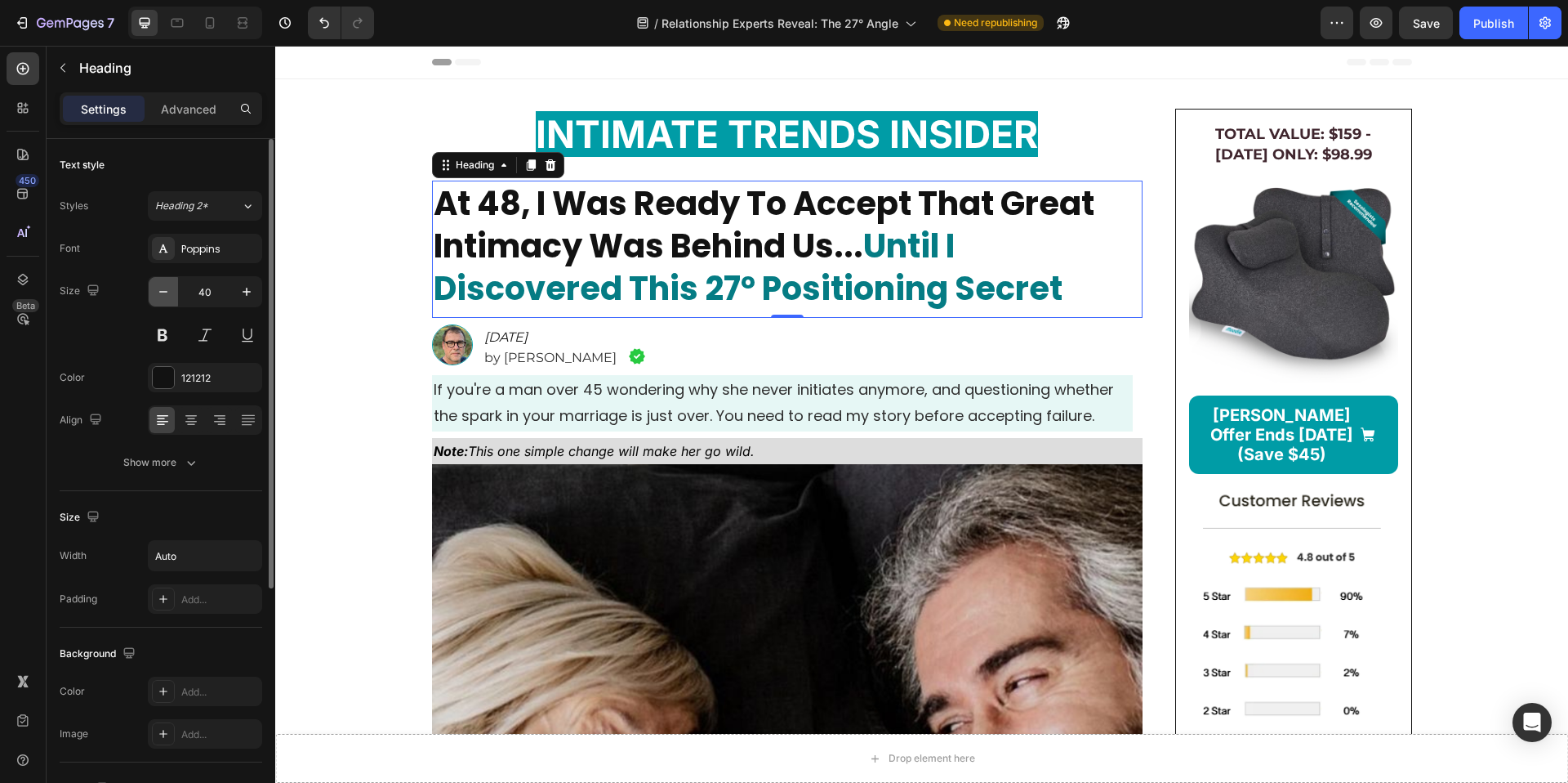
click at [168, 293] on icon "button" at bounding box center [162, 291] width 16 height 16
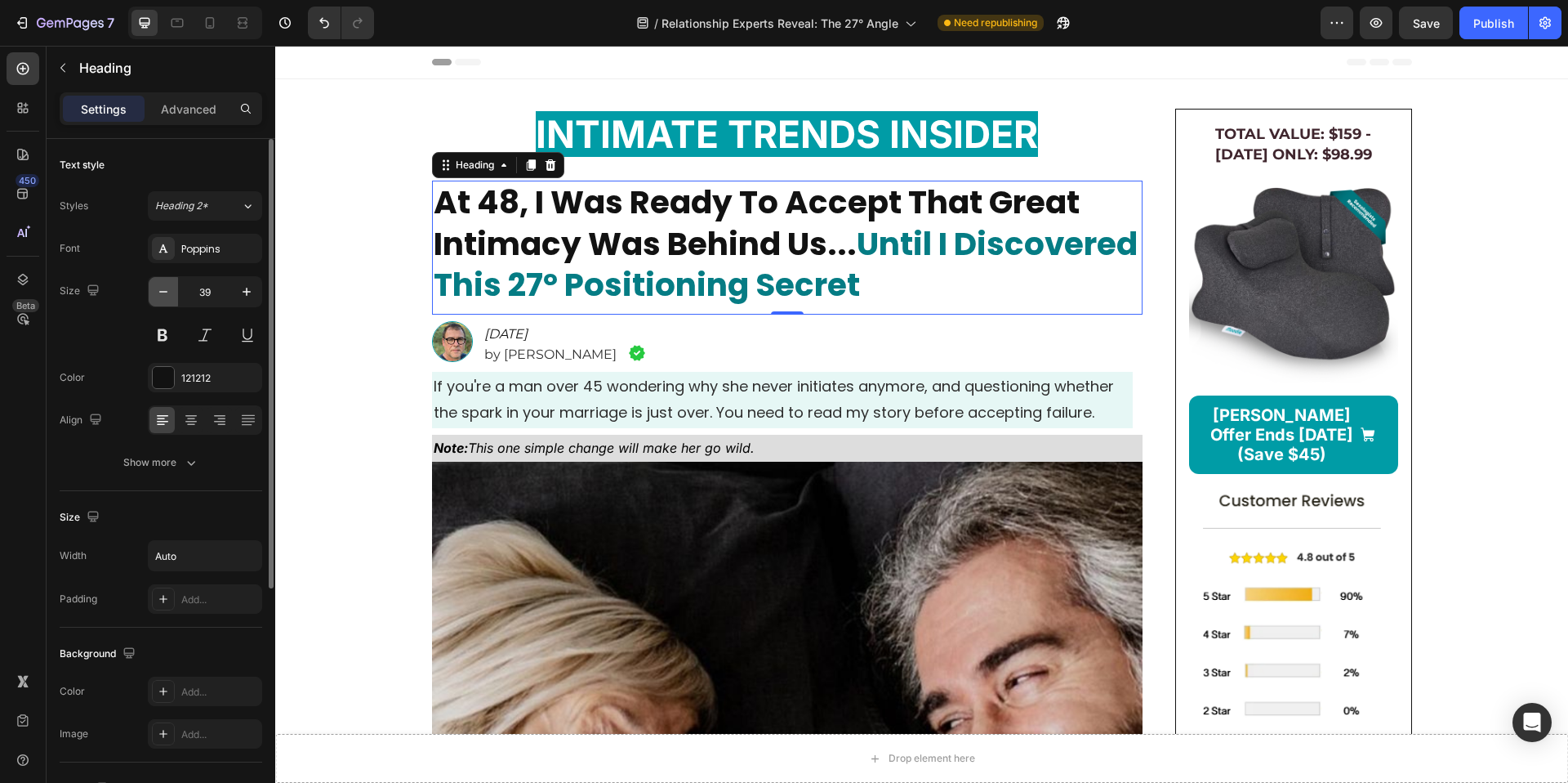
click at [168, 293] on icon "button" at bounding box center [162, 291] width 16 height 16
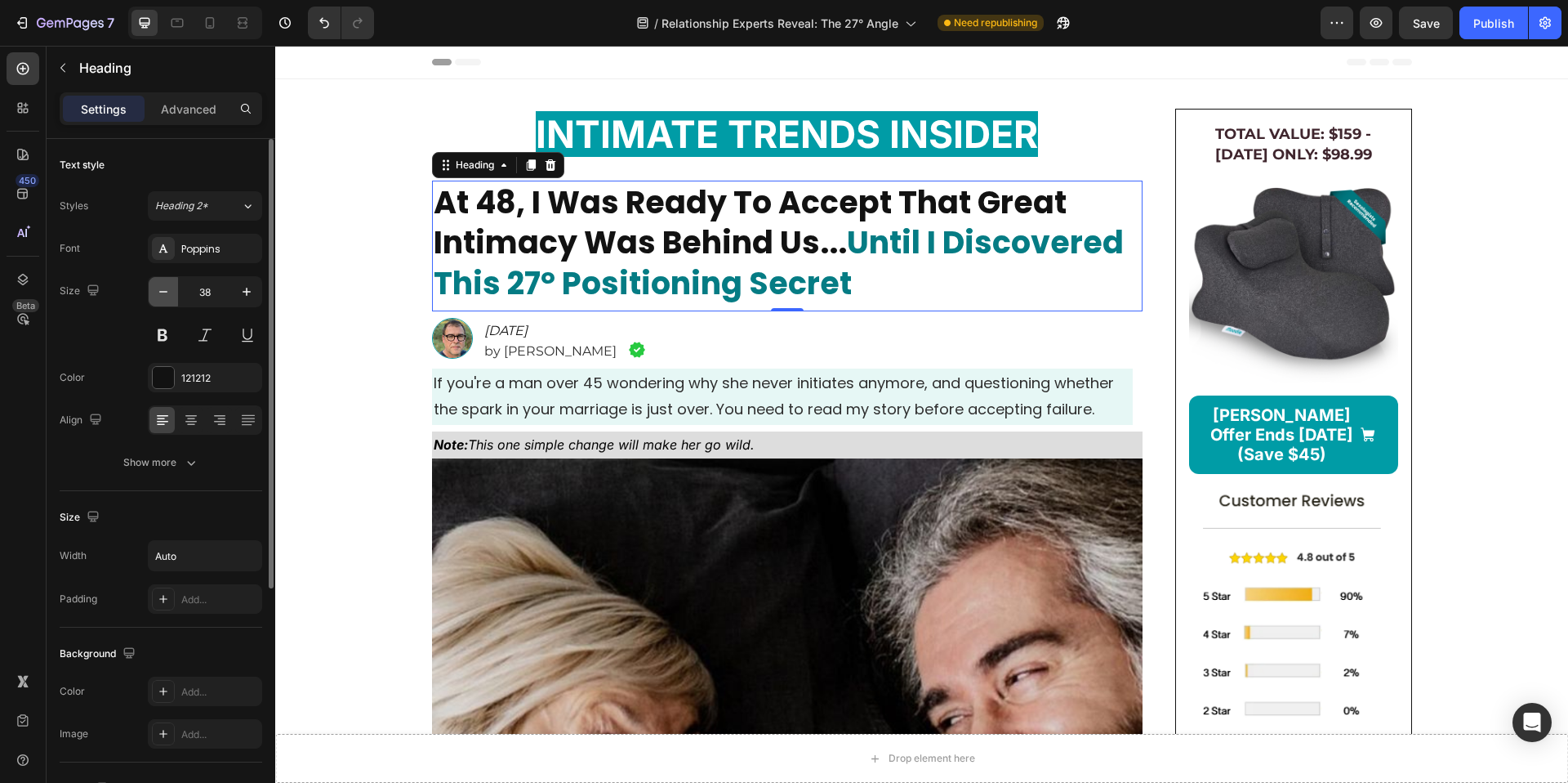
click at [168, 293] on icon "button" at bounding box center [162, 291] width 16 height 16
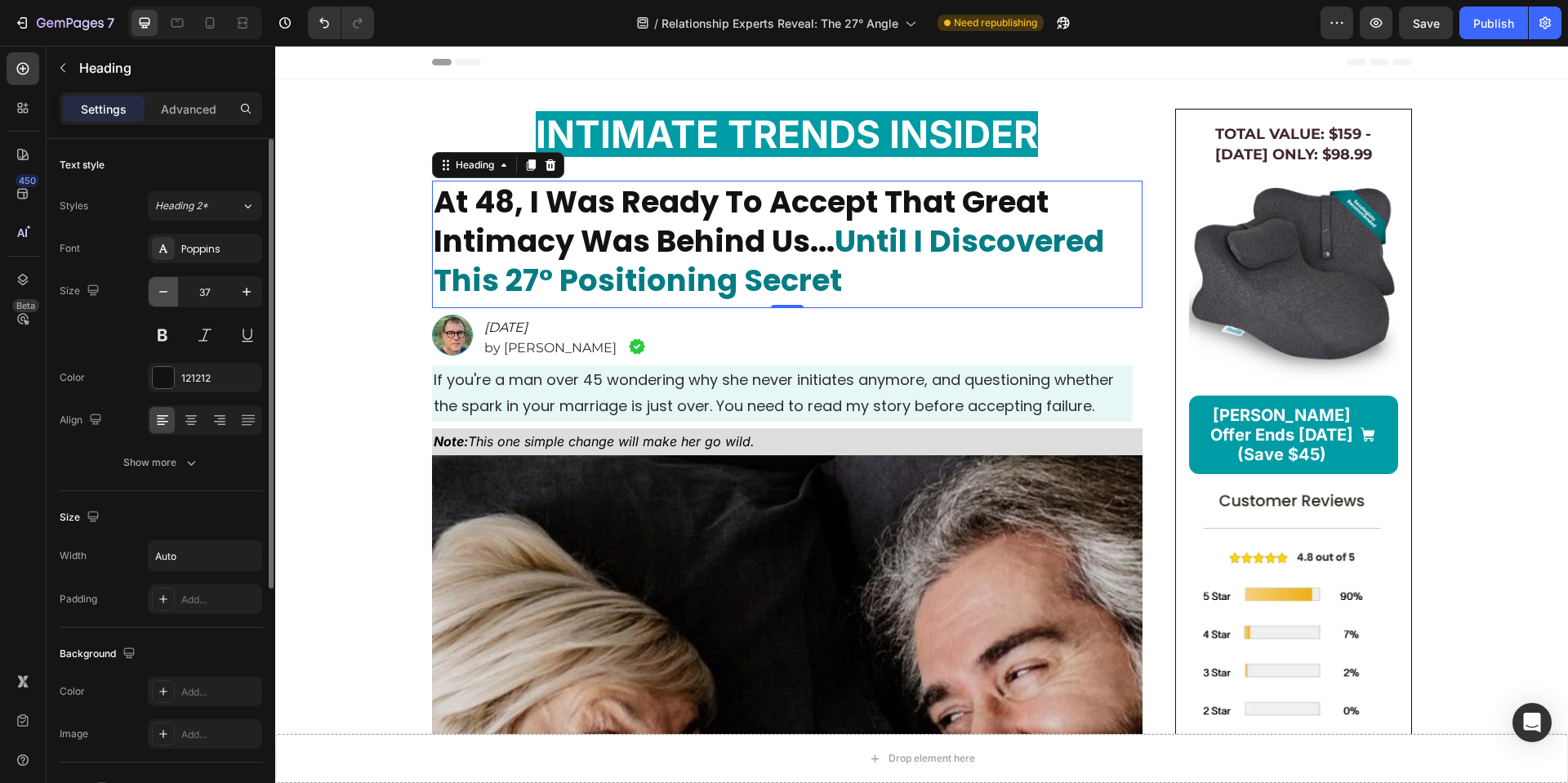
click at [168, 293] on icon "button" at bounding box center [162, 291] width 16 height 16
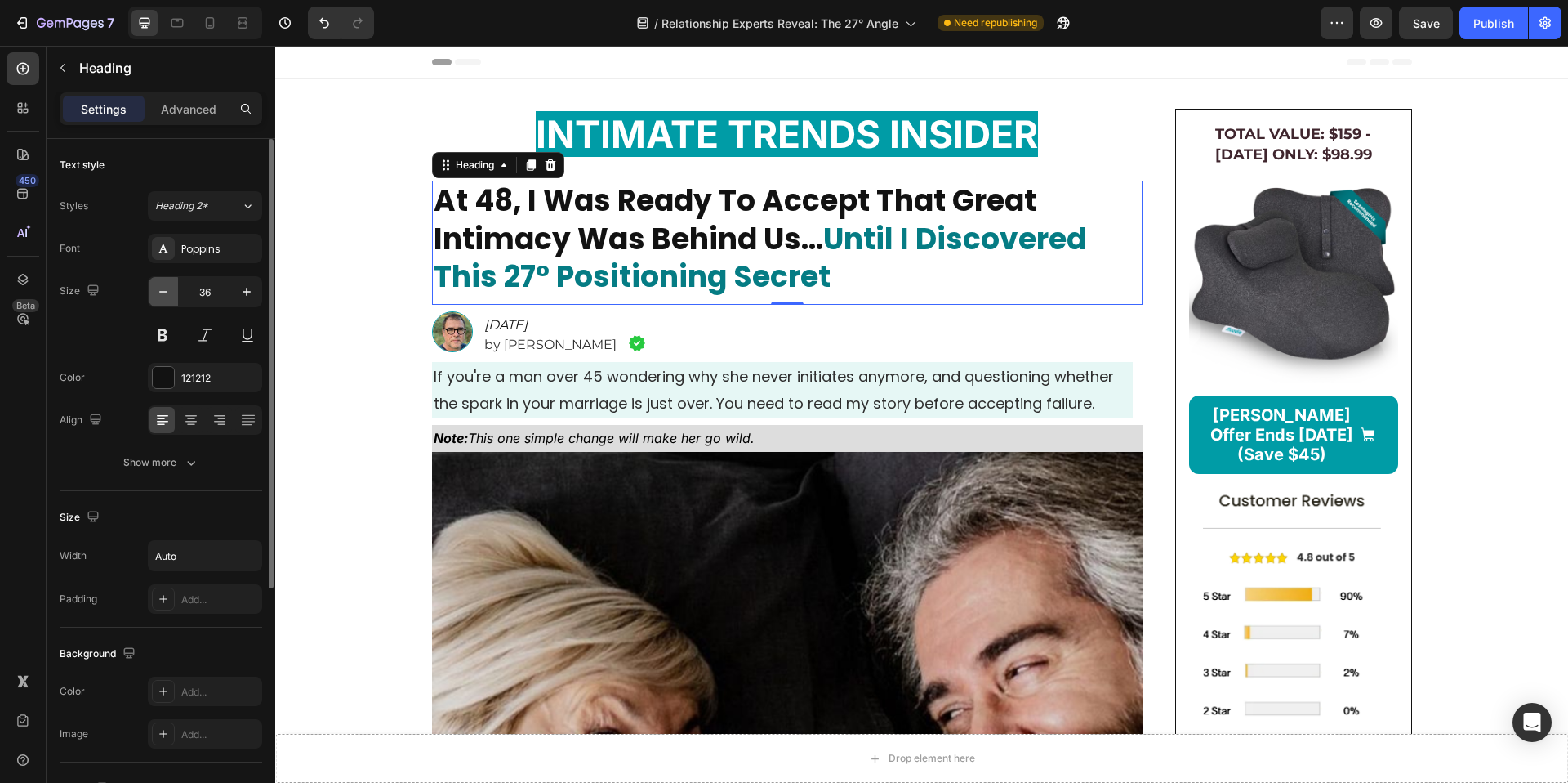
click at [168, 293] on icon "button" at bounding box center [162, 291] width 16 height 16
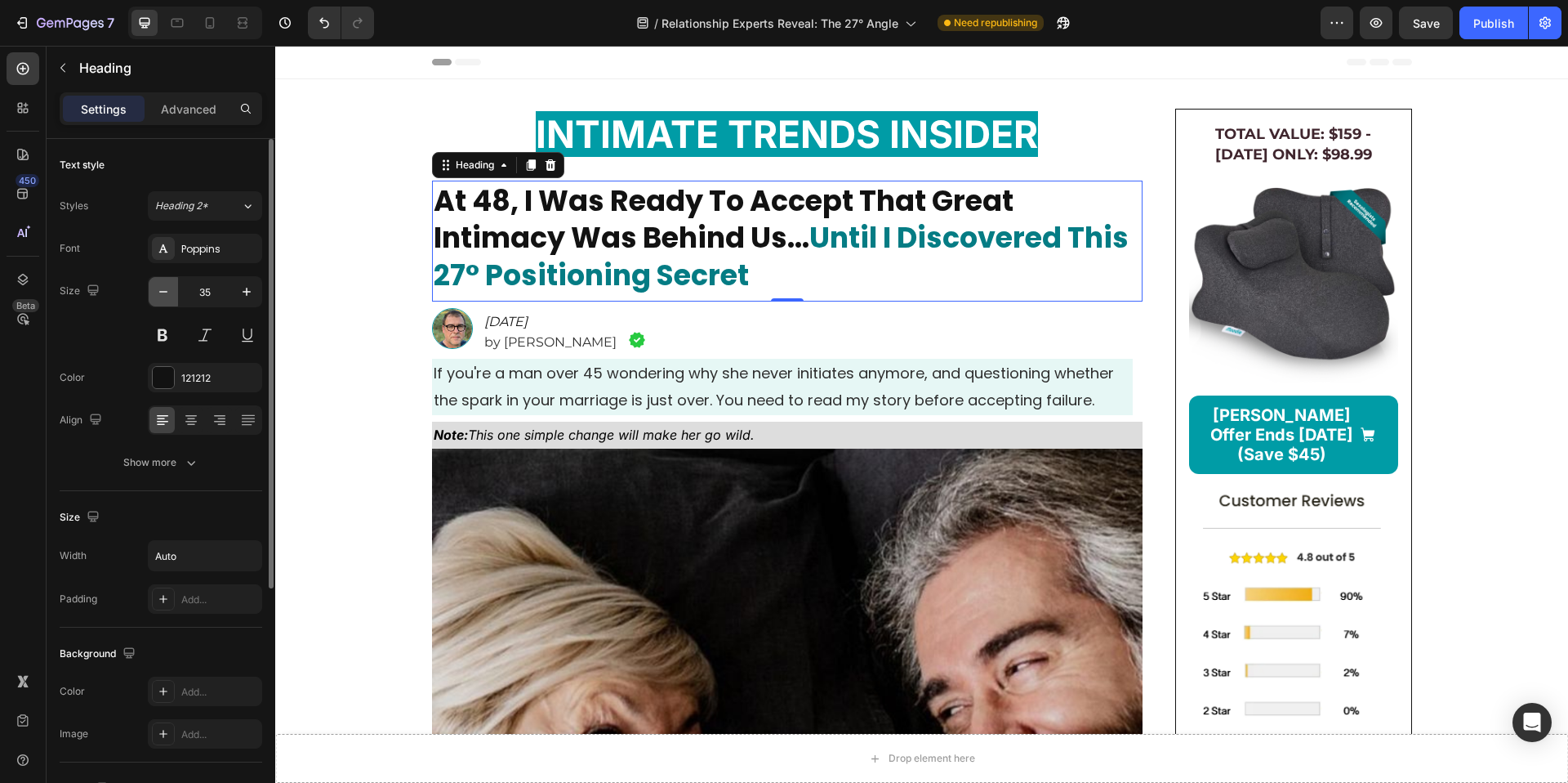
click at [168, 293] on icon "button" at bounding box center [162, 291] width 16 height 16
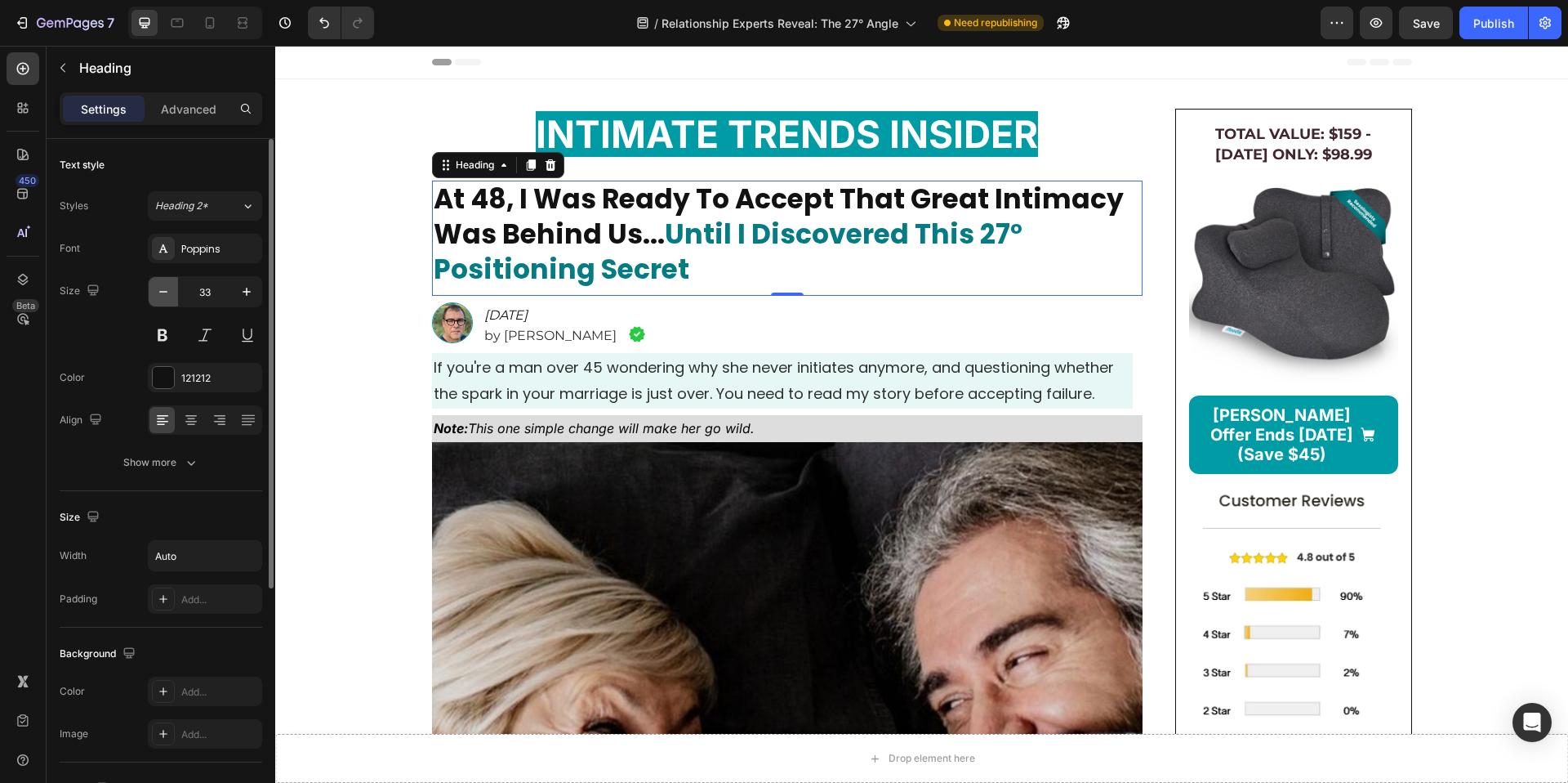
click at [168, 293] on icon "button" at bounding box center [162, 291] width 16 height 16
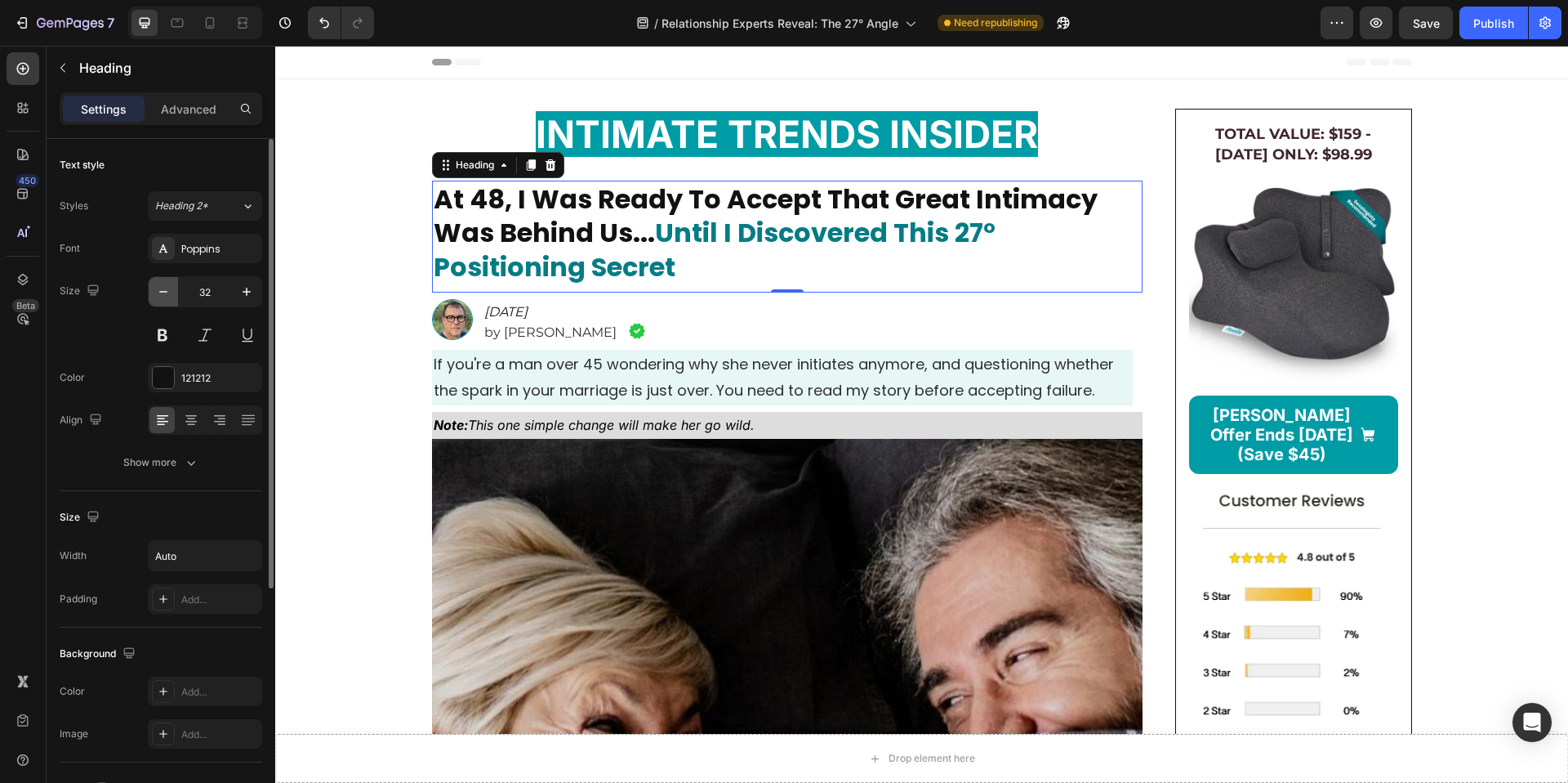
click at [168, 293] on icon "button" at bounding box center [162, 291] width 16 height 16
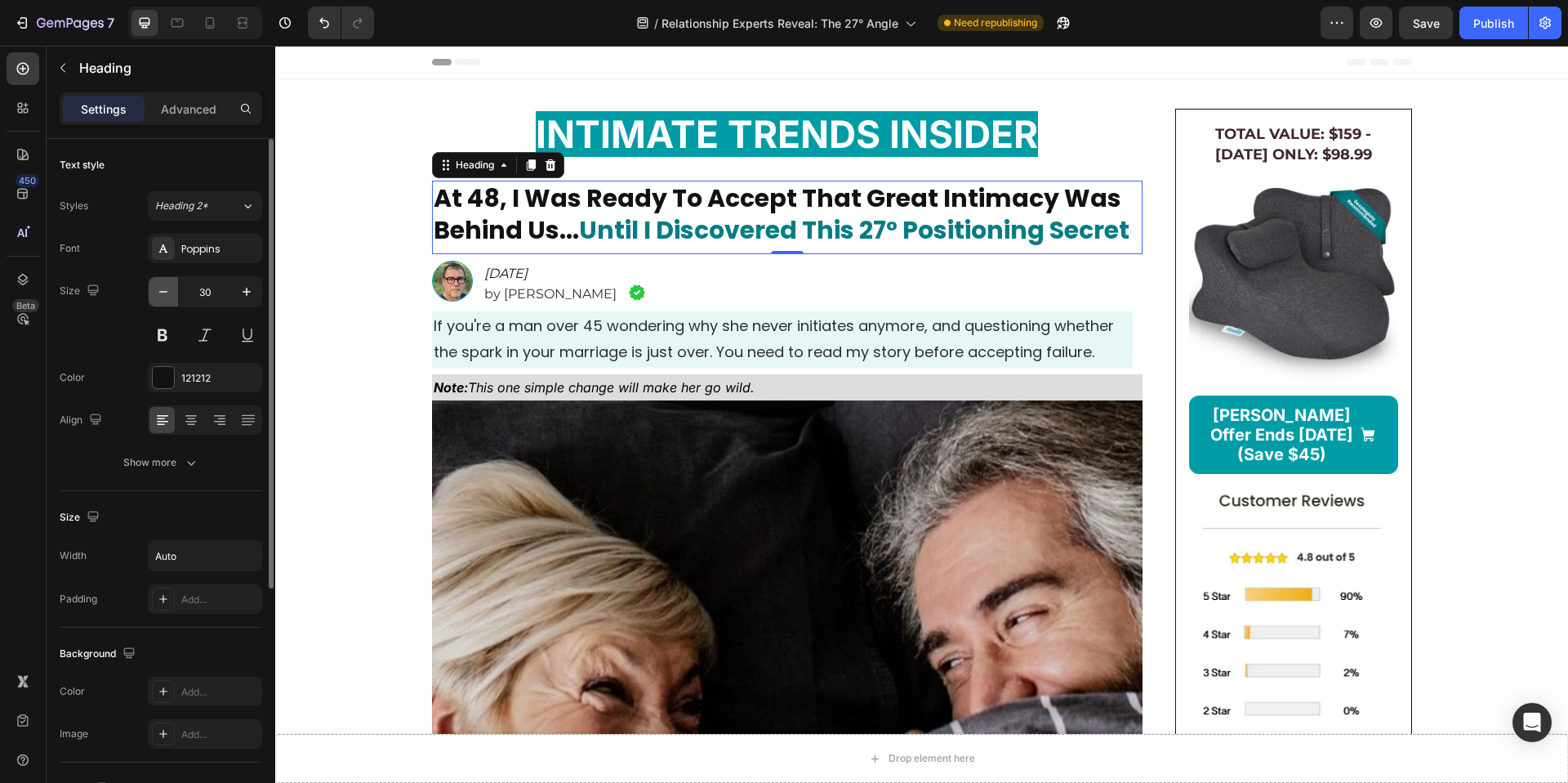
click at [168, 293] on icon "button" at bounding box center [162, 291] width 16 height 16
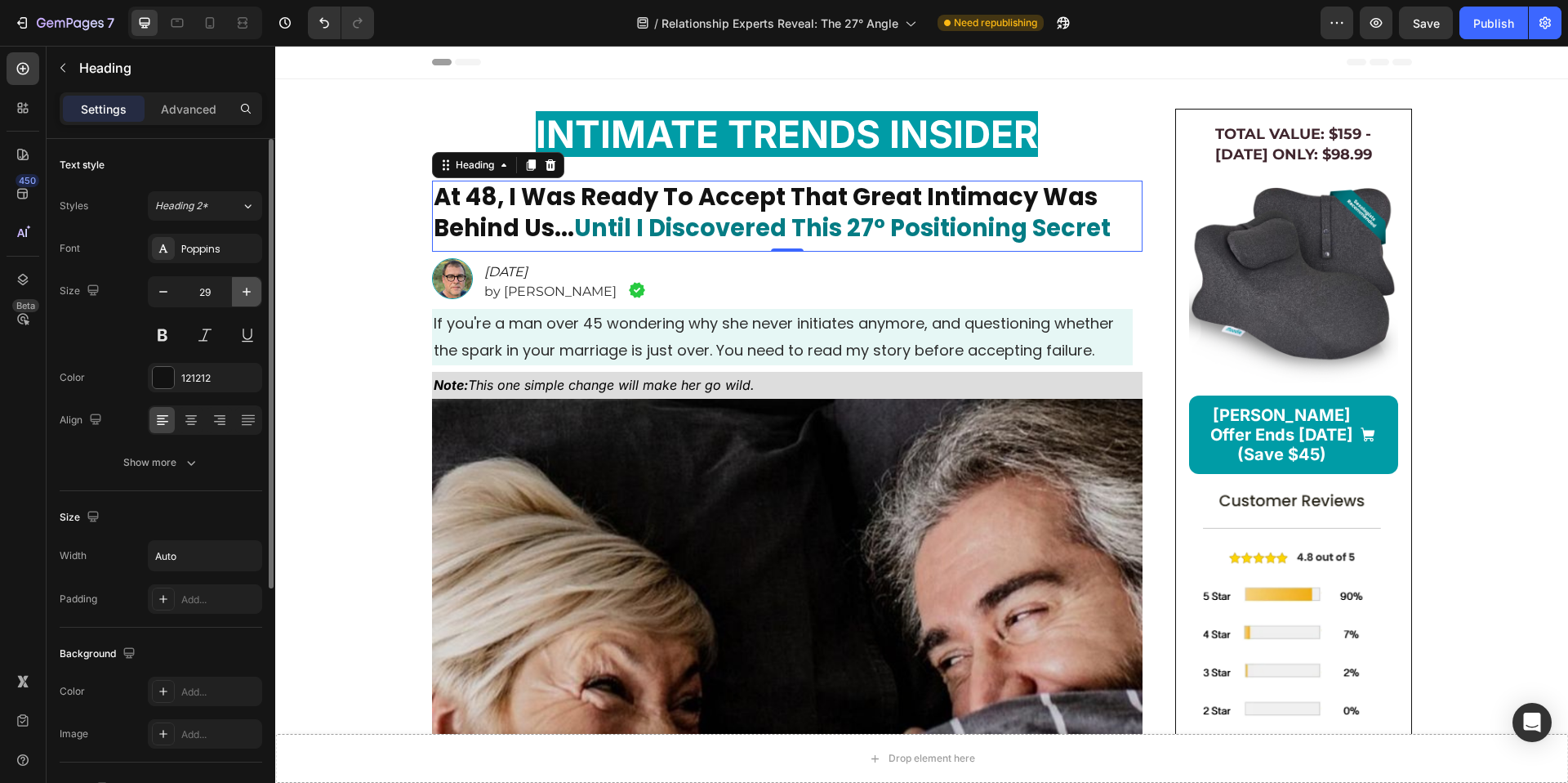
click at [242, 293] on icon "button" at bounding box center [246, 291] width 16 height 16
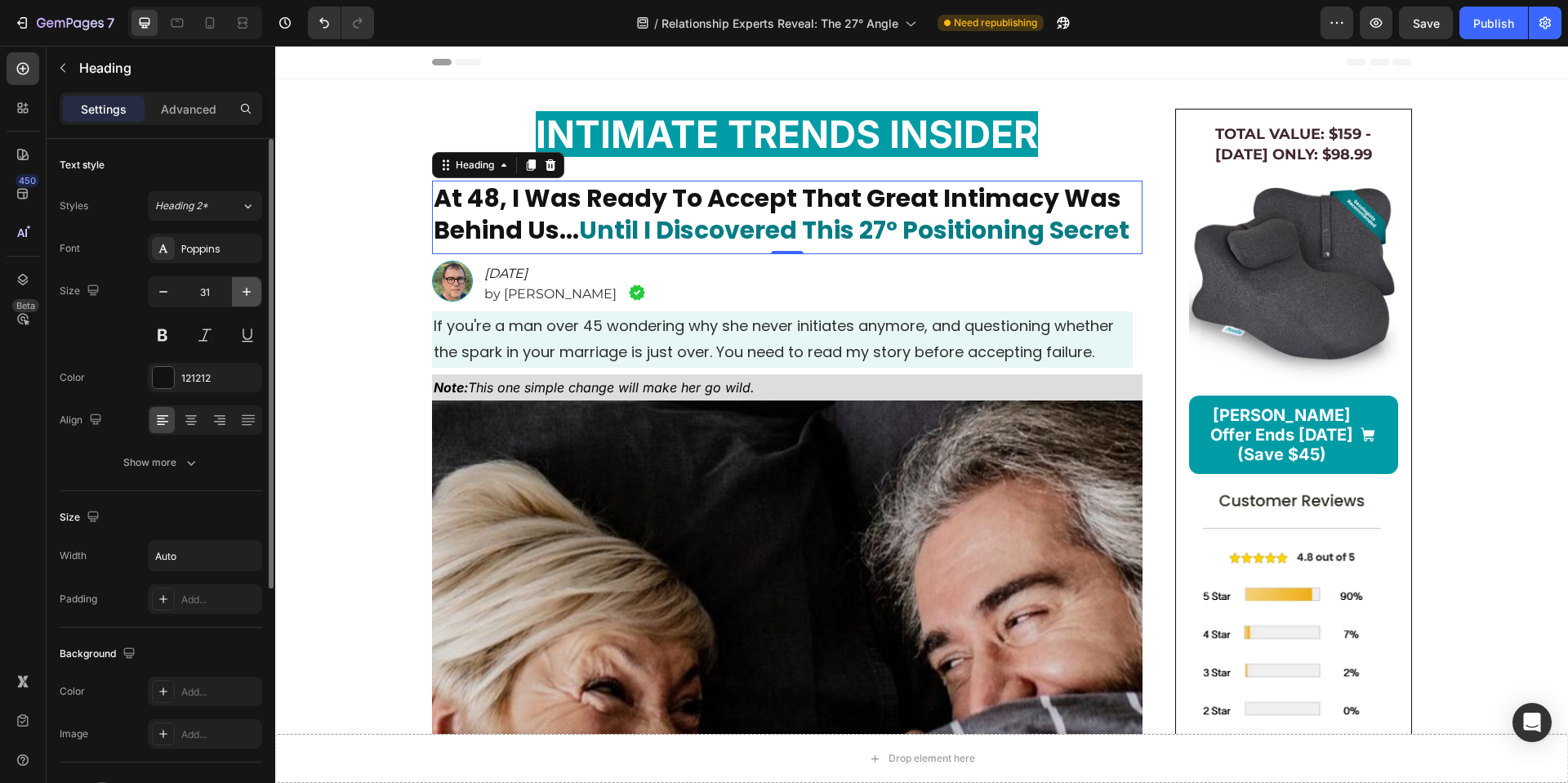
click at [242, 293] on icon "button" at bounding box center [246, 291] width 16 height 16
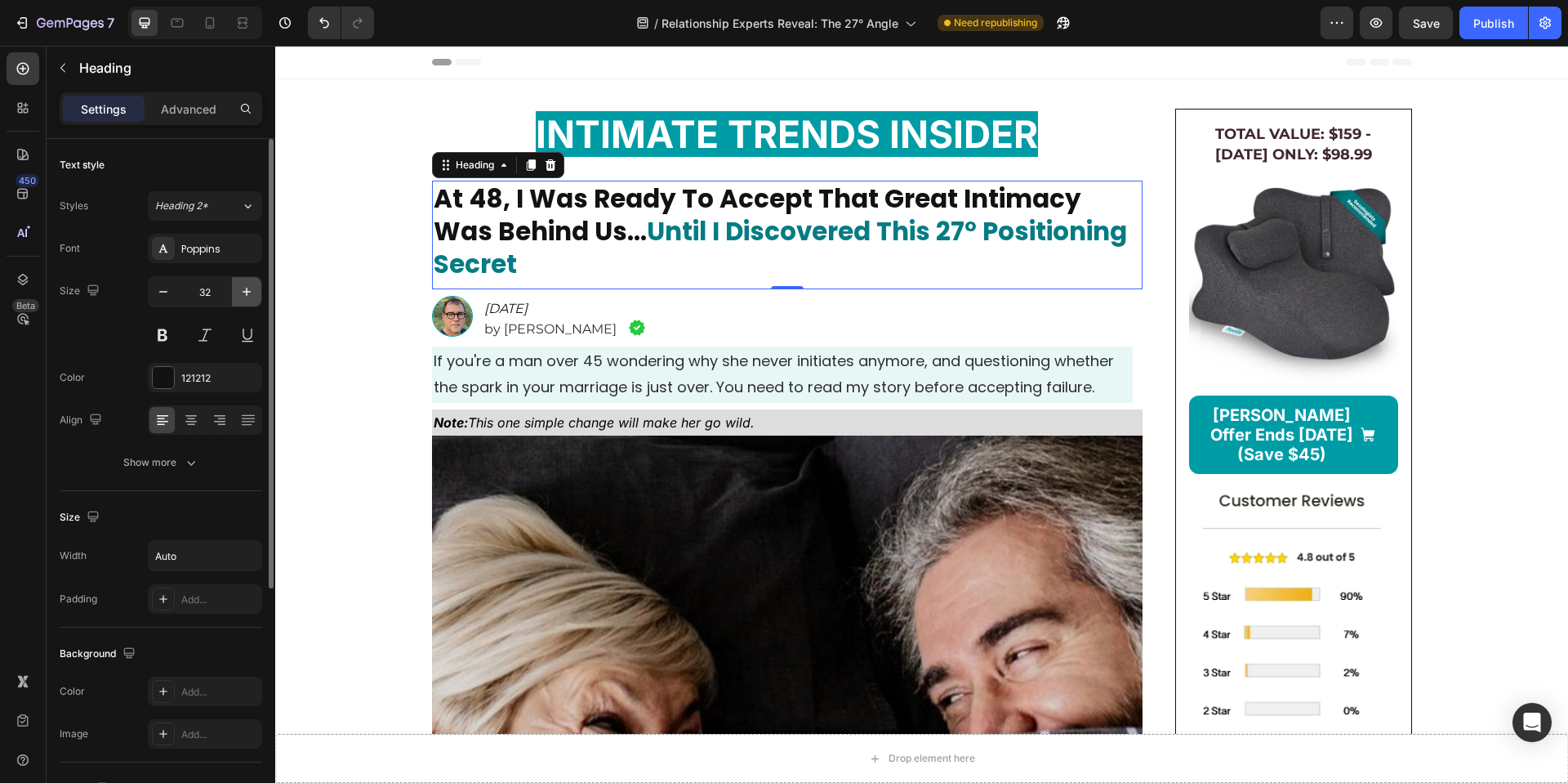
click at [242, 293] on icon "button" at bounding box center [246, 291] width 16 height 16
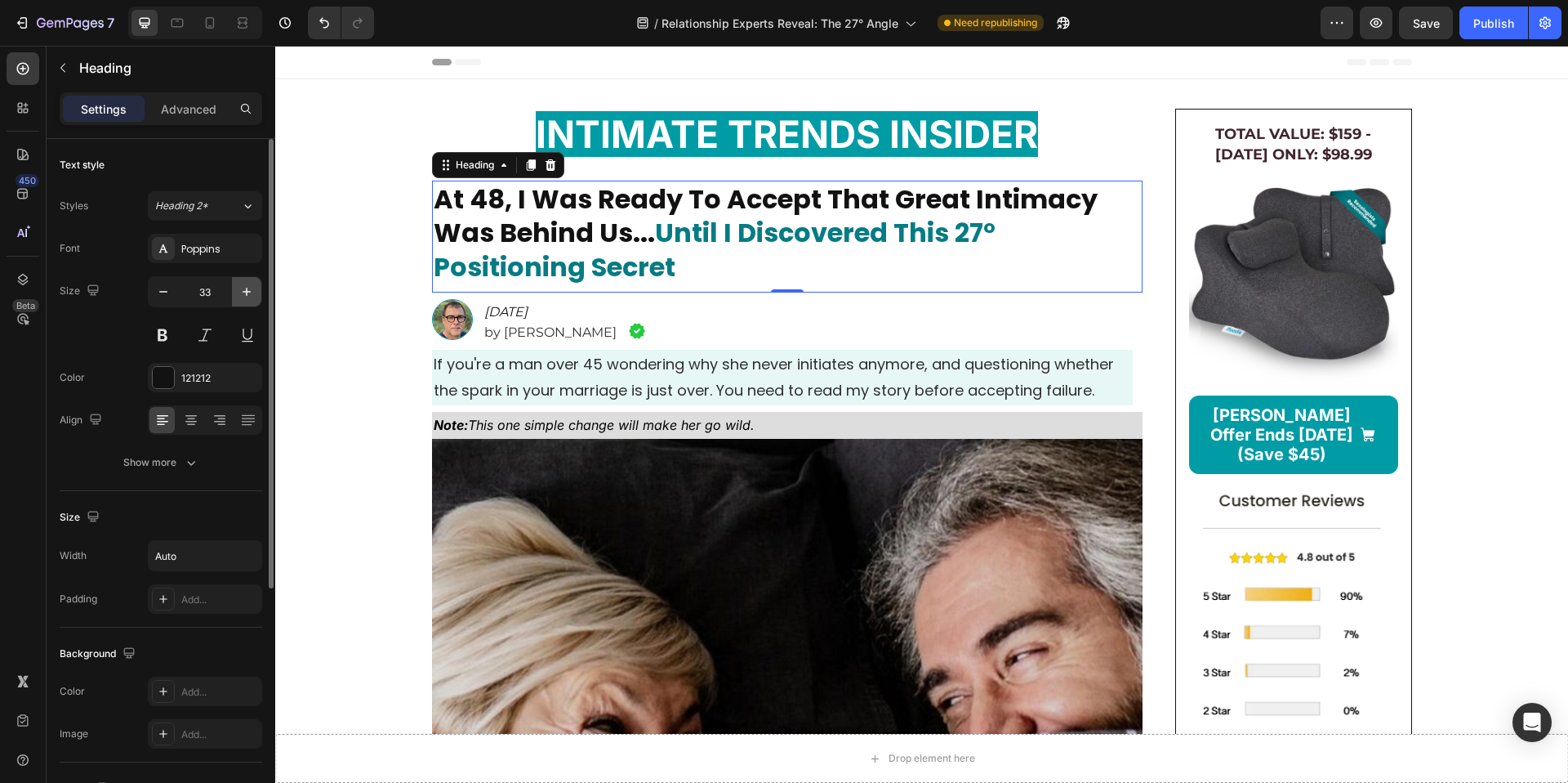
click at [242, 293] on icon "button" at bounding box center [246, 291] width 16 height 16
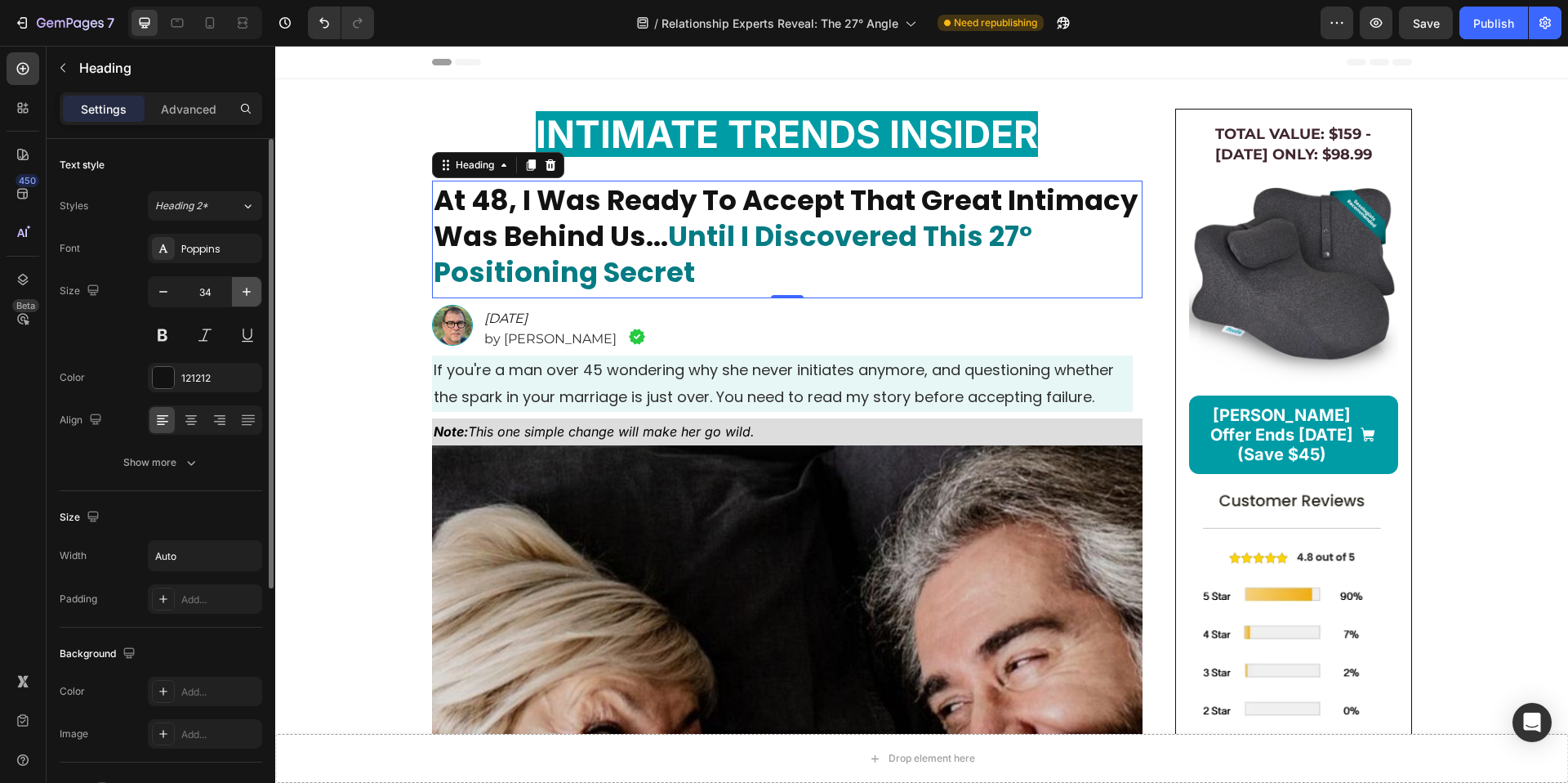
click at [242, 293] on icon "button" at bounding box center [246, 291] width 16 height 16
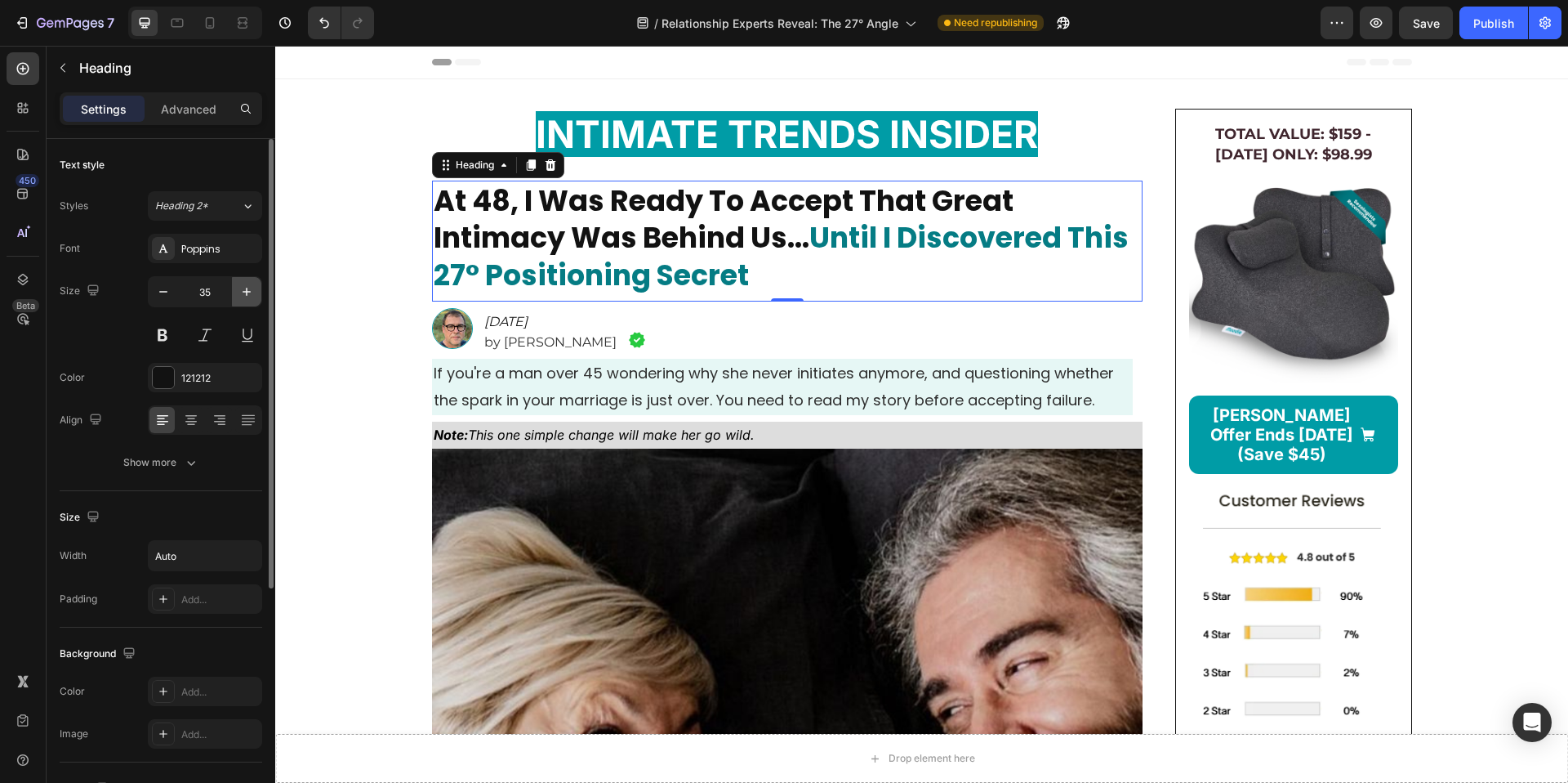
click at [242, 293] on icon "button" at bounding box center [246, 291] width 16 height 16
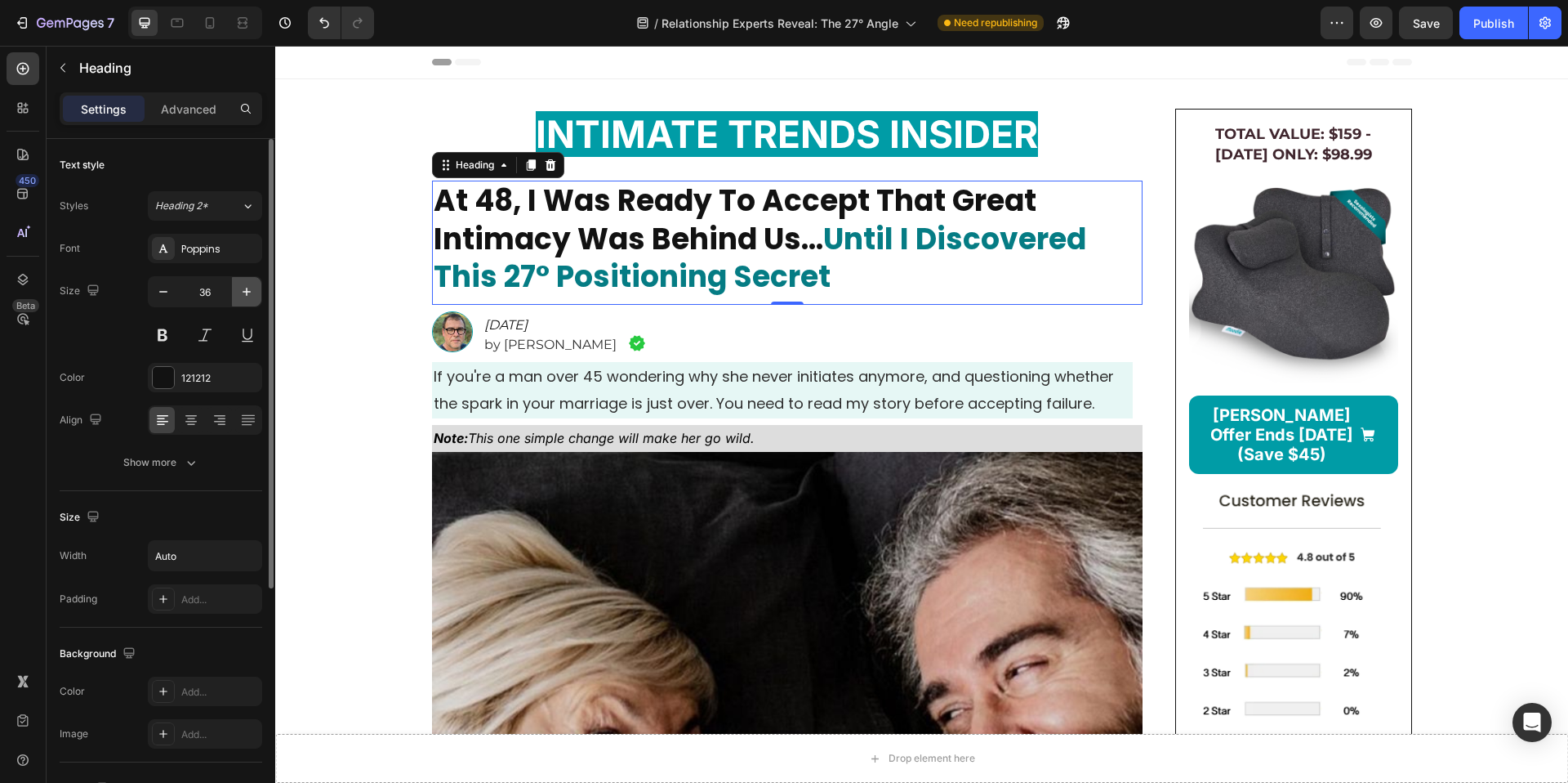
click at [242, 293] on icon "button" at bounding box center [246, 291] width 16 height 16
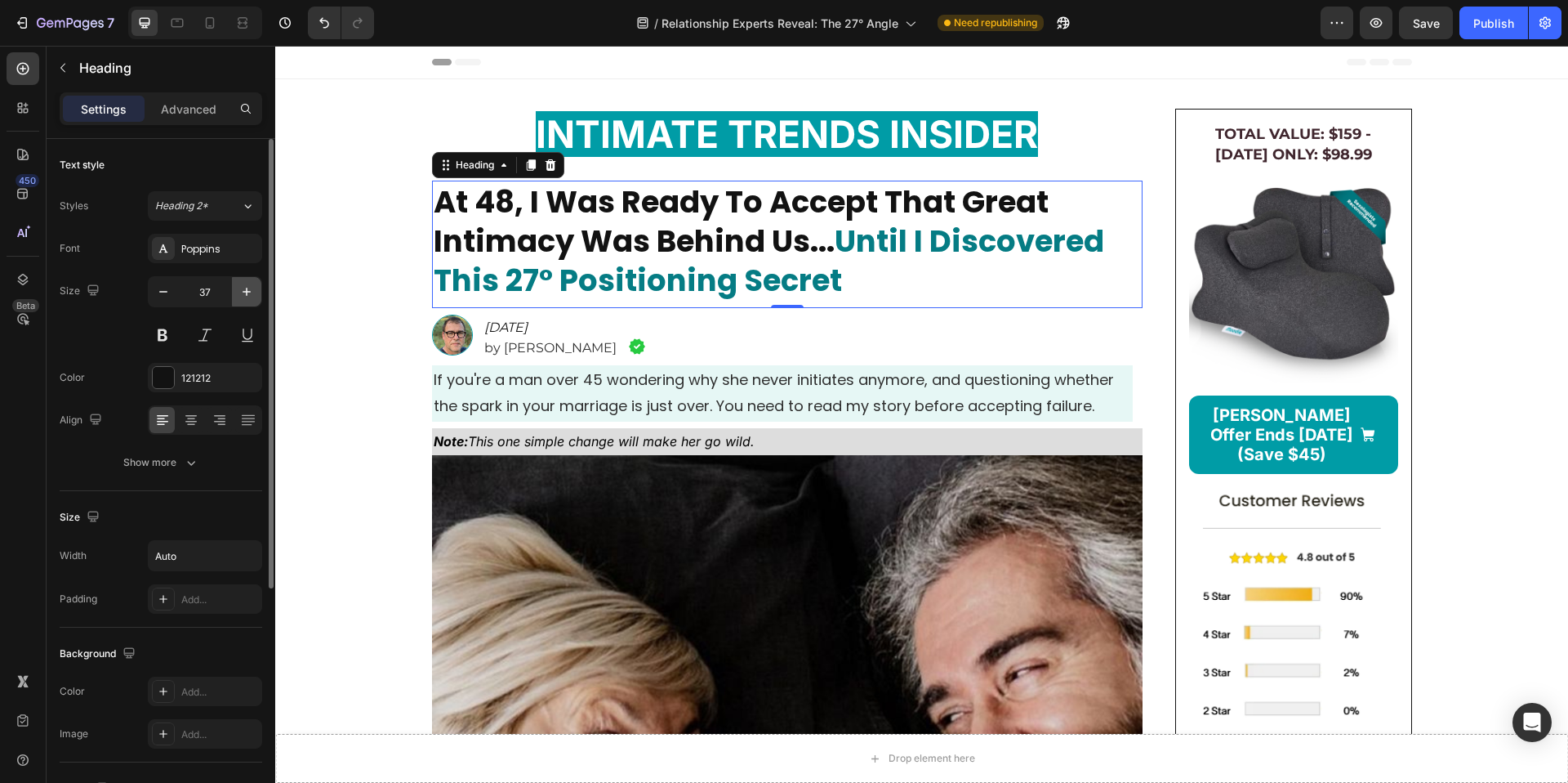
click at [242, 293] on icon "button" at bounding box center [246, 291] width 16 height 16
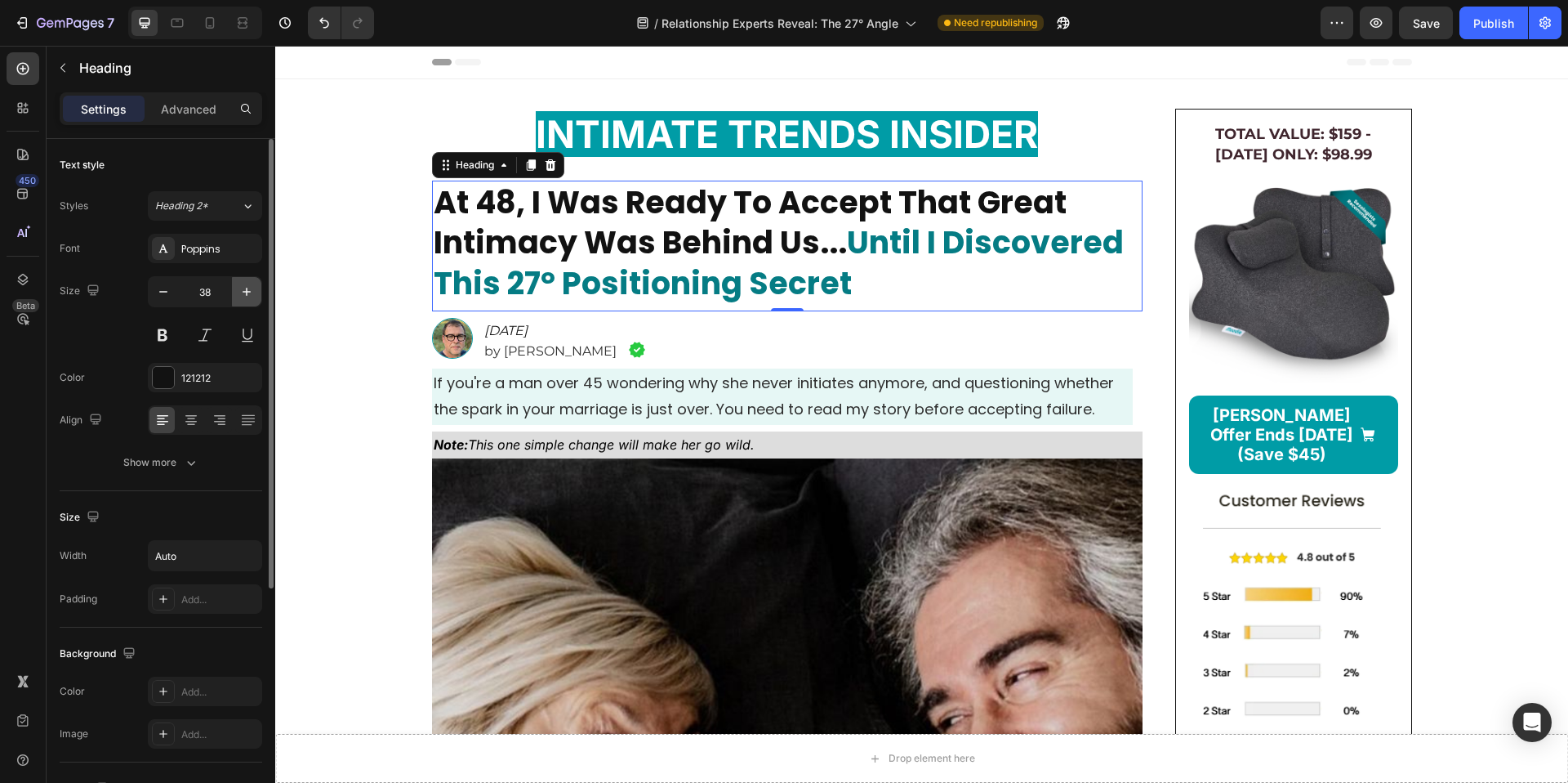
click at [242, 293] on icon "button" at bounding box center [246, 291] width 16 height 16
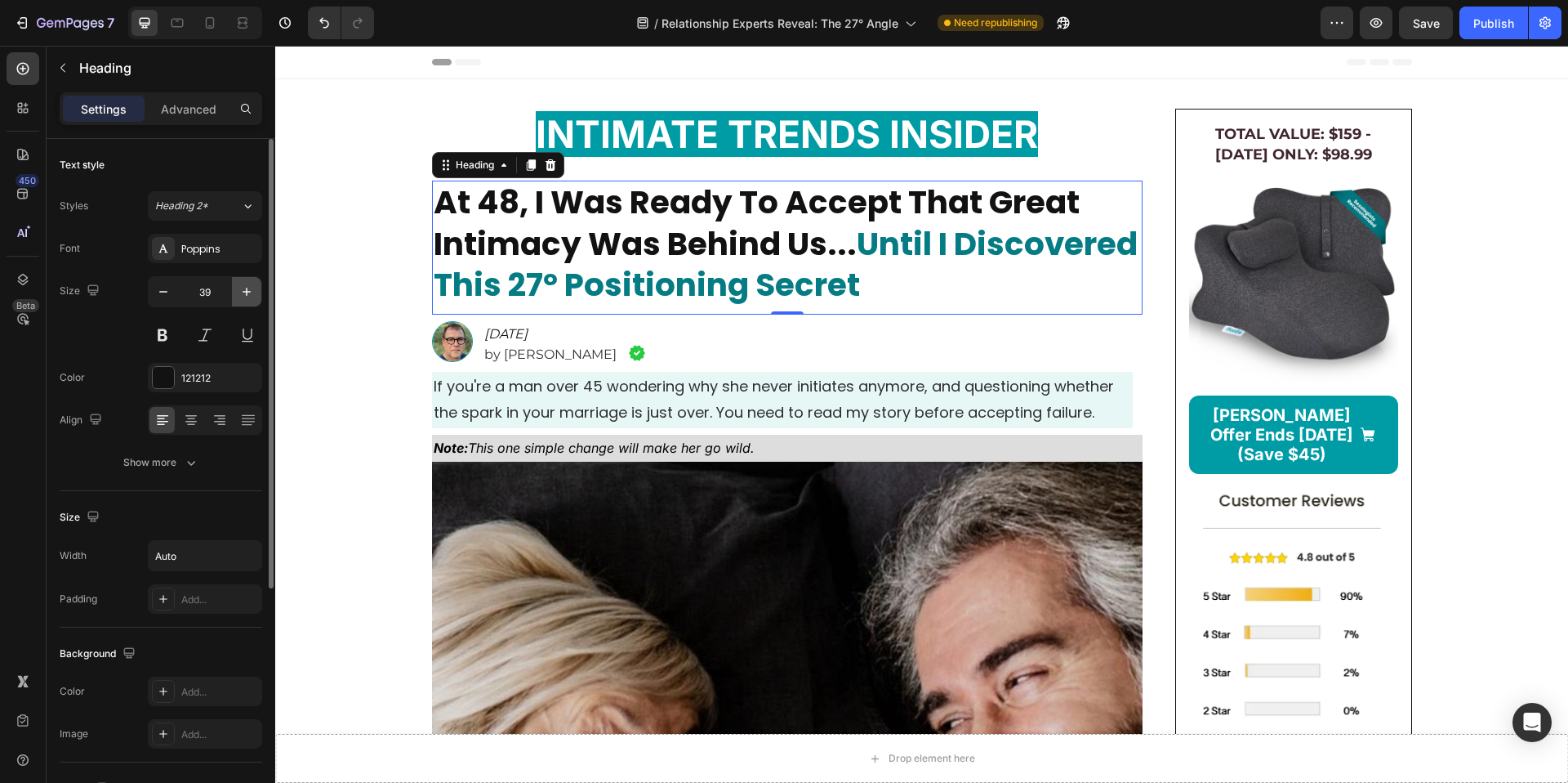
click at [242, 293] on icon "button" at bounding box center [246, 291] width 16 height 16
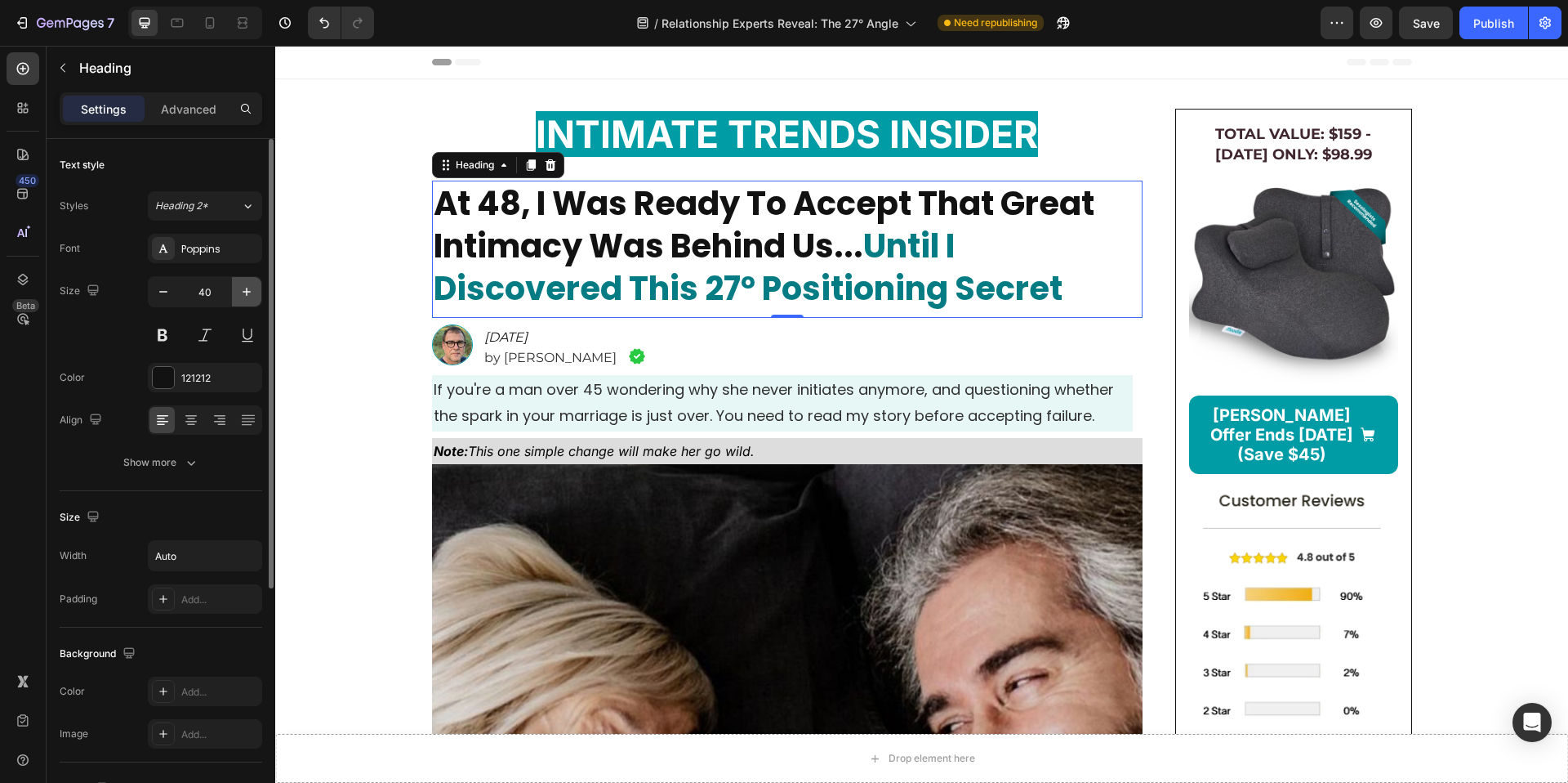
click at [242, 293] on icon "button" at bounding box center [246, 291] width 16 height 16
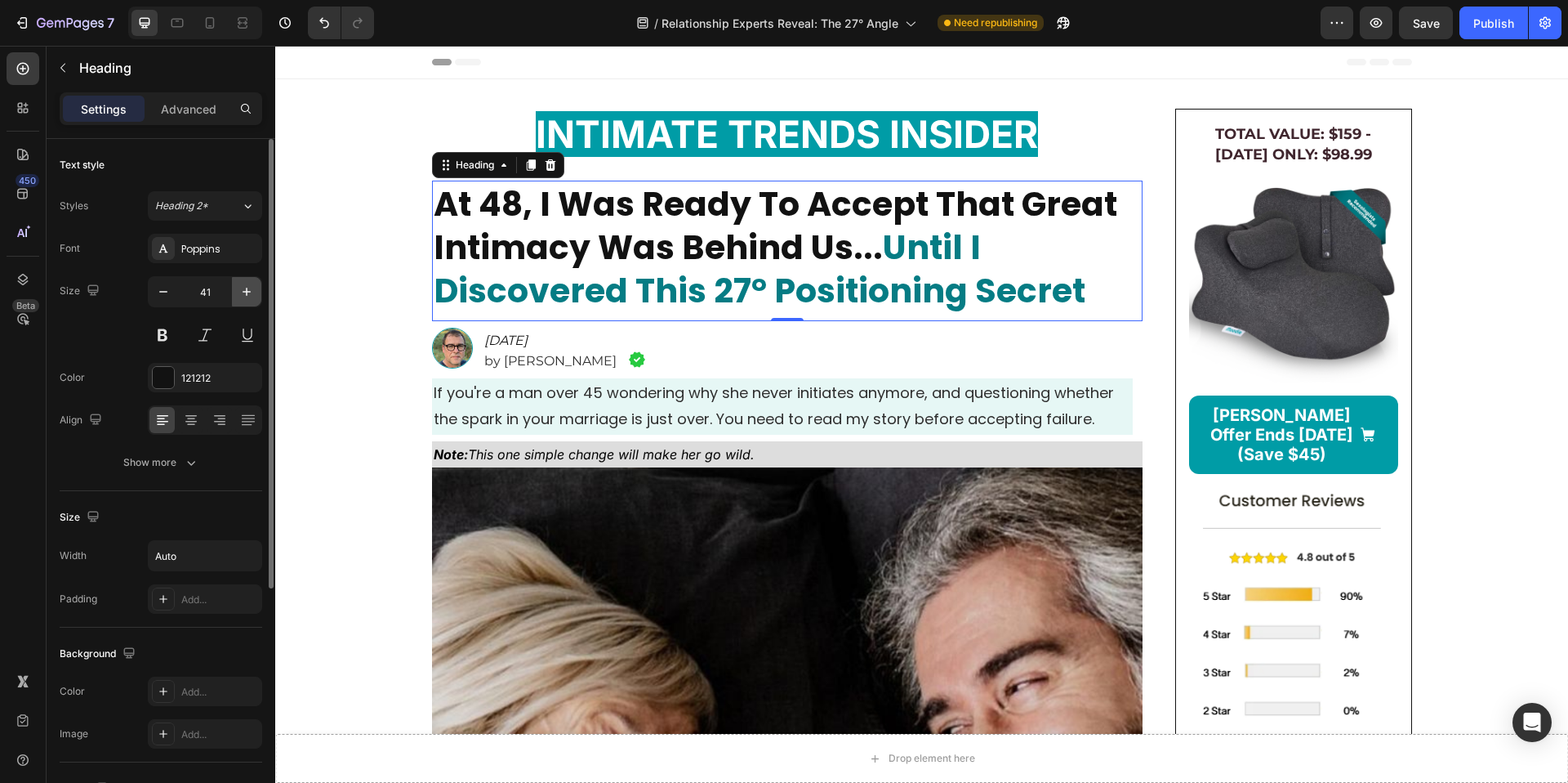
click at [242, 293] on icon "button" at bounding box center [246, 291] width 16 height 16
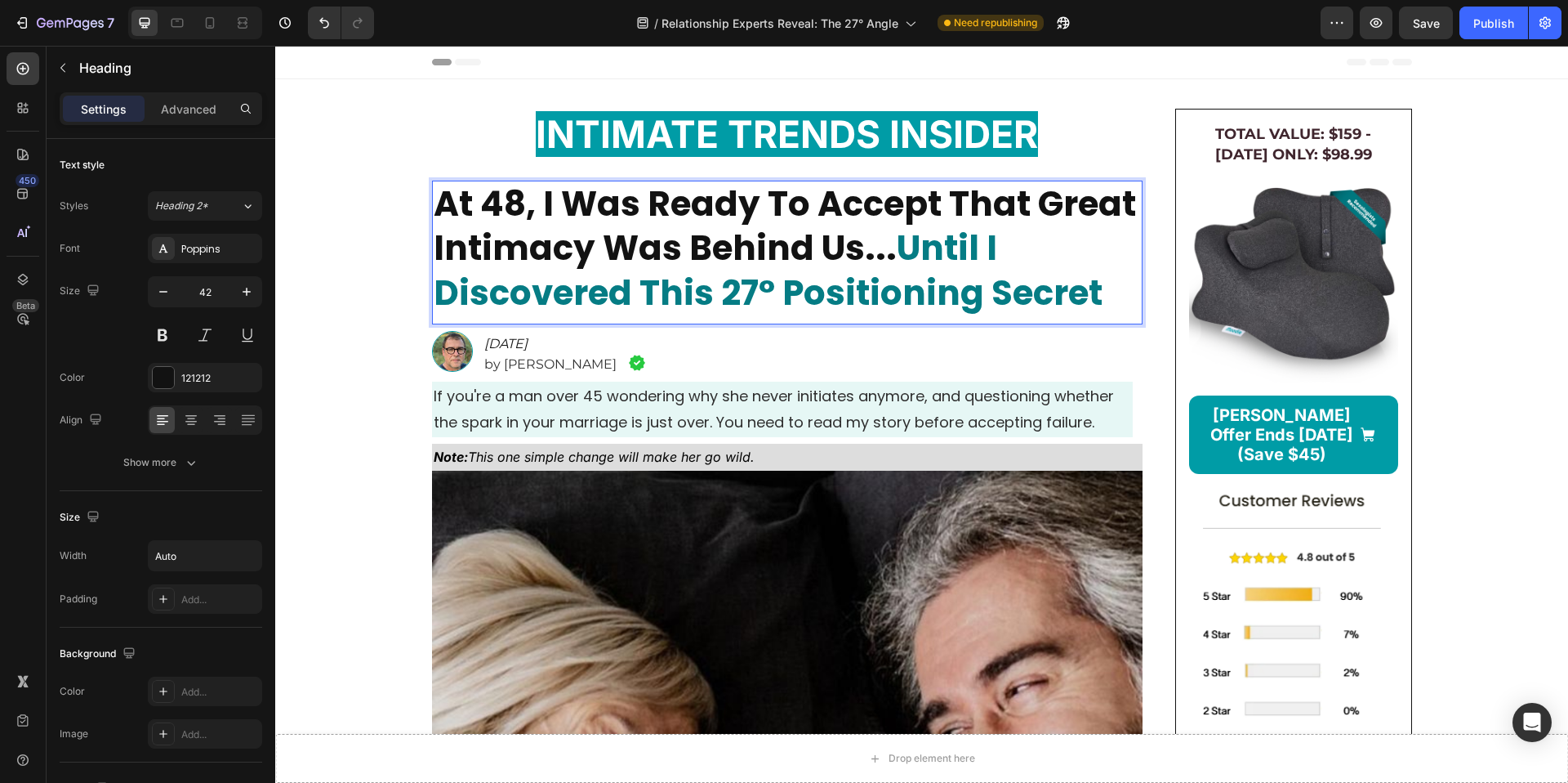
click at [897, 255] on strong "Until I Discovered This 27° Positioning Secret" at bounding box center [768, 269] width 669 height 93
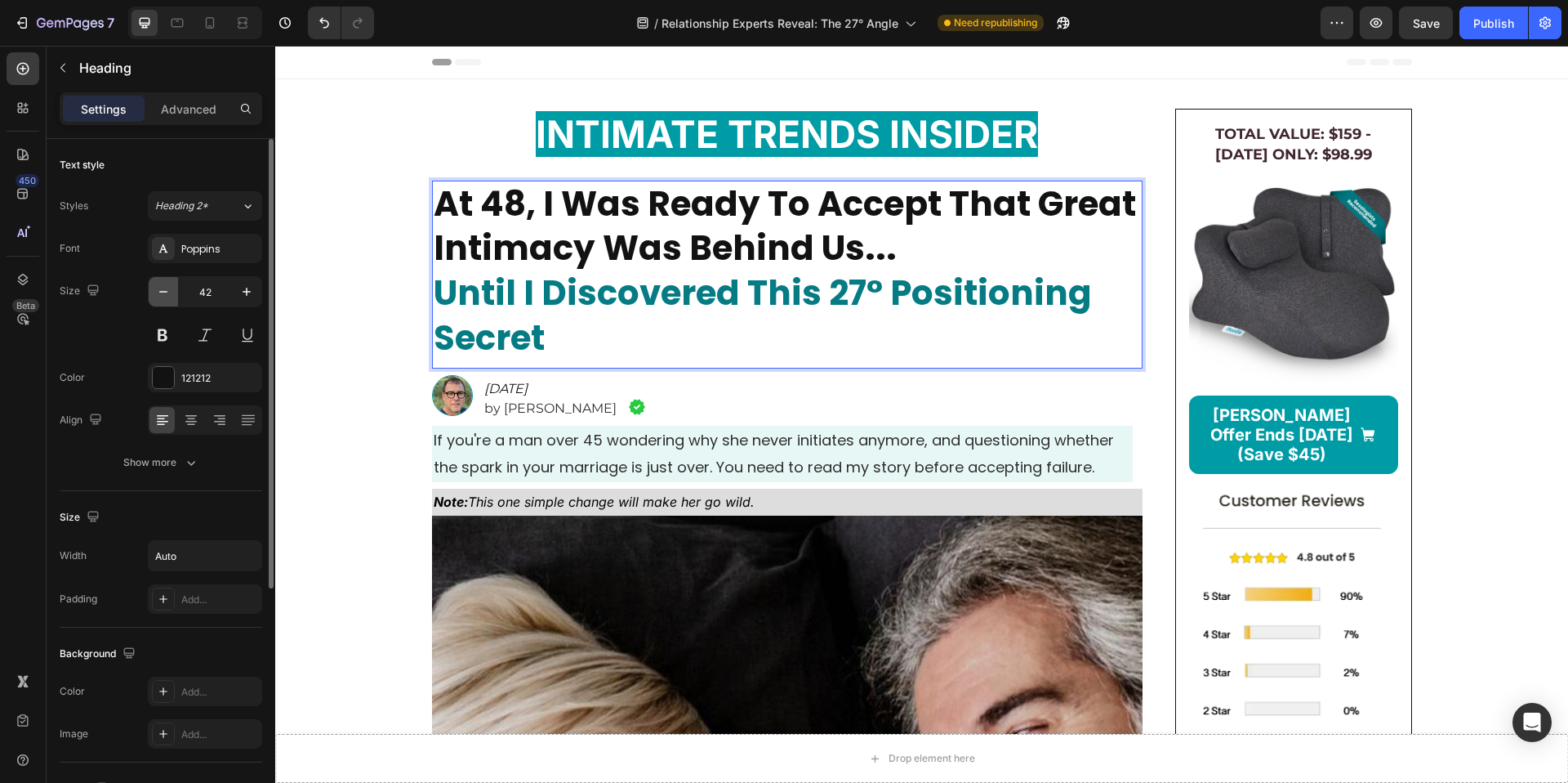
click at [157, 295] on icon "button" at bounding box center [162, 291] width 16 height 16
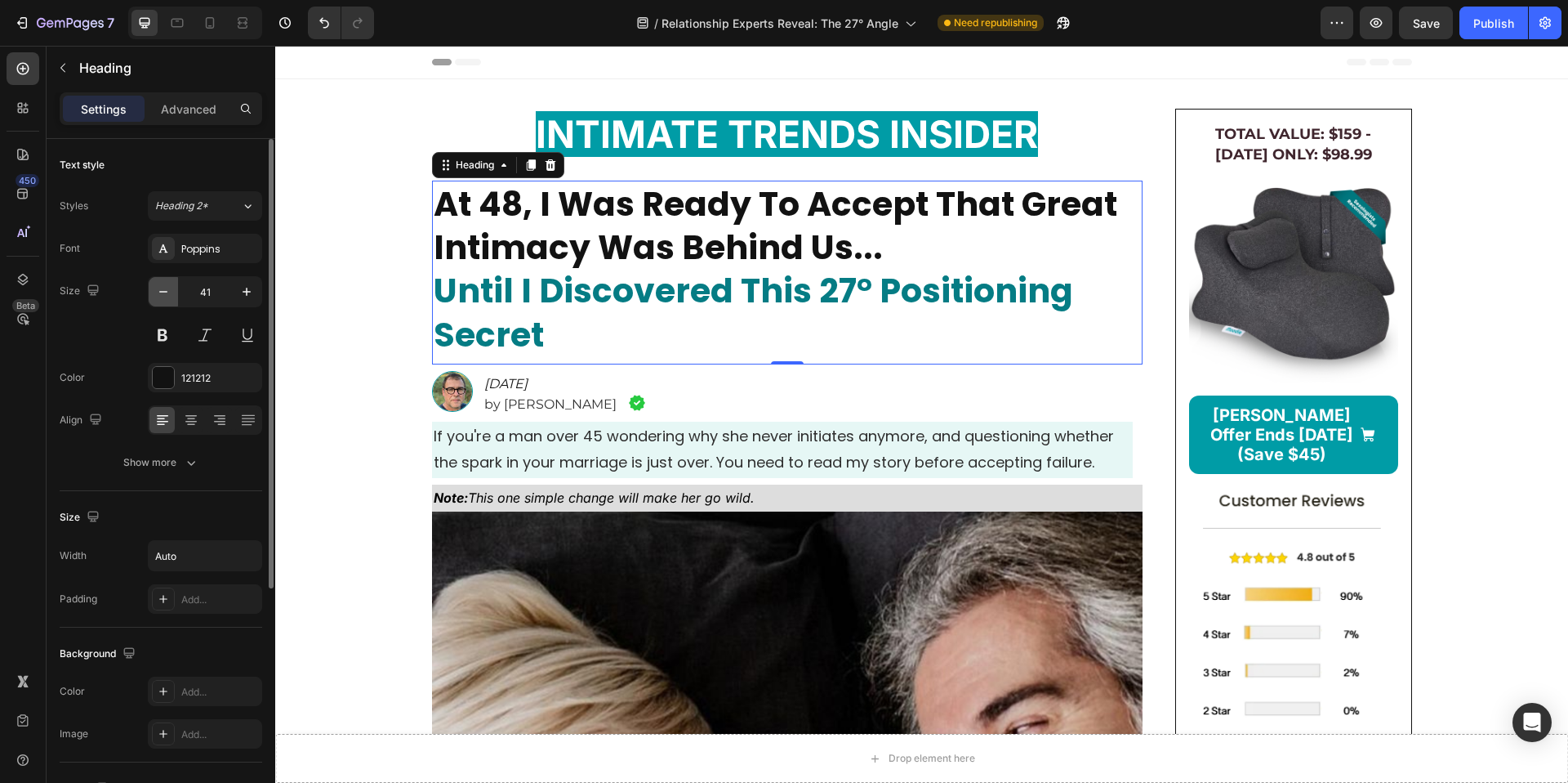
click at [157, 295] on icon "button" at bounding box center [162, 291] width 16 height 16
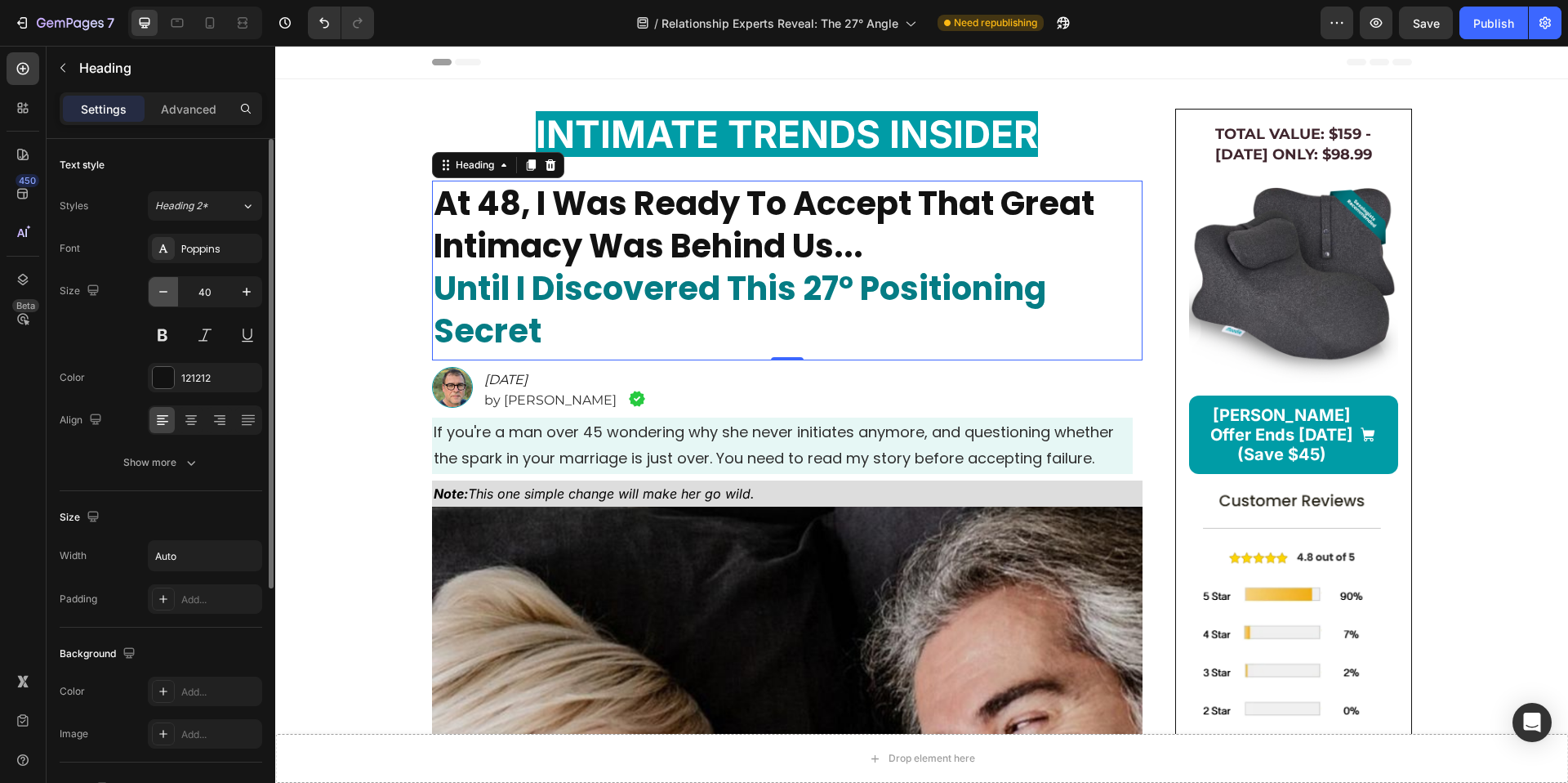
click at [157, 295] on icon "button" at bounding box center [162, 291] width 16 height 16
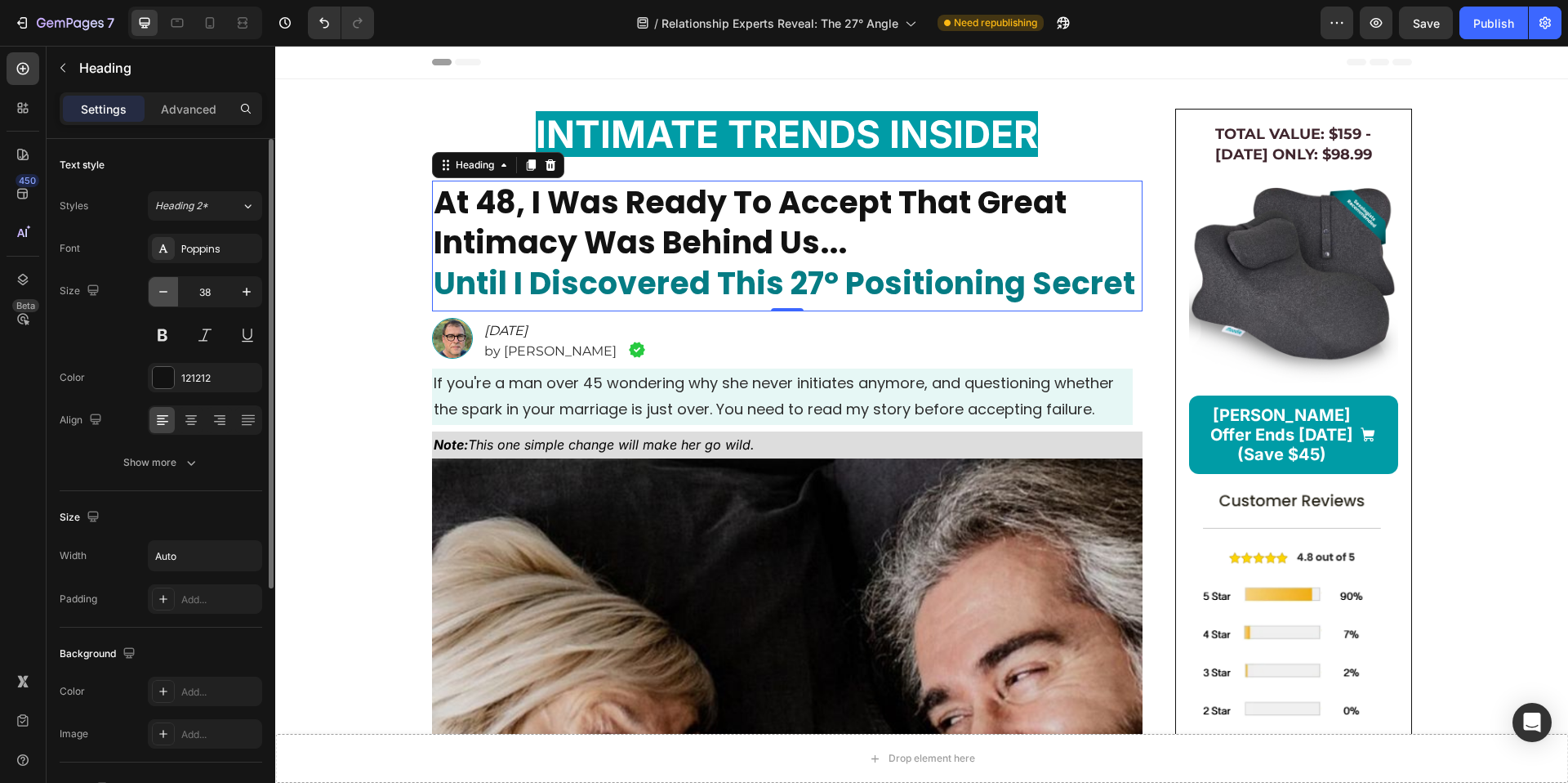
click at [157, 295] on icon "button" at bounding box center [162, 291] width 16 height 16
type input "37"
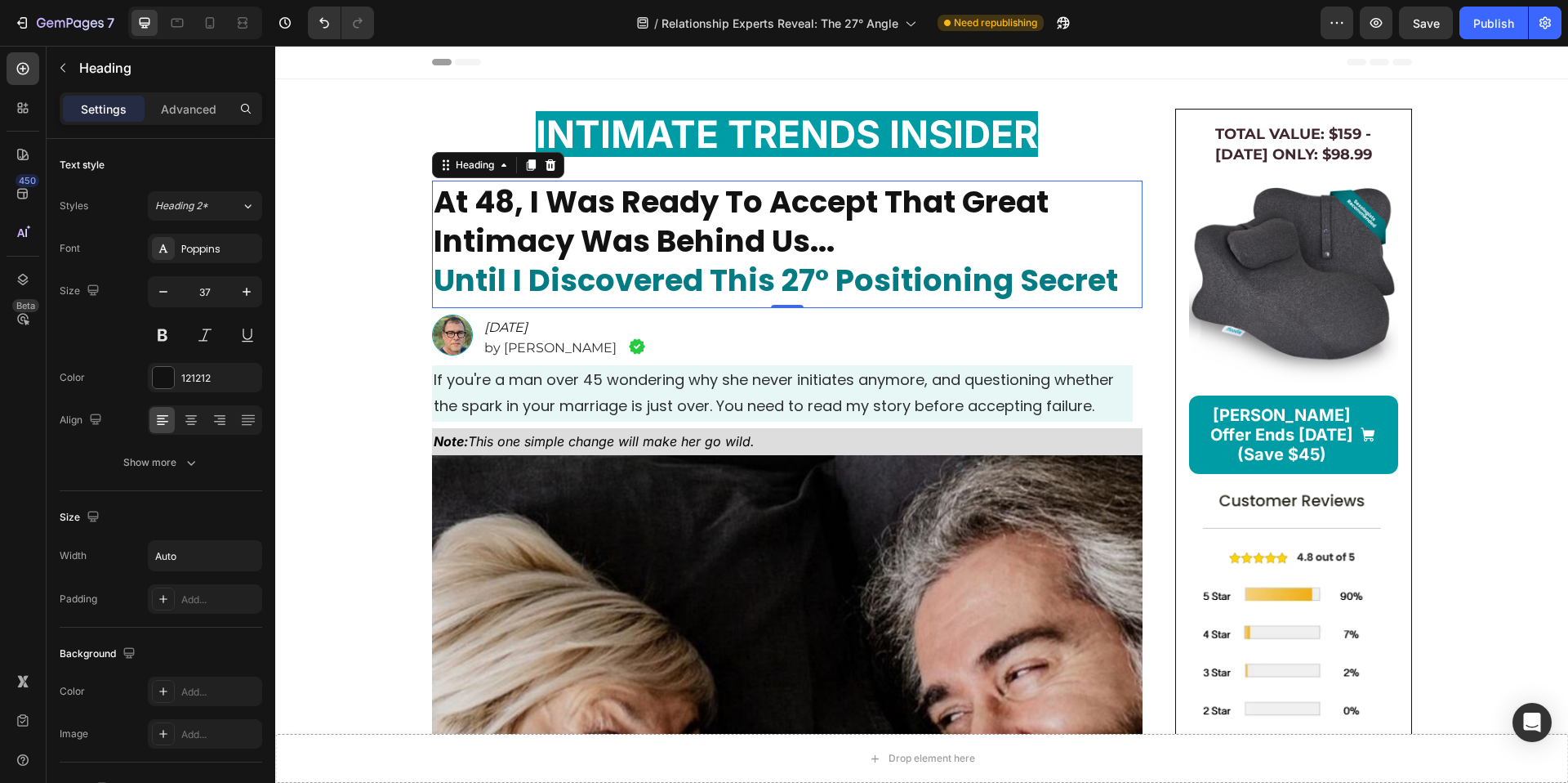
click at [891, 283] on strong "Until I Discovered This 27° Positioning Secret" at bounding box center [775, 280] width 684 height 42
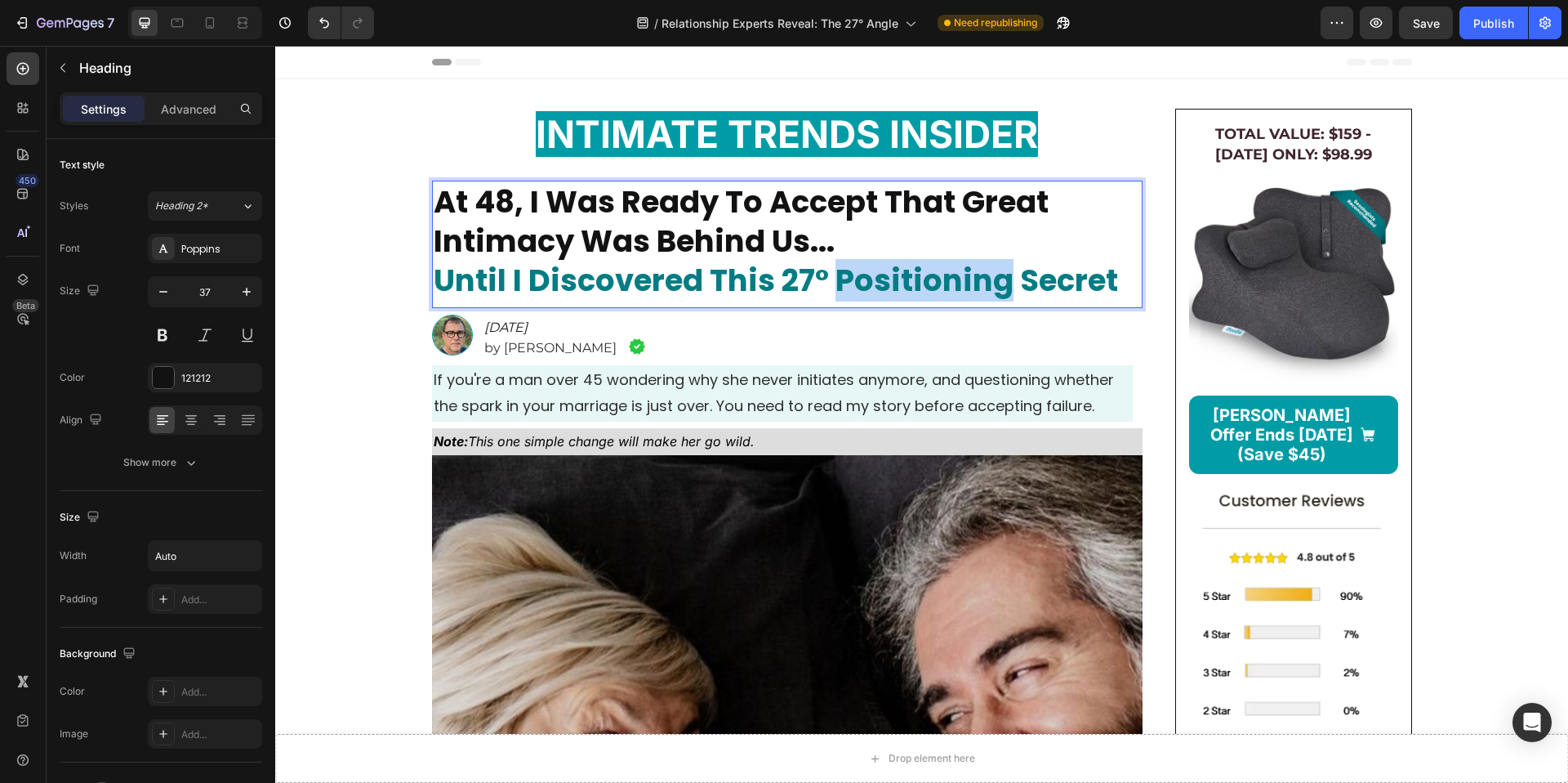
click at [891, 283] on strong "Until I Discovered This 27° Positioning Secret" at bounding box center [775, 280] width 684 height 42
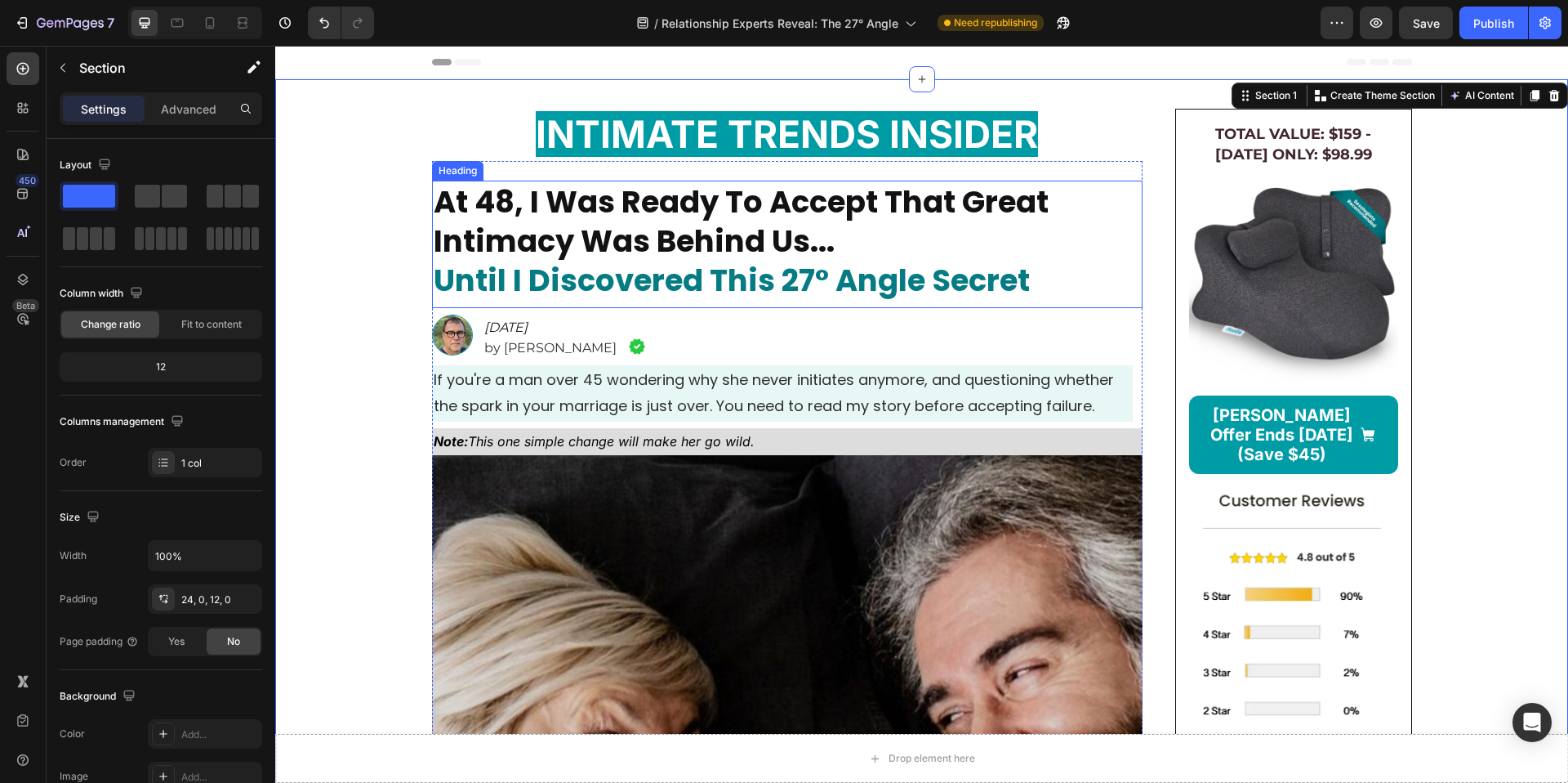
click at [545, 235] on strong "At 48, I Was Ready To Accept That Great Intimacy Was Behind Us..." at bounding box center [740, 221] width 615 height 82
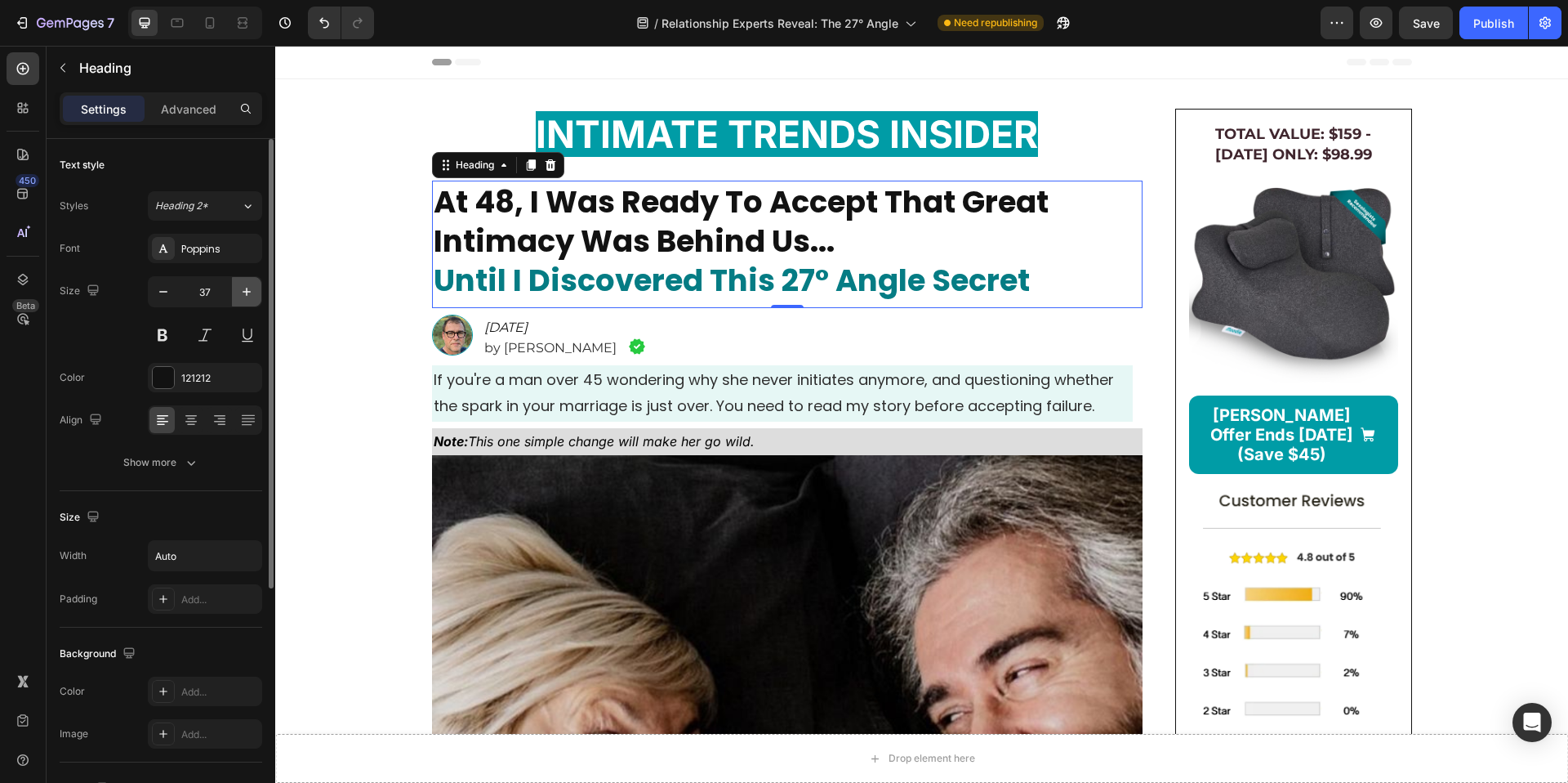
click at [245, 293] on icon "button" at bounding box center [246, 291] width 16 height 16
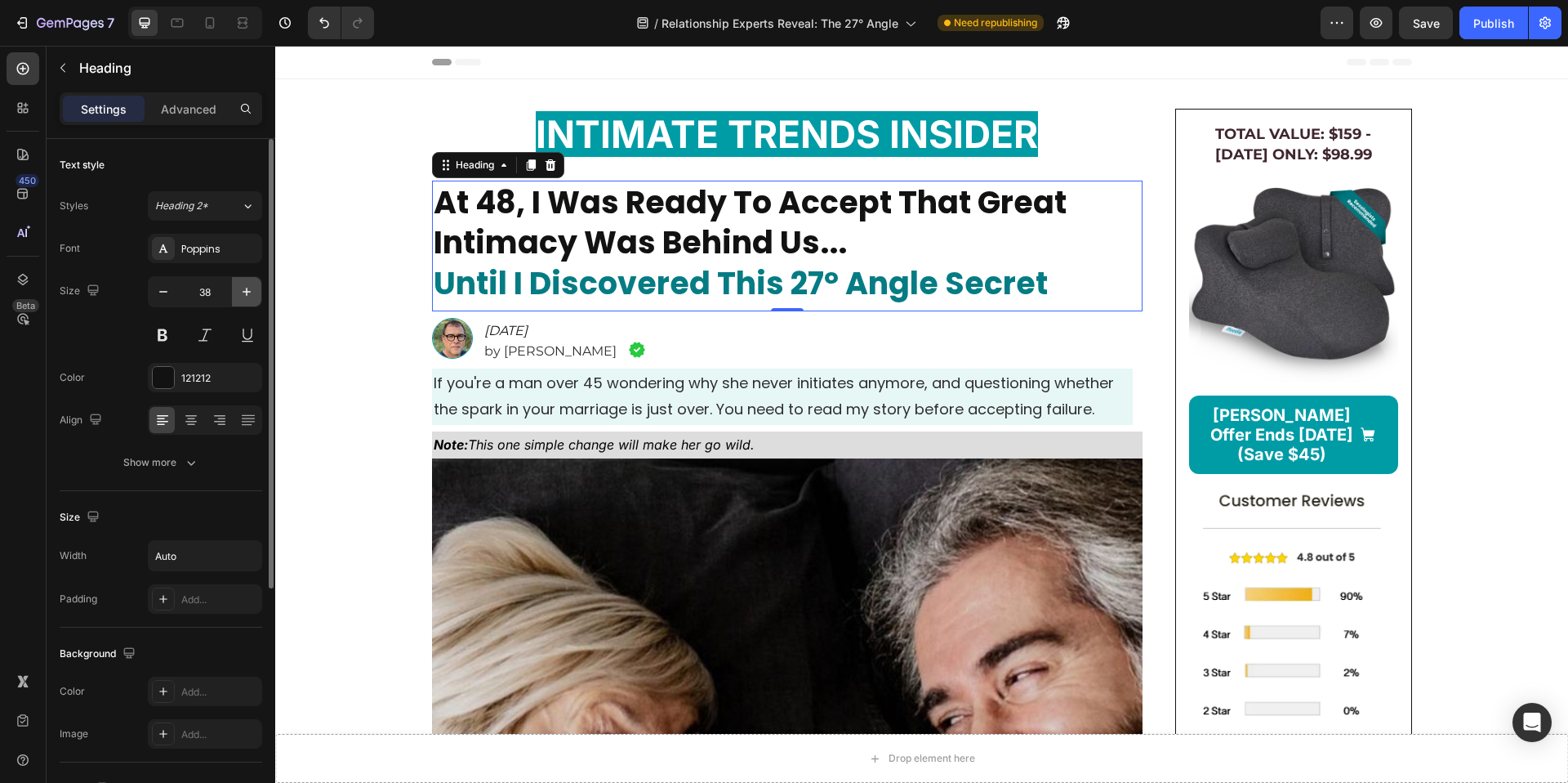
click at [245, 293] on icon "button" at bounding box center [246, 291] width 16 height 16
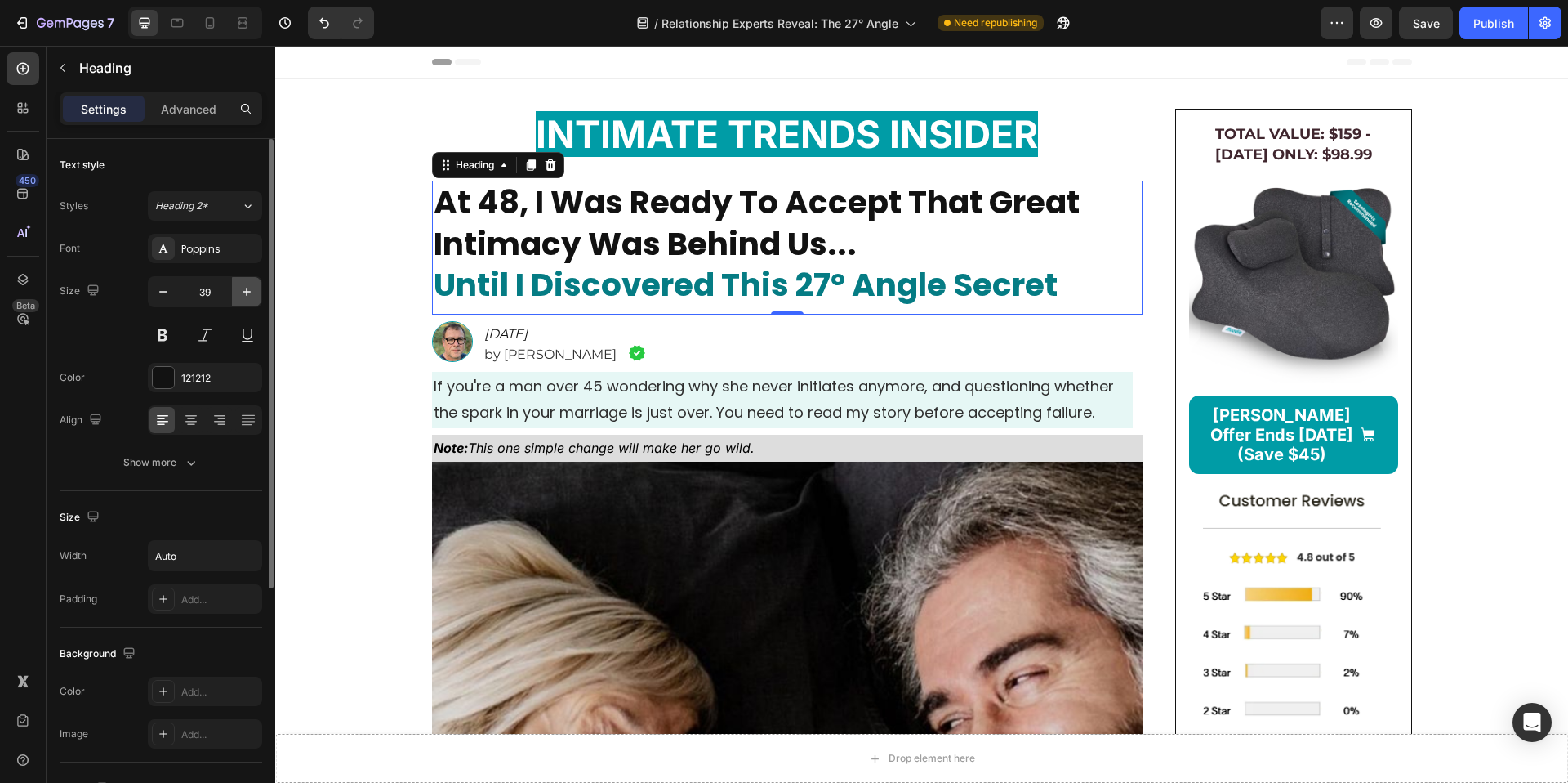
click at [245, 293] on icon "button" at bounding box center [246, 291] width 16 height 16
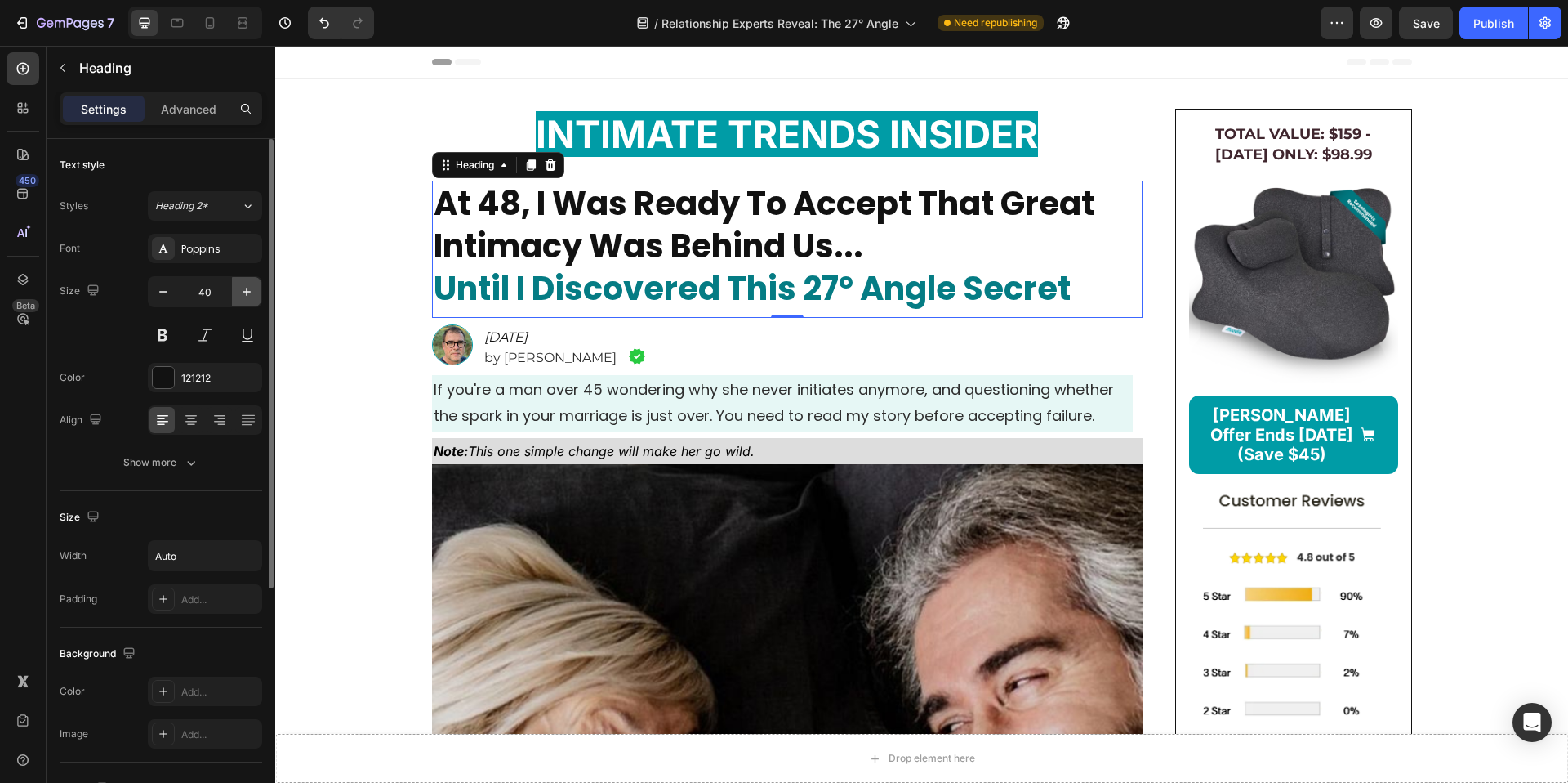
click at [245, 293] on icon "button" at bounding box center [246, 291] width 16 height 16
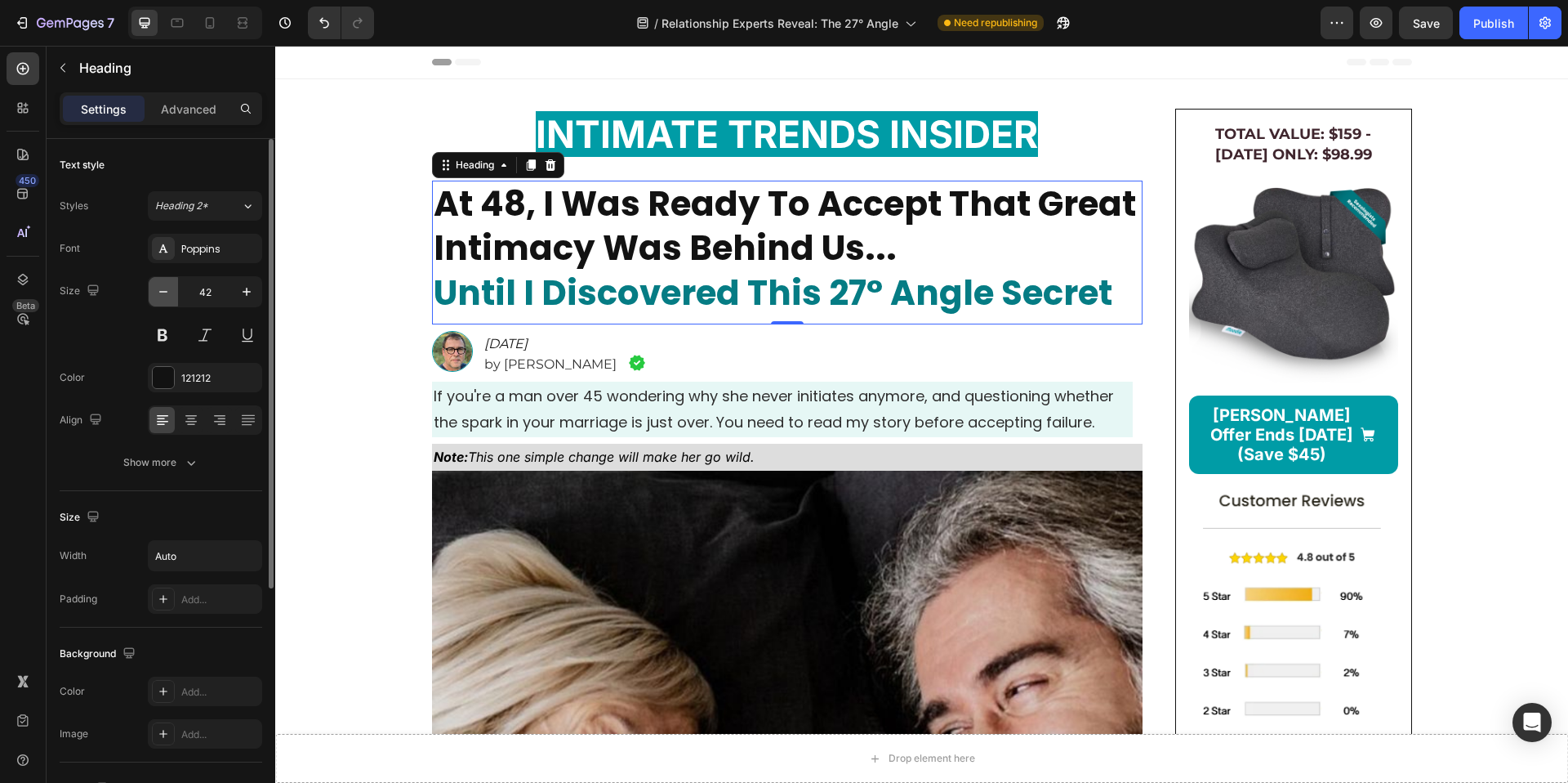
click at [166, 293] on icon "button" at bounding box center [162, 291] width 16 height 16
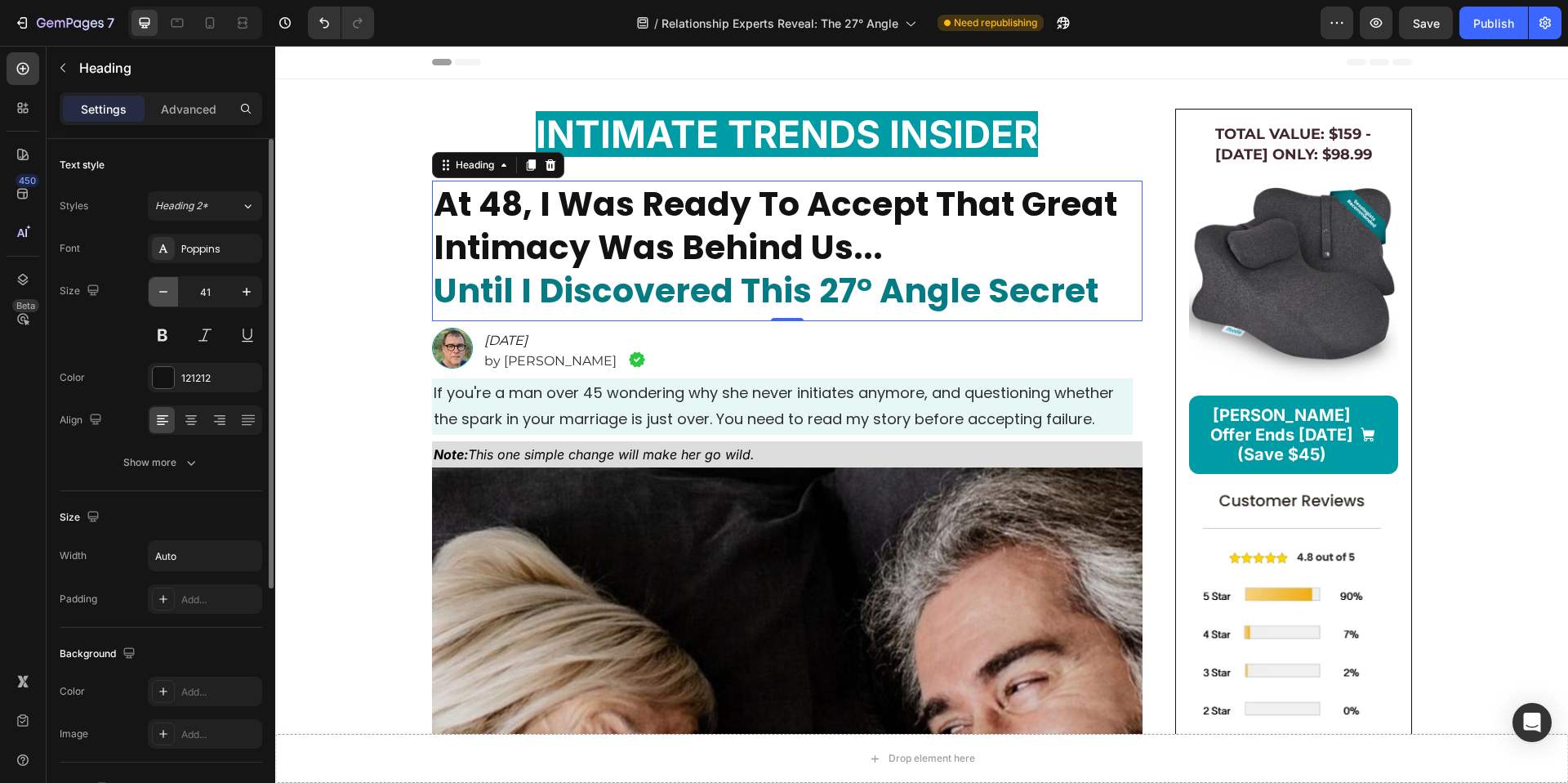
click at [166, 293] on icon "button" at bounding box center [162, 291] width 16 height 16
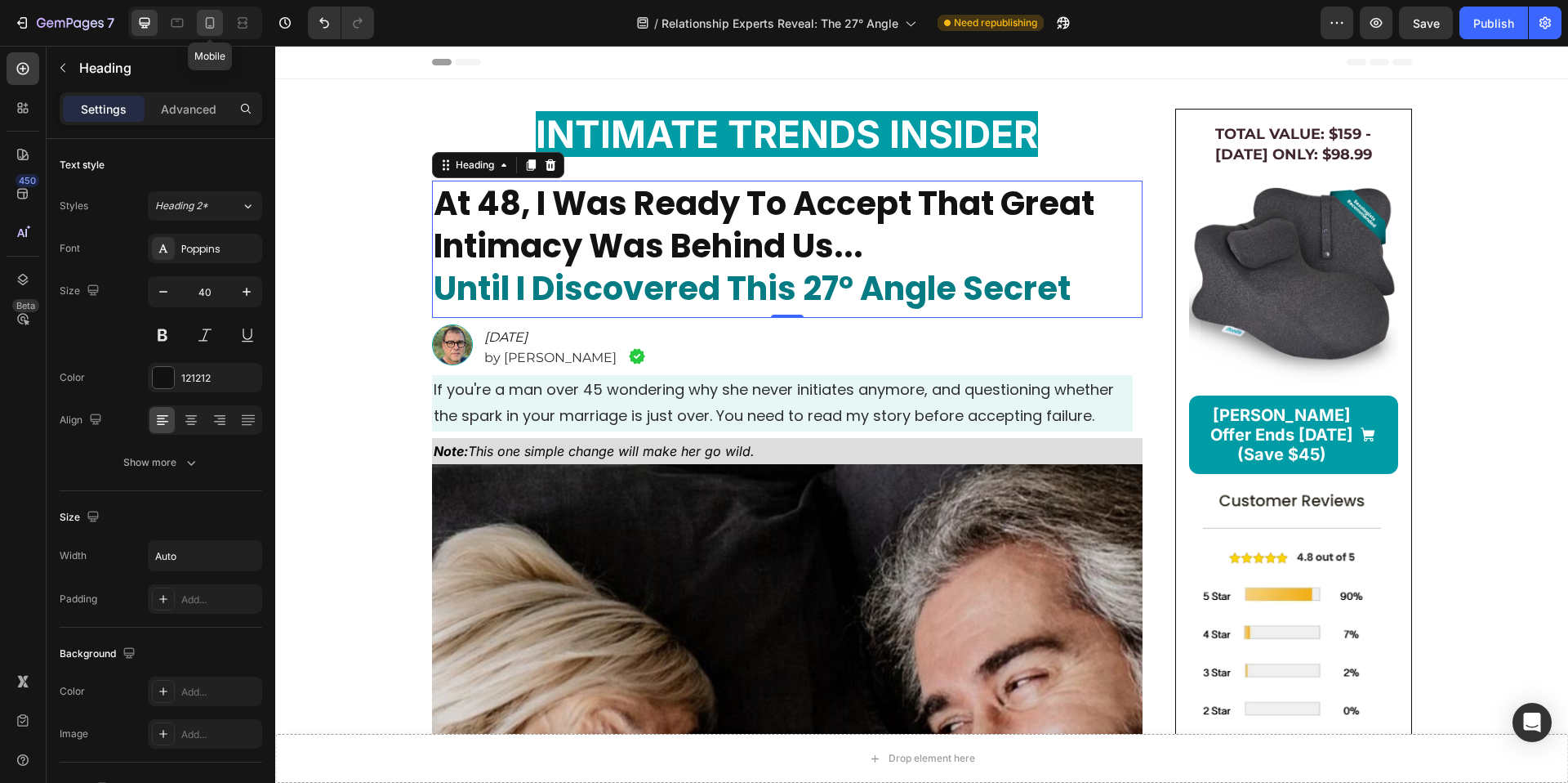
click at [206, 27] on icon at bounding box center [210, 23] width 9 height 11
type input "23"
type input "100%"
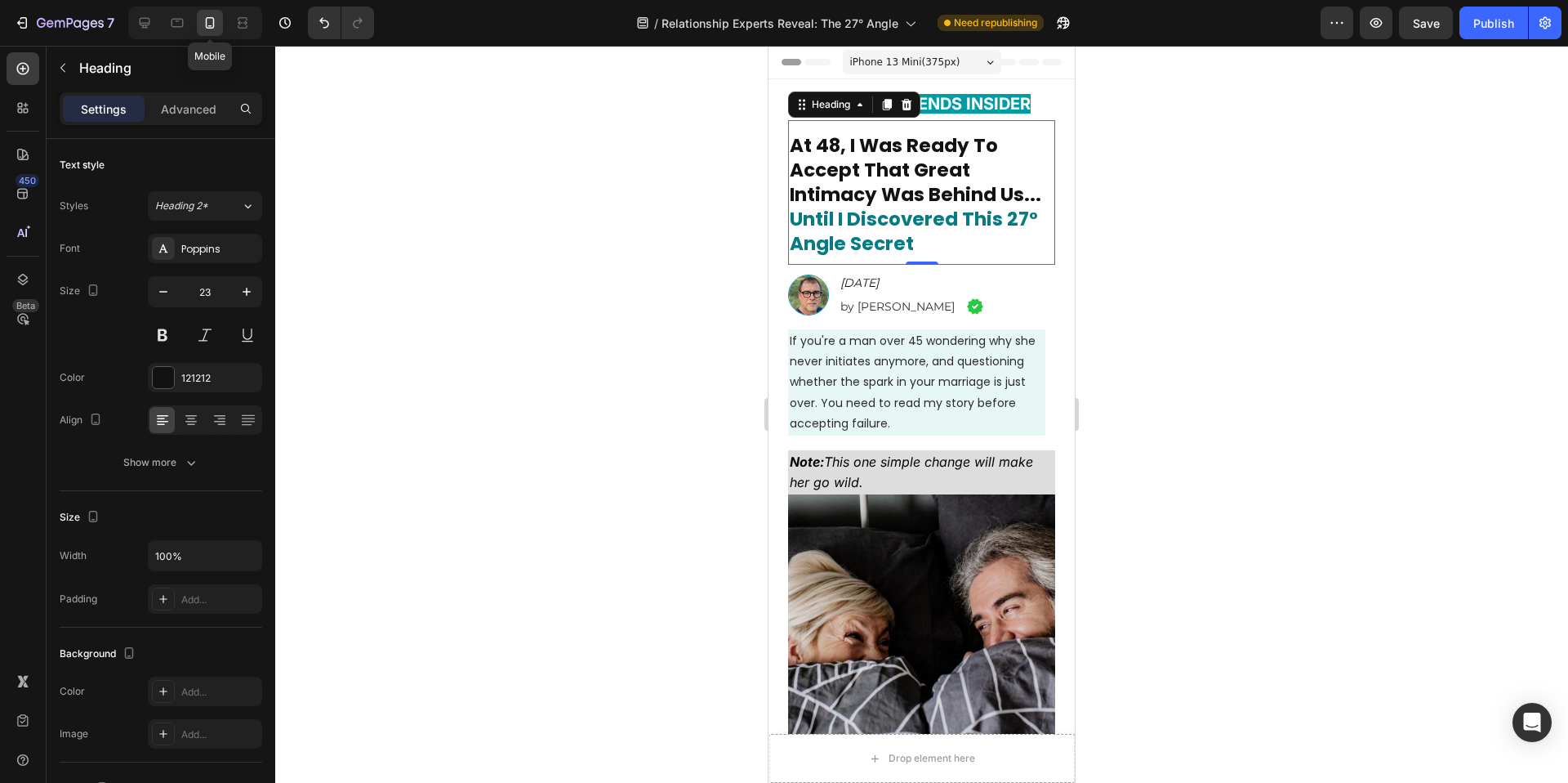
scroll to position [17, 0]
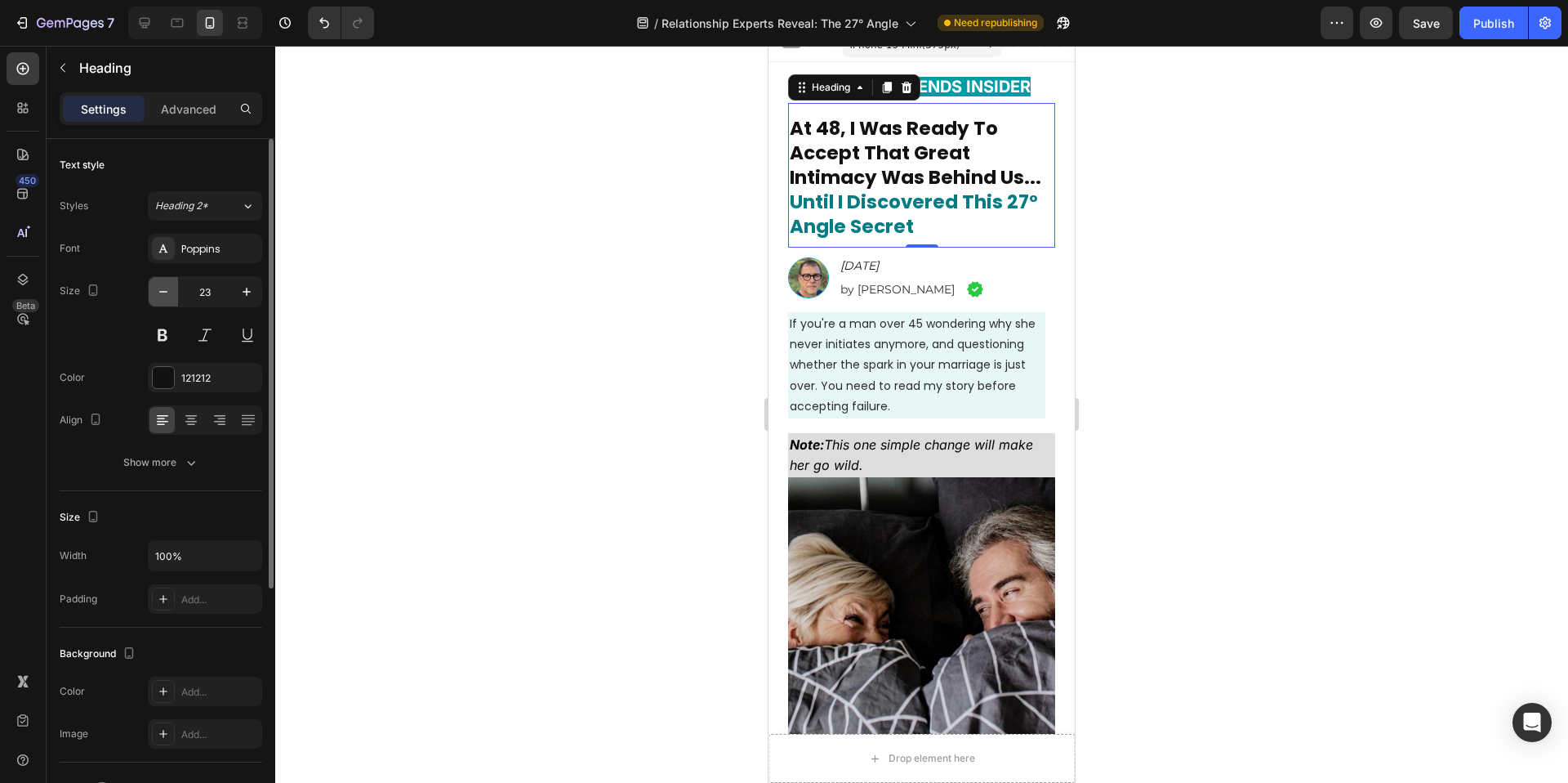
click at [171, 299] on icon "button" at bounding box center [162, 291] width 16 height 16
type input "22"
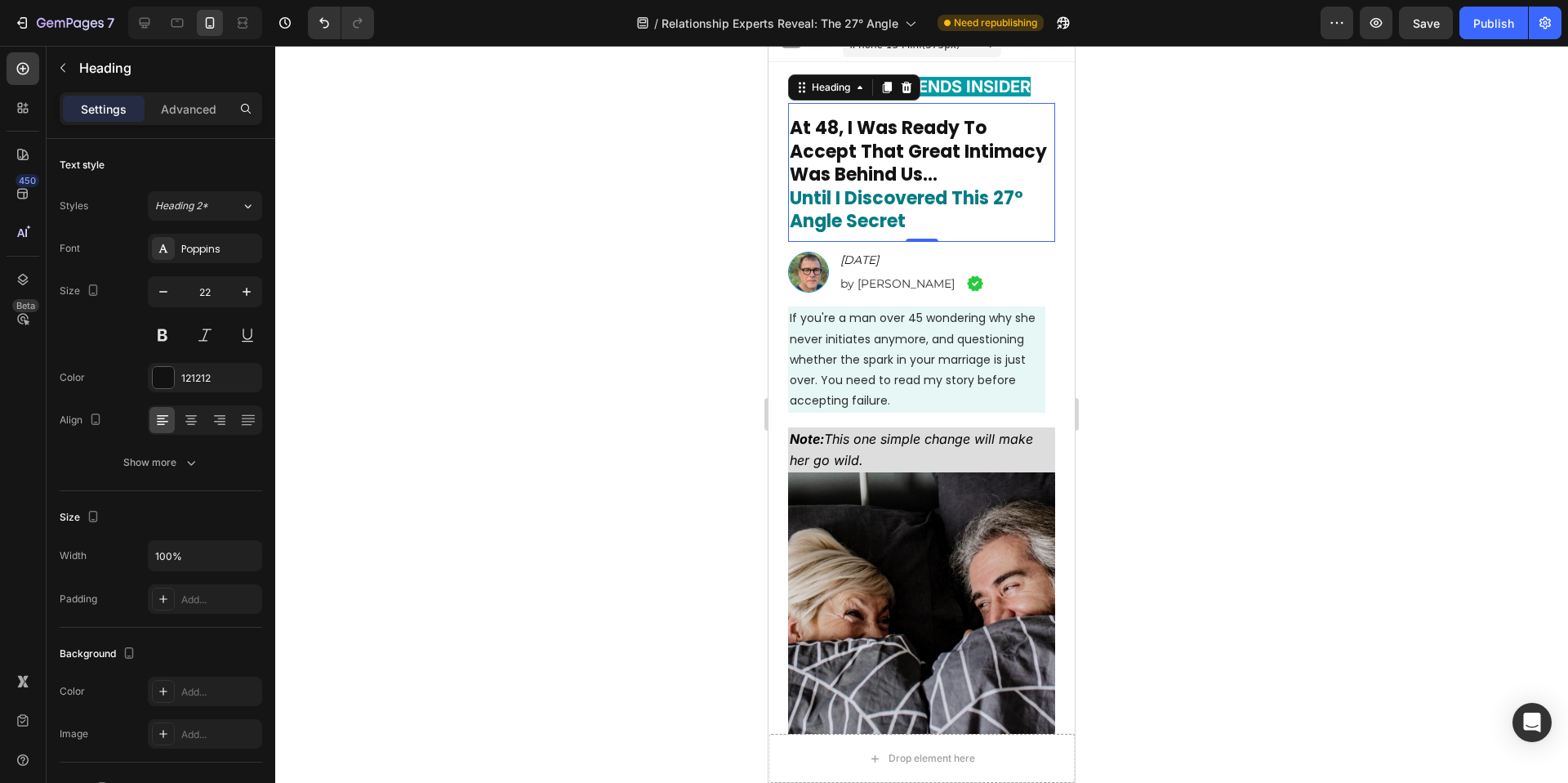
click at [570, 291] on div at bounding box center [921, 414] width 1293 height 737
click at [853, 186] on strong "At 48, I Was Ready To Accept That Great Intimacy Was Behind Us..." at bounding box center [919, 151] width 257 height 72
click at [246, 545] on button "button" at bounding box center [246, 555] width 29 height 29
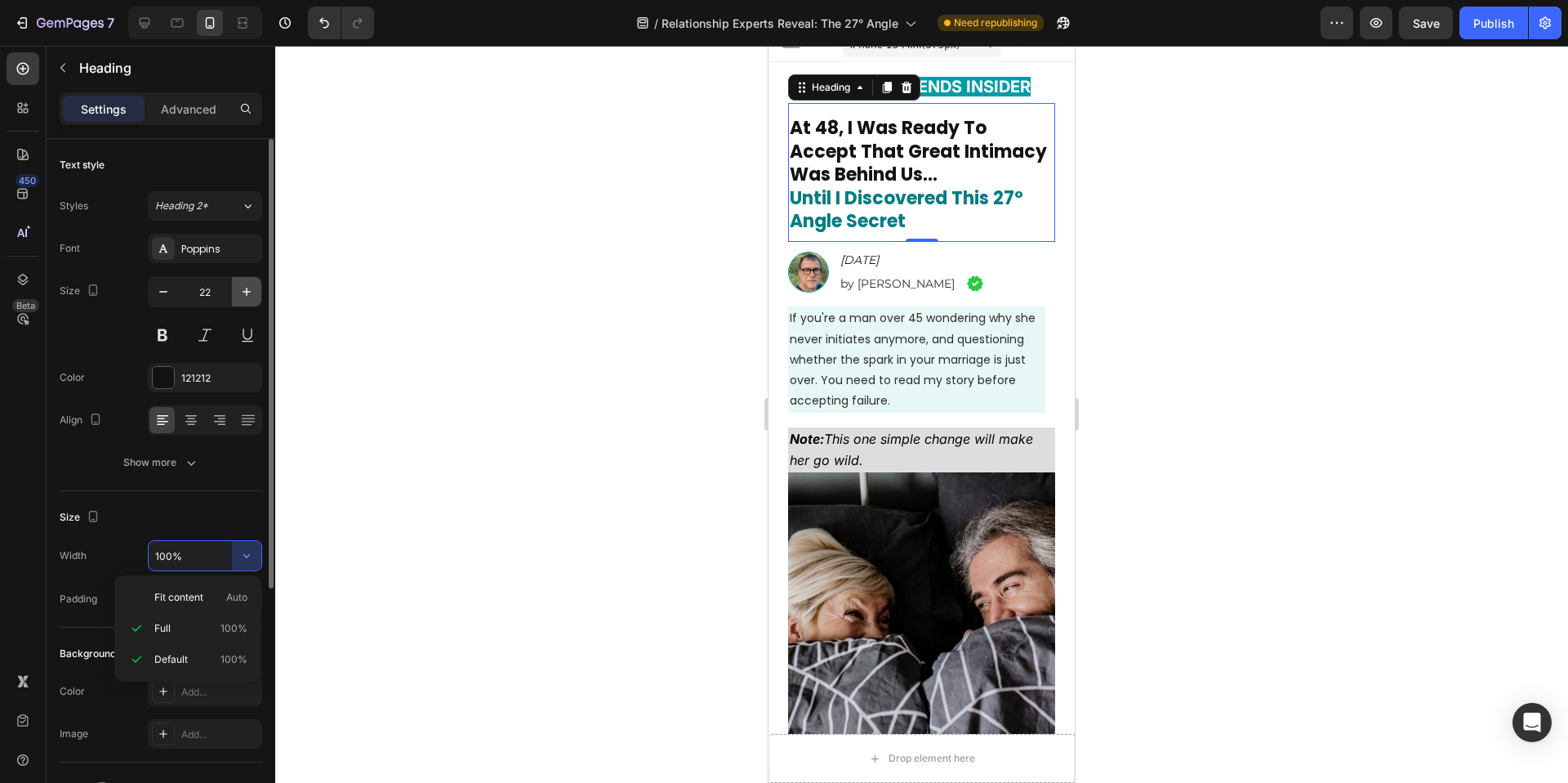
click at [236, 293] on button "button" at bounding box center [246, 291] width 29 height 29
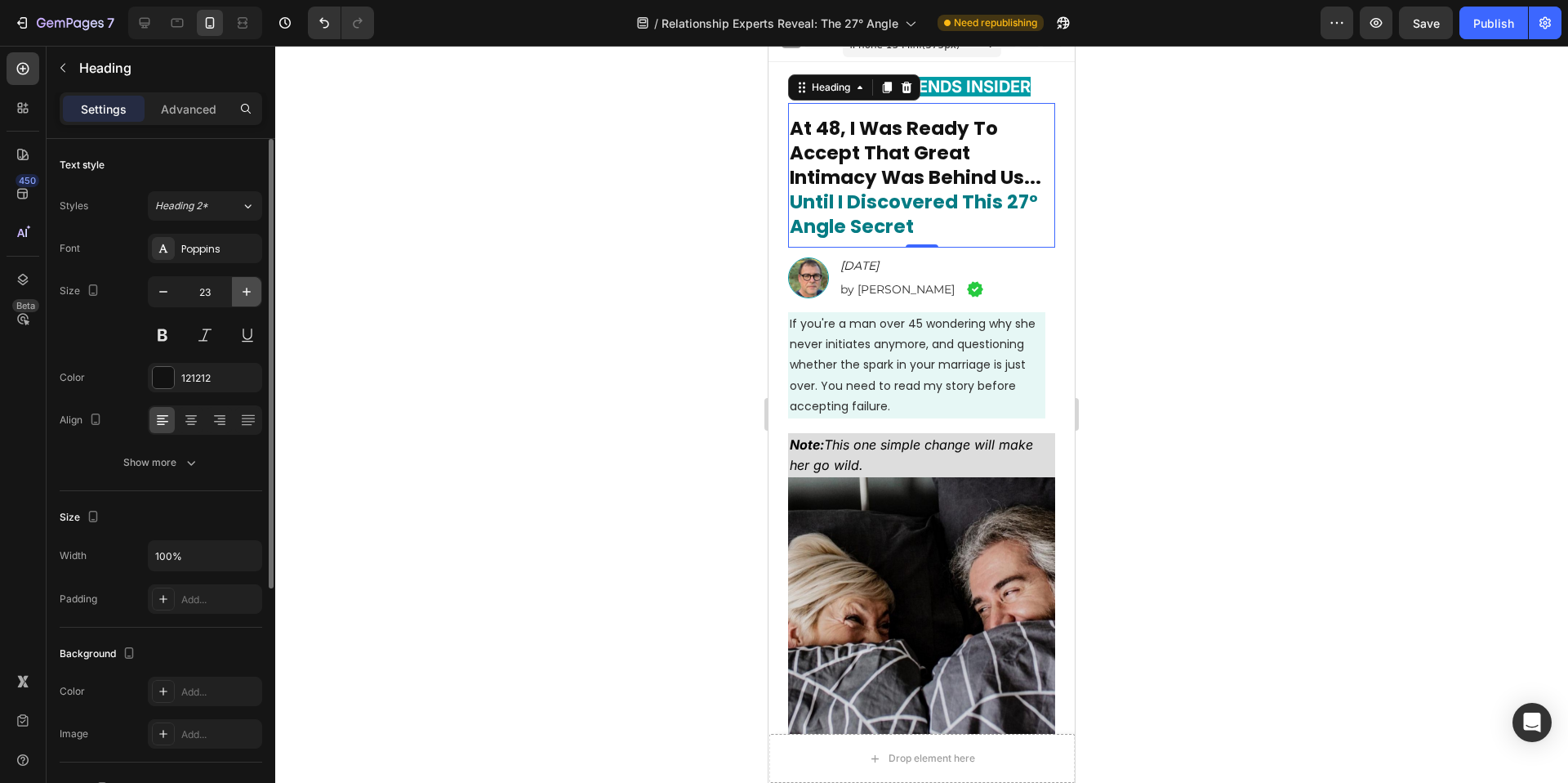
click at [244, 293] on icon "button" at bounding box center [246, 291] width 16 height 16
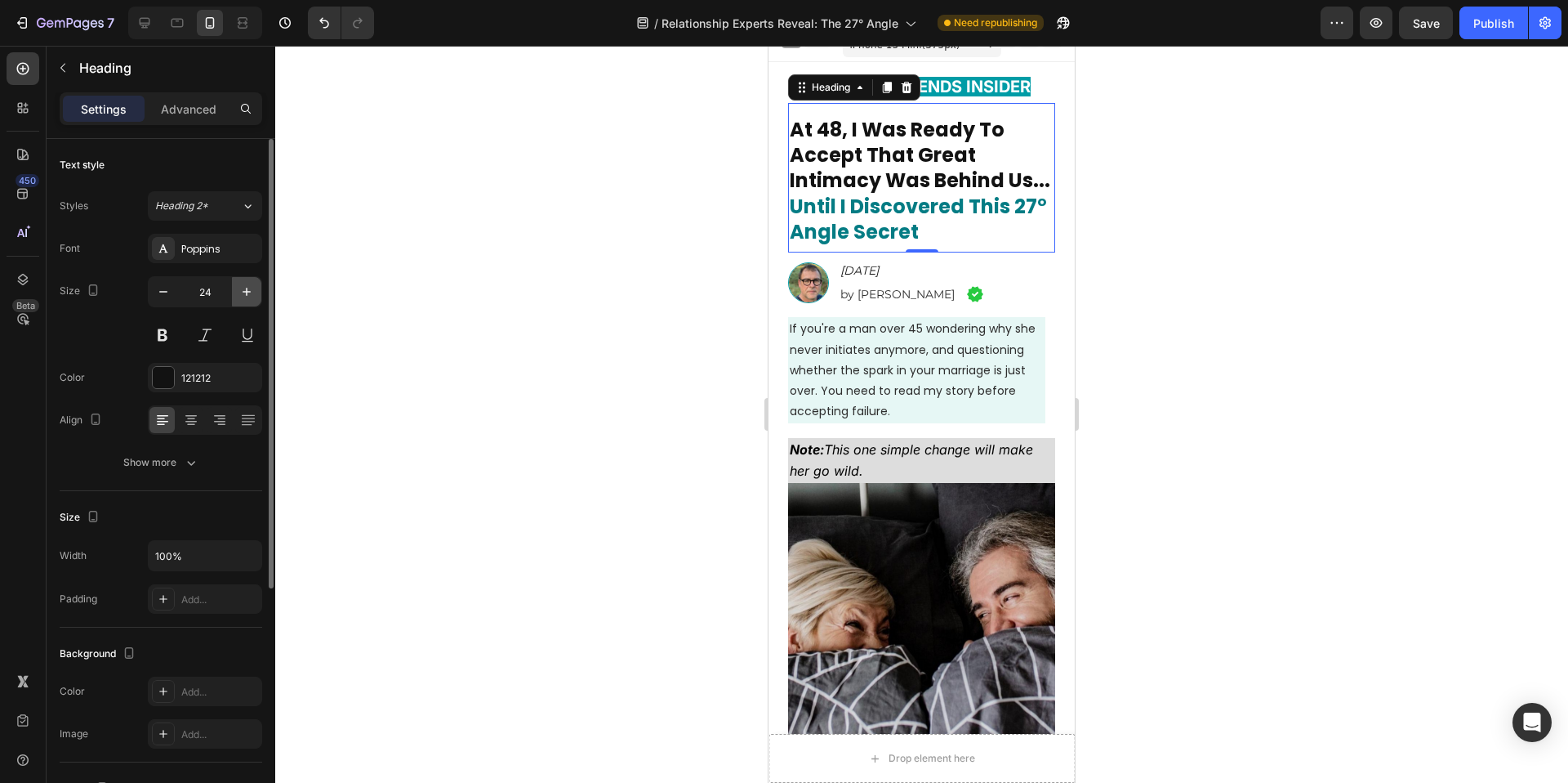
click at [244, 294] on icon "button" at bounding box center [246, 291] width 16 height 16
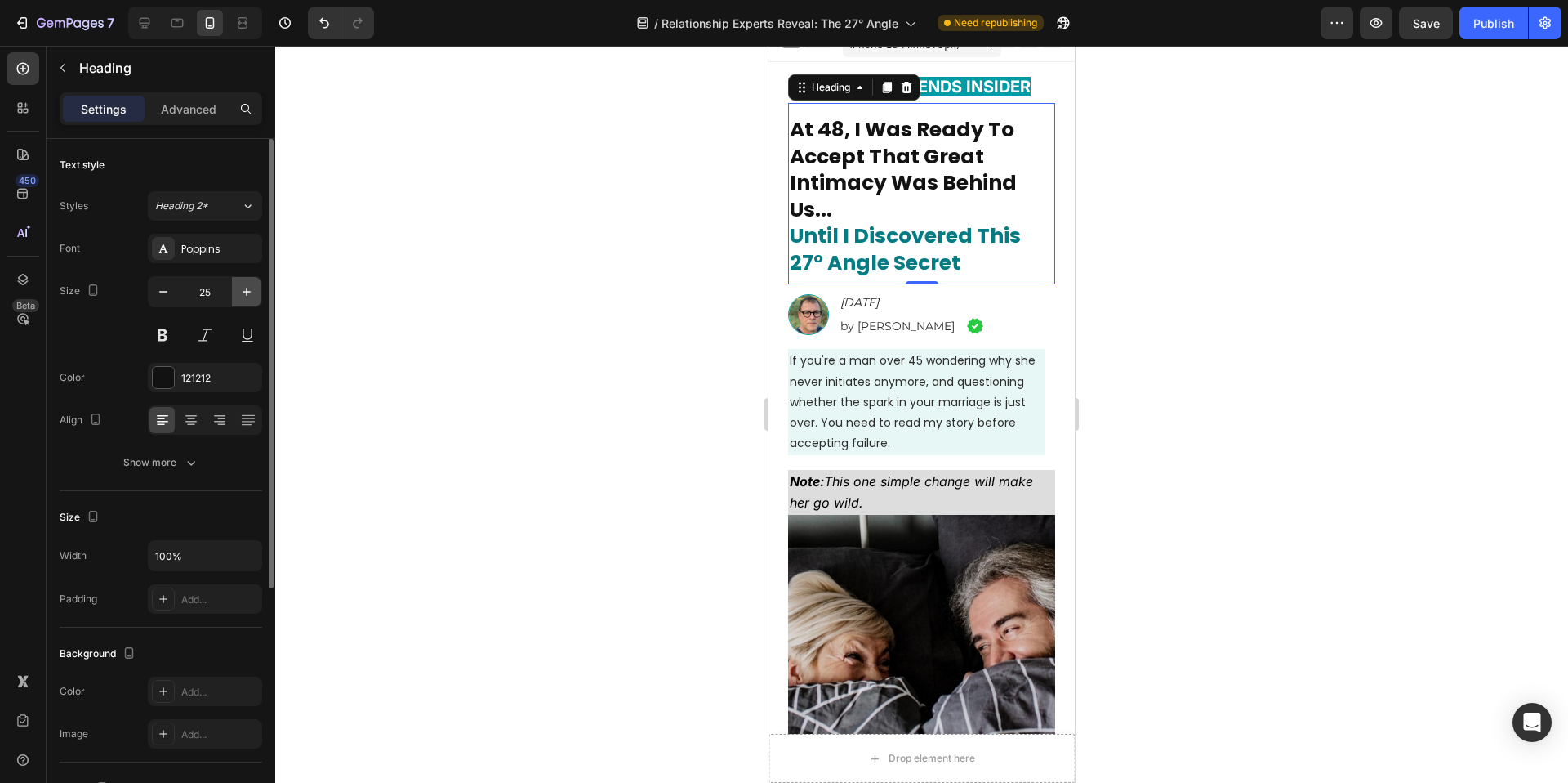
click at [244, 294] on icon "button" at bounding box center [246, 291] width 16 height 16
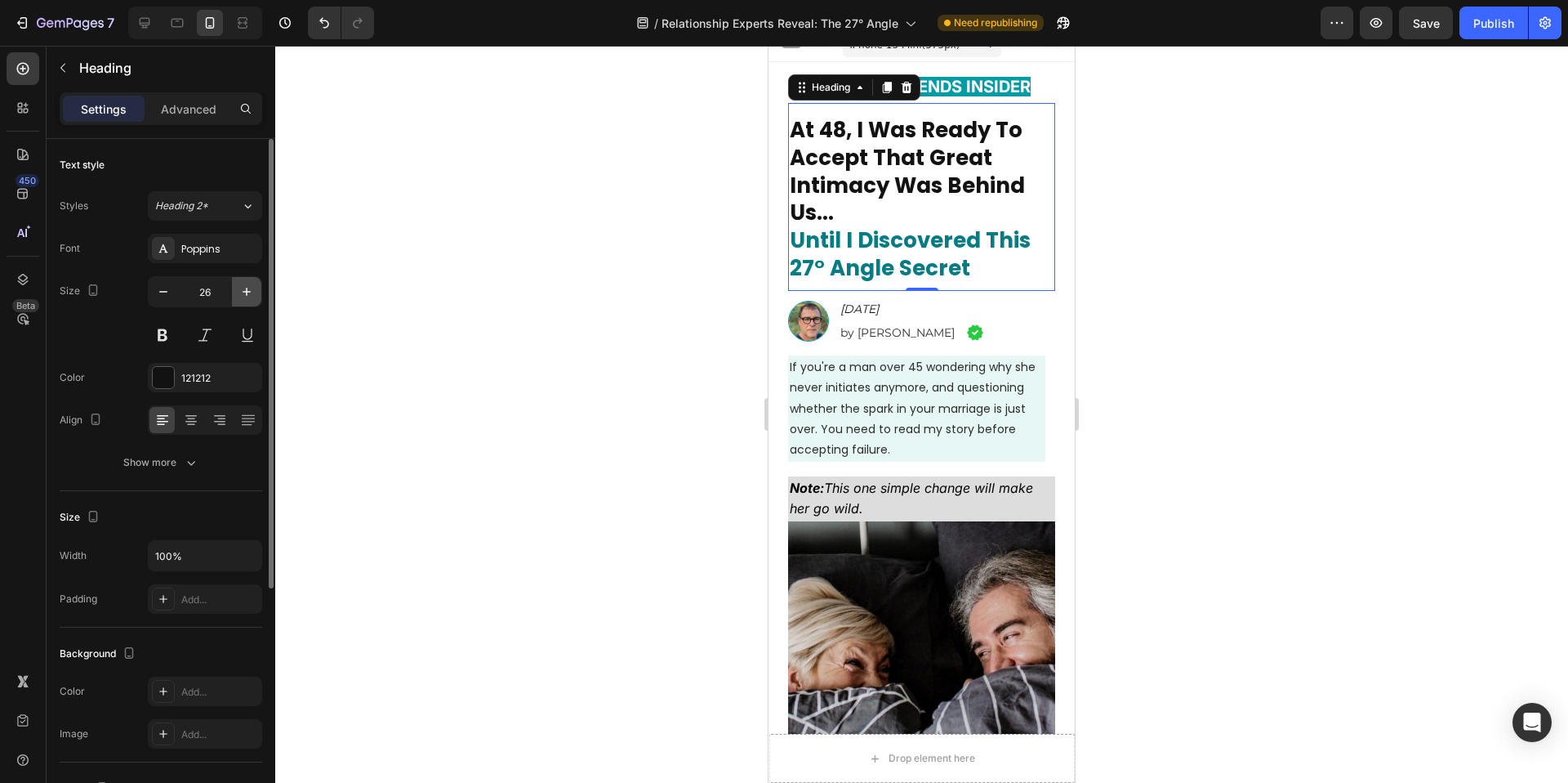
click at [244, 294] on icon "button" at bounding box center [246, 291] width 16 height 16
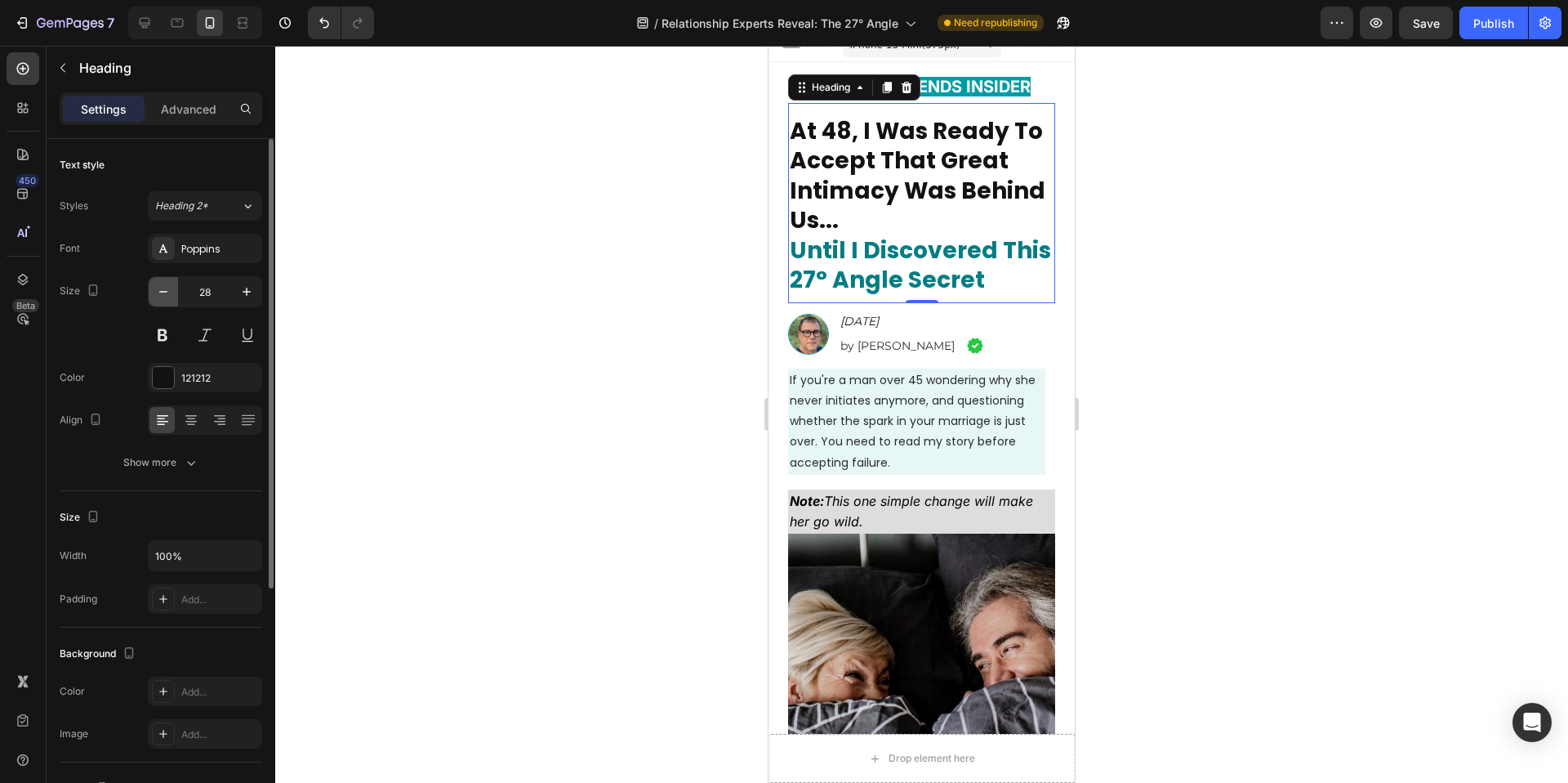
click at [163, 295] on icon "button" at bounding box center [162, 291] width 16 height 16
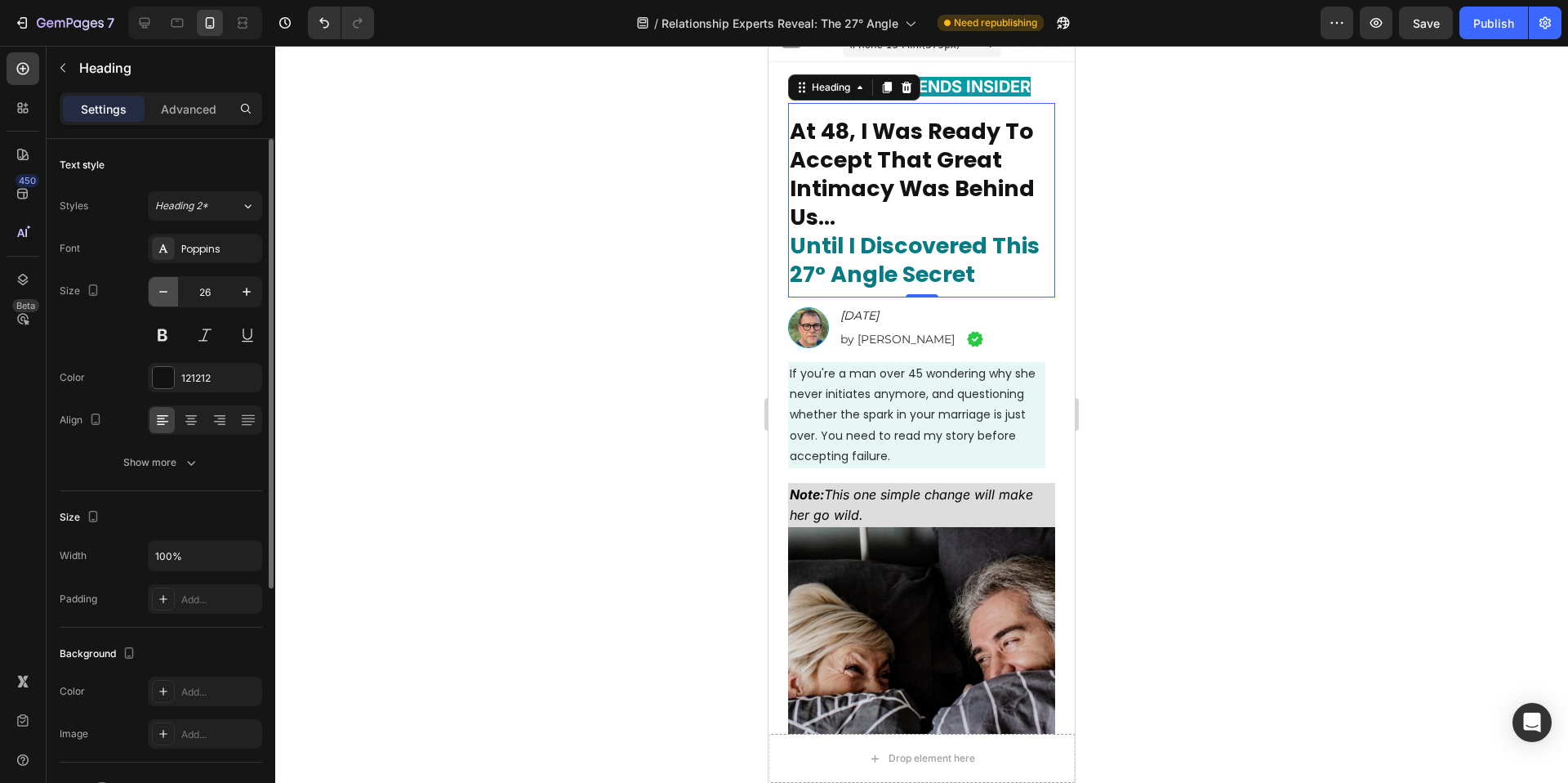
click at [163, 295] on icon "button" at bounding box center [162, 291] width 16 height 16
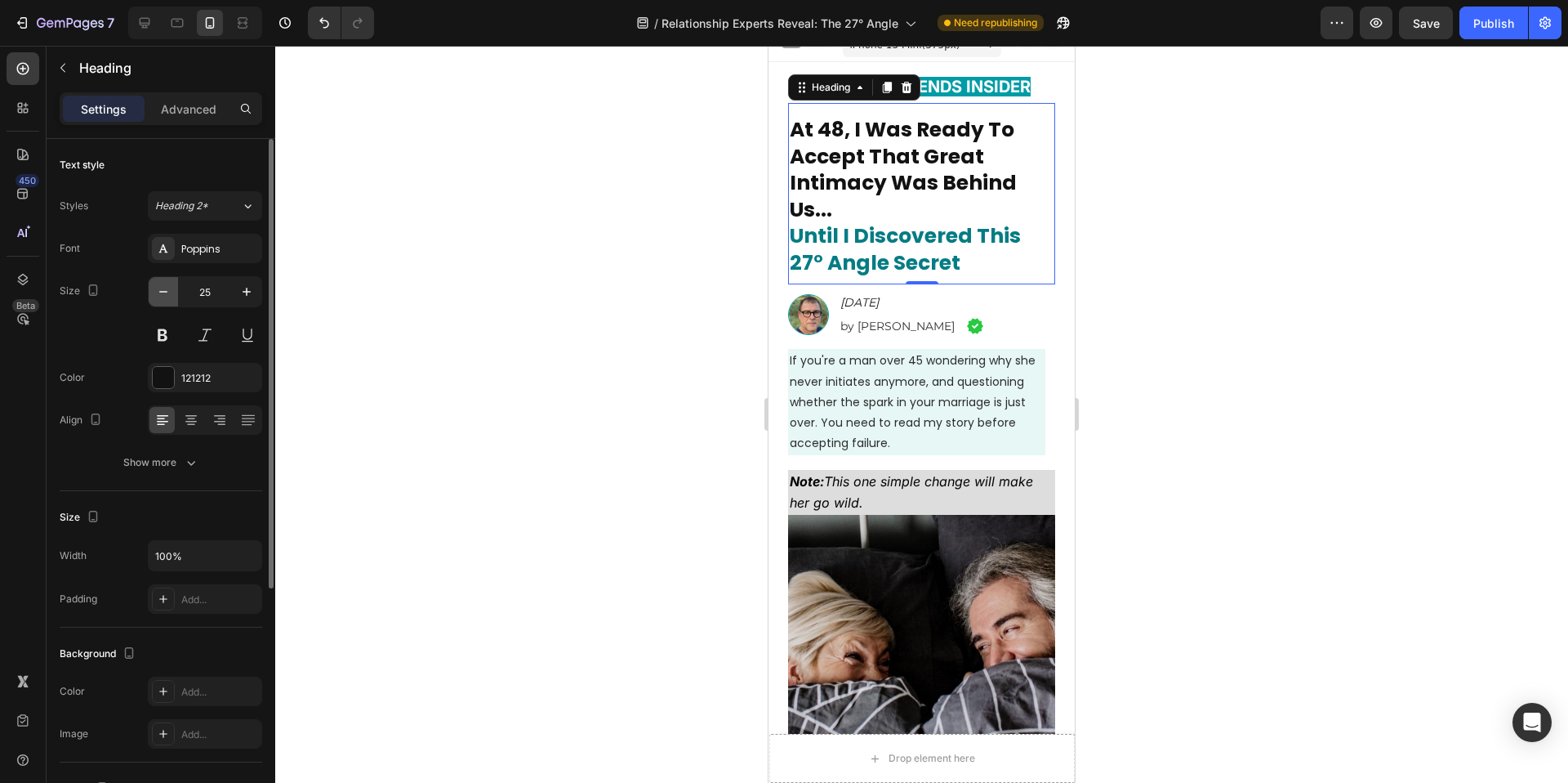
click at [163, 295] on icon "button" at bounding box center [162, 291] width 16 height 16
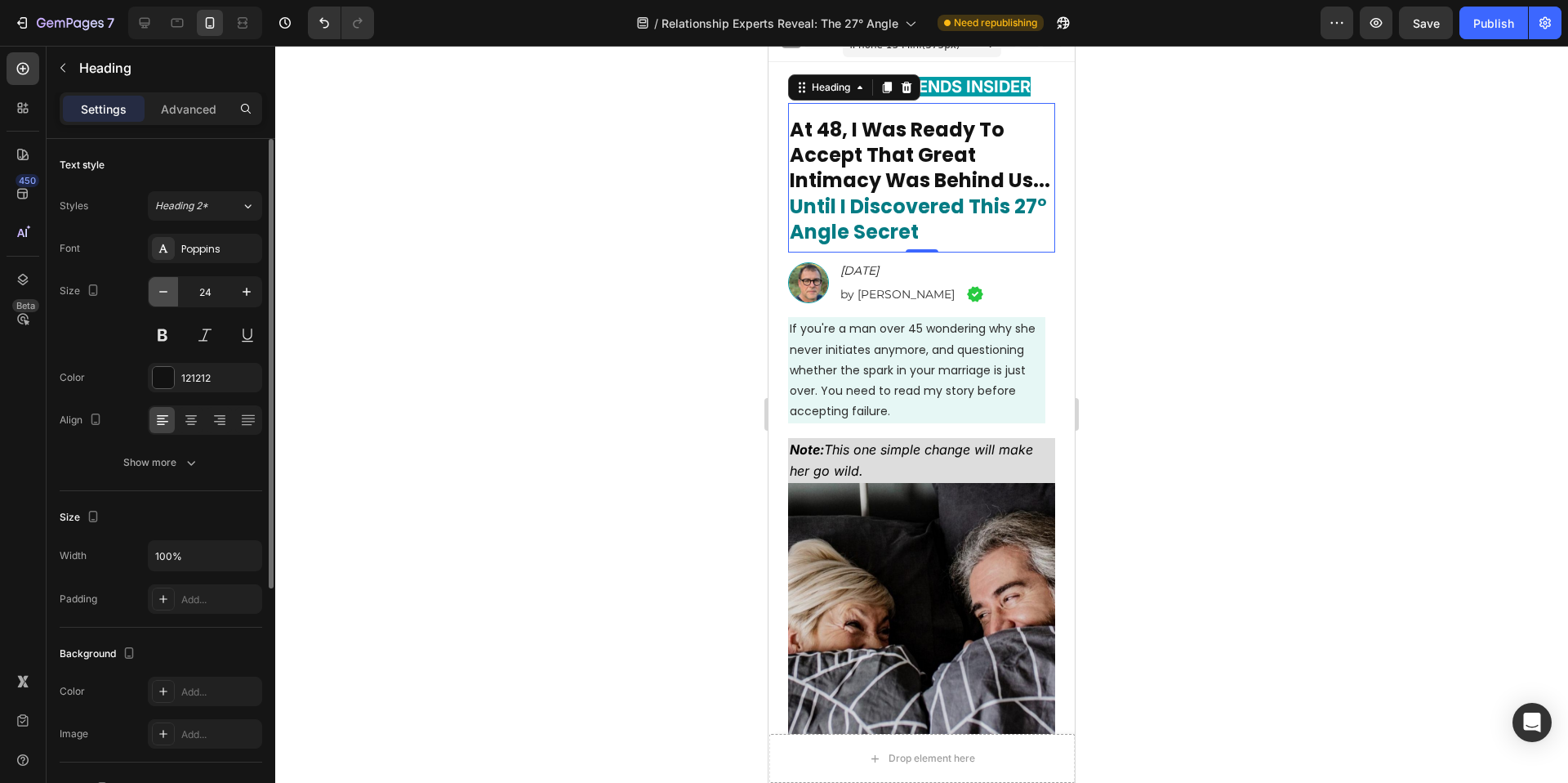
click at [163, 295] on icon "button" at bounding box center [162, 291] width 16 height 16
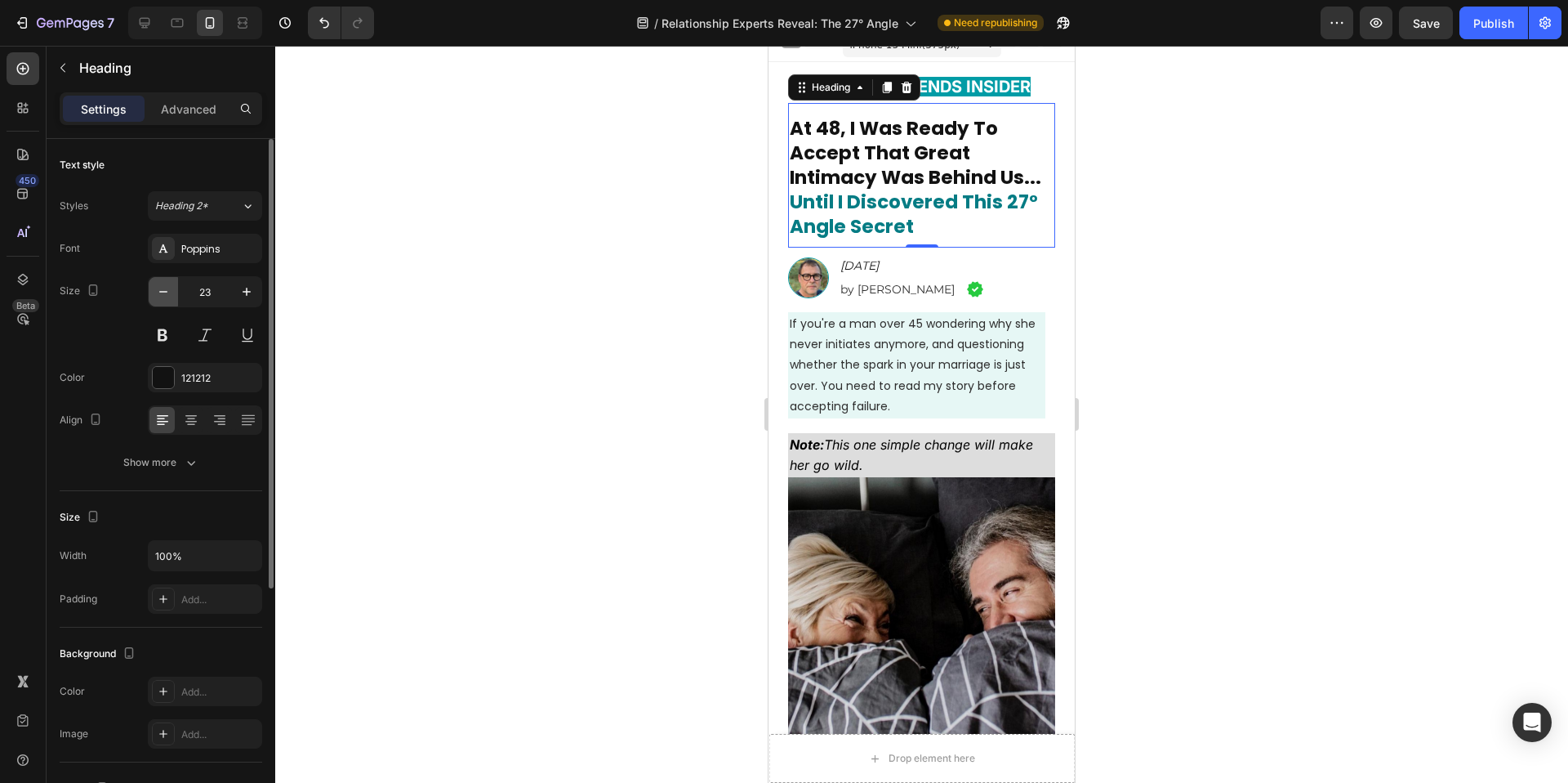
click at [163, 295] on icon "button" at bounding box center [162, 291] width 16 height 16
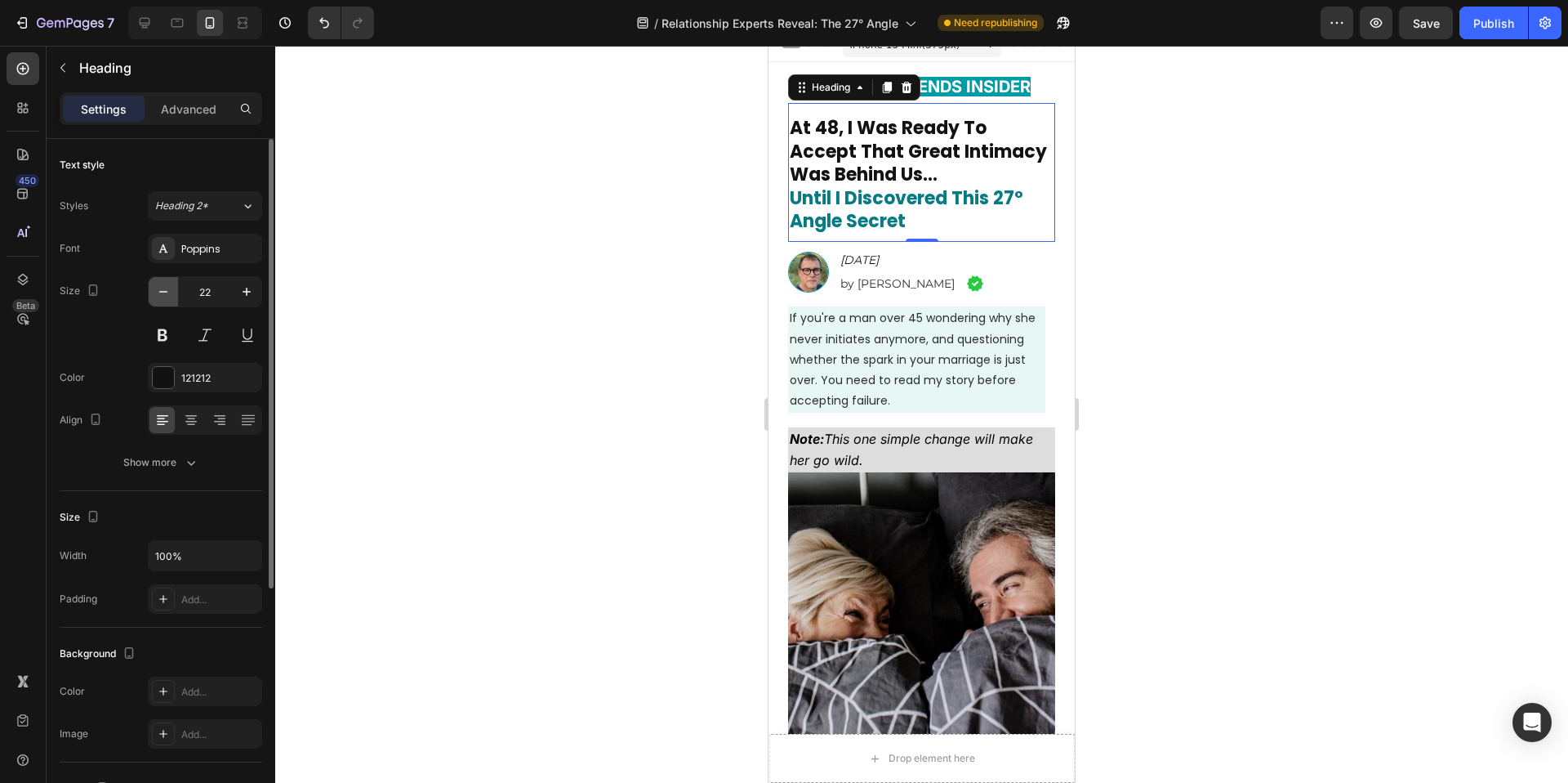
click at [163, 295] on icon "button" at bounding box center [162, 291] width 16 height 16
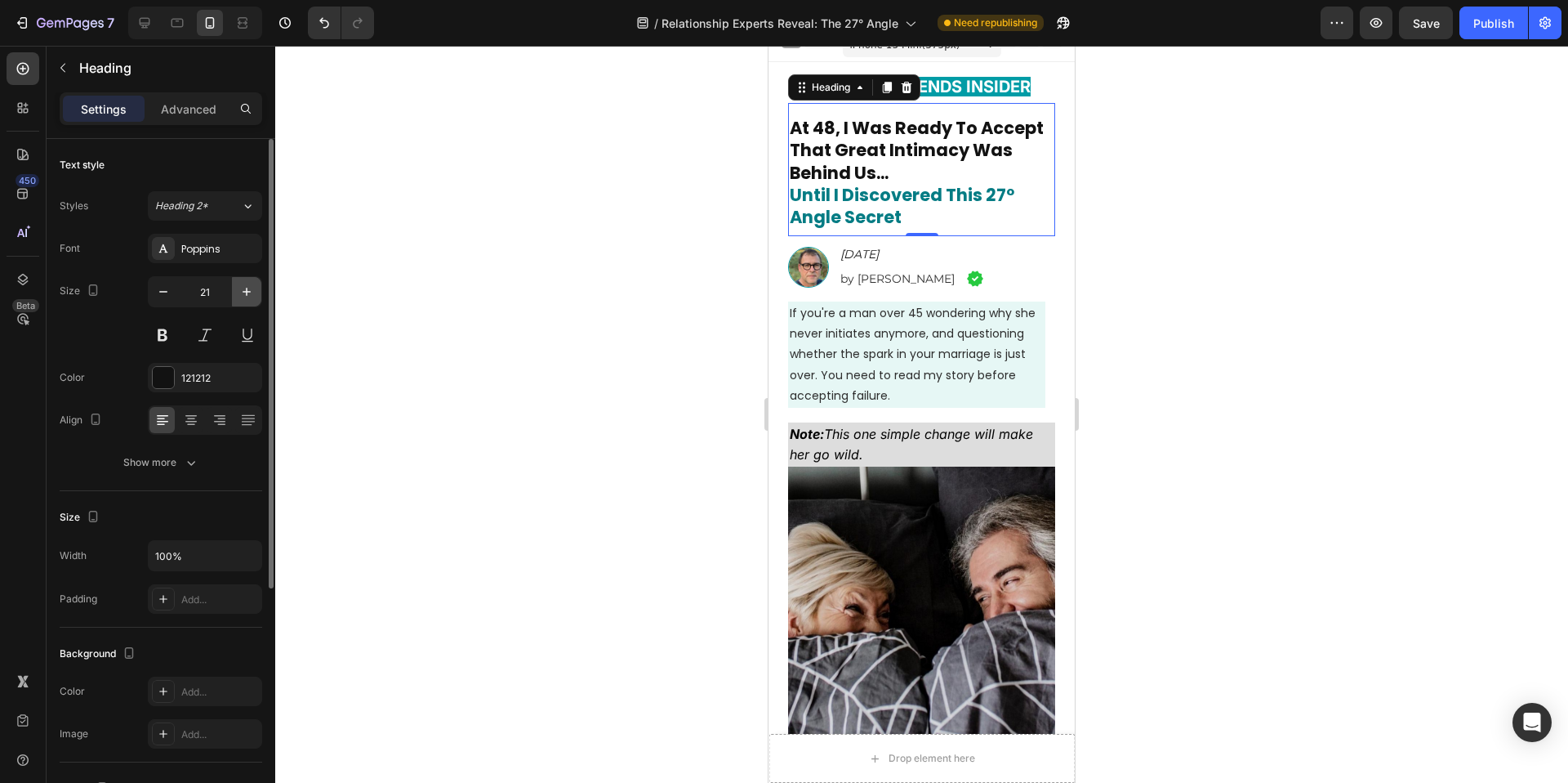
click at [241, 290] on icon "button" at bounding box center [246, 291] width 16 height 16
type input "22"
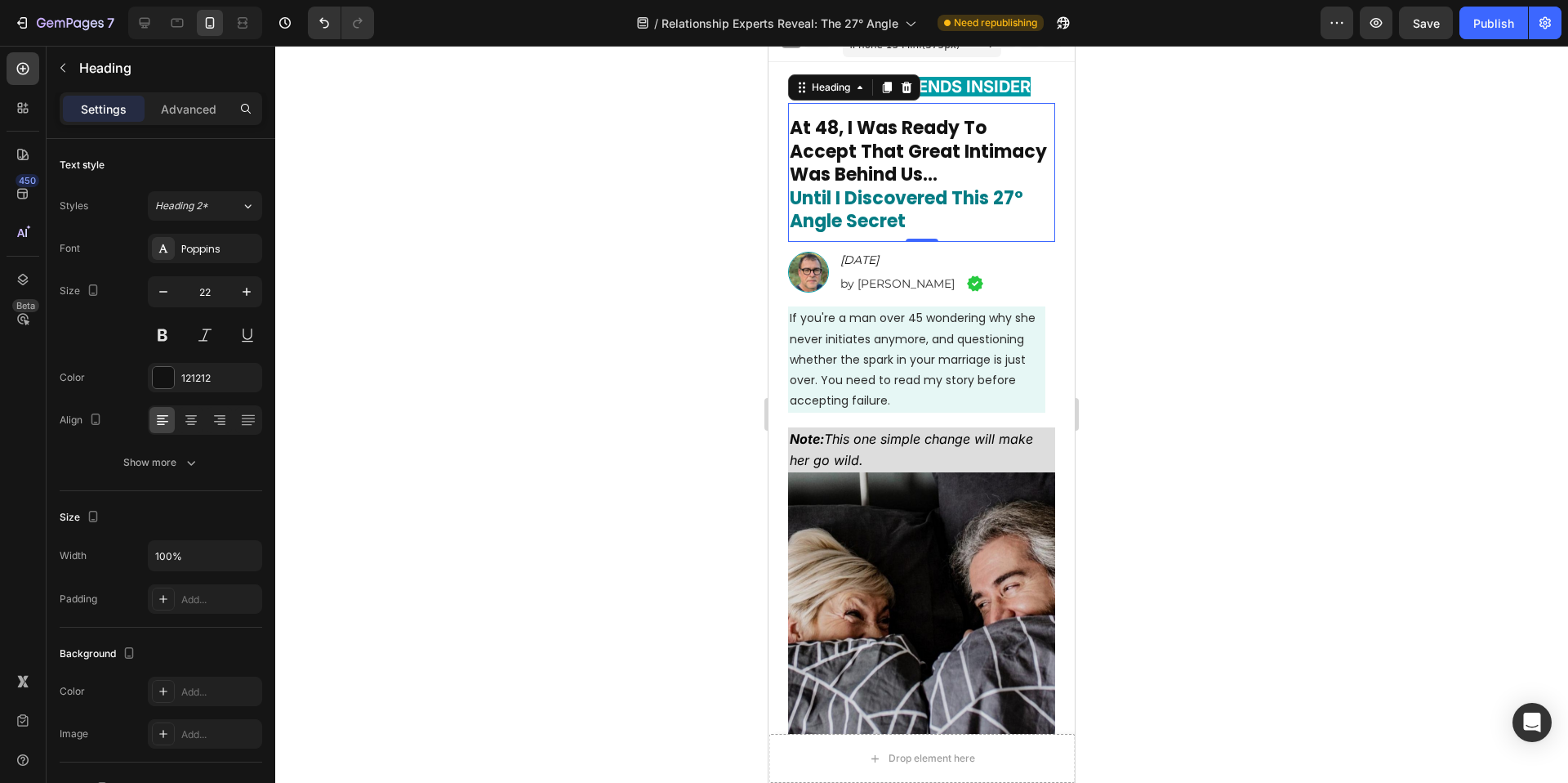
click at [566, 288] on div at bounding box center [921, 414] width 1293 height 737
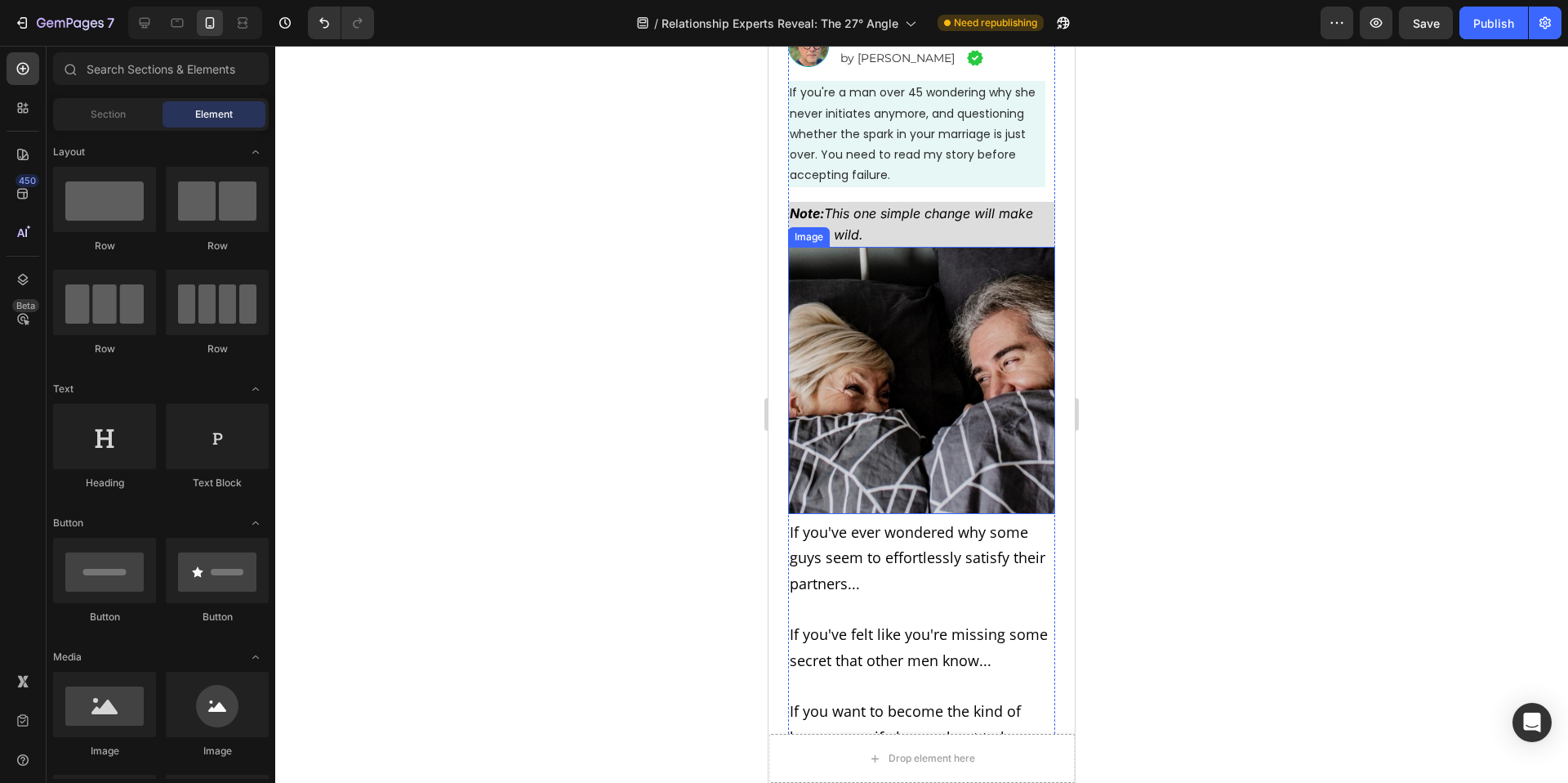
scroll to position [312, 0]
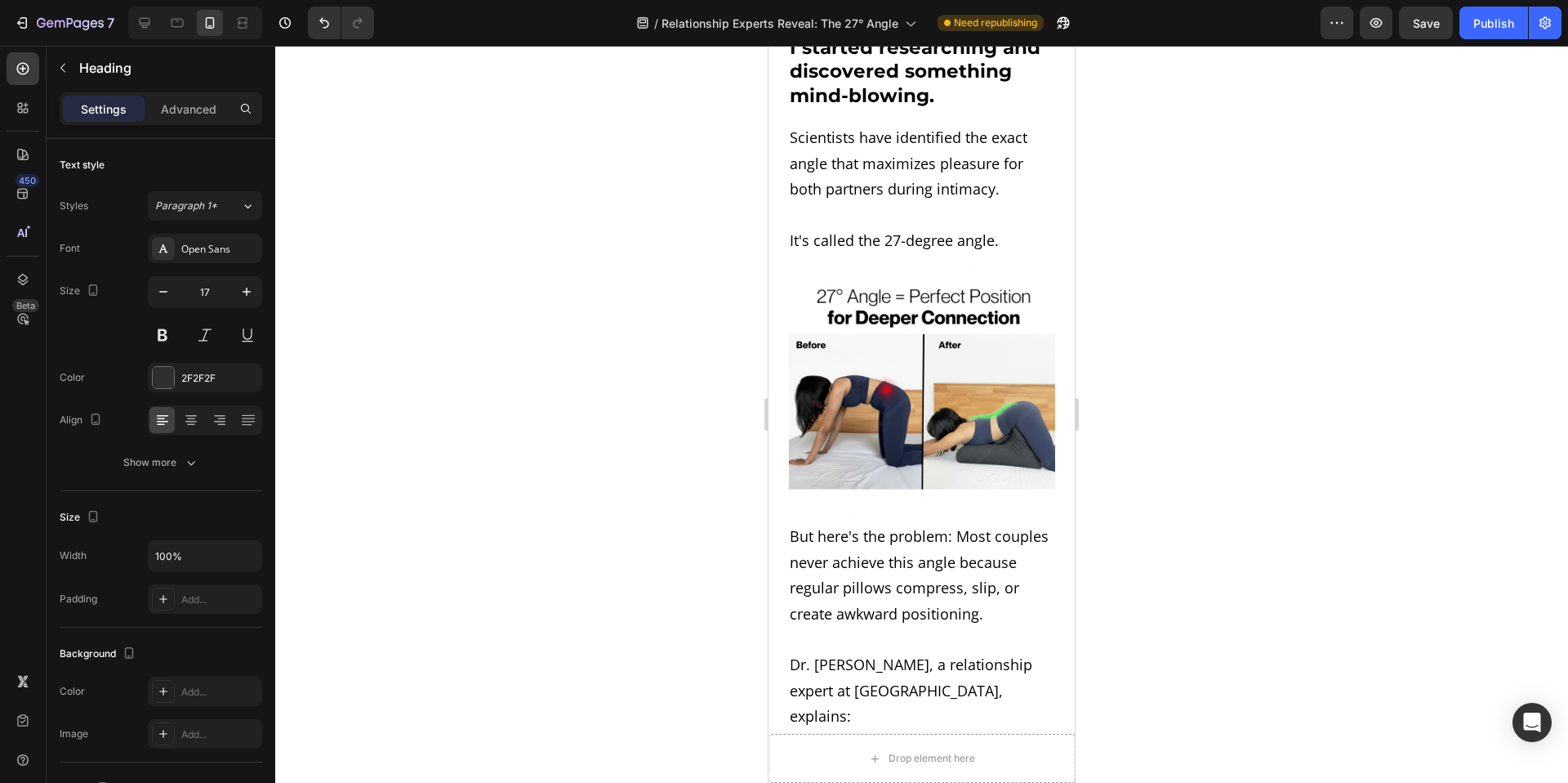
scroll to position [3008, 0]
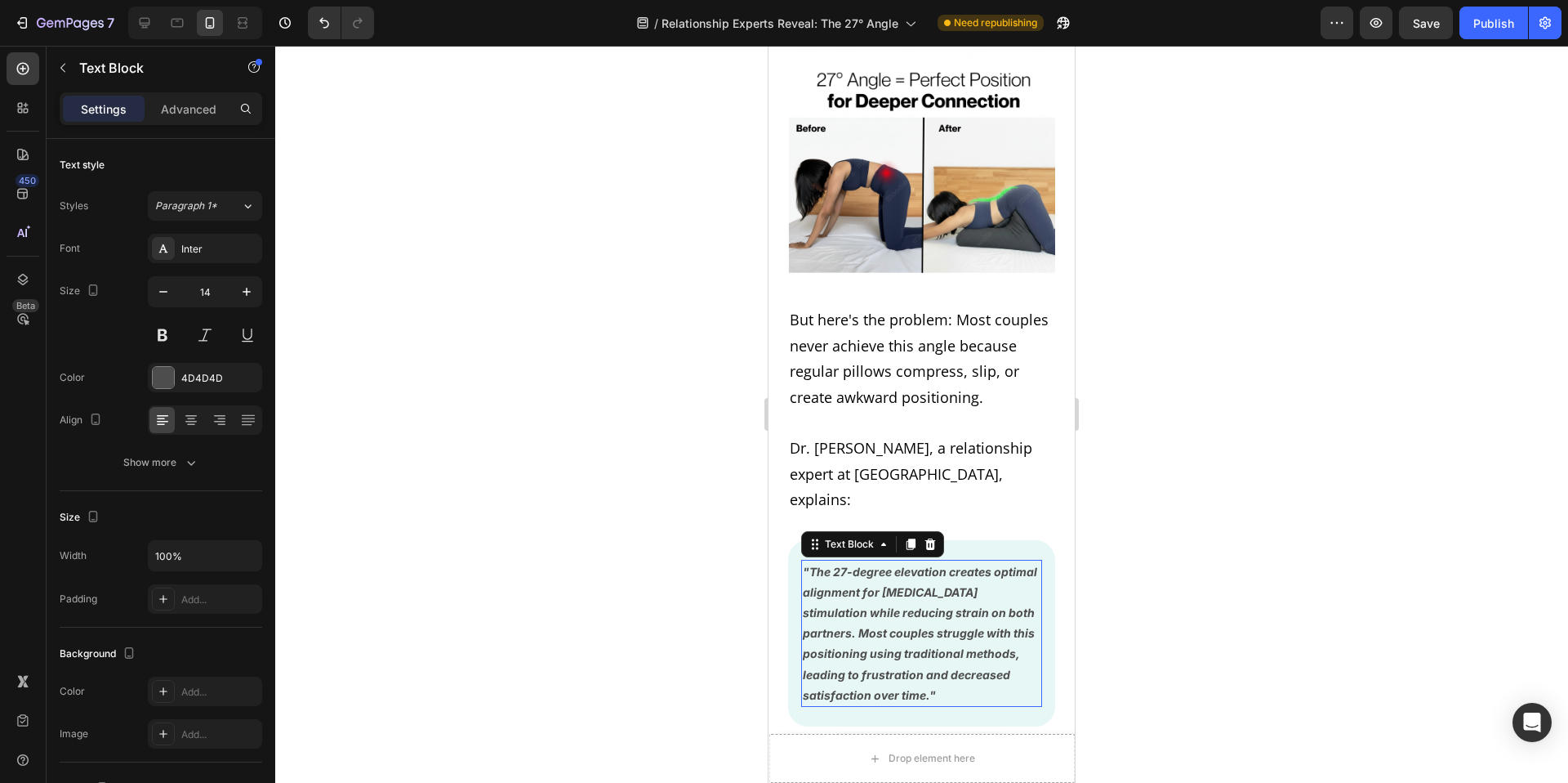
click at [928, 564] on strong ""The 27-degree elevation creates optimal alignment for [MEDICAL_DATA] stimulati…" at bounding box center [921, 633] width 235 height 137
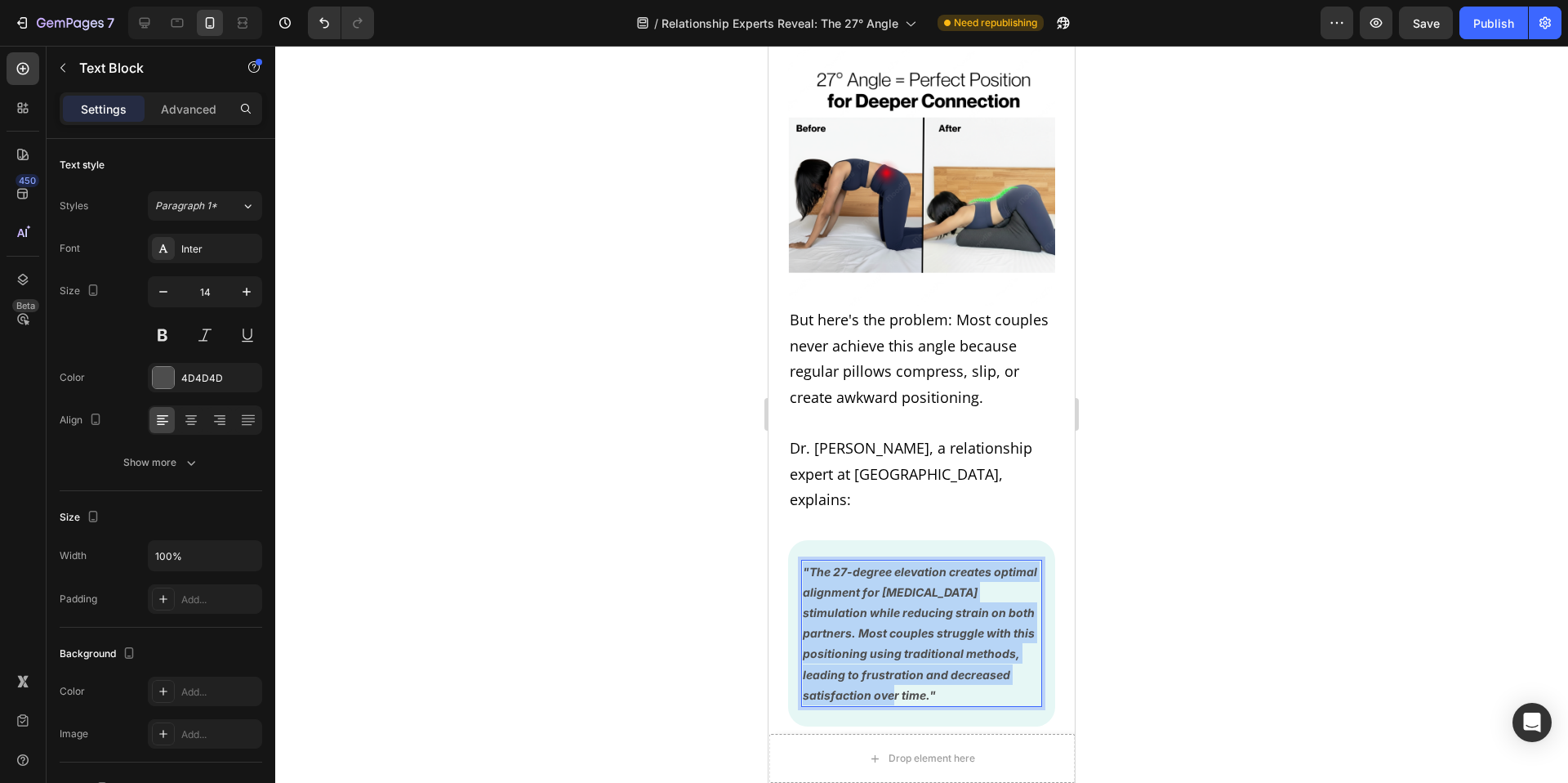
click at [928, 564] on strong ""The 27-degree elevation creates optimal alignment for [MEDICAL_DATA] stimulati…" at bounding box center [921, 633] width 235 height 137
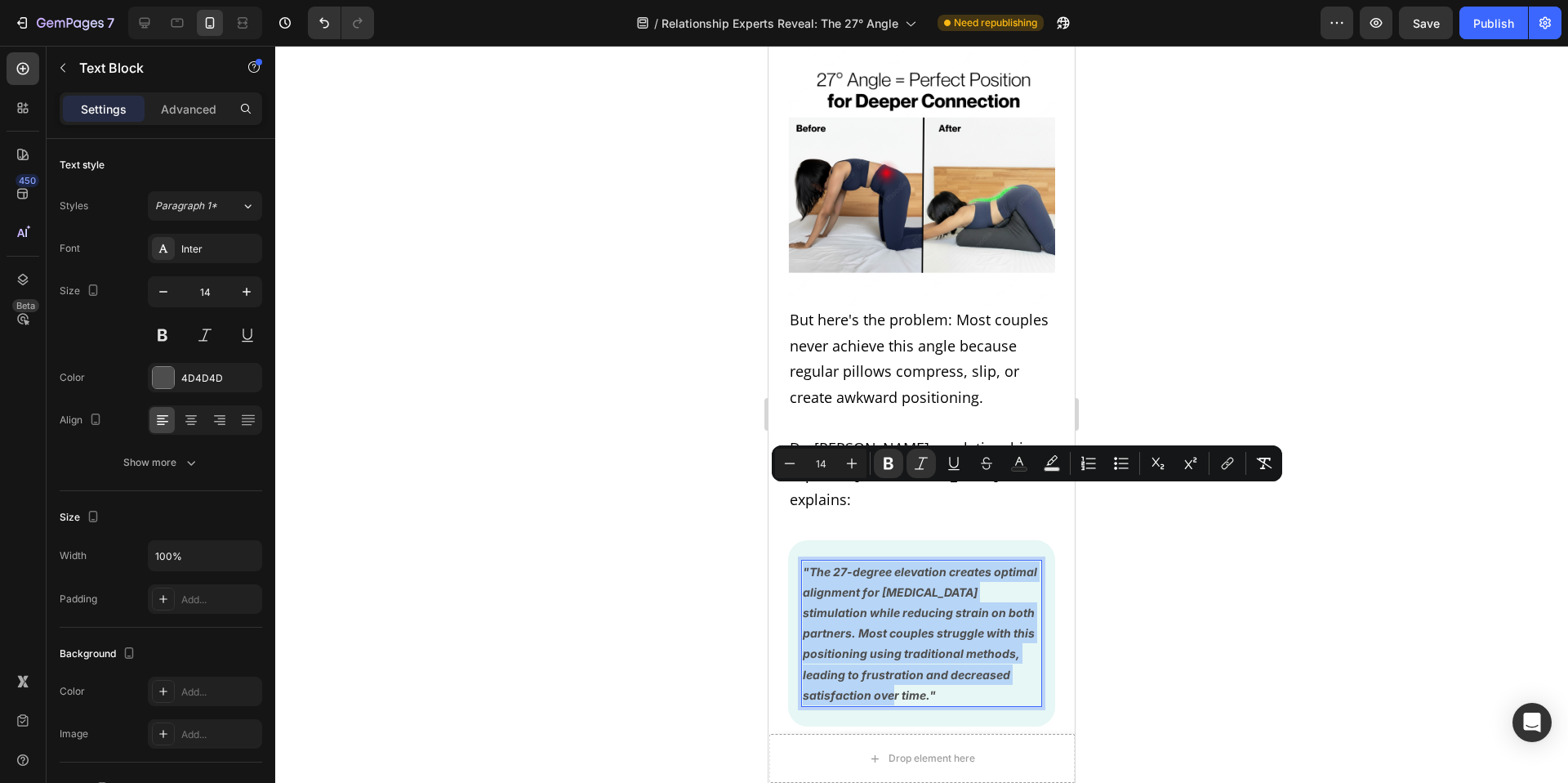
copy strong ""The 27-degree elevation creates optimal alignment for [MEDICAL_DATA] stimulati…"
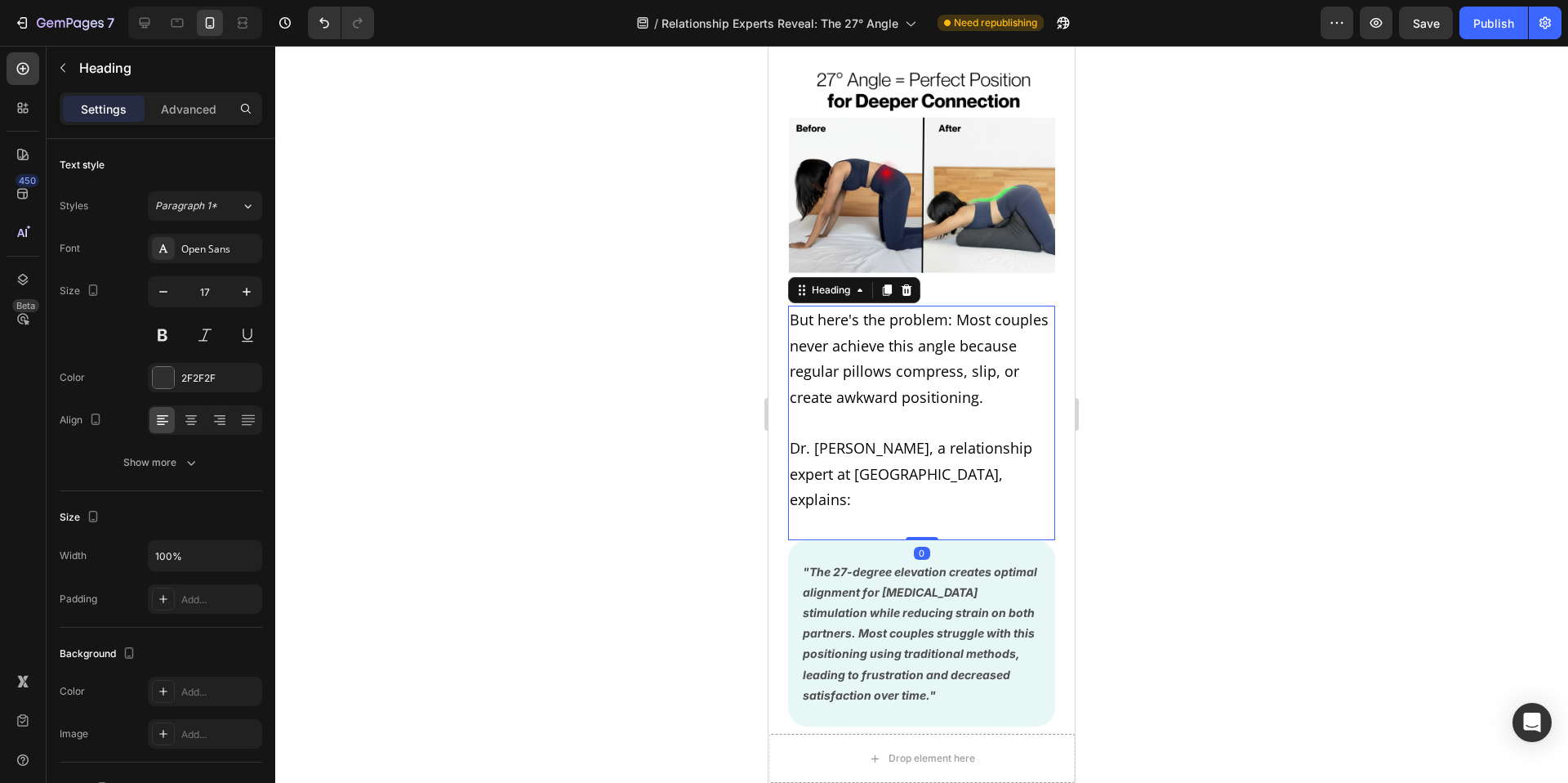
click at [898, 438] on span "Dr. [PERSON_NAME], a relationship expert at [GEOGRAPHIC_DATA], explains:" at bounding box center [911, 474] width 242 height 71
click at [806, 438] on span "Dr. [PERSON_NAME], a relationship expert at [GEOGRAPHIC_DATA], explains:" at bounding box center [911, 474] width 242 height 71
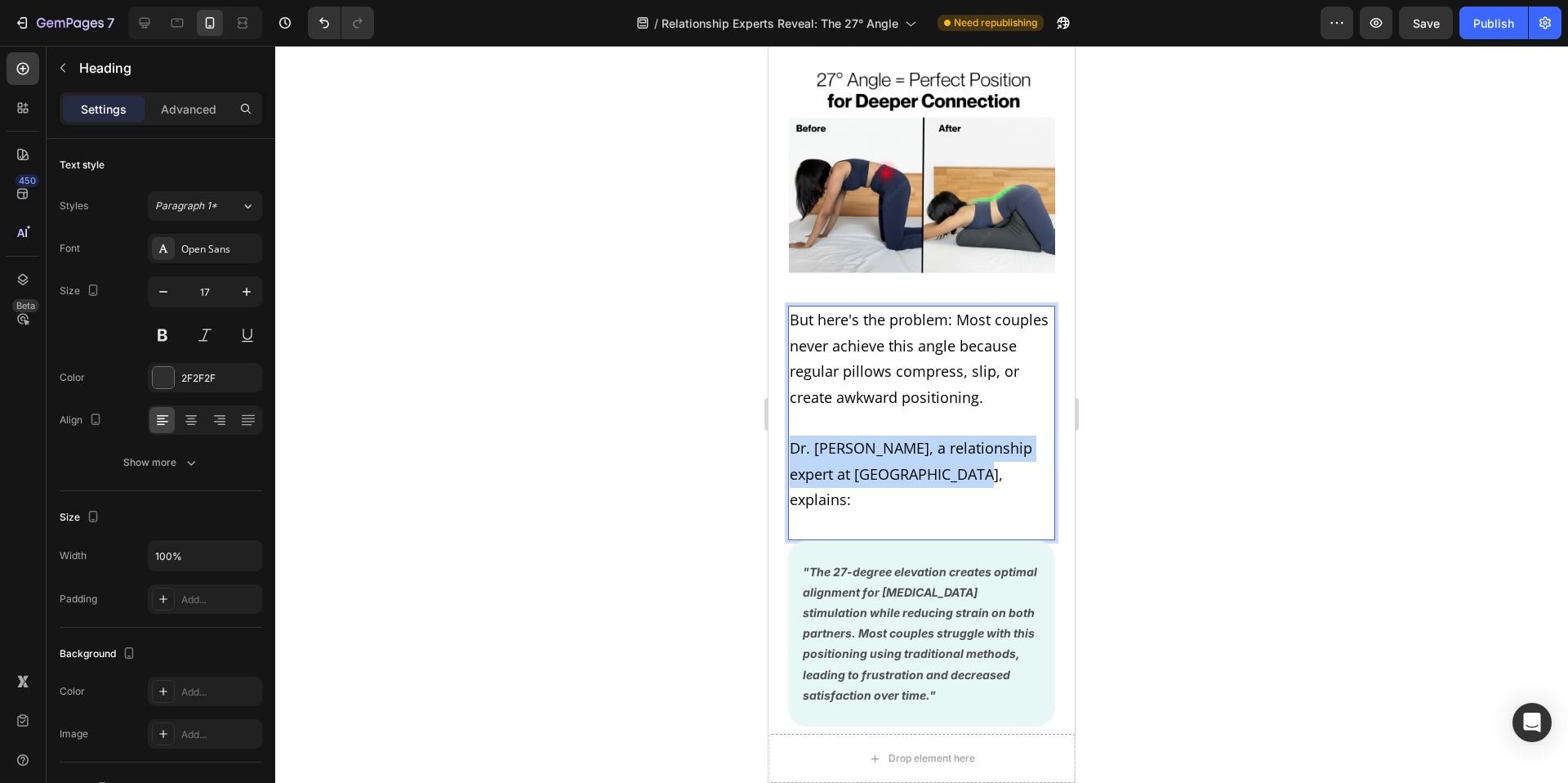
drag, startPoint x: 795, startPoint y: 400, endPoint x: 971, endPoint y: 425, distance: 177.8
click at [856, 564] on strong ""The 27-degree elevation creates optimal alignment for [MEDICAL_DATA] stimulati…" at bounding box center [921, 633] width 235 height 137
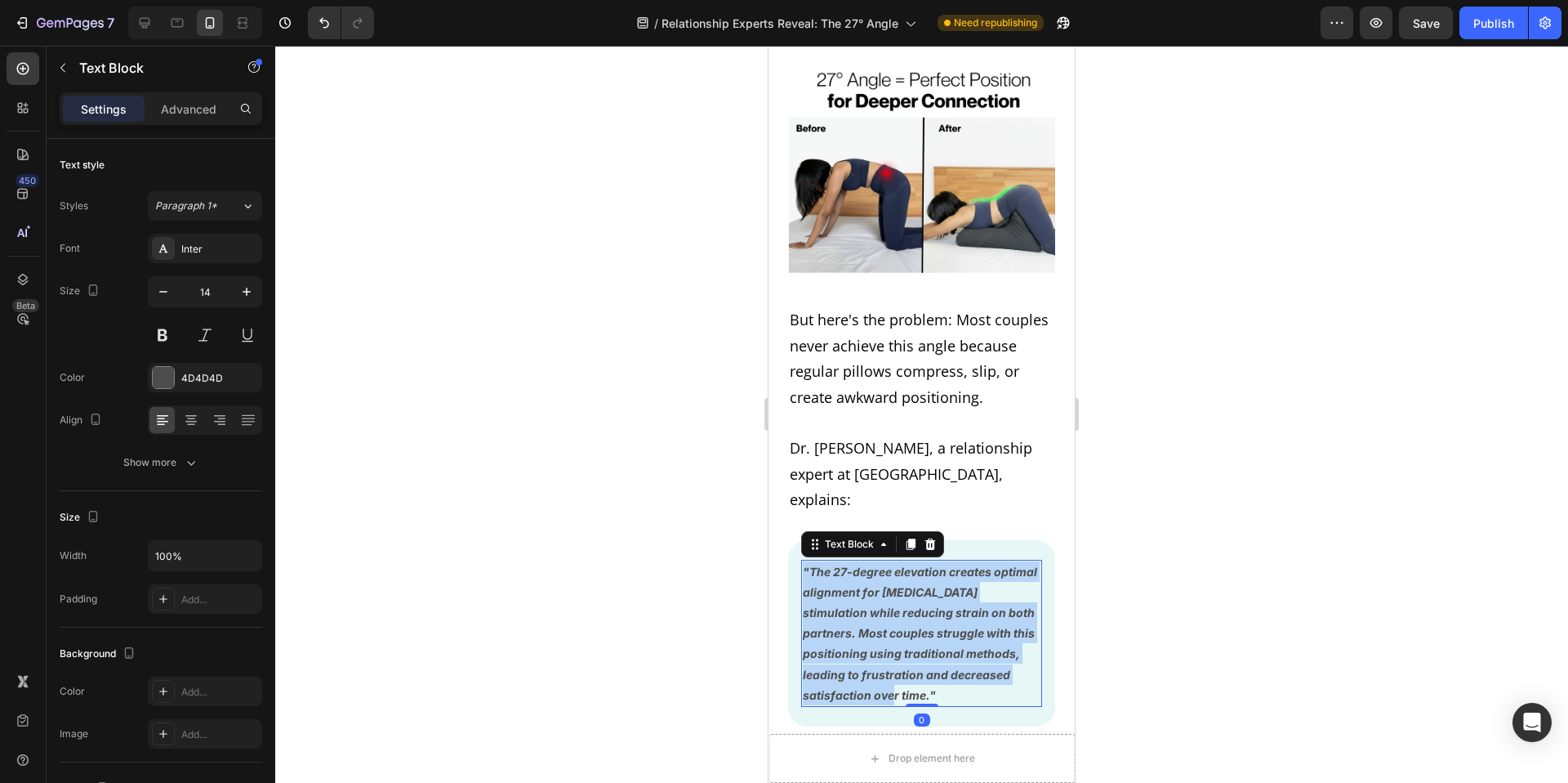
click at [856, 564] on strong ""The 27-degree elevation creates optimal alignment for [MEDICAL_DATA] stimulati…" at bounding box center [921, 633] width 235 height 137
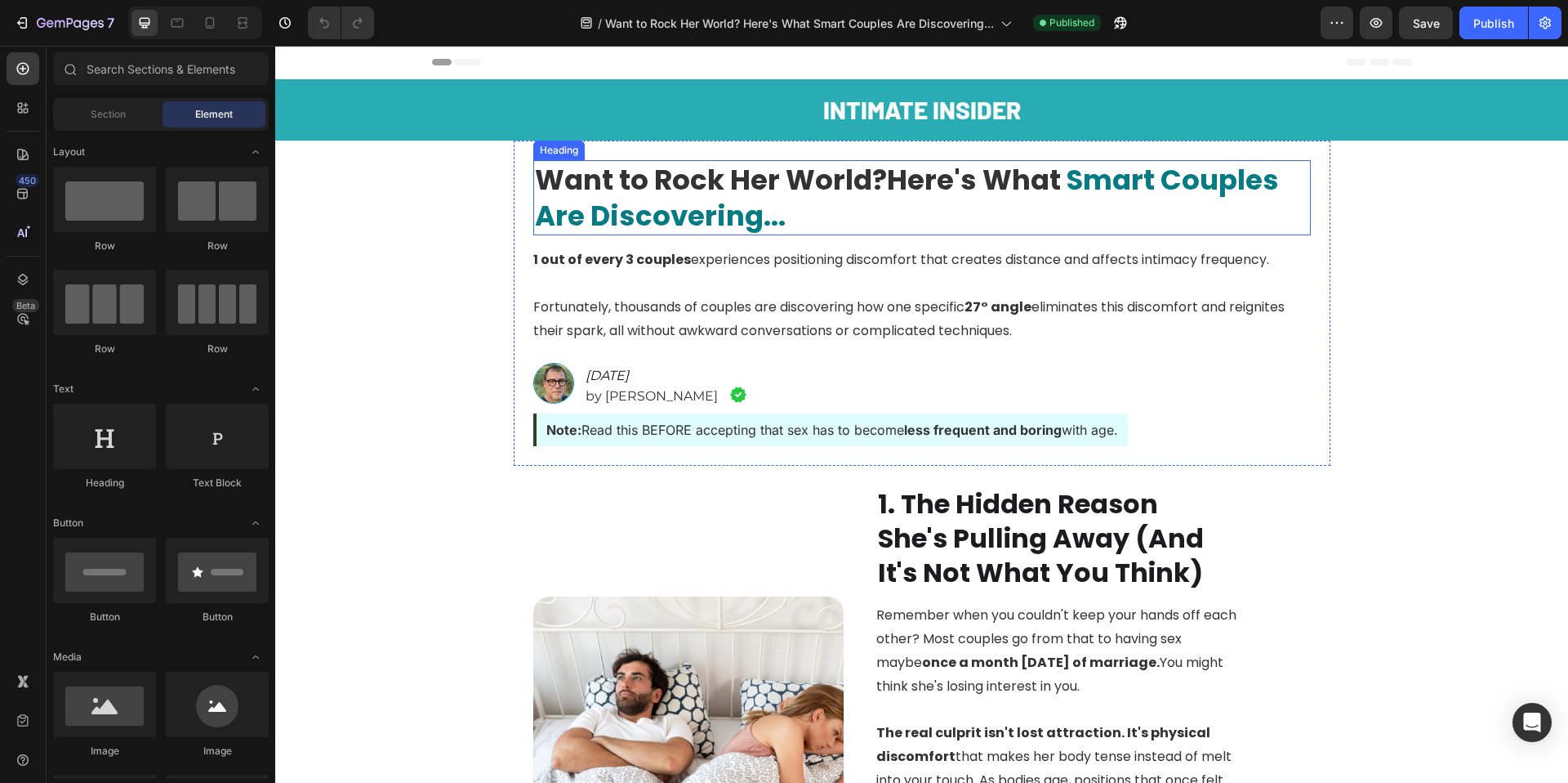
click at [1063, 177] on span "Smart Couples Are Discovering..." at bounding box center [906, 198] width 744 height 75
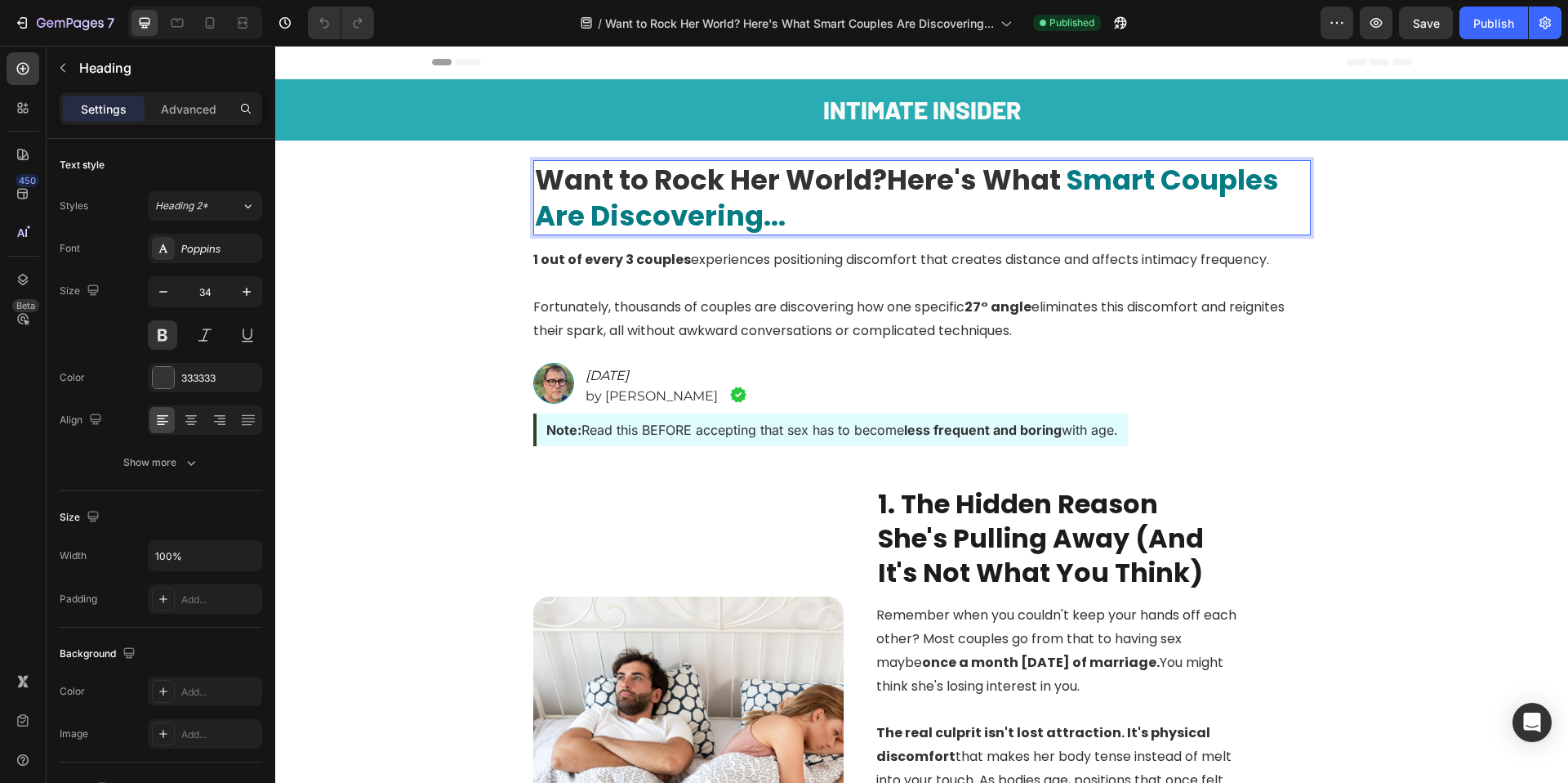
click at [1086, 177] on span "Smart Couples Are Discovering..." at bounding box center [906, 198] width 744 height 75
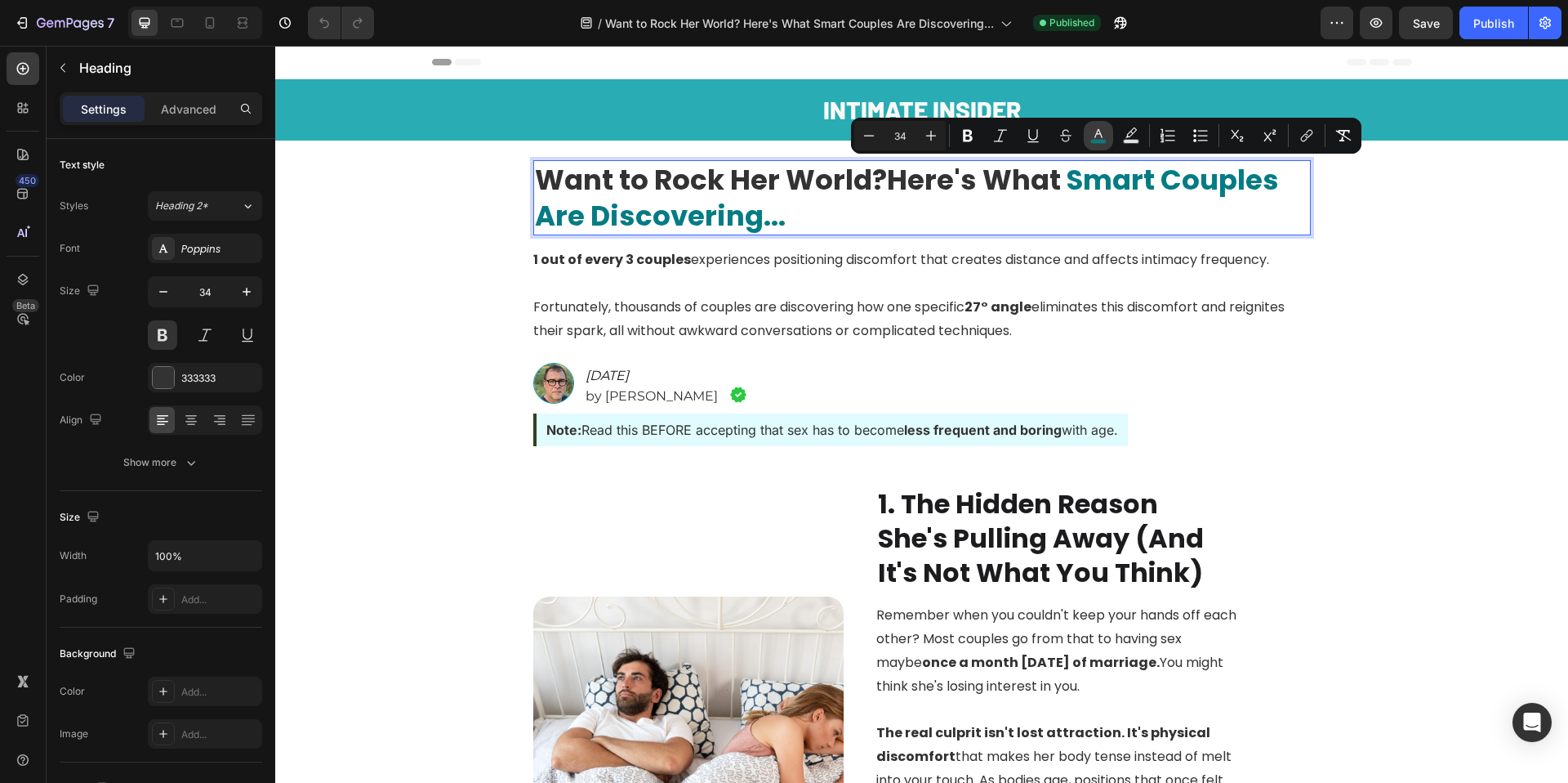
drag, startPoint x: 1092, startPoint y: 145, endPoint x: 809, endPoint y: 140, distance: 283.0
click at [1092, 145] on button "color" at bounding box center [1098, 135] width 29 height 29
type input "057C84"
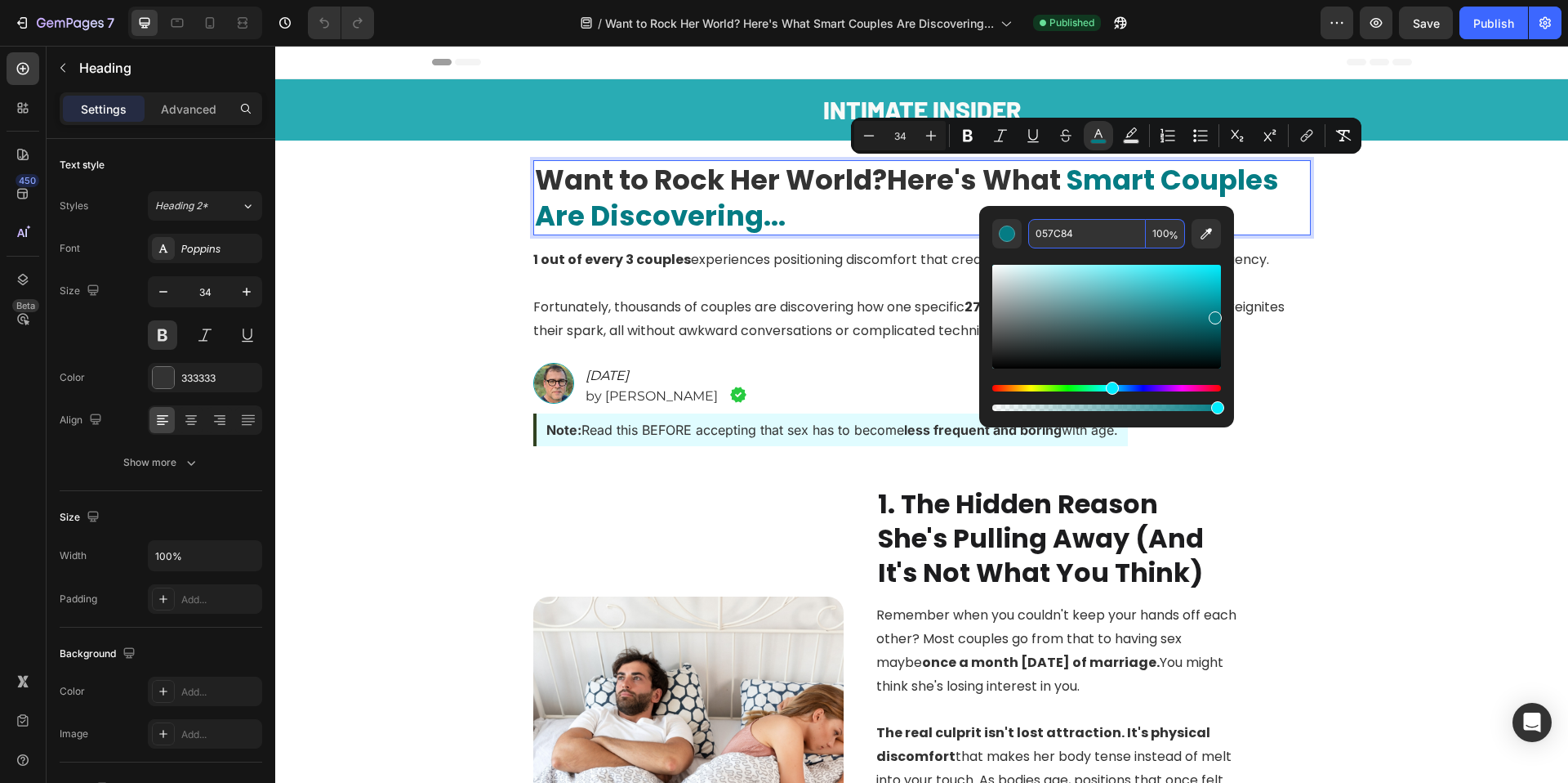
click at [1054, 237] on input "057C84" at bounding box center [1087, 233] width 117 height 29
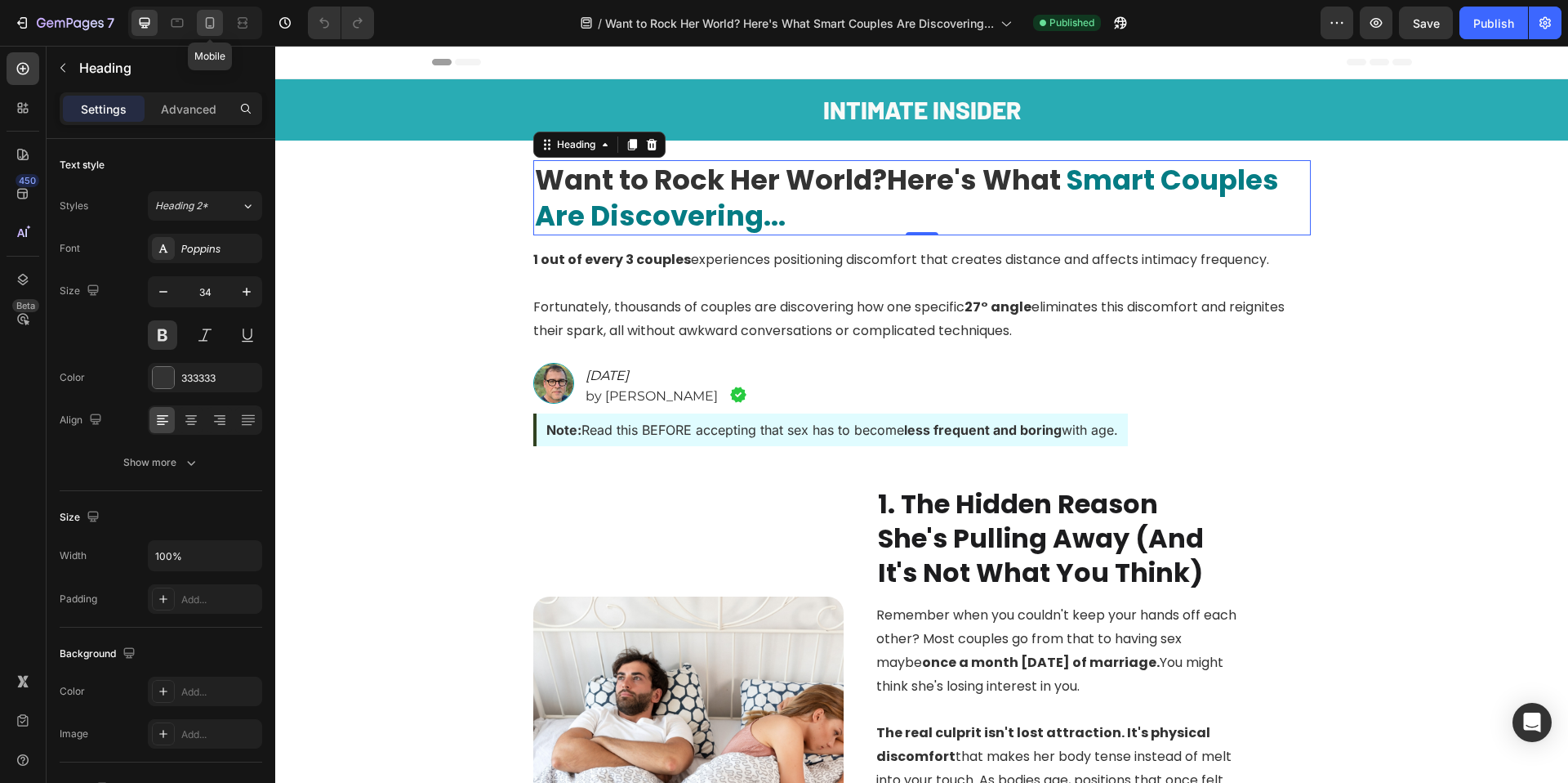
click at [211, 23] on icon at bounding box center [209, 23] width 16 height 16
type input "28"
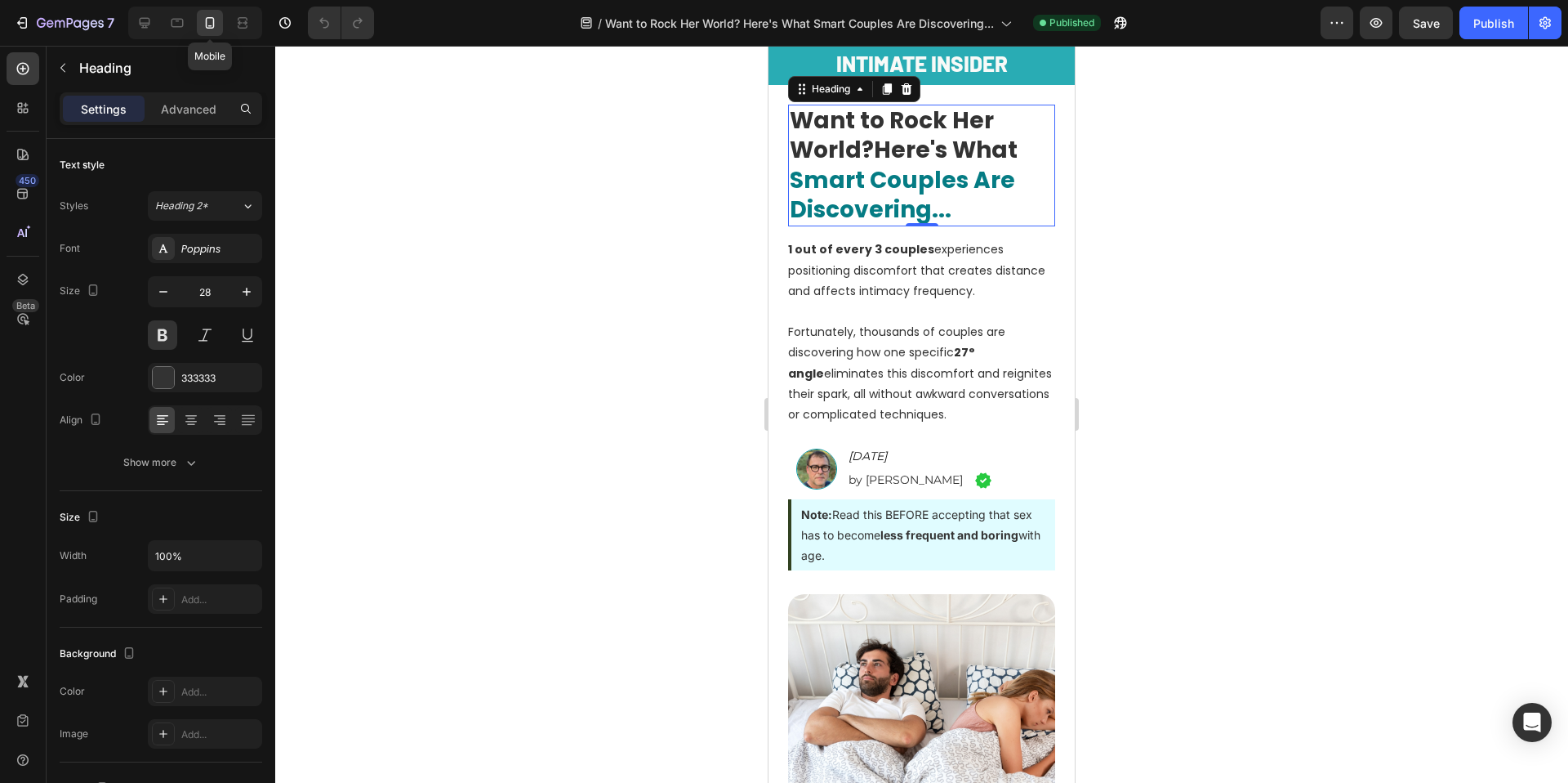
scroll to position [38, 0]
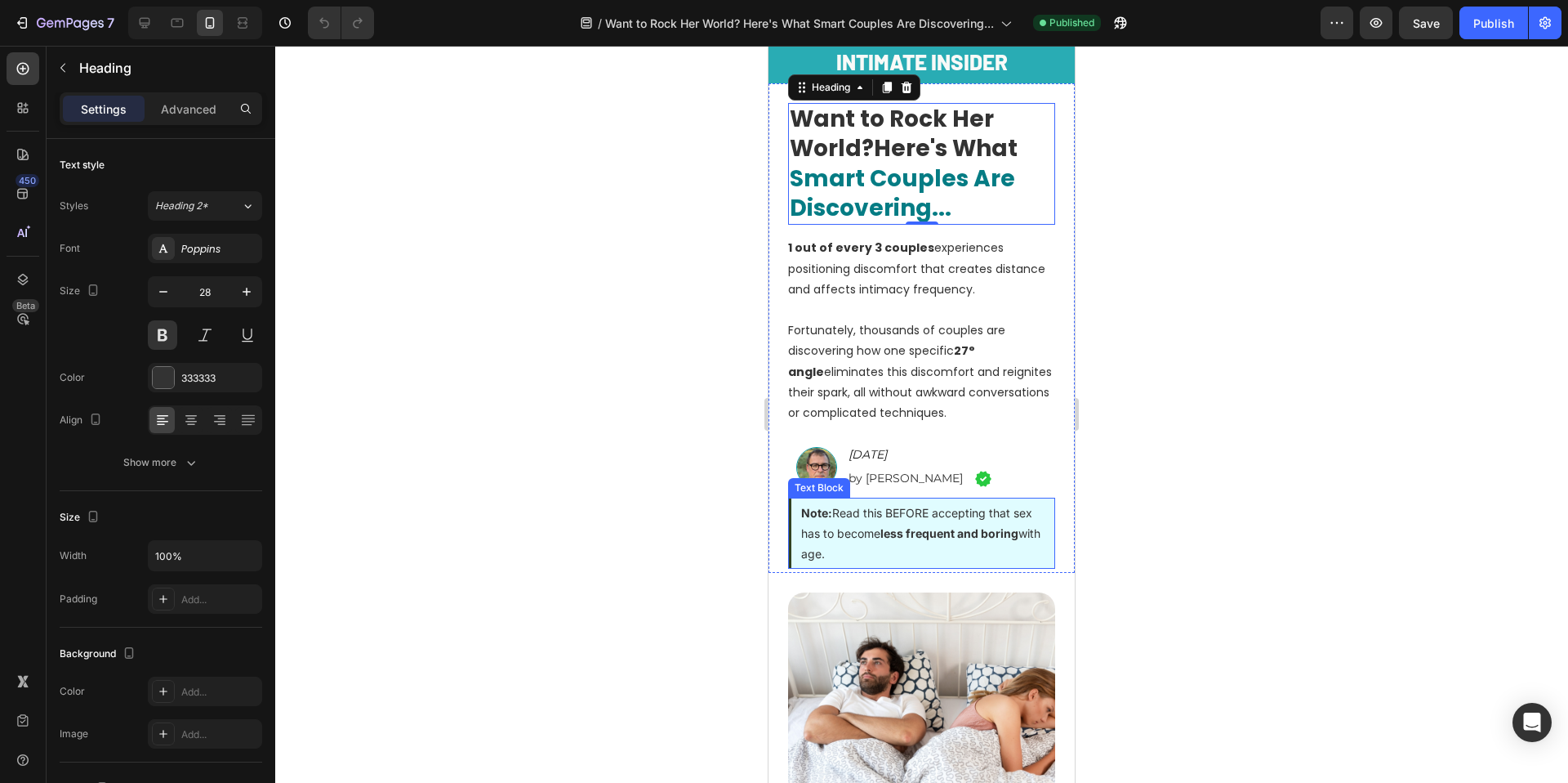
click at [862, 531] on p "Note: Read this BEFORE accepting that sex has to become less frequent and borin…" at bounding box center [923, 533] width 244 height 62
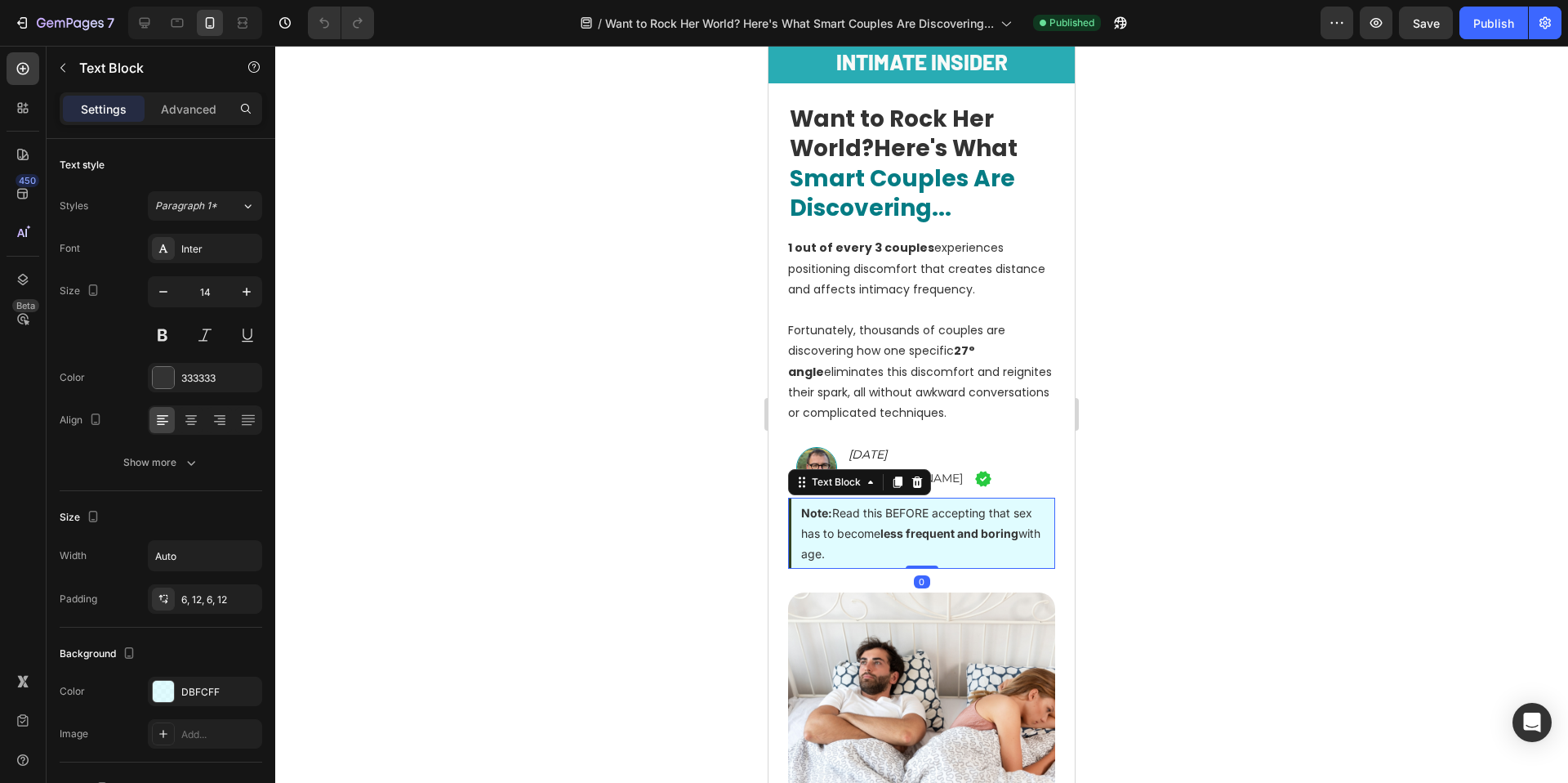
click at [862, 531] on p "Note: Read this BEFORE accepting that sex has to become less frequent and borin…" at bounding box center [923, 533] width 244 height 62
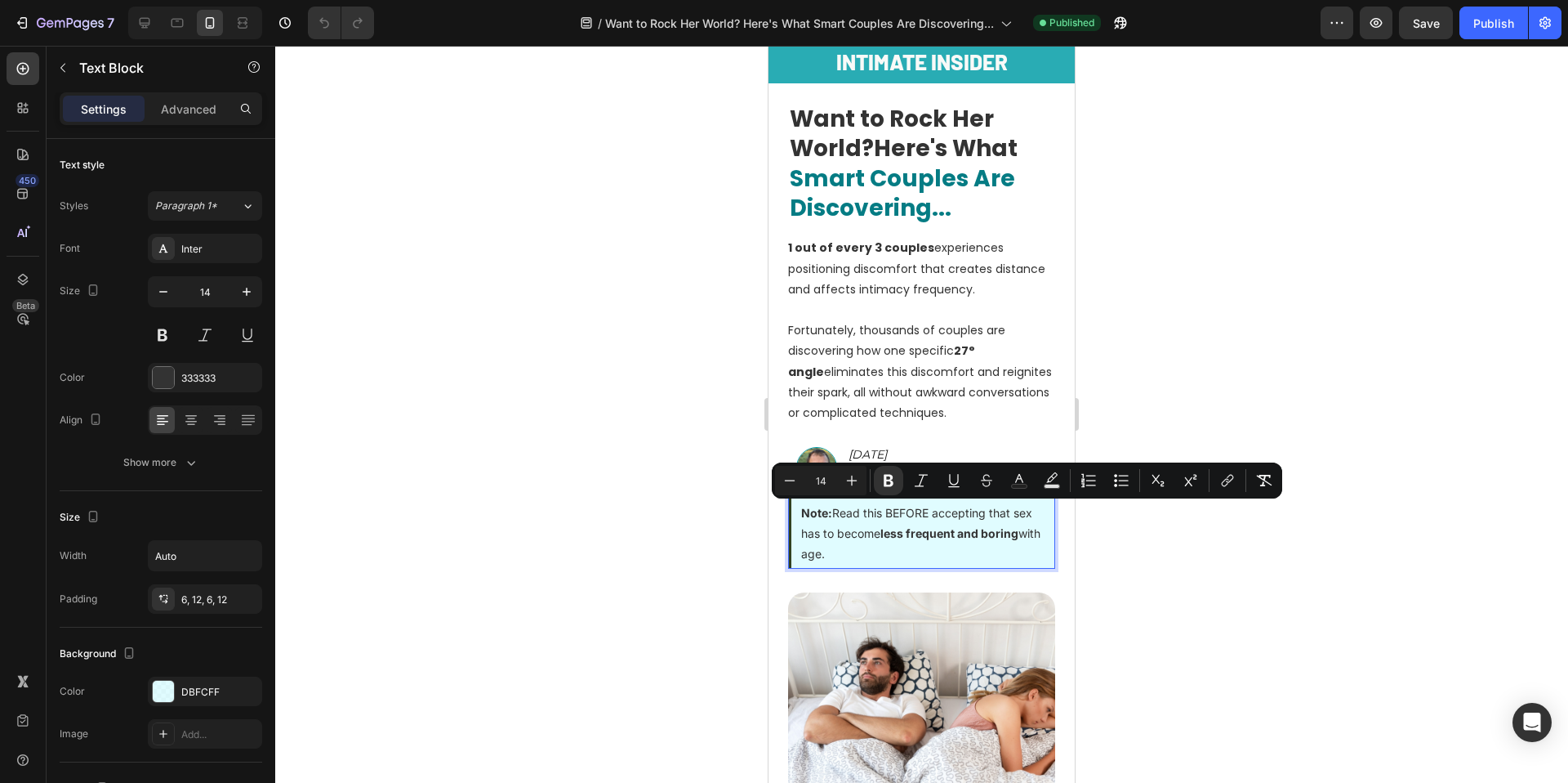
copy p "Note: Read this BEFORE accepting that sex has to become less frequent and borin…"
click at [628, 362] on div at bounding box center [921, 414] width 1293 height 737
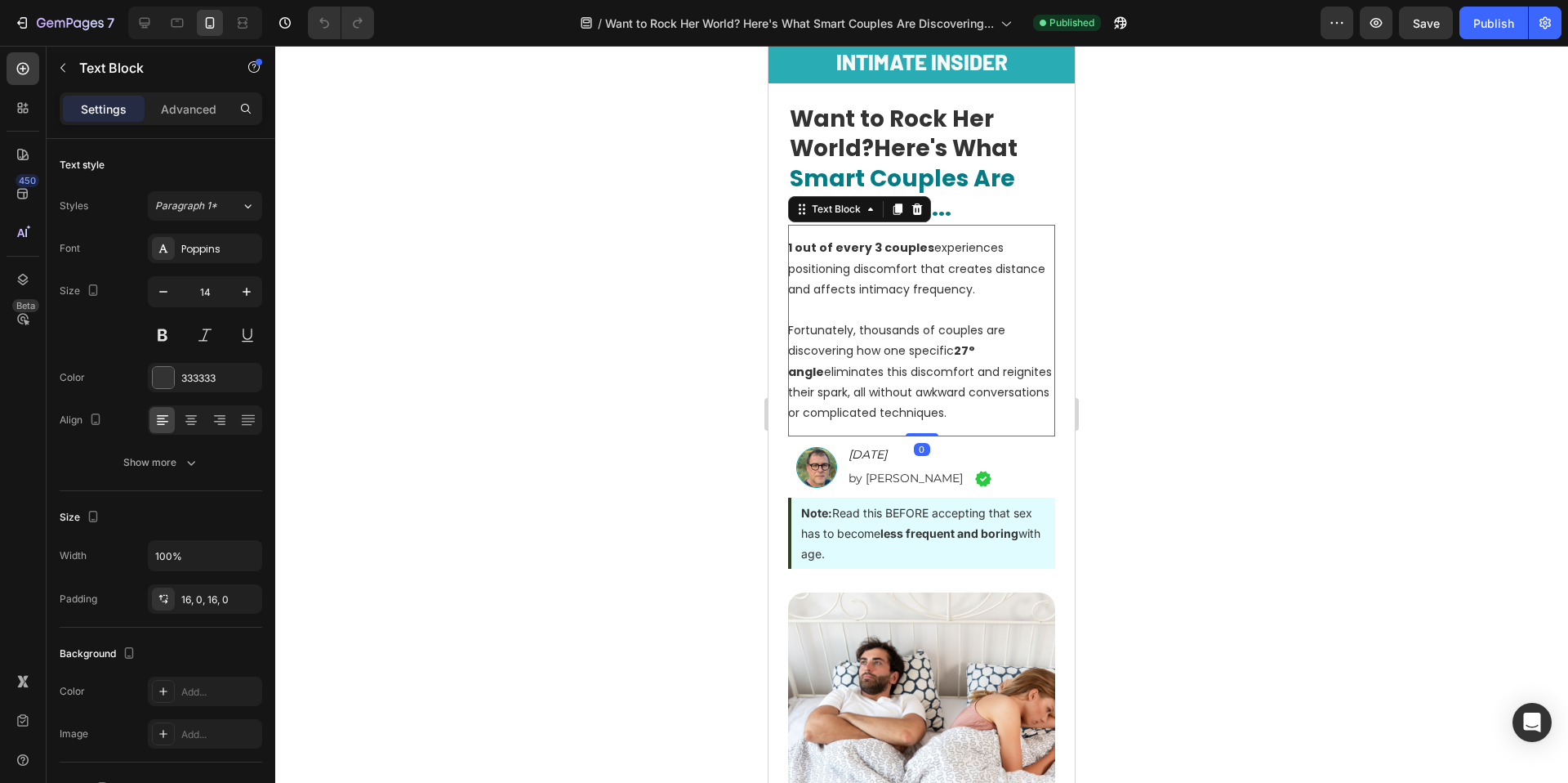
click at [868, 291] on p "1 out of every 3 couples experiences positioning discomfort that creates distan…" at bounding box center [921, 269] width 267 height 62
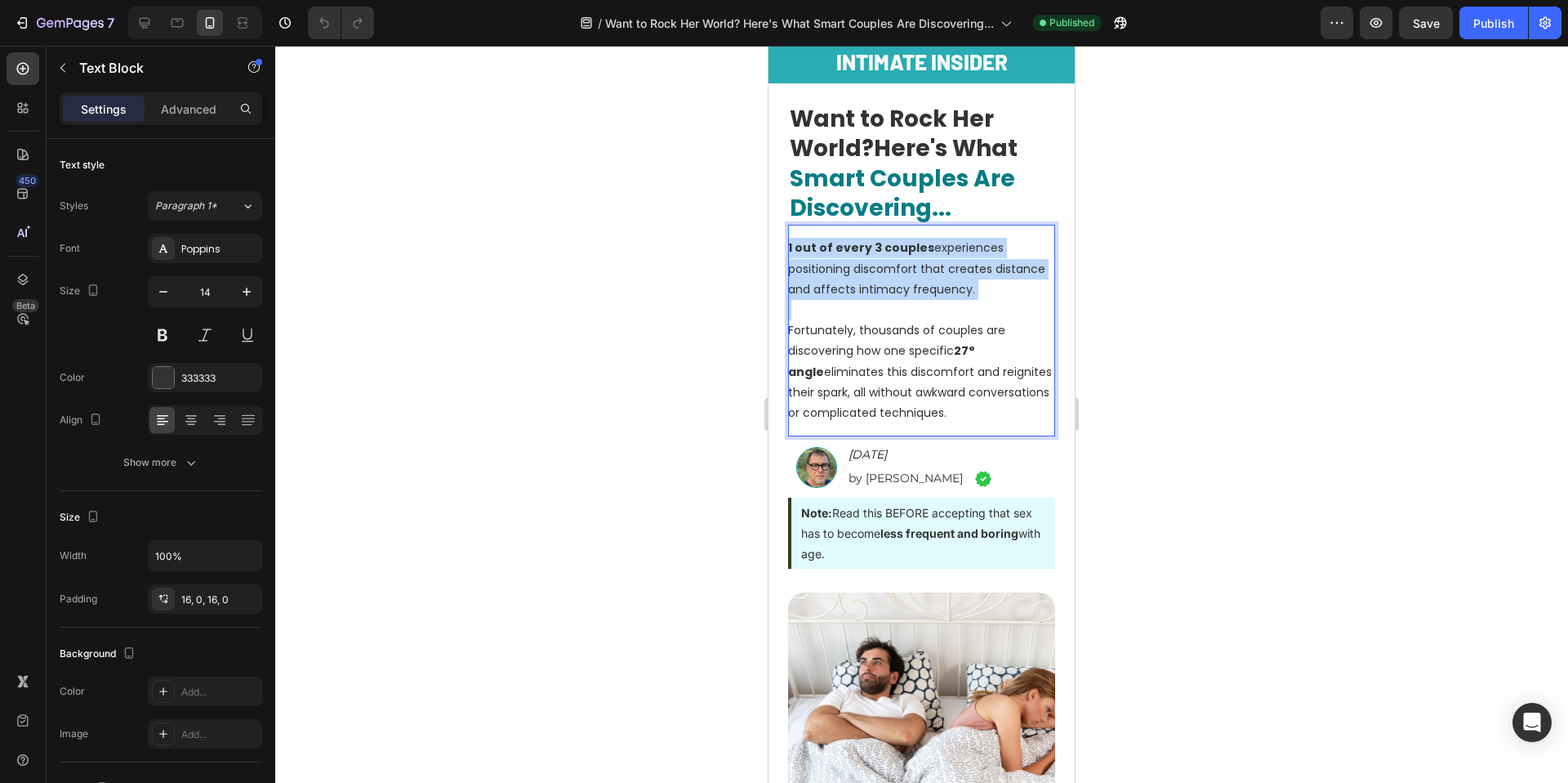
click at [868, 291] on p "1 out of every 3 couples experiences positioning discomfort that creates distan…" at bounding box center [921, 269] width 267 height 62
